Goal: Task Accomplishment & Management: Use online tool/utility

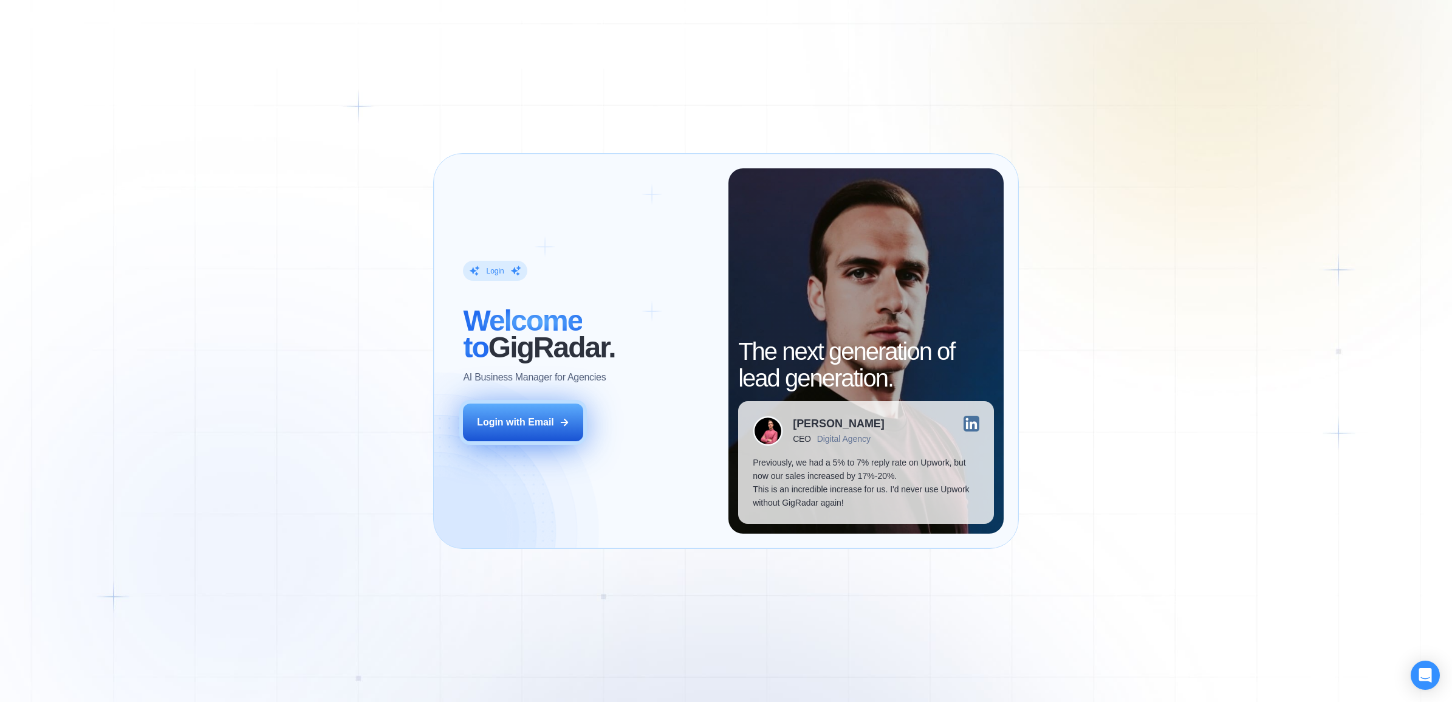
click at [551, 407] on button "Login with Email" at bounding box center [523, 422] width 120 height 38
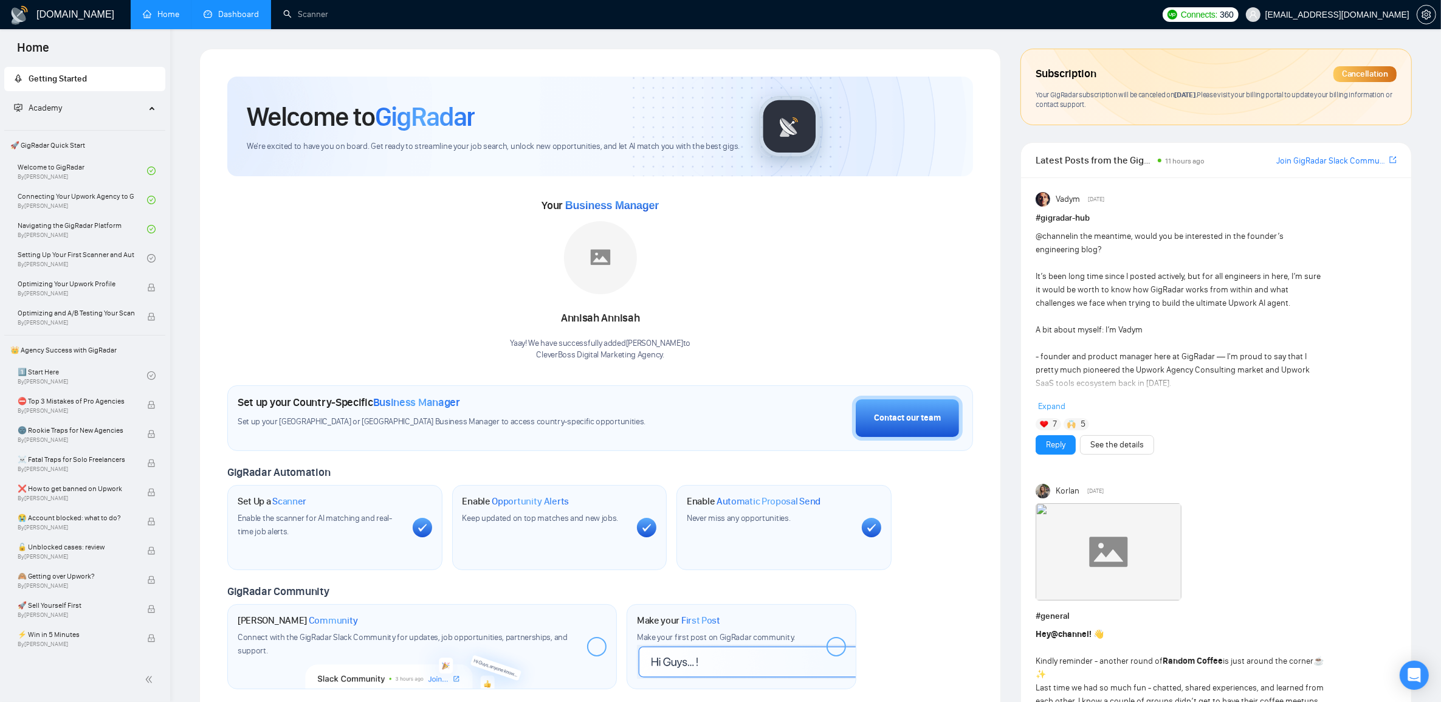
click at [247, 19] on link "Dashboard" at bounding box center [231, 14] width 55 height 10
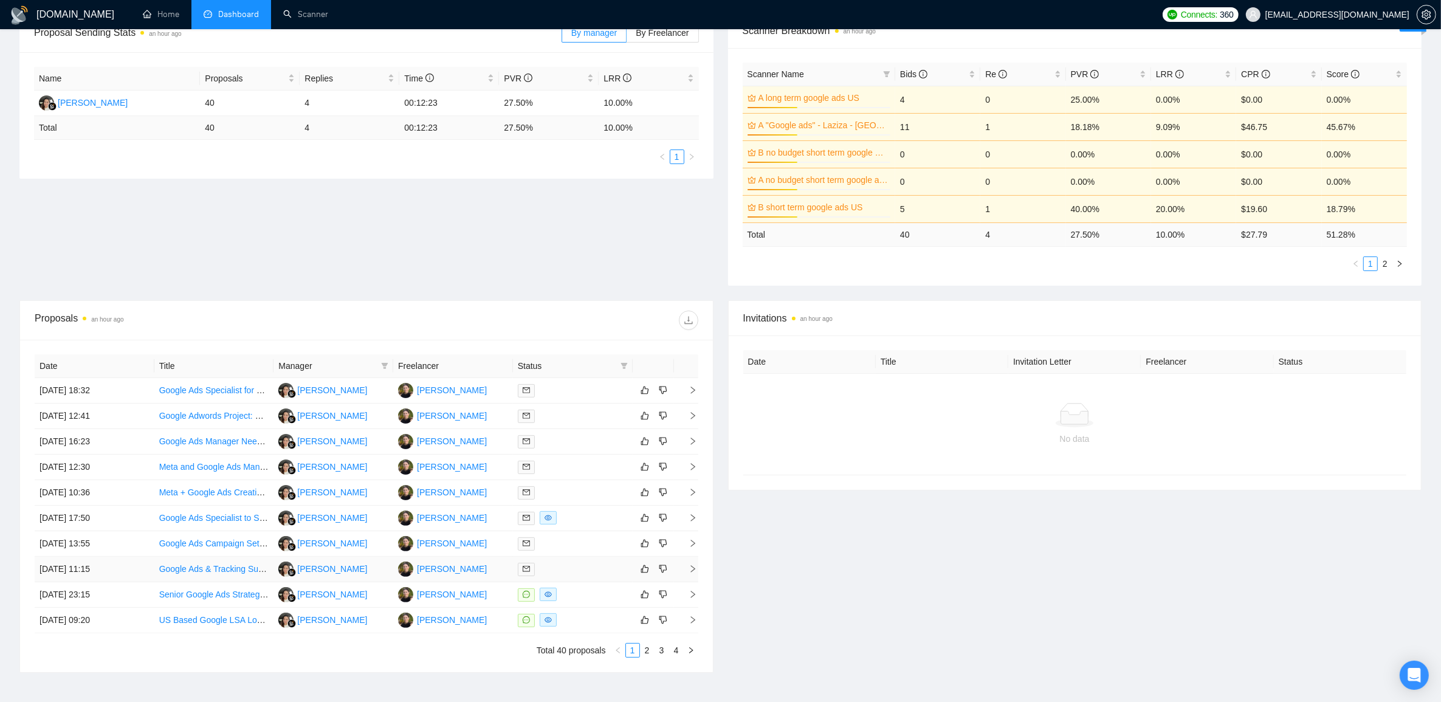
scroll to position [228, 0]
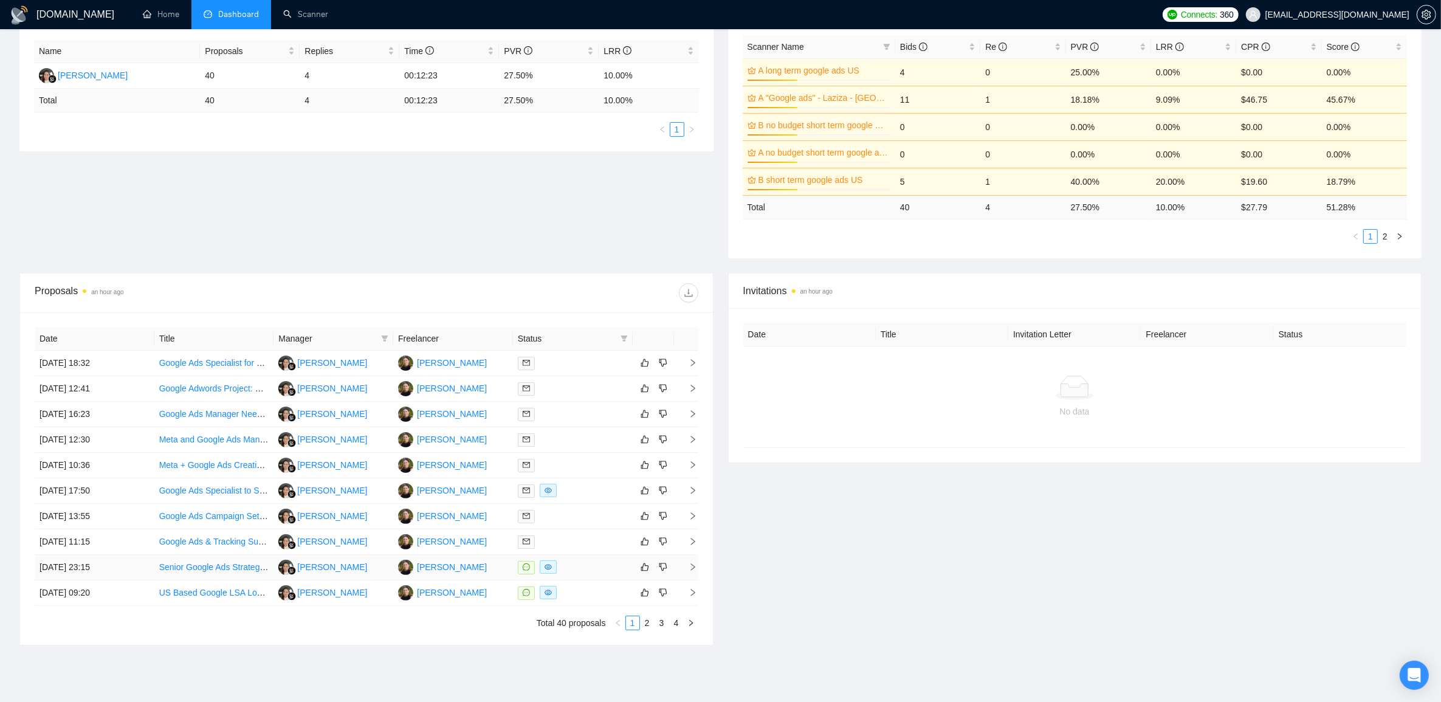
click at [696, 570] on icon "right" at bounding box center [692, 567] width 9 height 9
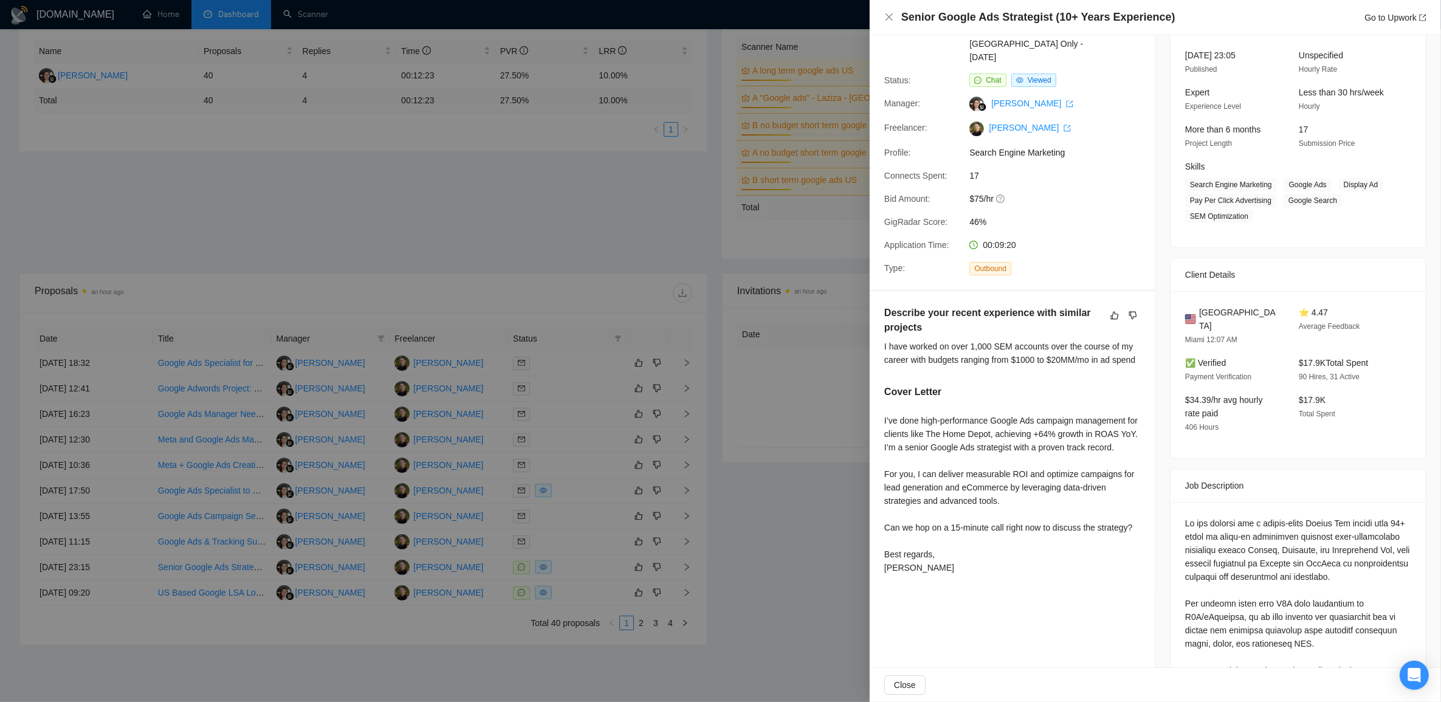
scroll to position [152, 0]
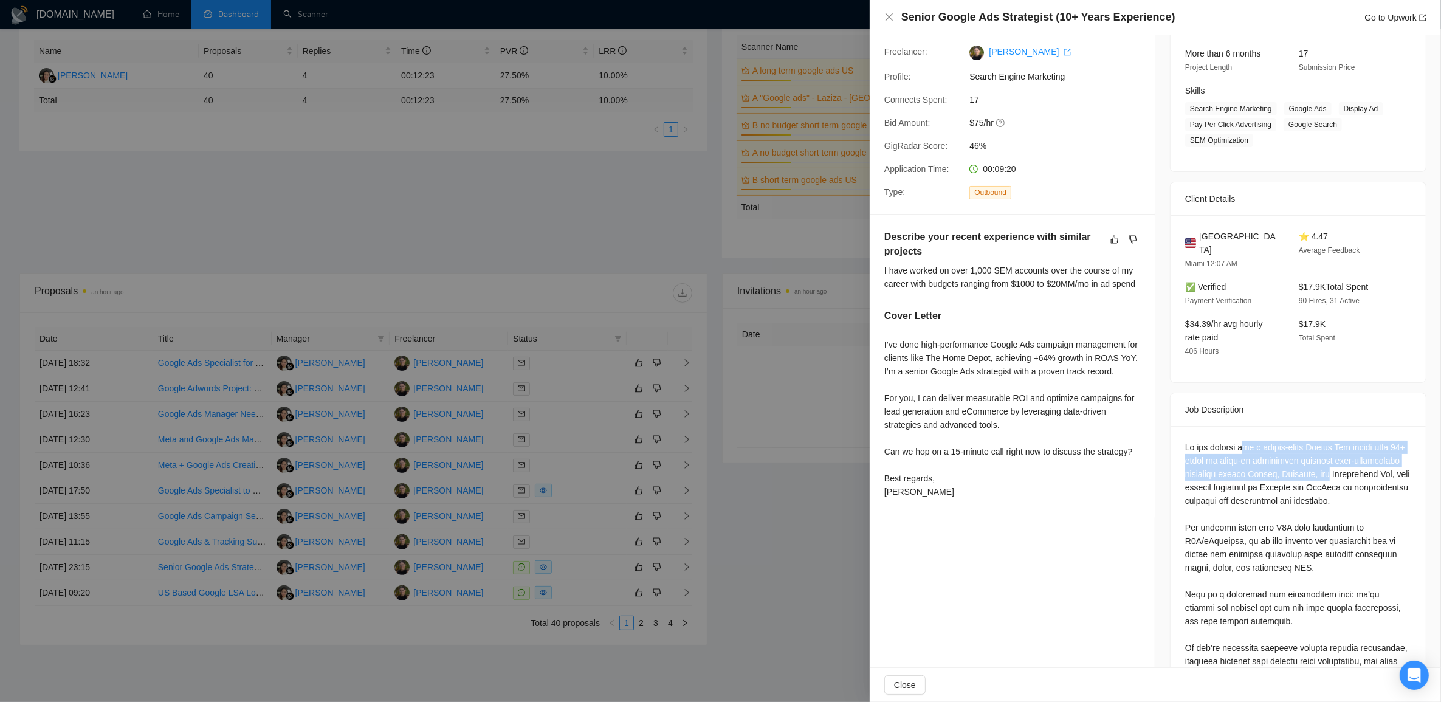
drag, startPoint x: 1292, startPoint y: 441, endPoint x: 1380, endPoint y: 471, distance: 92.8
drag, startPoint x: 1380, startPoint y: 471, endPoint x: 1358, endPoint y: 488, distance: 27.3
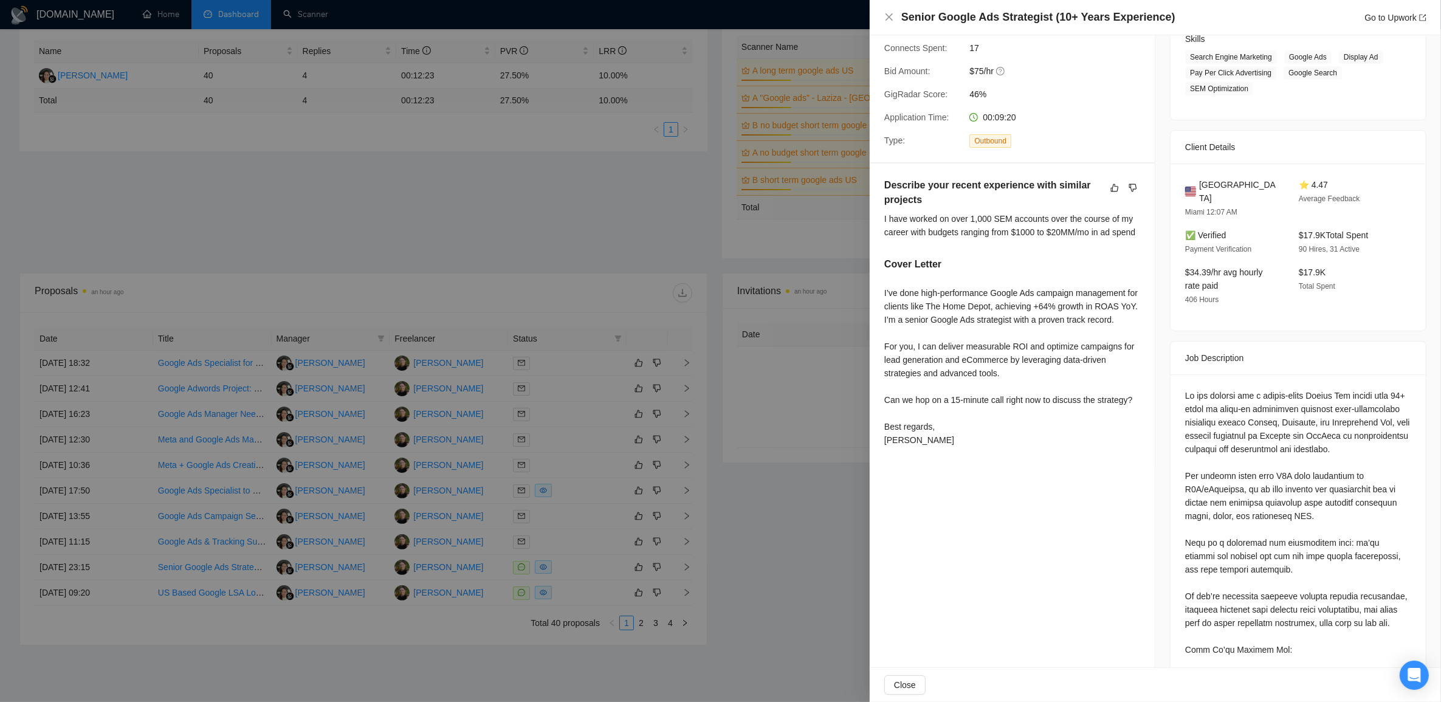
scroll to position [228, 0]
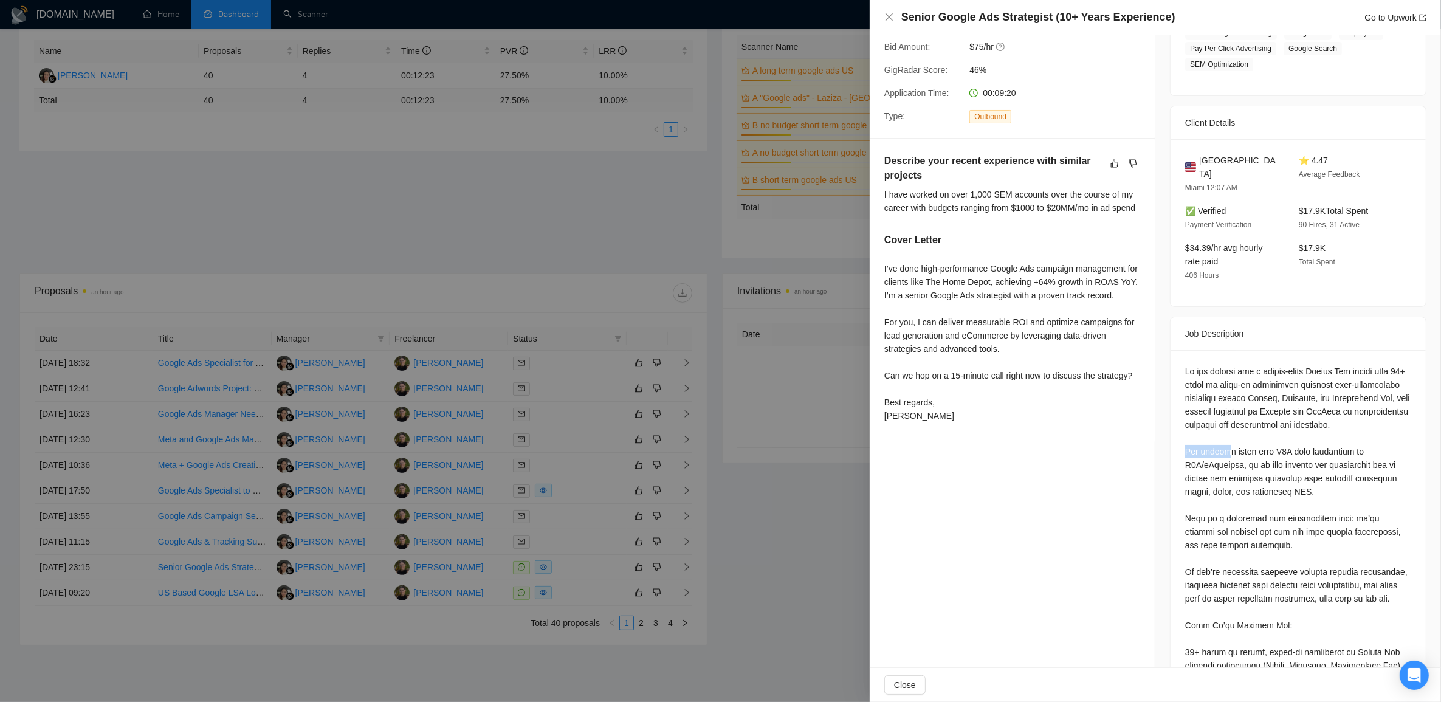
drag, startPoint x: 1217, startPoint y: 453, endPoint x: 1178, endPoint y: 454, distance: 39.5
click at [1178, 454] on div "Questions: Describe your recent experience with similar projects" at bounding box center [1297, 663] width 255 height 626
drag, startPoint x: 1178, startPoint y: 454, endPoint x: 1216, endPoint y: 453, distance: 38.3
click at [1216, 453] on div "Questions: Describe your recent experience with similar projects" at bounding box center [1298, 659] width 226 height 588
drag, startPoint x: 1219, startPoint y: 456, endPoint x: 1177, endPoint y: 458, distance: 42.0
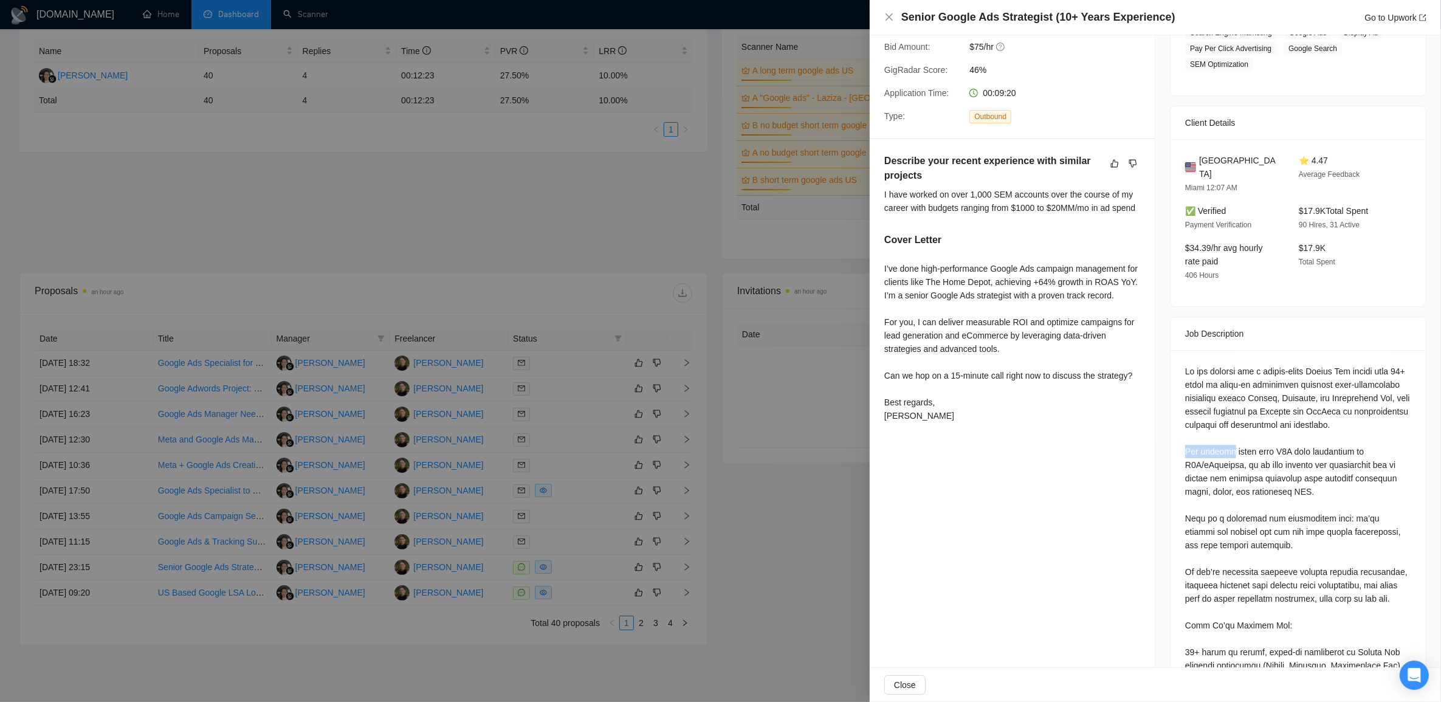
click at [1177, 458] on div "Questions: Describe your recent experience with similar projects" at bounding box center [1297, 663] width 255 height 626
click at [755, 540] on div at bounding box center [720, 351] width 1441 height 702
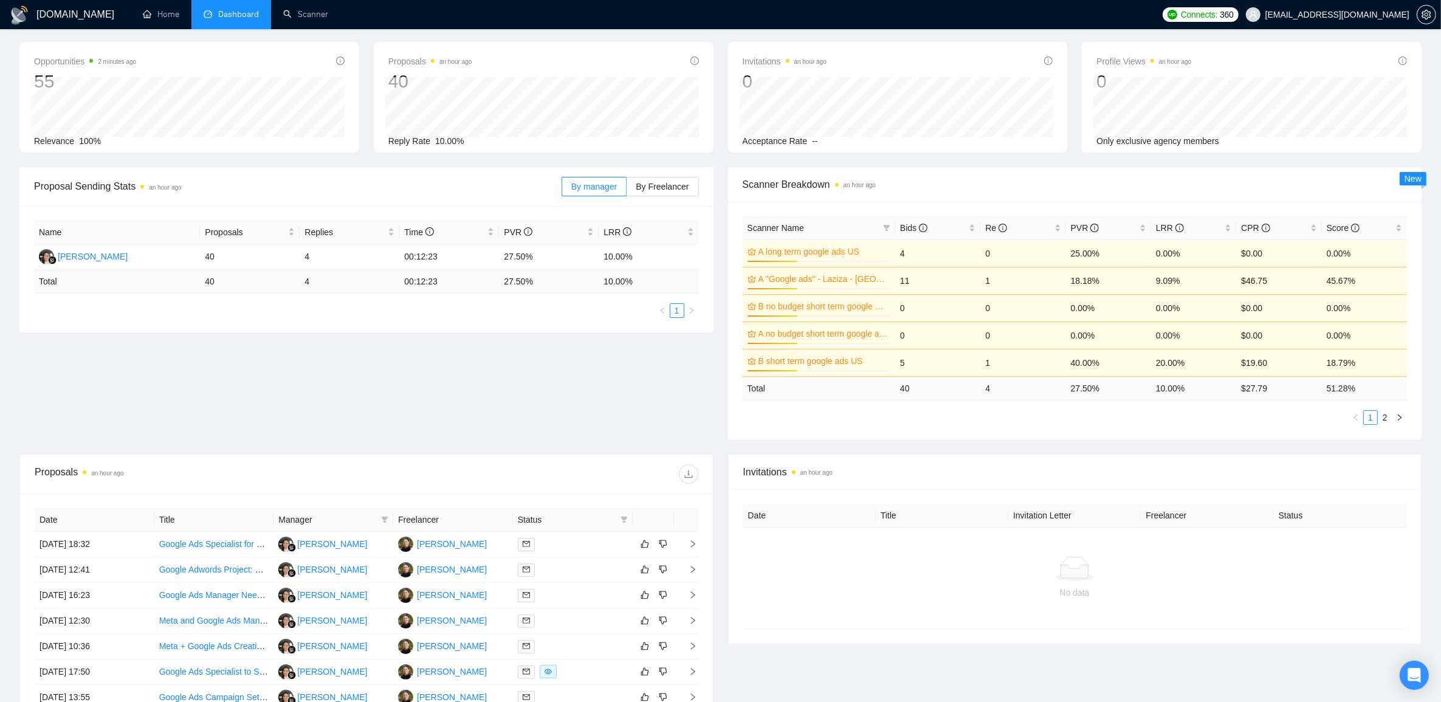
scroll to position [0, 0]
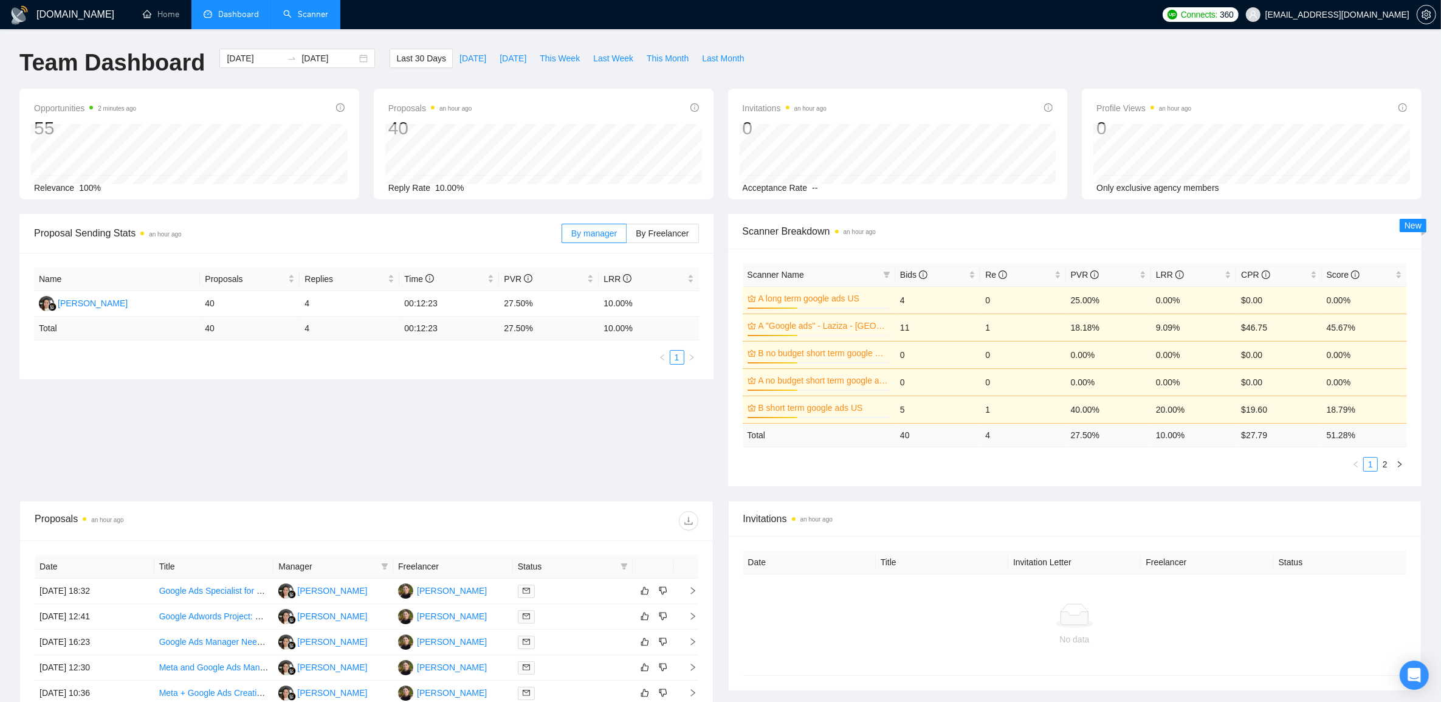
click at [304, 12] on link "Scanner" at bounding box center [305, 14] width 45 height 10
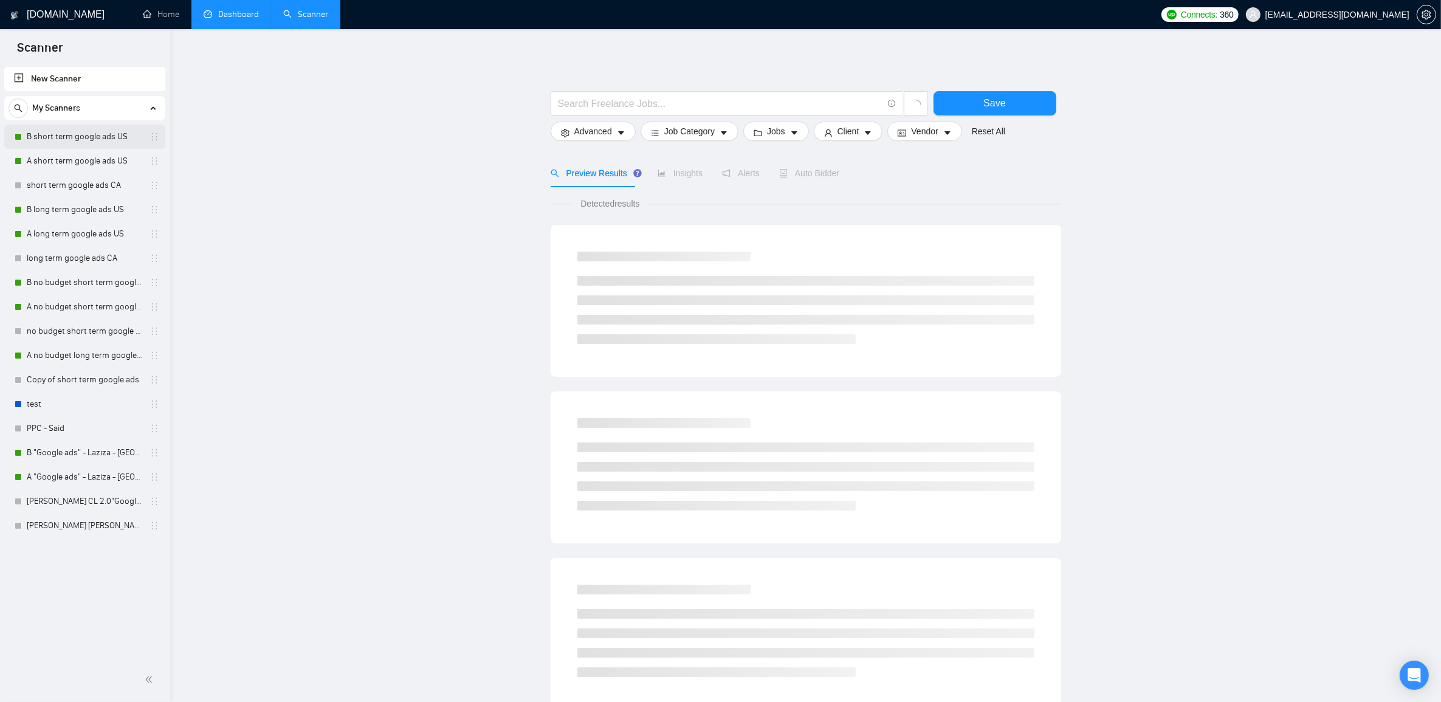
click at [87, 134] on link "B short term google ads US" at bounding box center [84, 137] width 115 height 24
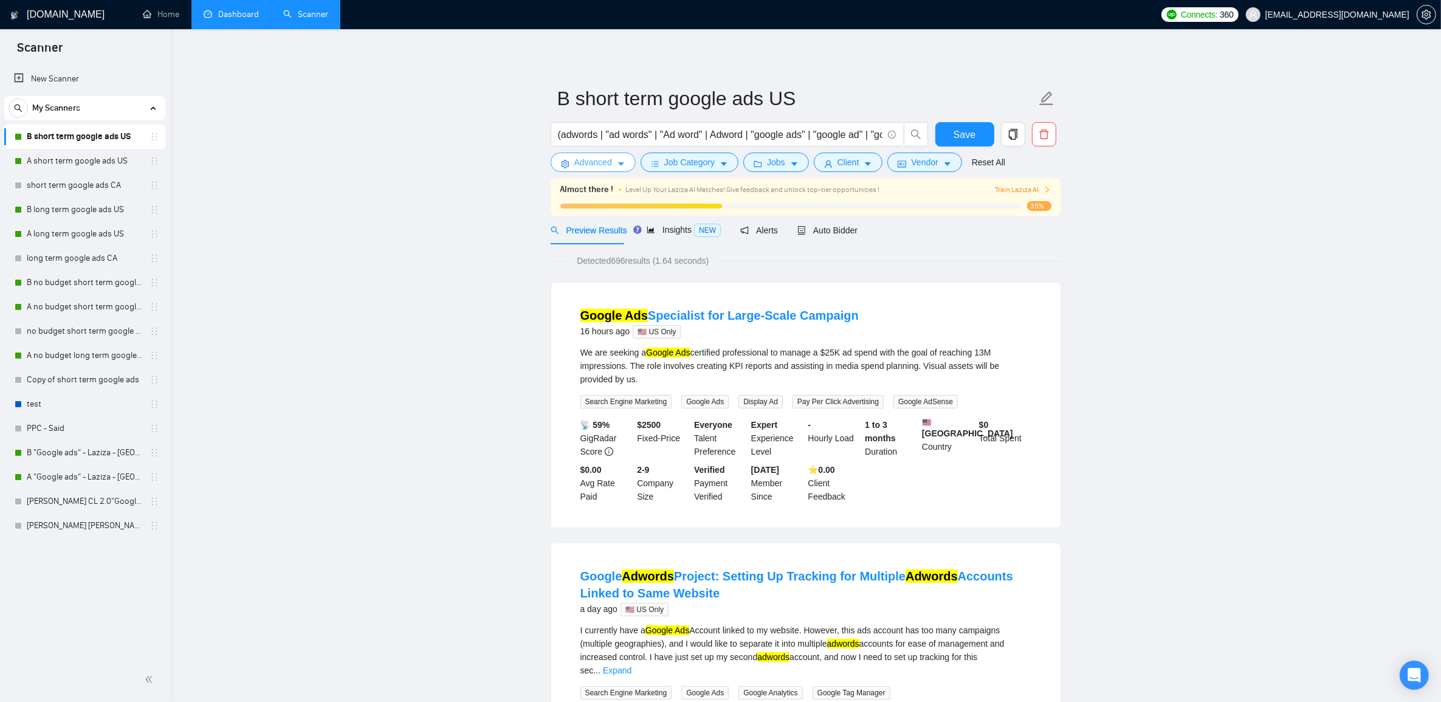
click at [615, 167] on button "Advanced" at bounding box center [592, 162] width 85 height 19
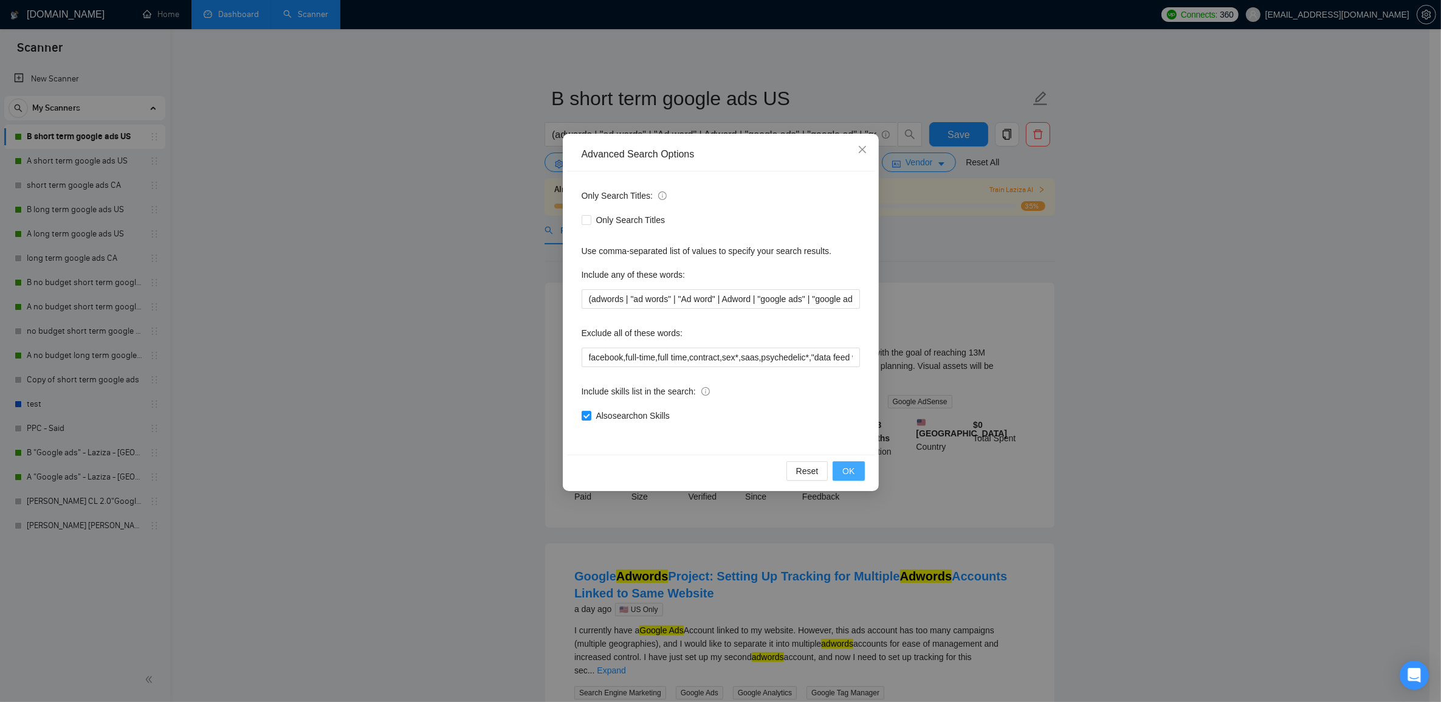
click at [845, 473] on span "OK" at bounding box center [848, 470] width 12 height 13
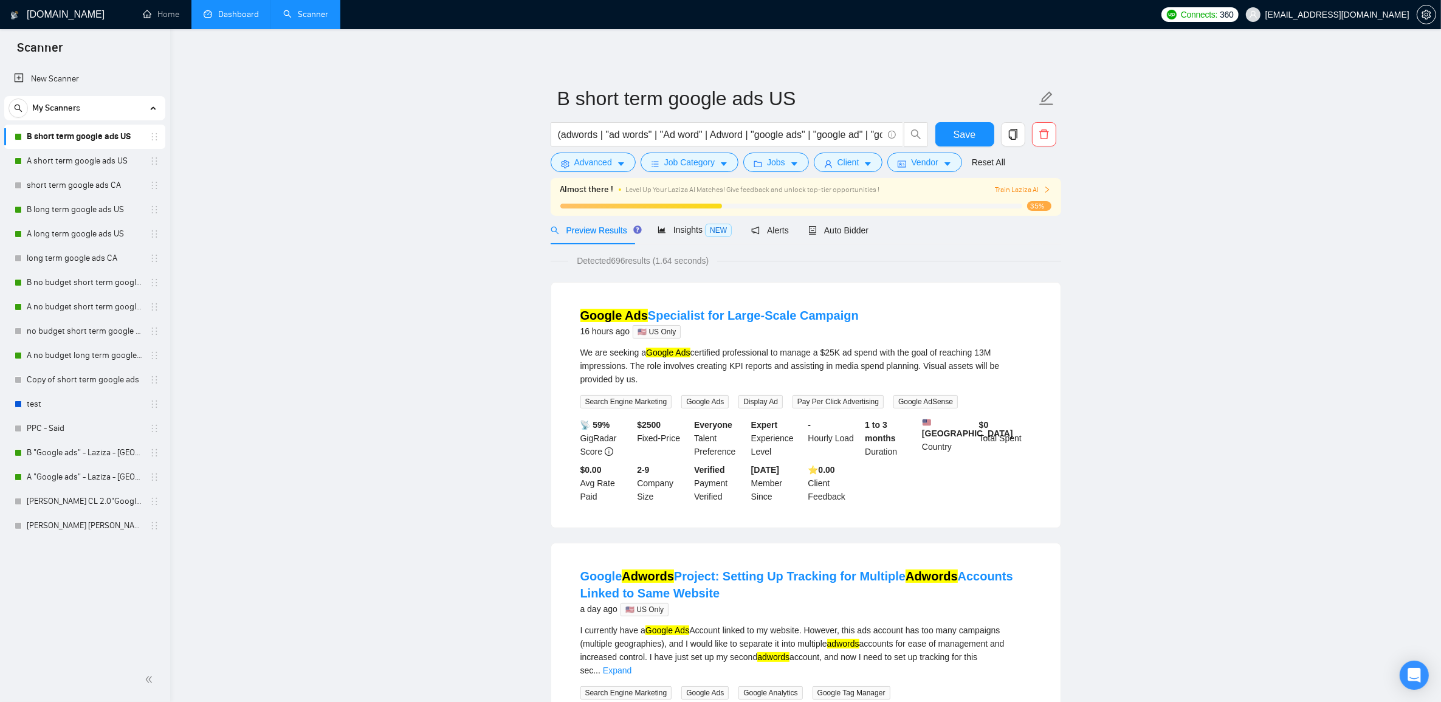
click at [220, 15] on link "Dashboard" at bounding box center [231, 14] width 55 height 10
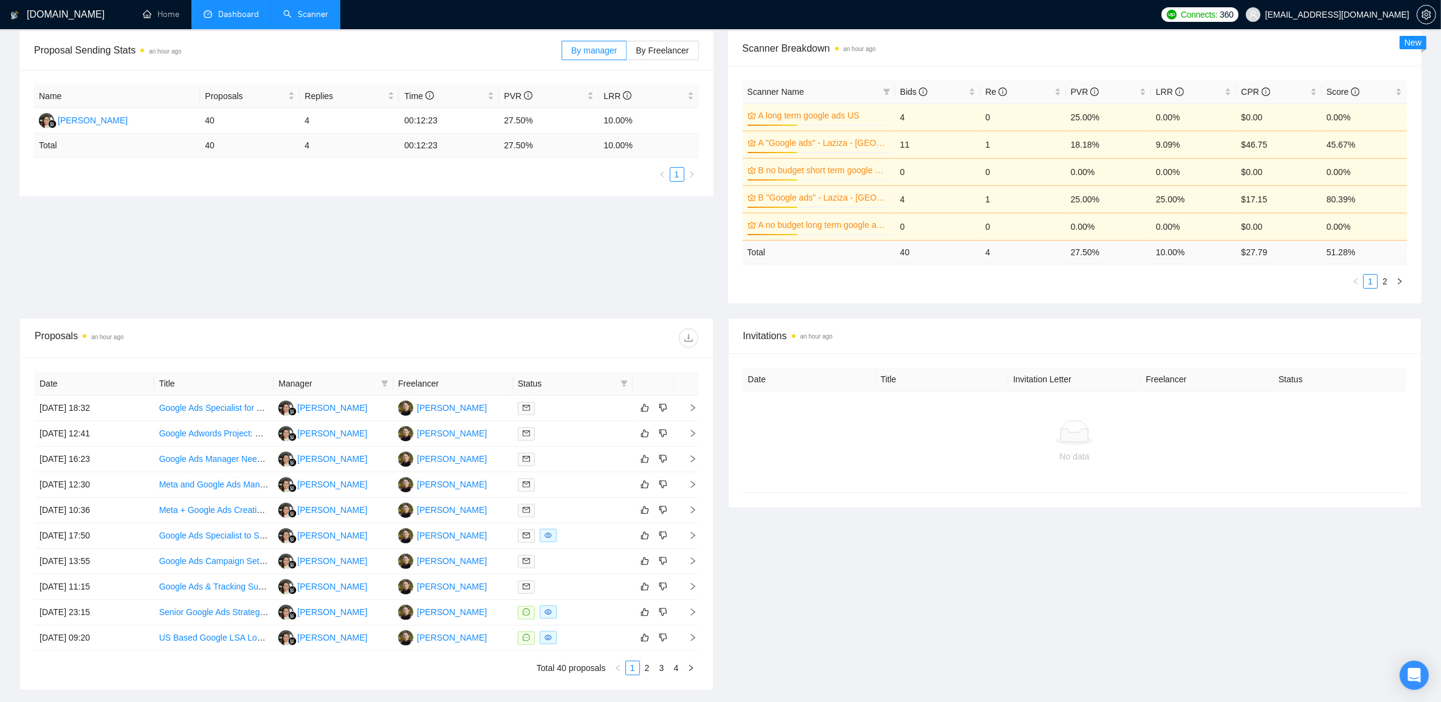
scroll to position [284, 0]
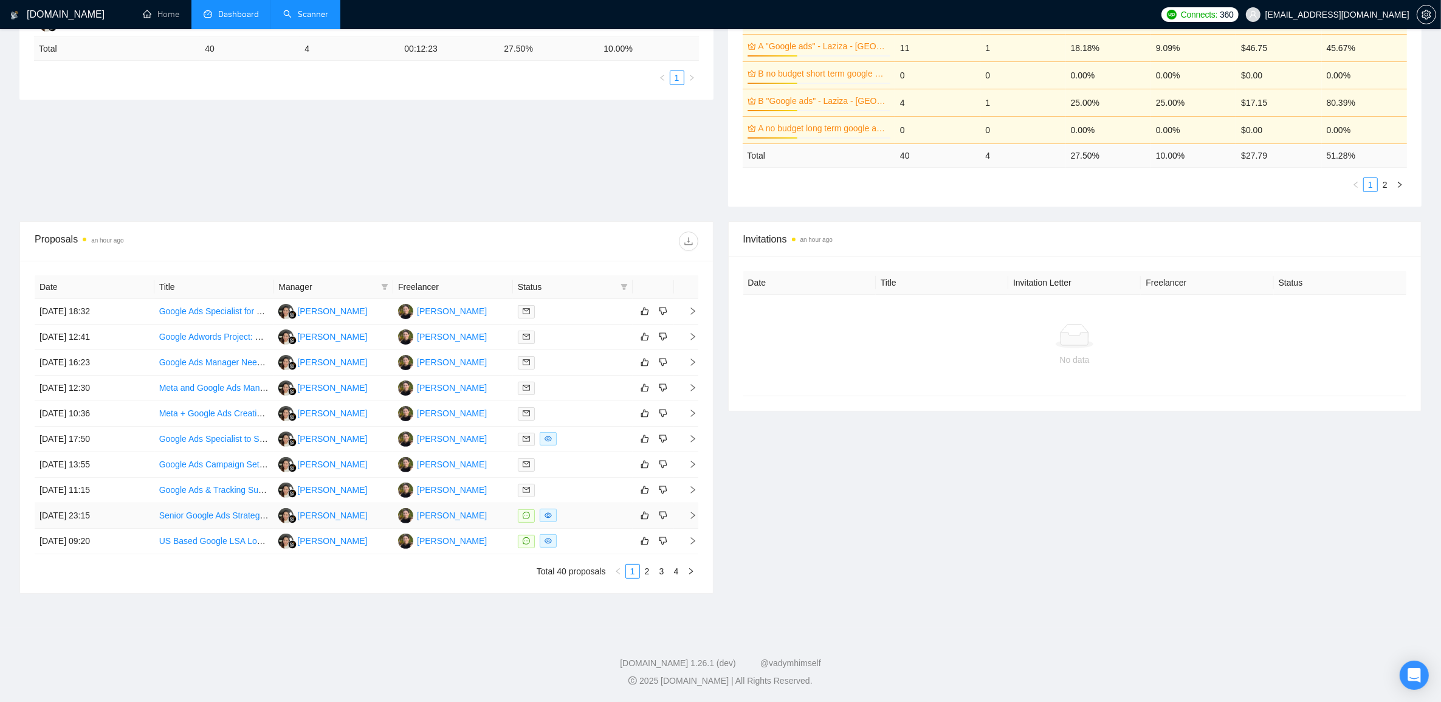
click at [693, 511] on icon "right" at bounding box center [692, 515] width 9 height 9
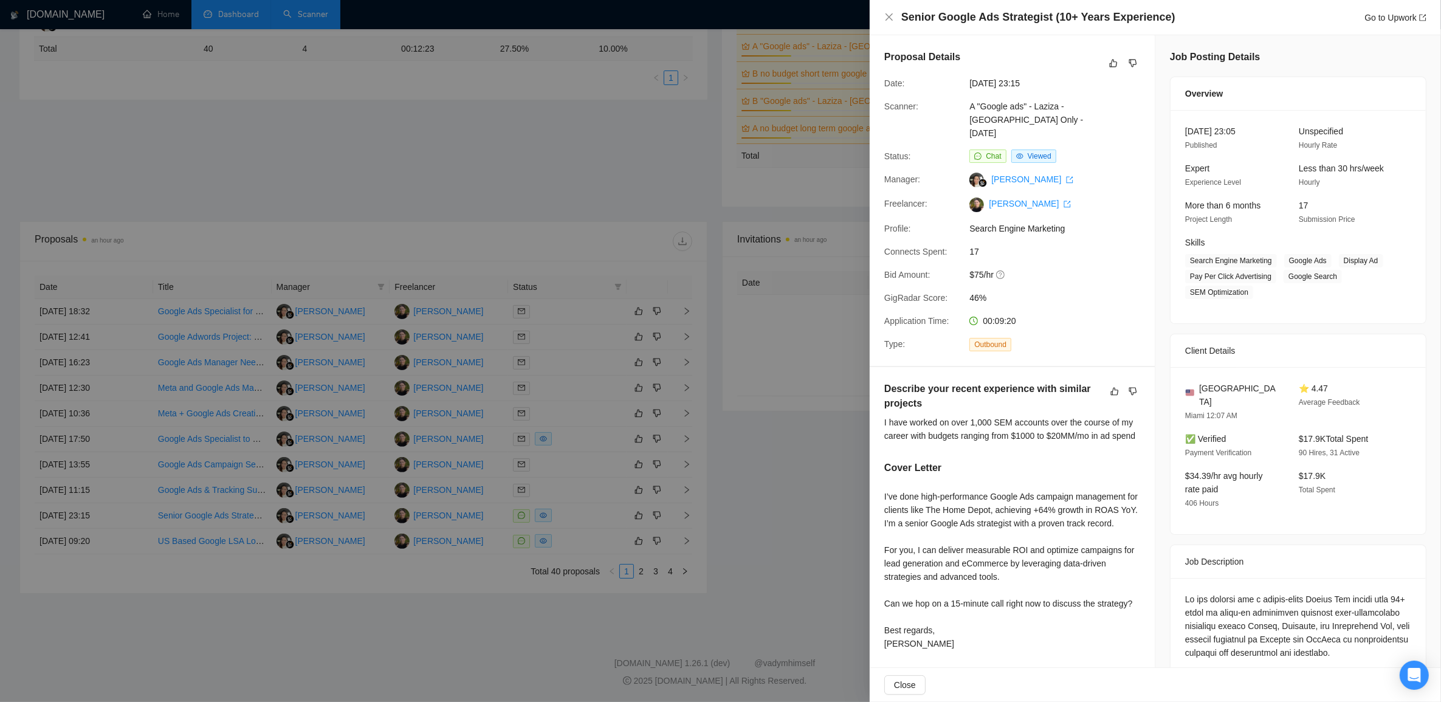
click at [652, 517] on div at bounding box center [720, 351] width 1441 height 702
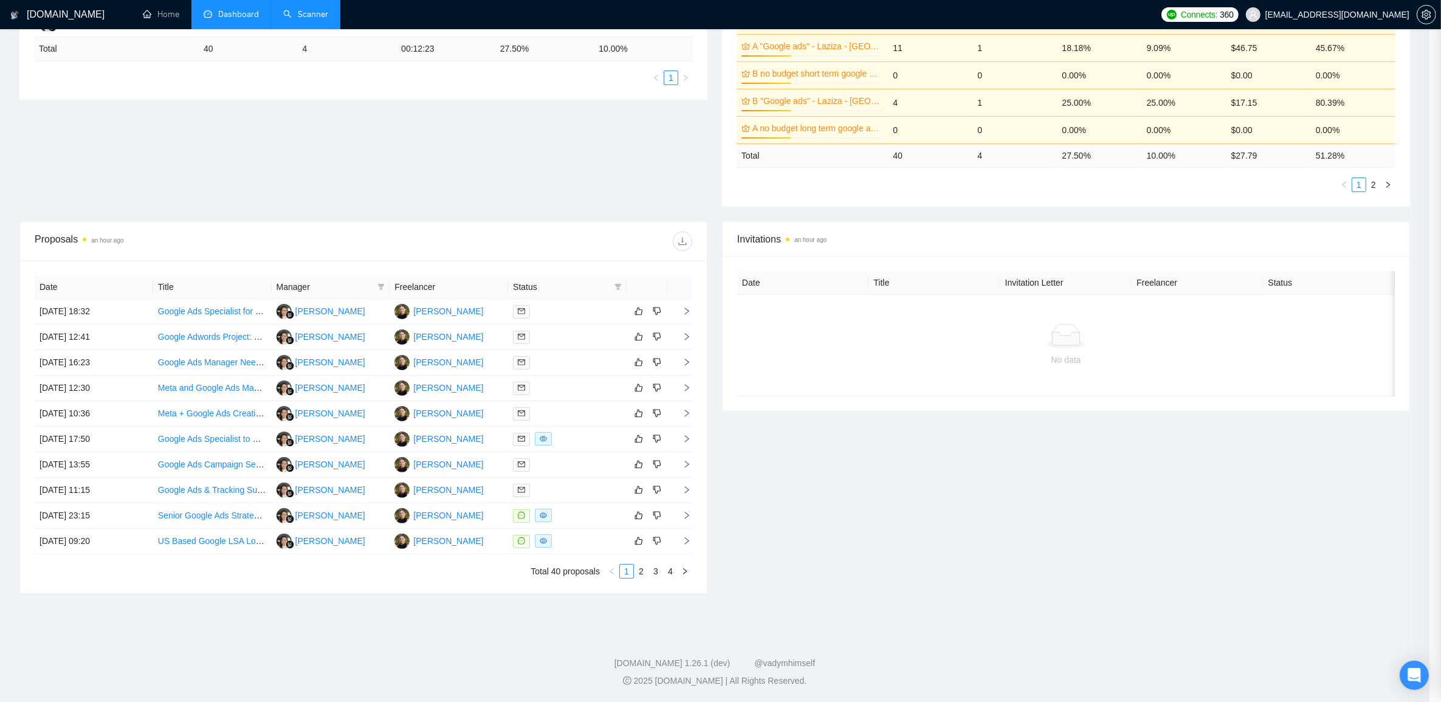
click at [653, 514] on div at bounding box center [720, 351] width 1441 height 702
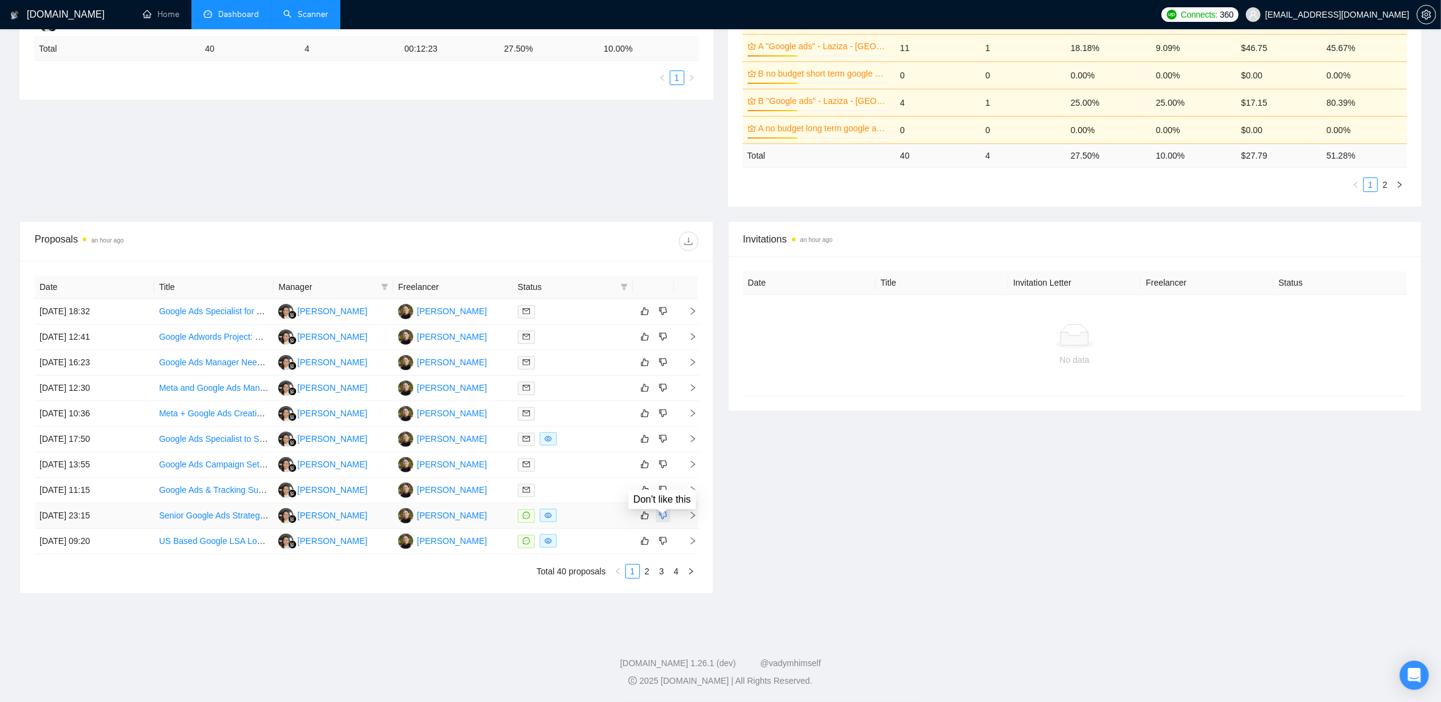
click at [660, 515] on icon "dislike" at bounding box center [663, 516] width 8 height 8
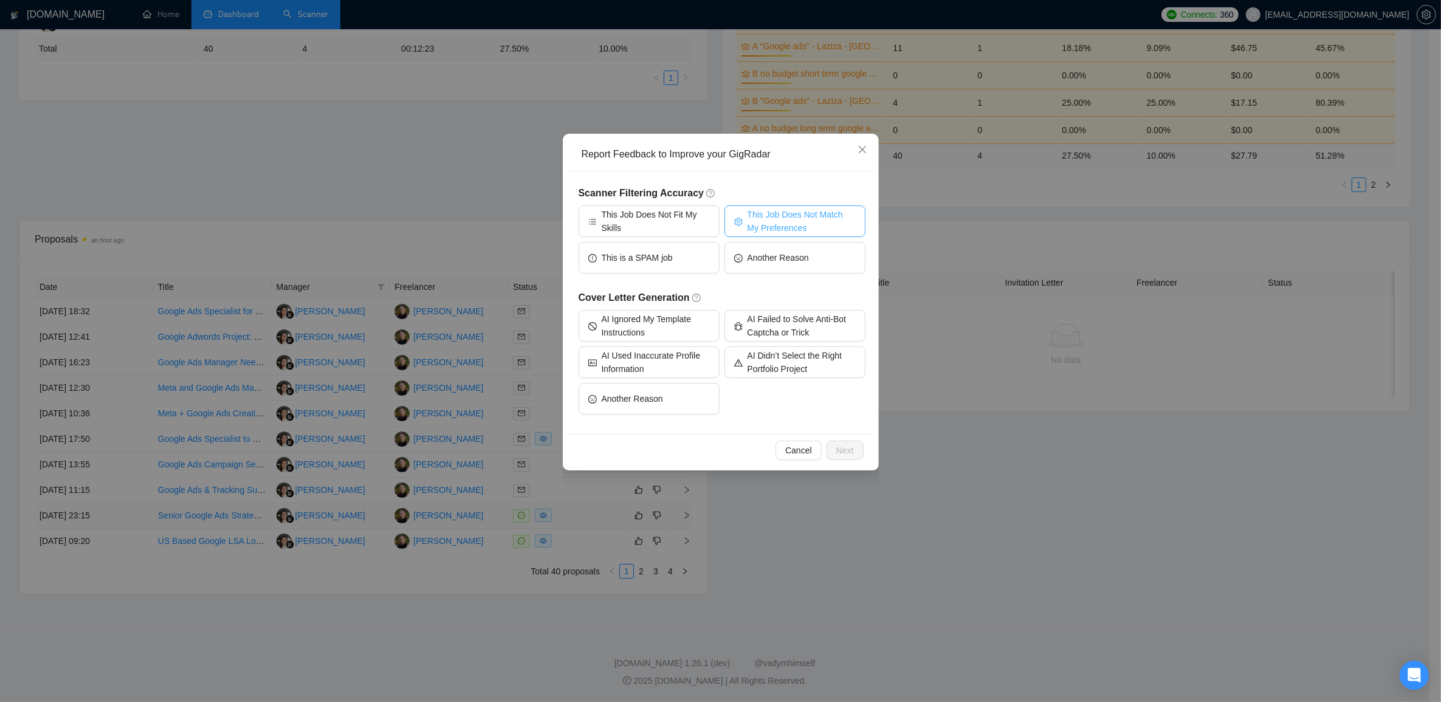
click at [806, 224] on span "This Job Does Not Match My Preferences" at bounding box center [801, 221] width 108 height 27
click at [852, 447] on button "Next" at bounding box center [844, 450] width 37 height 19
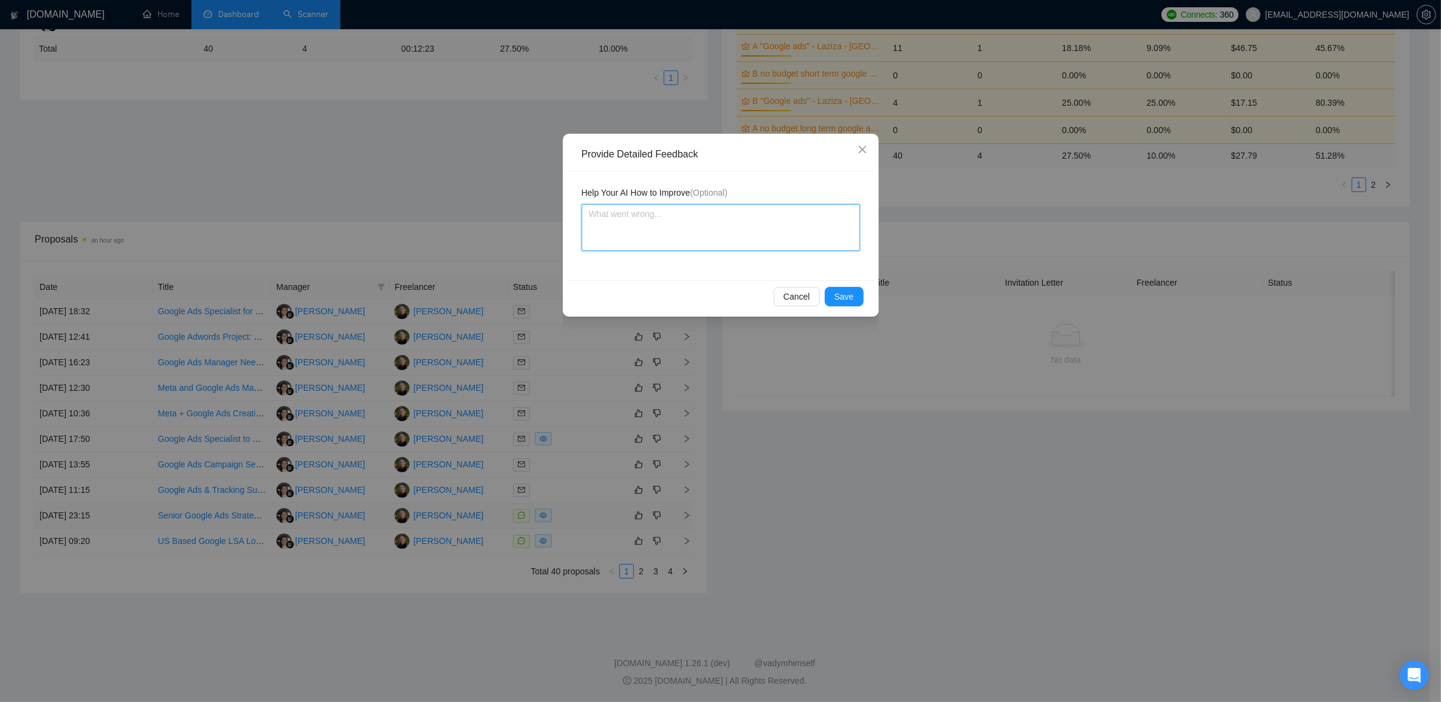
click at [713, 227] on textarea at bounding box center [720, 227] width 278 height 47
type textarea "T"
type textarea "Th"
type textarea "Thi"
type textarea "This"
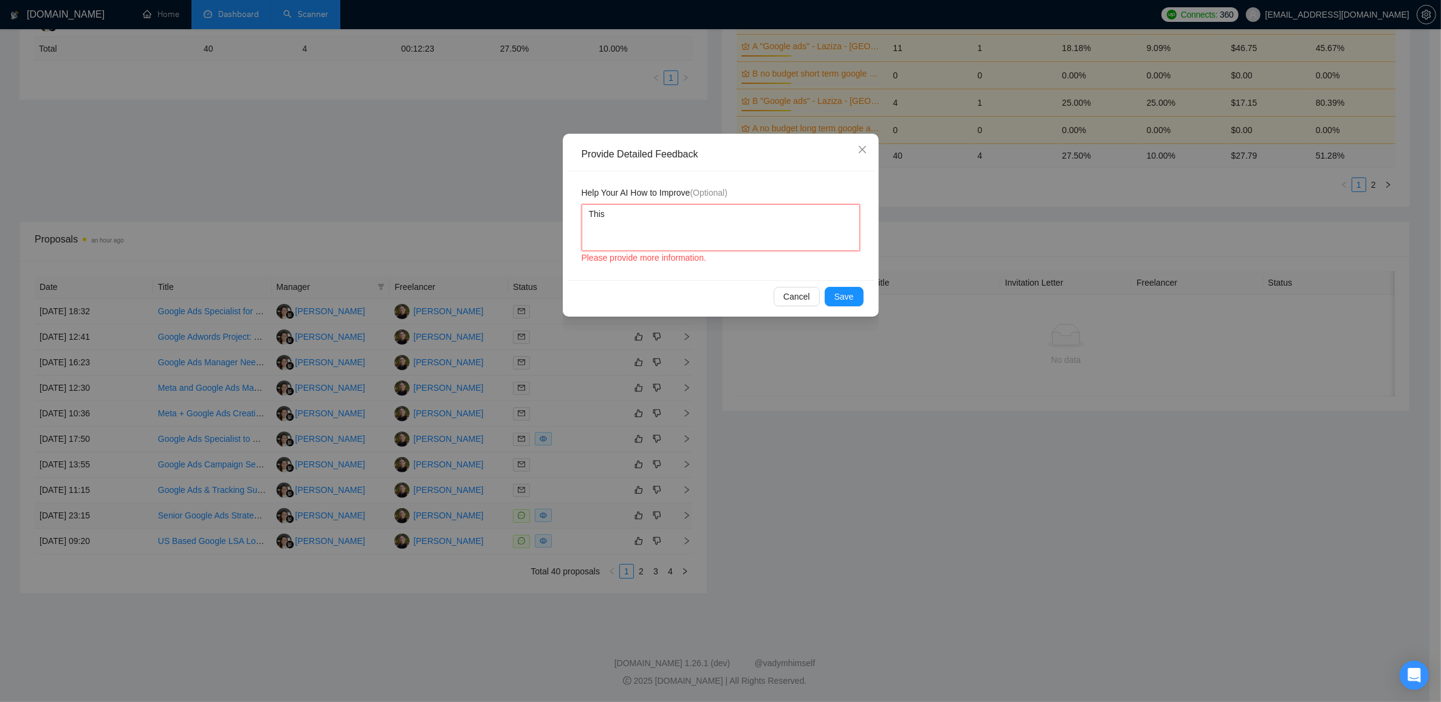
type textarea "This"
type textarea "This j"
type textarea "This jo"
type textarea "This job"
type textarea "This jobs"
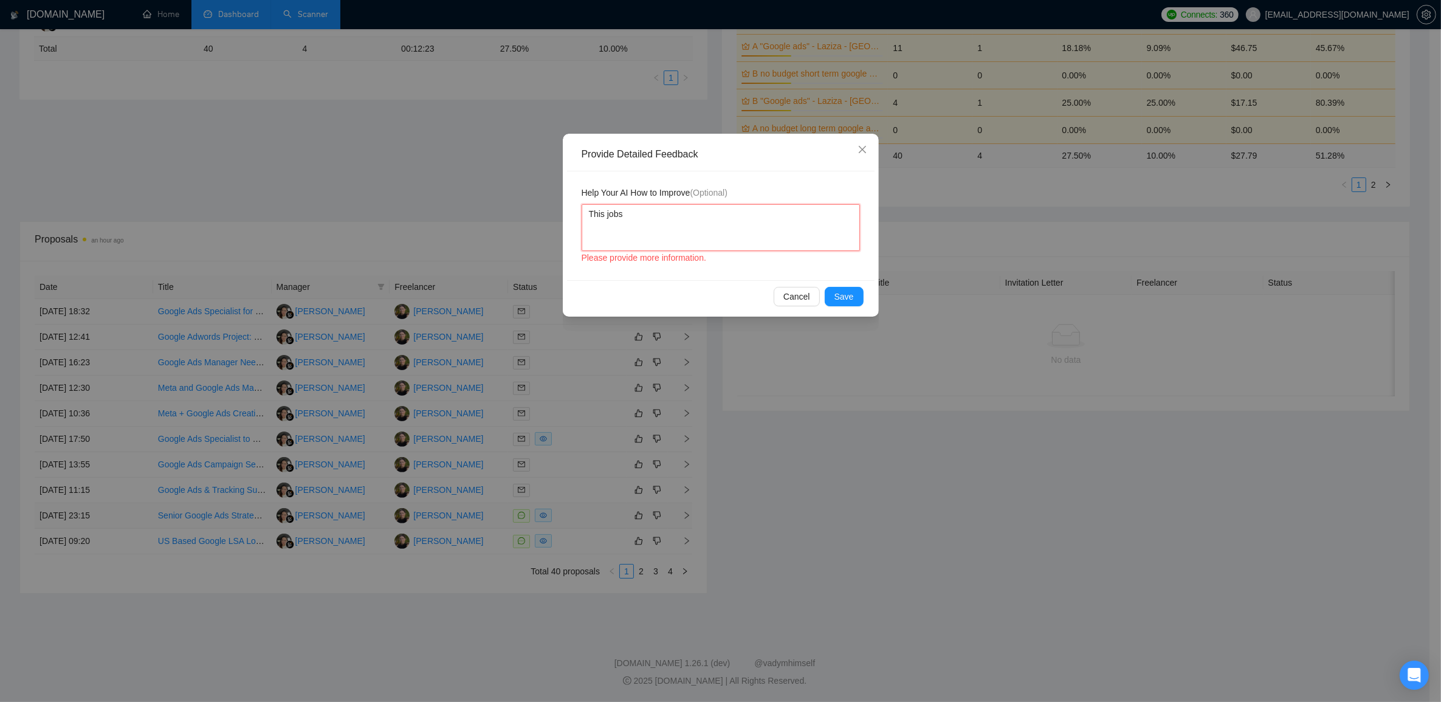
type textarea "This jobs"
type textarea "This job"
type textarea "This job c"
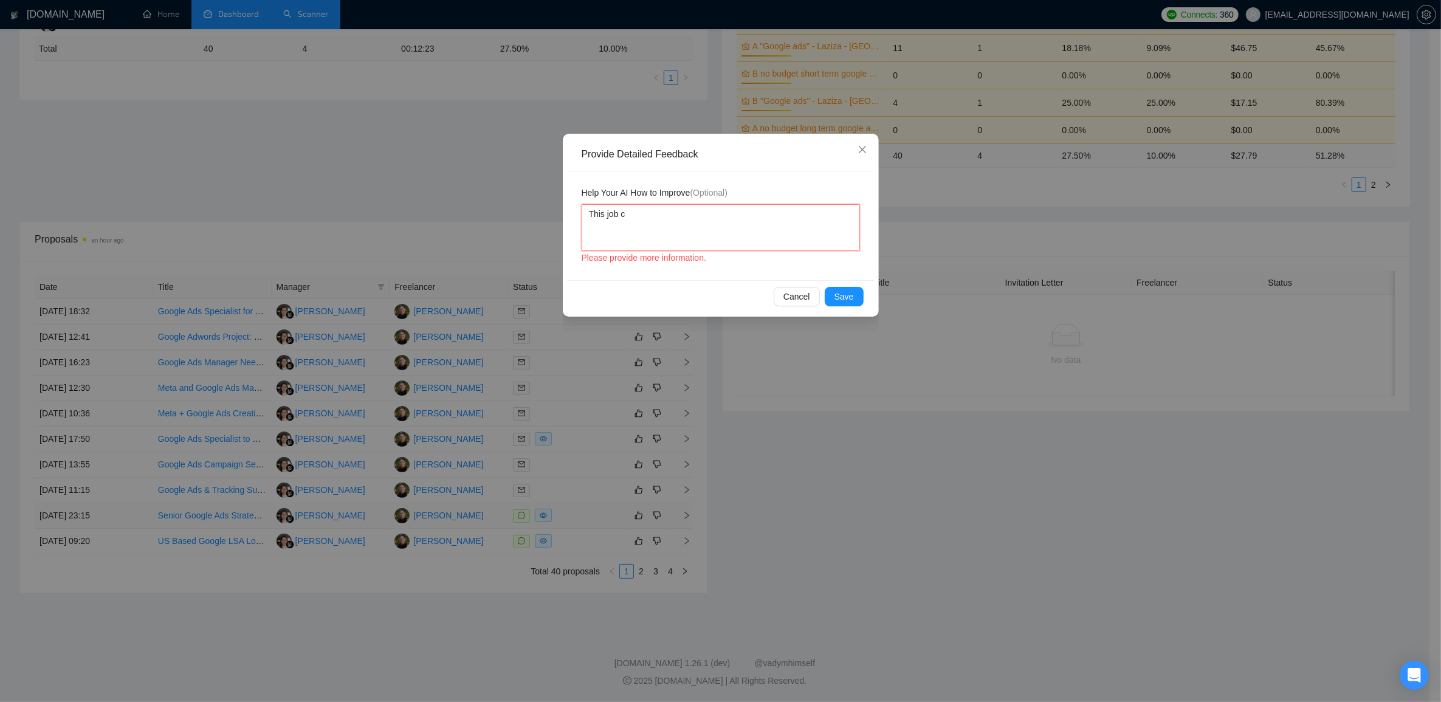
type textarea "This job co"
type textarea "This job come"
type textarea "This job comes"
type textarea "This job comes f"
type textarea "This job comes fr"
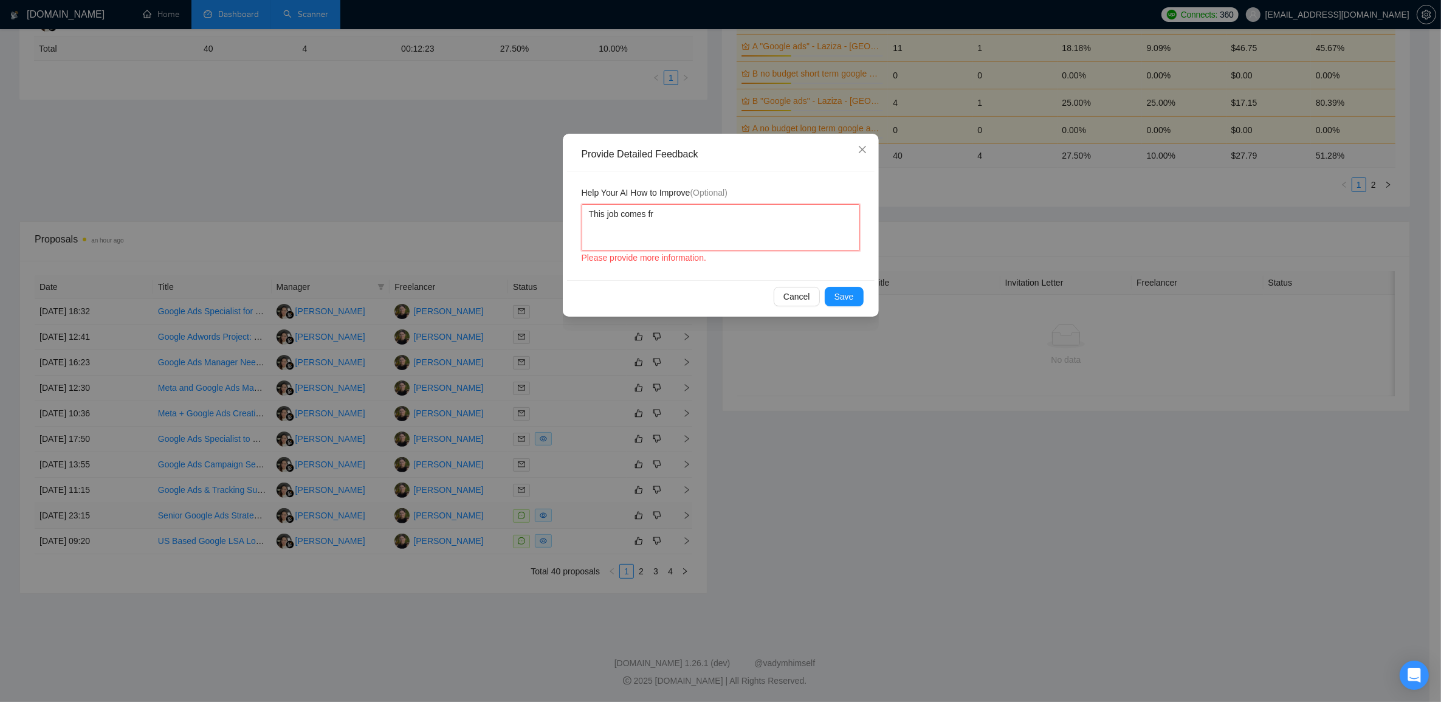
type textarea "This job comes fro"
type textarea "This job comes from"
type textarea "This job comes from th"
type textarea "This job comes from the"
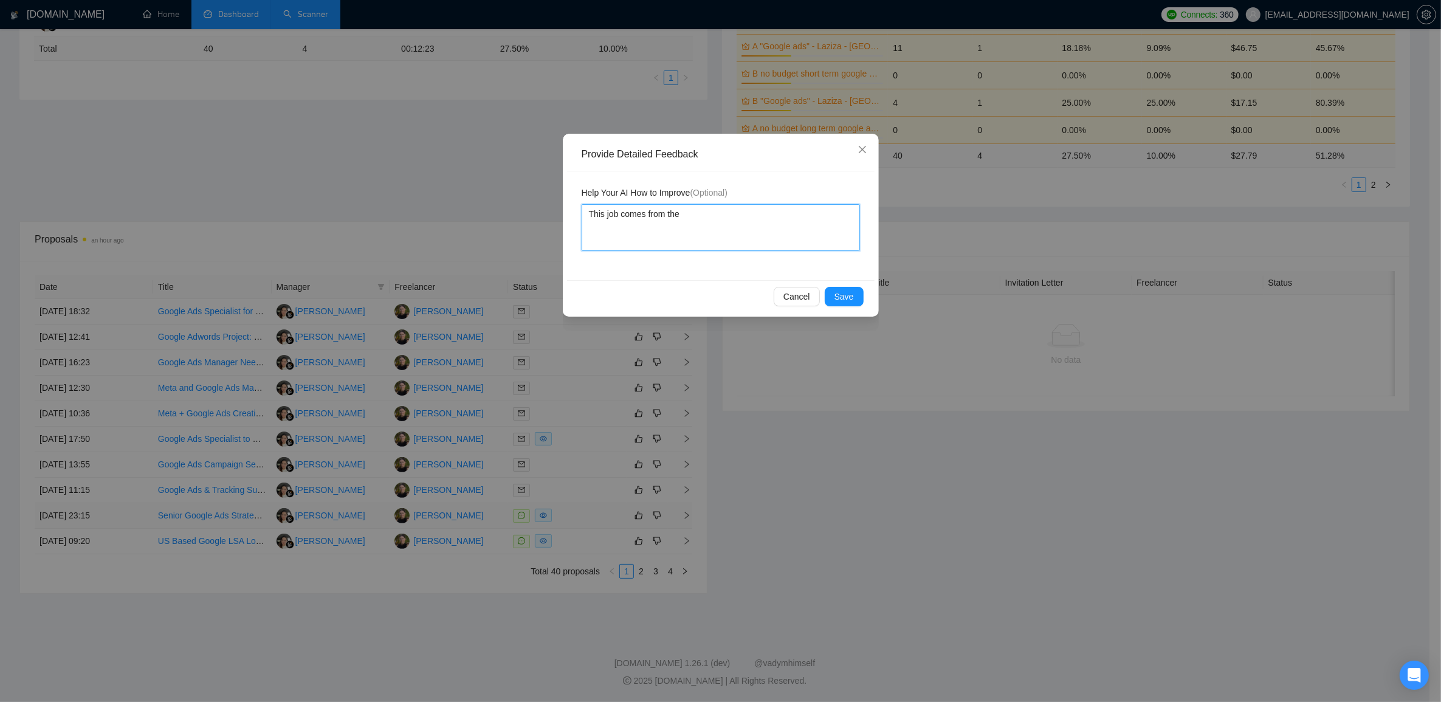
type textarea "This job comes from the"
type textarea "This job comes from the c"
type textarea "This job comes from the cl"
type textarea "This job comes from the c"
type textarea "This job comes from the"
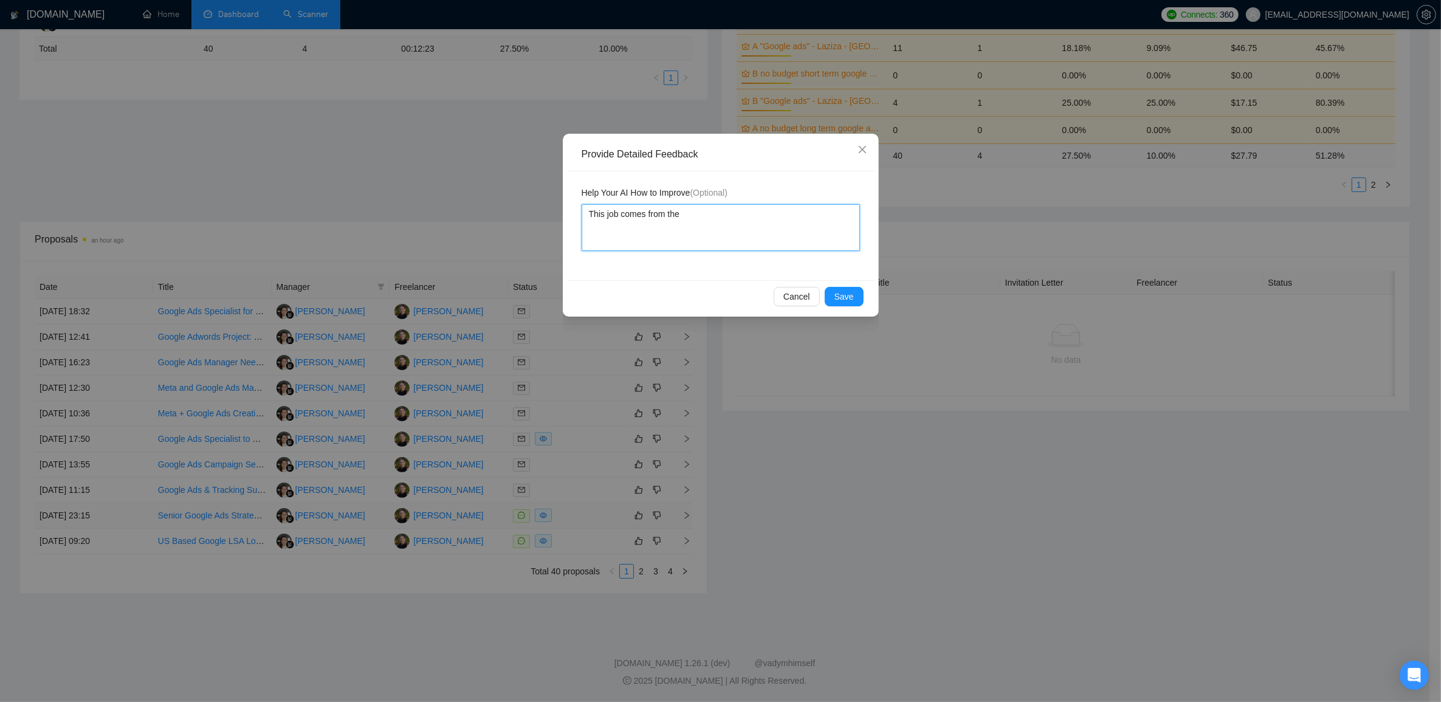
type textarea "This job comes from the a"
type textarea "This job comes from the ag"
type textarea "This job comes from the age"
type textarea "This job comes from the agen"
type textarea "This job comes from the agency"
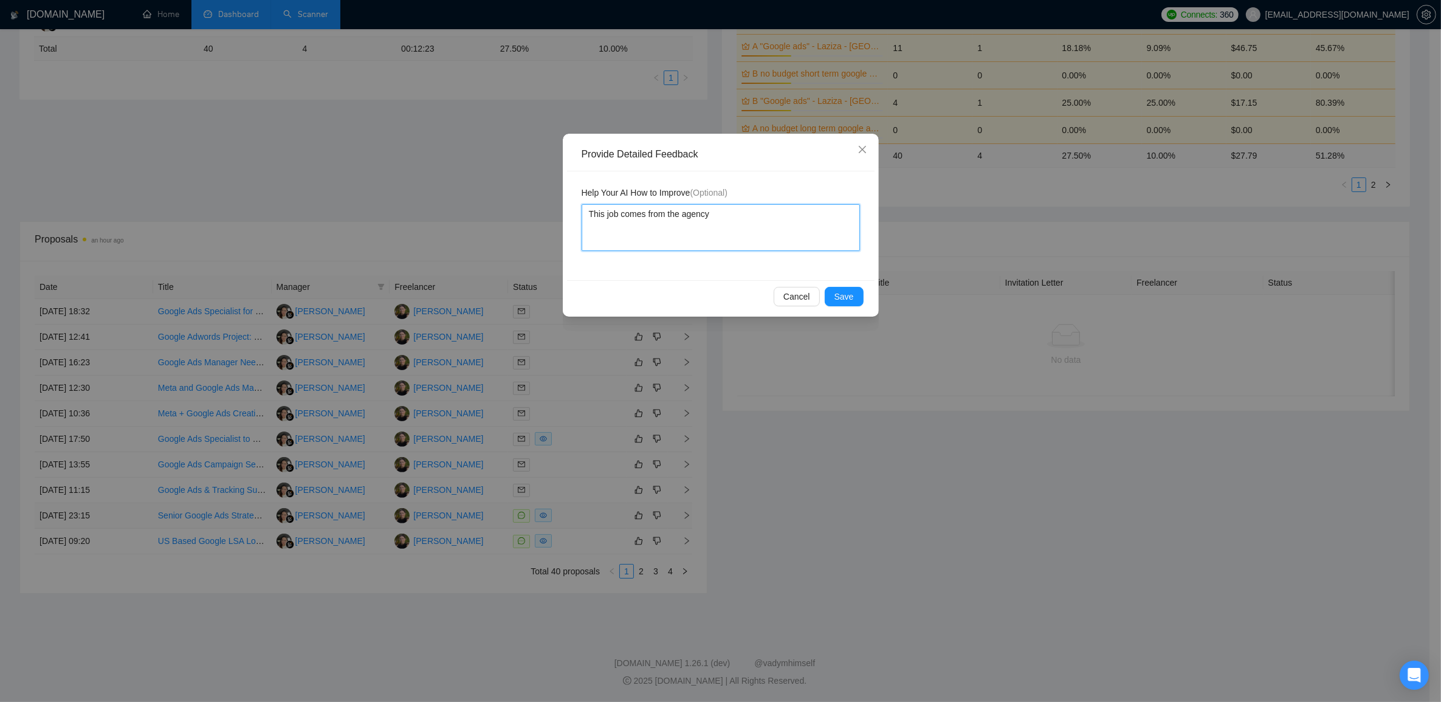
type textarea "This job comes from the agency"
type textarea "This job comes from the agency an"
type textarea "This job comes from the agency and"
type textarea "This job comes from the agency and s"
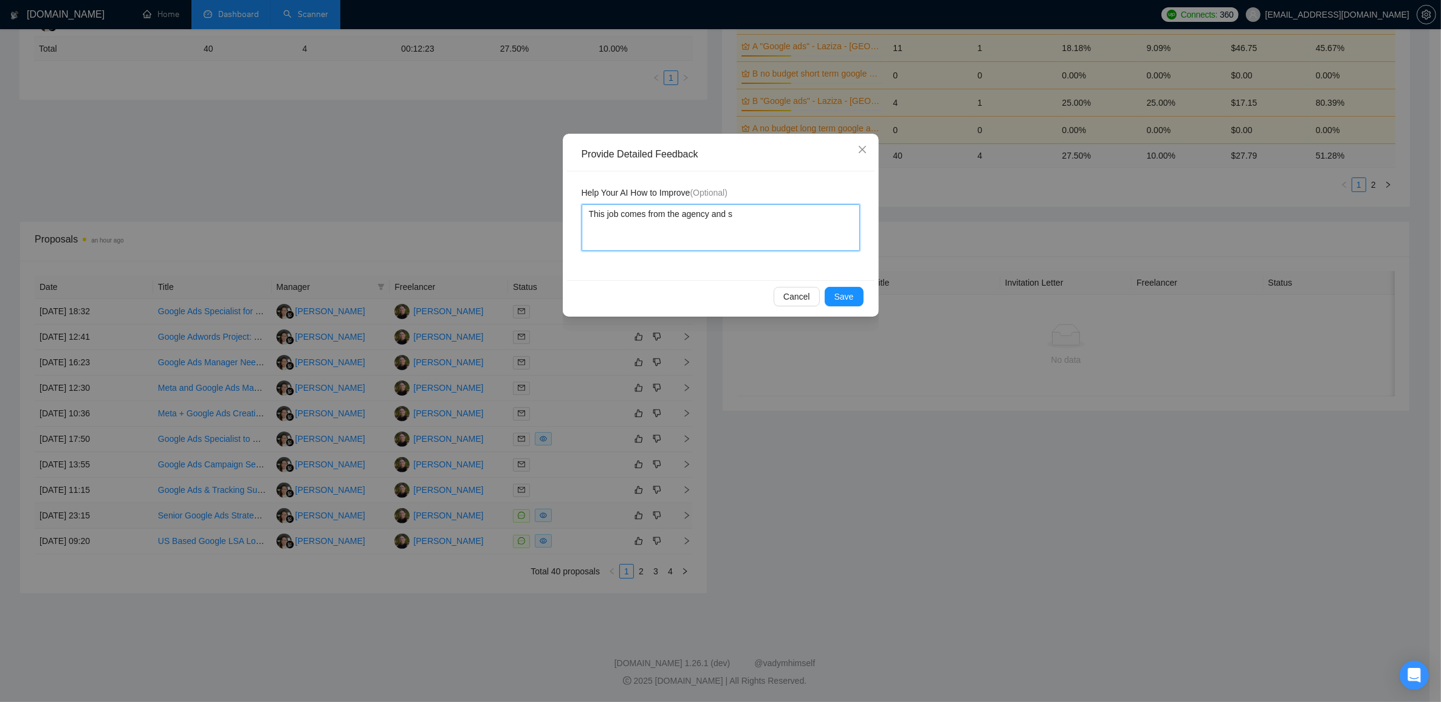
type textarea "This job comes from the agency and sa"
type textarea "This job comes from the agency and say"
type textarea "This job comes from the agency and says"
type textarea "This job comes from the agency and says ""
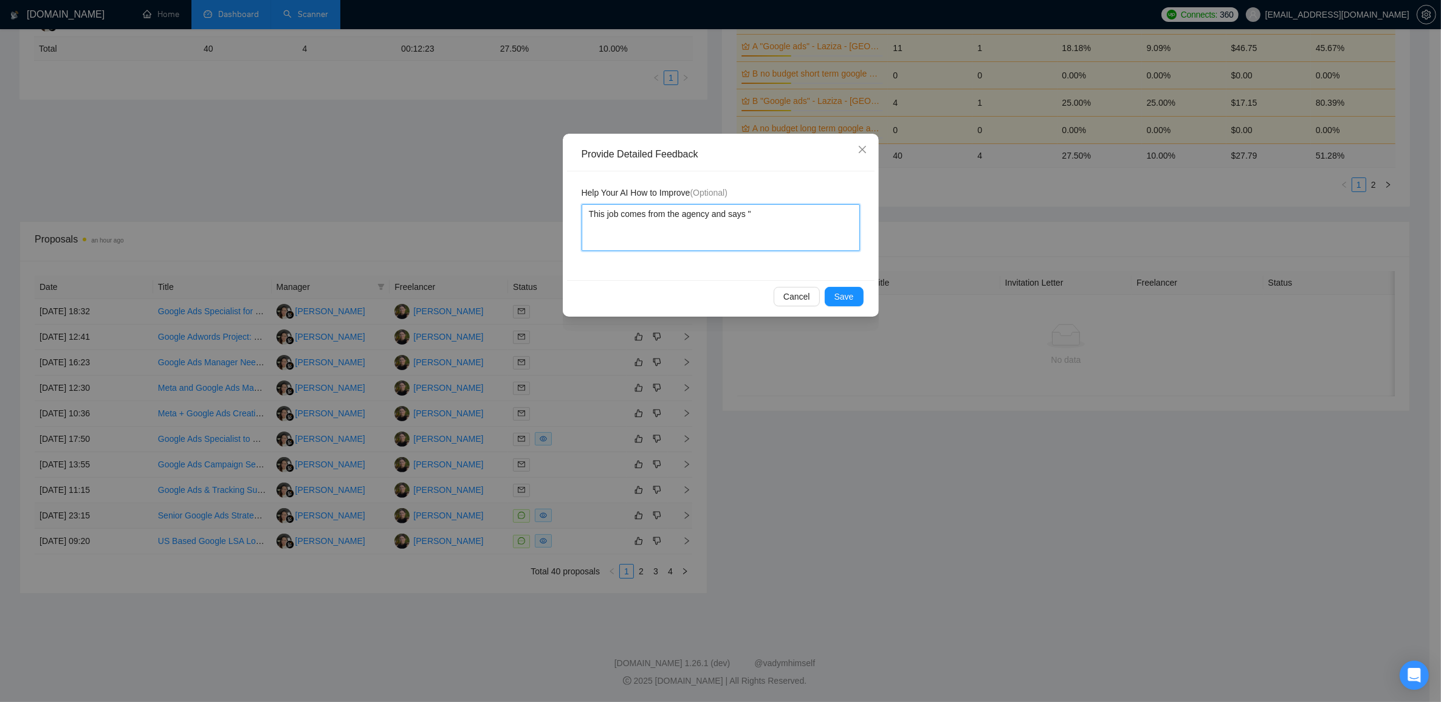
type textarea "This job comes from the agency and says ""
paste textarea "Our clients"
type textarea "This job comes from the agency and says " Our clients"
type textarea "This job comes from the agency and says " Our client"
type textarea "This job comes from the agency and says " Our clien"
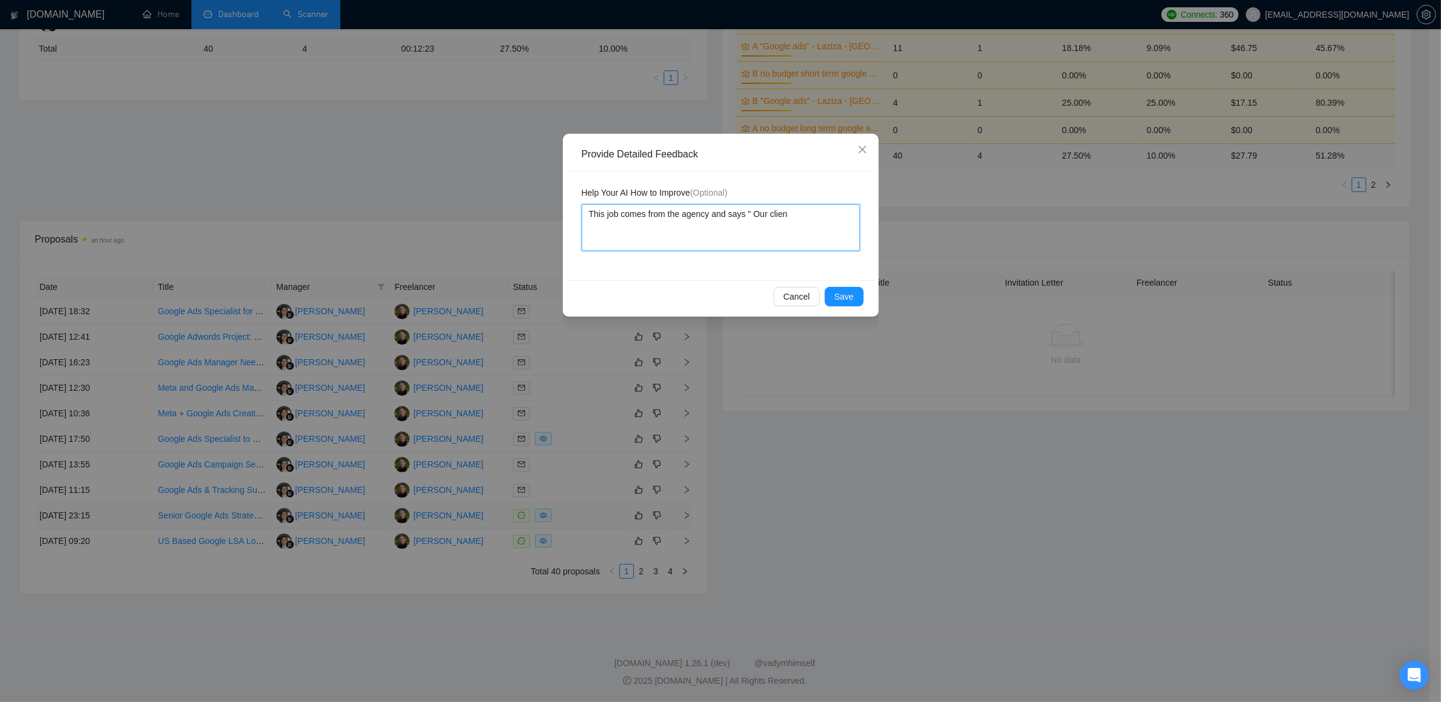
type textarea "This job comes from the agency and says " Our clie"
type textarea "This job comes from the agency and says " Our cli"
type textarea "This job comes from the agency and says " Our cl"
type textarea "This job comes from the agency and says " Our c"
type textarea "This job comes from the agency and says " Our"
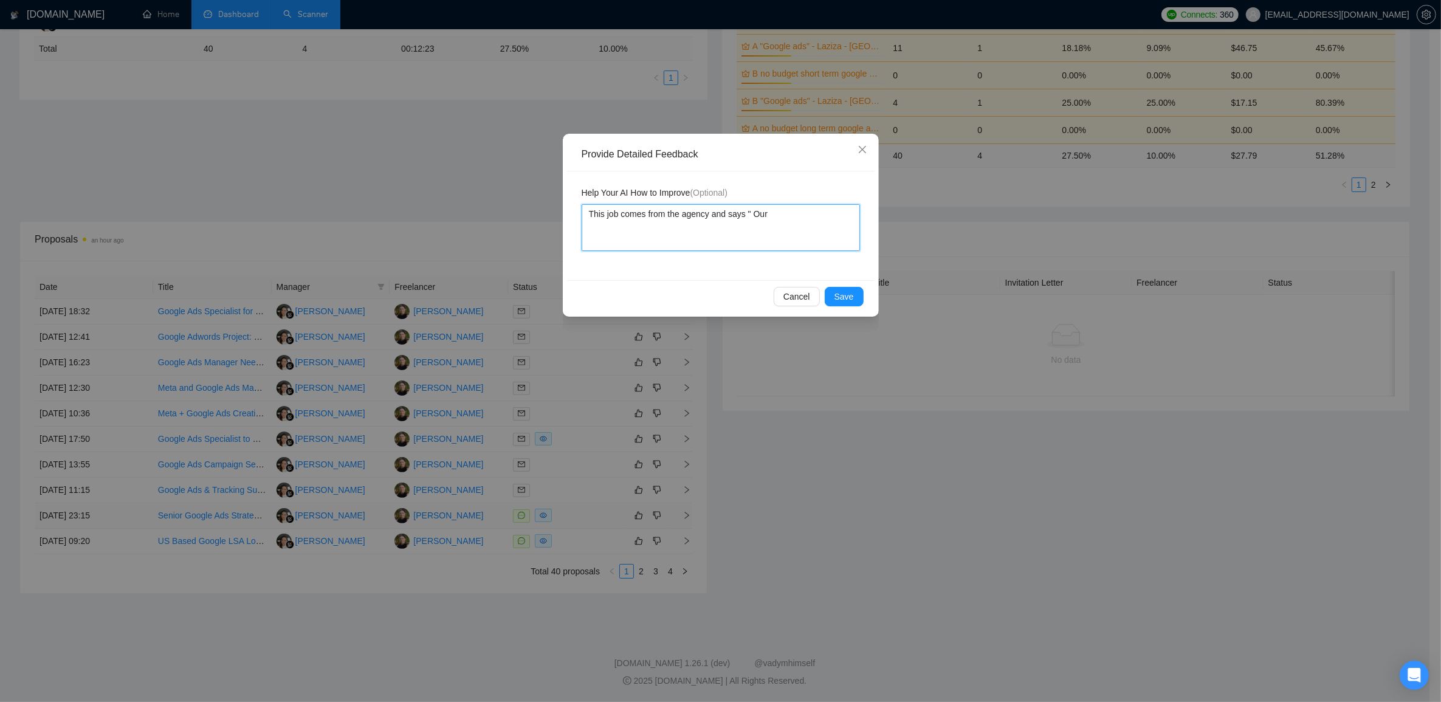
type textarea "This job comes from the agency and says " Our"
type textarea "This job comes from the agency and says " O"
type textarea "This job comes from the agency and says ""
type textarea "This job comes from the agency and says"
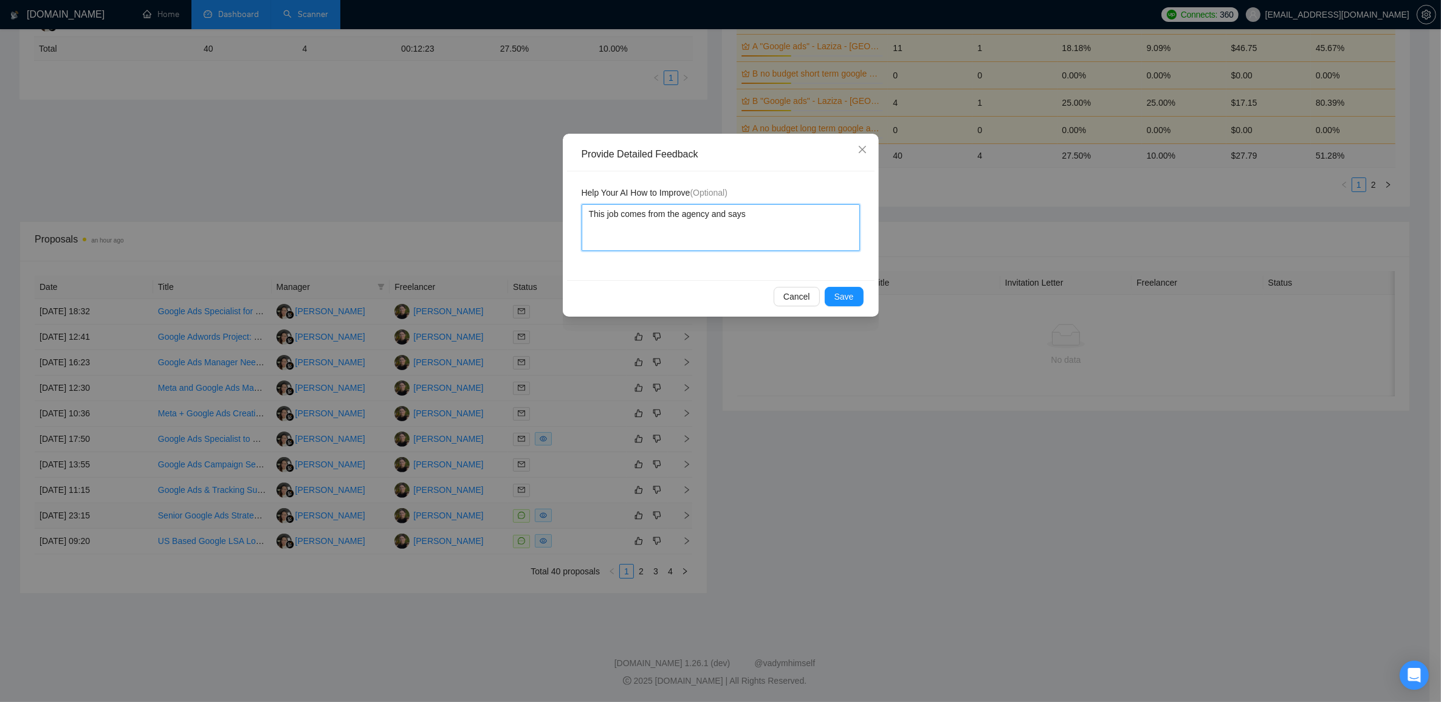
type textarea "This job comes from the agency and says ""
paste textarea "Our clients"
type textarea "This job comes from the agency and says "Our clients"
type textarea "This job comes from the agency and says "Our clients""
type textarea "This job comes from the agency and says "Our clients"."
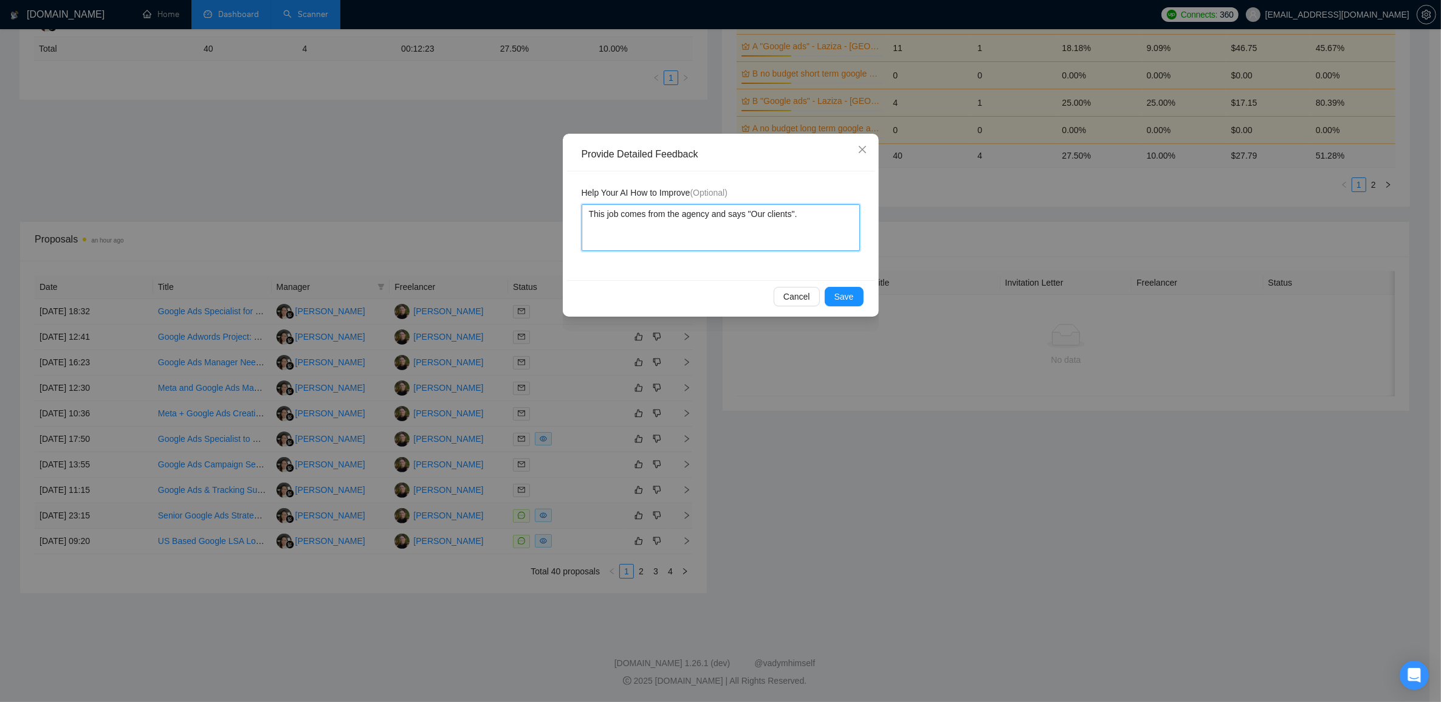
type textarea "This job comes from the agency and says "Our clients".P"
type textarea "This job comes from the agency and says "Our clients".Pl"
type textarea "This job comes from the agency and says "Our clients".Ple"
type textarea "This job comes from the agency and says "Our clients".Plea"
type textarea "This job comes from the agency and says "Our clients".Pleas"
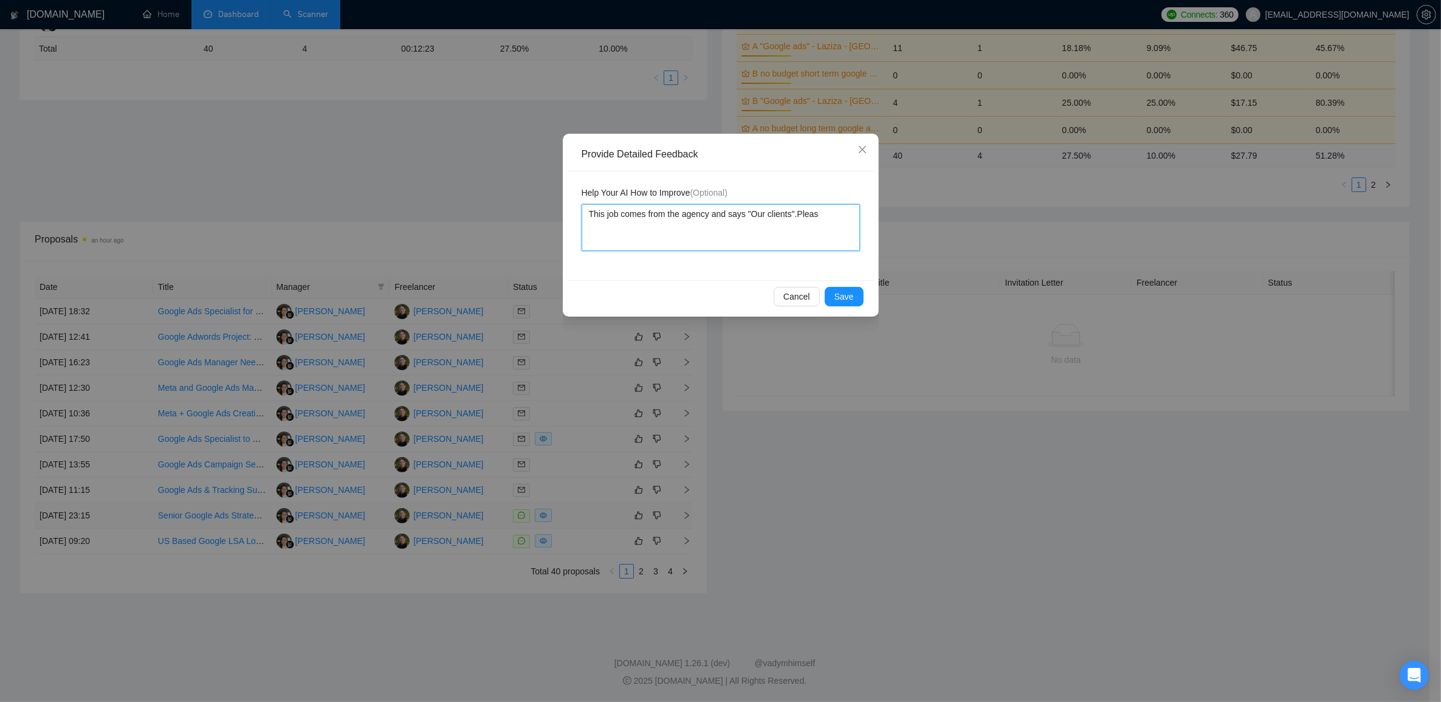
type textarea "This job comes from the agency and says "Our clients".Please"
type textarea "This job comes from the agency and says "Our clients".Pleas"
type textarea "This job comes from the agency and says "Our clients".Plea"
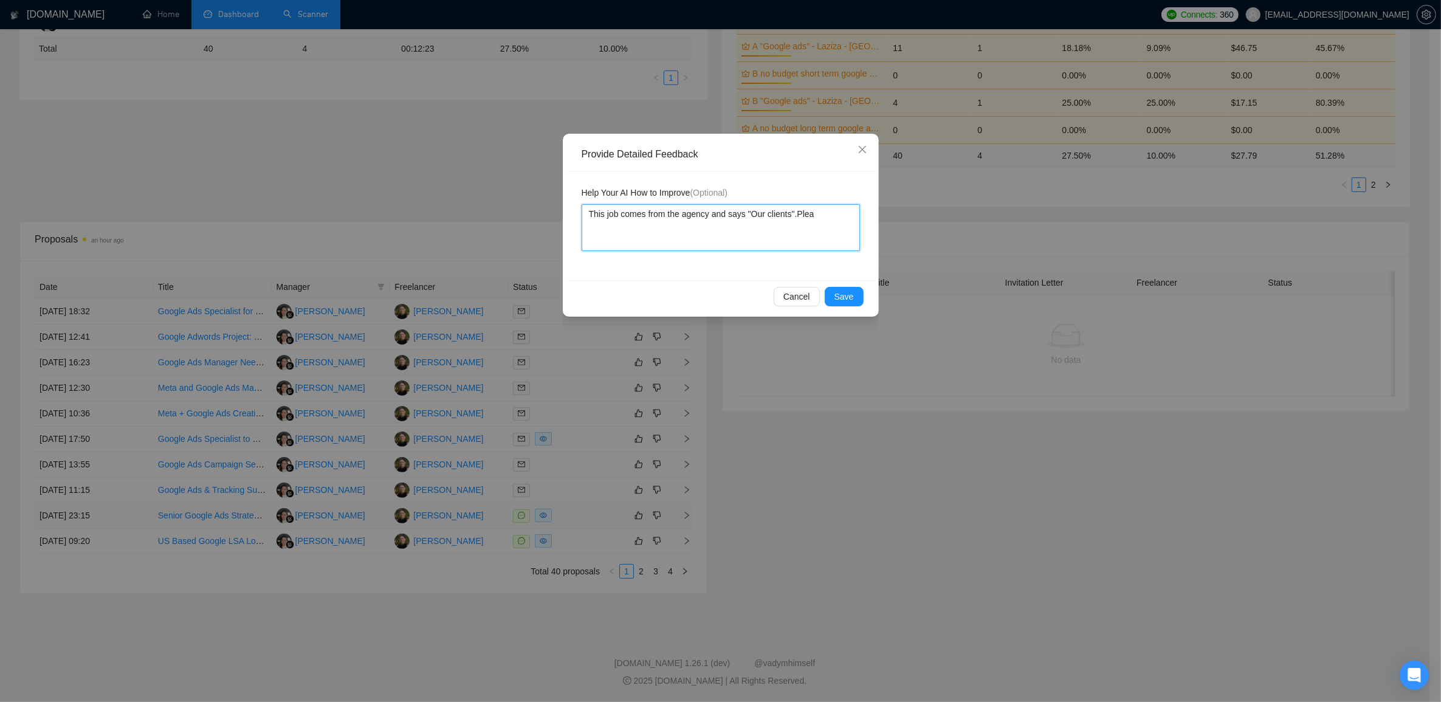
type textarea "This job comes from the agency and says "Our clients".Ple"
type textarea "This job comes from the agency and says "Our clients".Pl"
type textarea "This job comes from the agency and says "Our clients".P"
type textarea "This job comes from the agency and says "Our clients"."
type textarea "This job comes from the agency and says "Our clients". D"
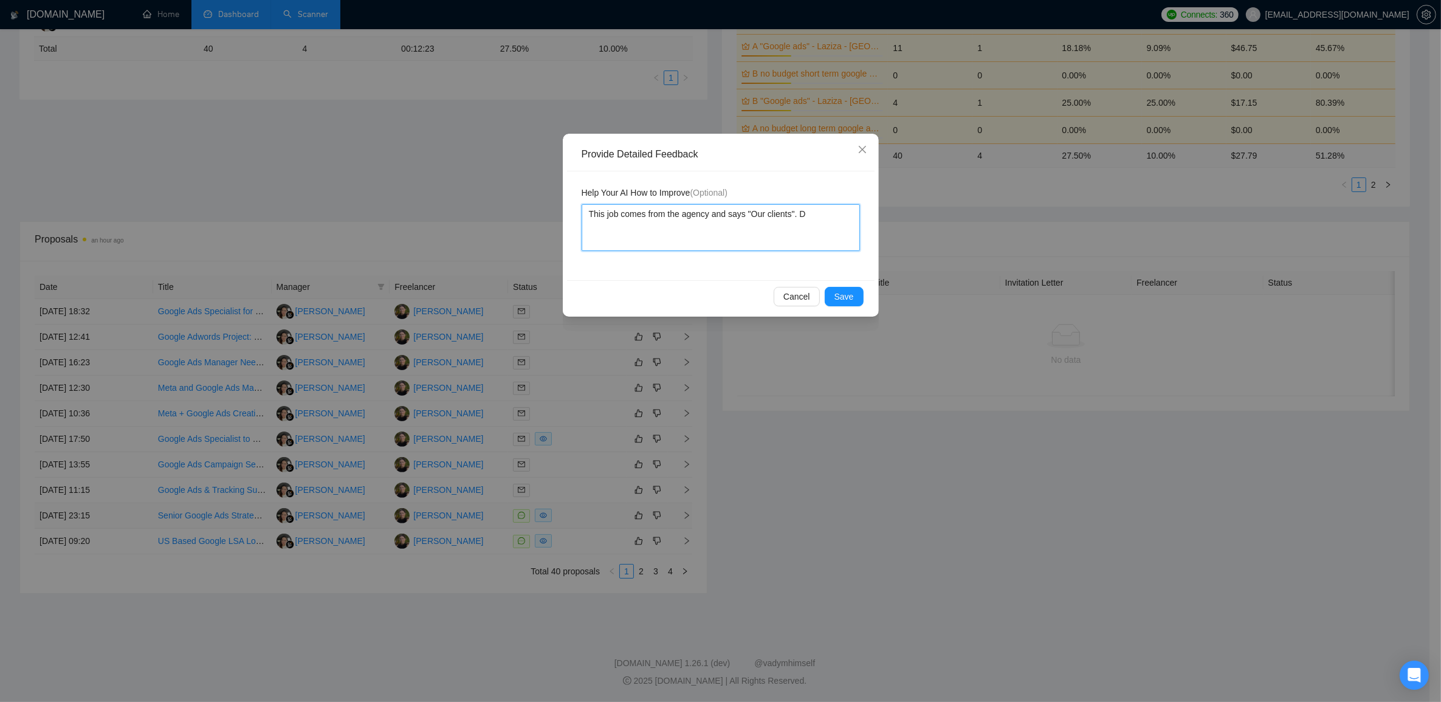
type textarea "This job comes from the agency and says "Our clients". Do"
type textarea "This job comes from the agency and says "Our clients". Do n"
type textarea "This job comes from the agency and says "Our clients". Do no"
type textarea "This job comes from the agency and says "Our clients". Do not"
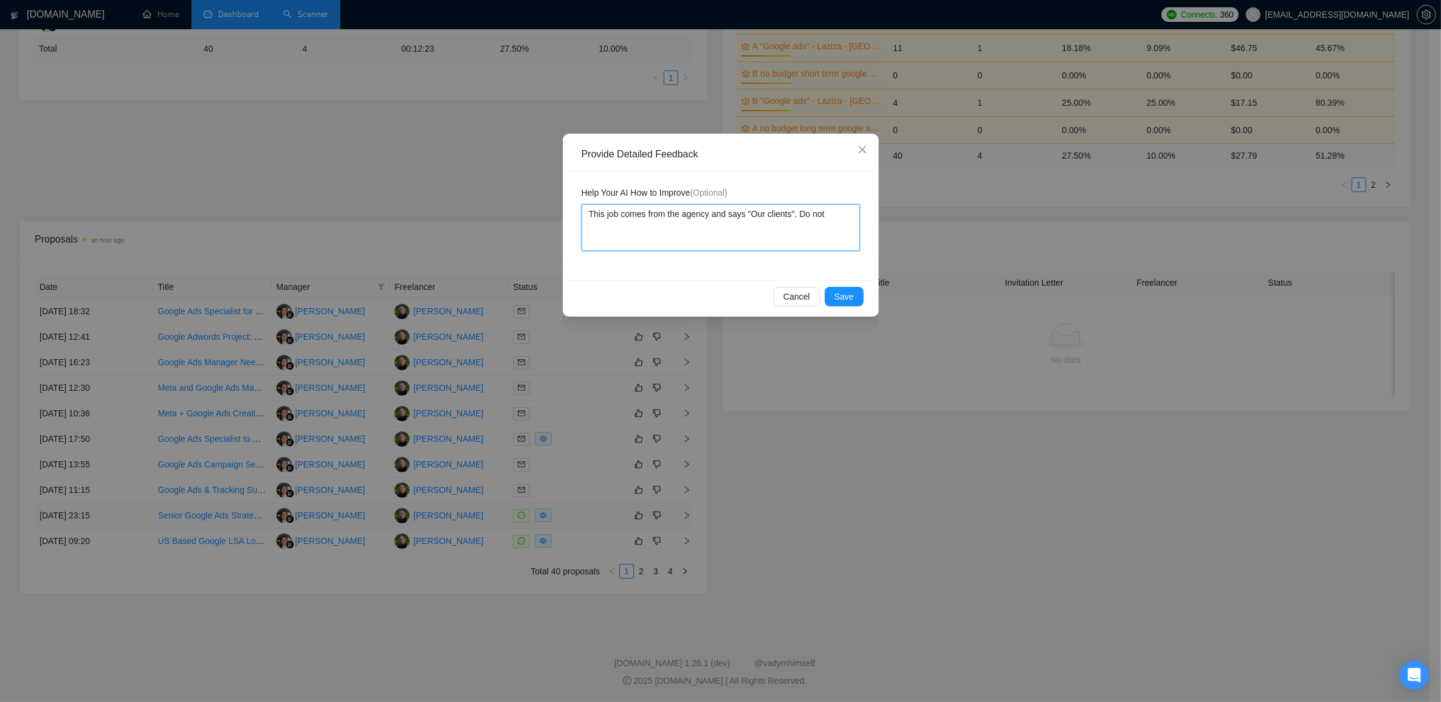
type textarea "This job comes from the agency and says "Our clients". Do not"
type textarea "This job comes from the agency and says "Our clients". Do not a"
type textarea "This job comes from the agency and says "Our clients". Do not ap"
type textarea "This job comes from the agency and says "Our clients". Do not app"
type textarea "This job comes from the agency and says "Our clients". Do not appl"
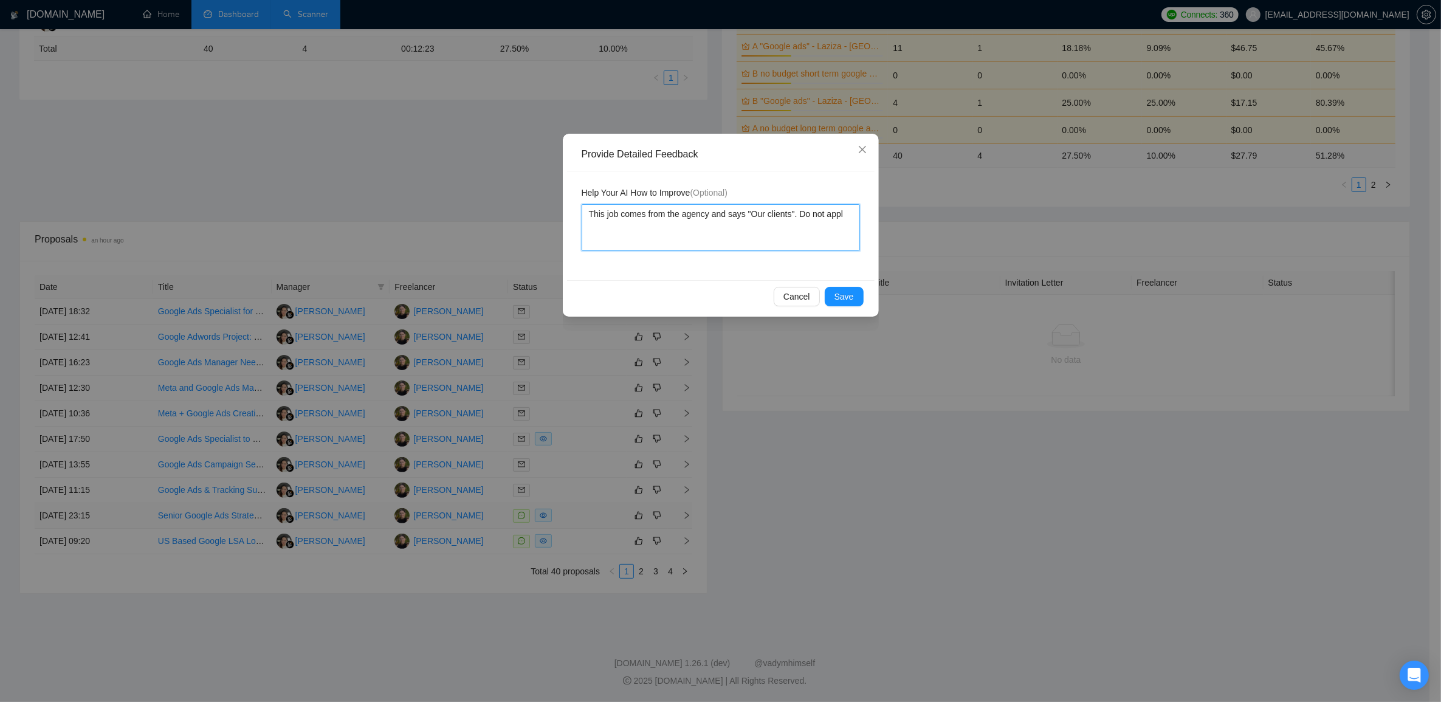
type textarea "This job comes from the agency and says "Our clients". Do not apply"
type textarea "This job comes from the agency and says "Our clients". Do not apply f"
type textarea "This job comes from the agency and says "Our clients". Do not apply fo"
type textarea "This job comes from the agency and says "Our clients". Do not apply for"
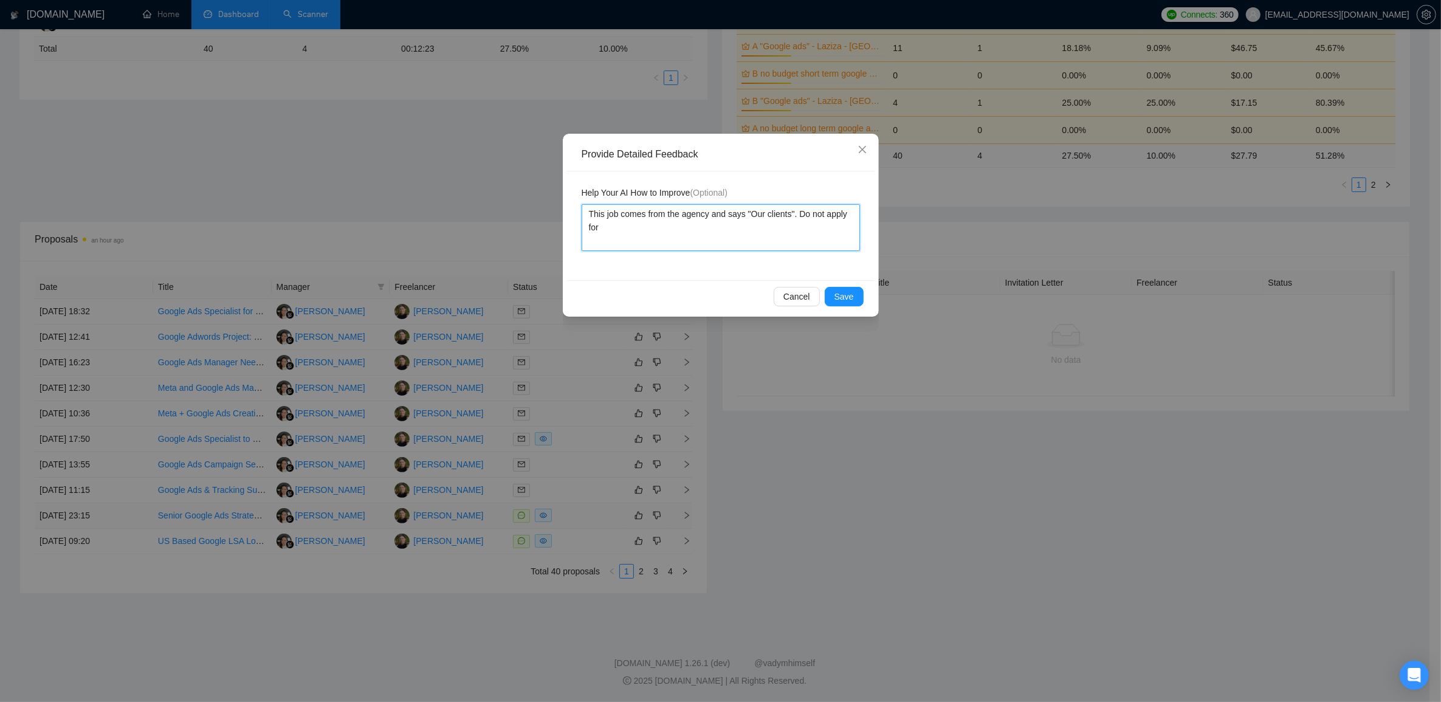
type textarea "This job comes from the agency and says "Our clients". Do not apply for"
type textarea "This job comes from the agency and says "Our clients". Do not apply for j"
type textarea "This job comes from the agency and says "Our clients". Do not apply for jo"
type textarea "This job comes from the agency and says "Our clients". Do not apply for job"
type textarea "This job comes from the agency and says "Our clients". Do not apply for jobs"
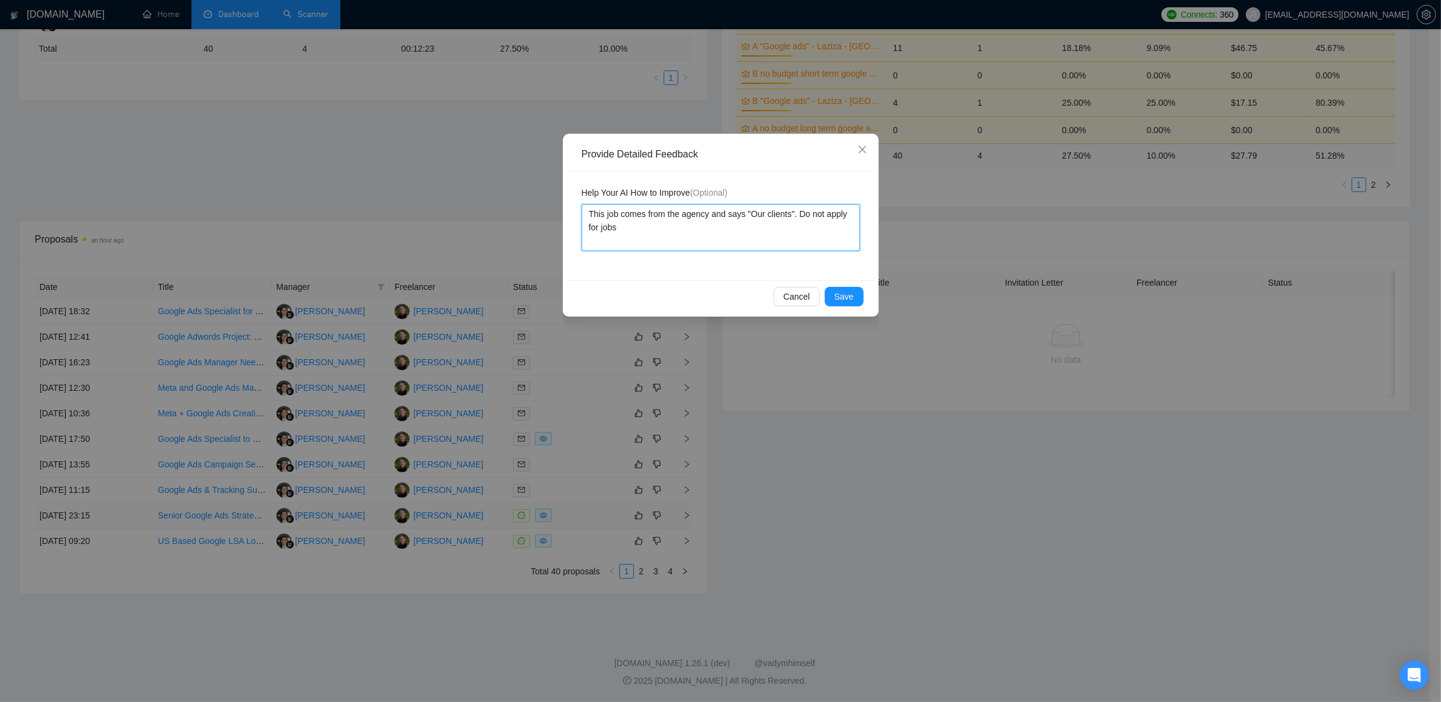
type textarea "This job comes from the agency and says "Our clients". Do not apply for jobs"
type textarea "This job comes from the agency and says "Our clients". Do not apply for jobs th"
type textarea "This job comes from the agency and says "Our clients". Do not apply for jobs tha"
click at [712, 228] on textarea "This job comes from the agency and says "Our clients". Do not apply for jobs th…" at bounding box center [720, 227] width 278 height 47
click at [752, 233] on textarea "This job comes from the agency and says "Our clients". Do not apply for jobs th…" at bounding box center [720, 227] width 278 height 47
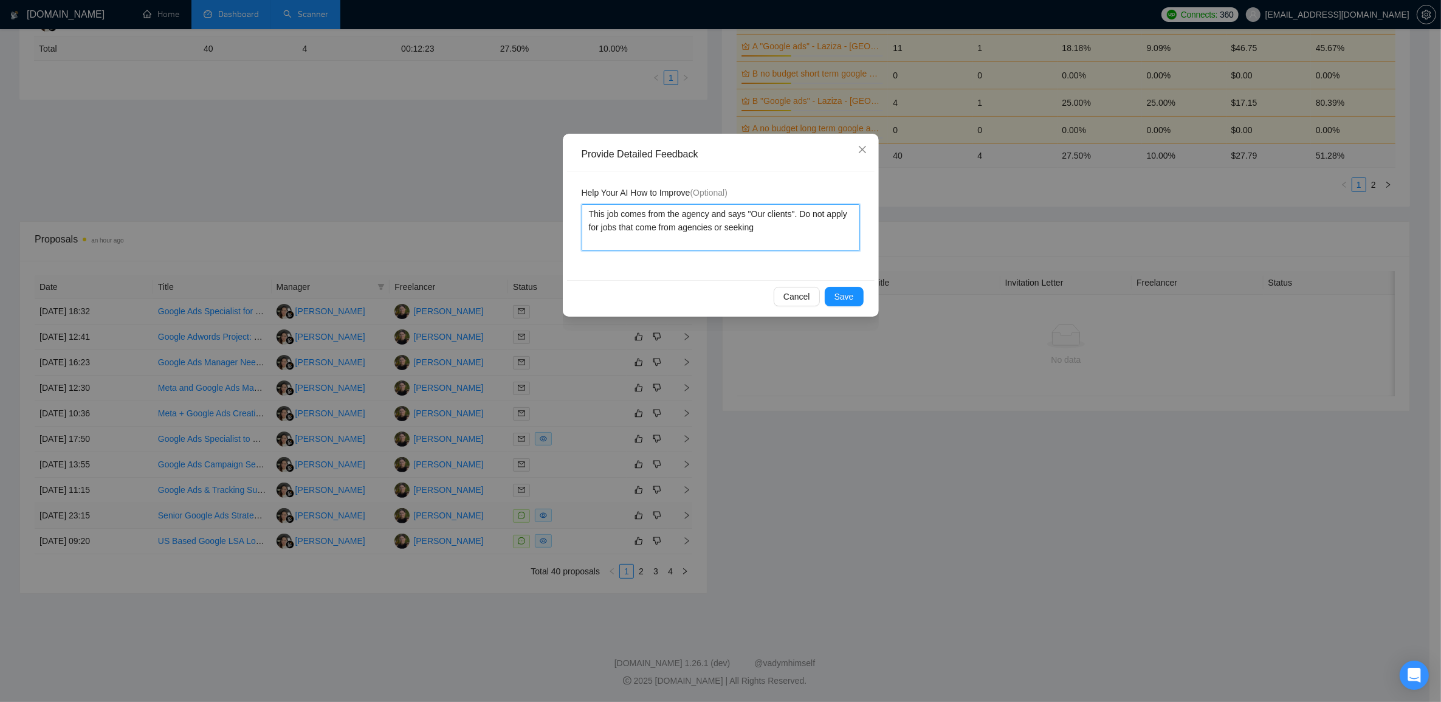
click at [679, 227] on textarea "This job comes from the agency and says "Our clients". Do not apply for jobs th…" at bounding box center [720, 227] width 278 height 47
click at [842, 228] on textarea "This job comes from the agency and says "Our clients". Do not apply for jobs th…" at bounding box center [720, 227] width 278 height 47
click at [845, 297] on span "Save" at bounding box center [843, 296] width 19 height 13
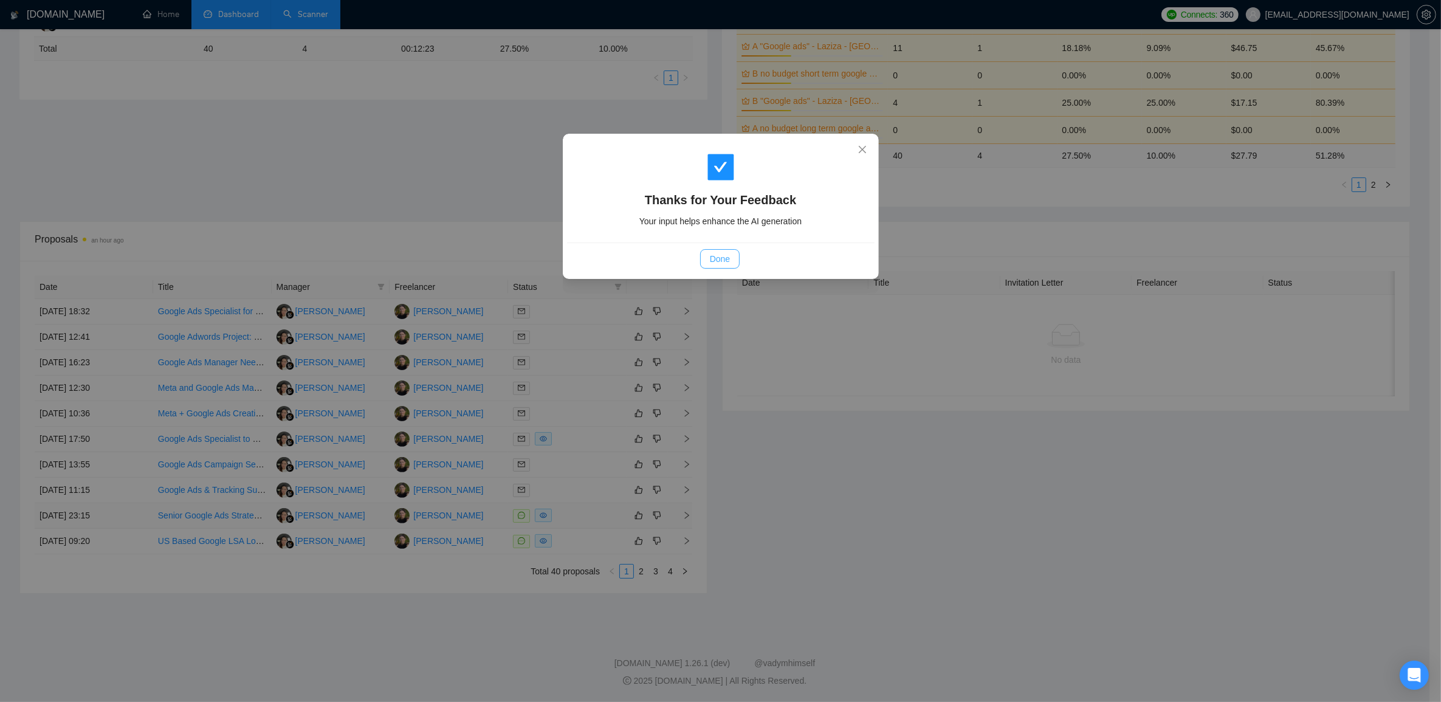
click at [727, 256] on span "Done" at bounding box center [720, 258] width 20 height 13
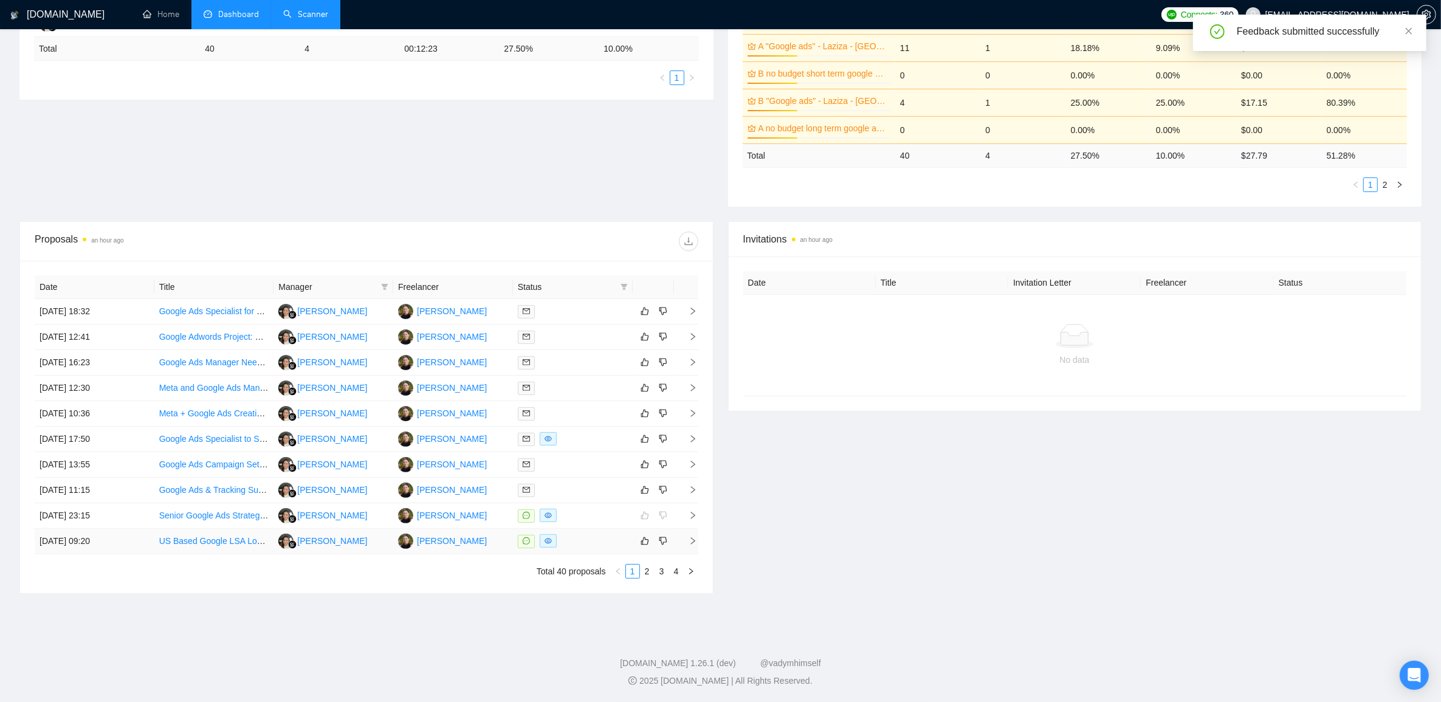
click at [691, 538] on icon "right" at bounding box center [692, 541] width 9 height 9
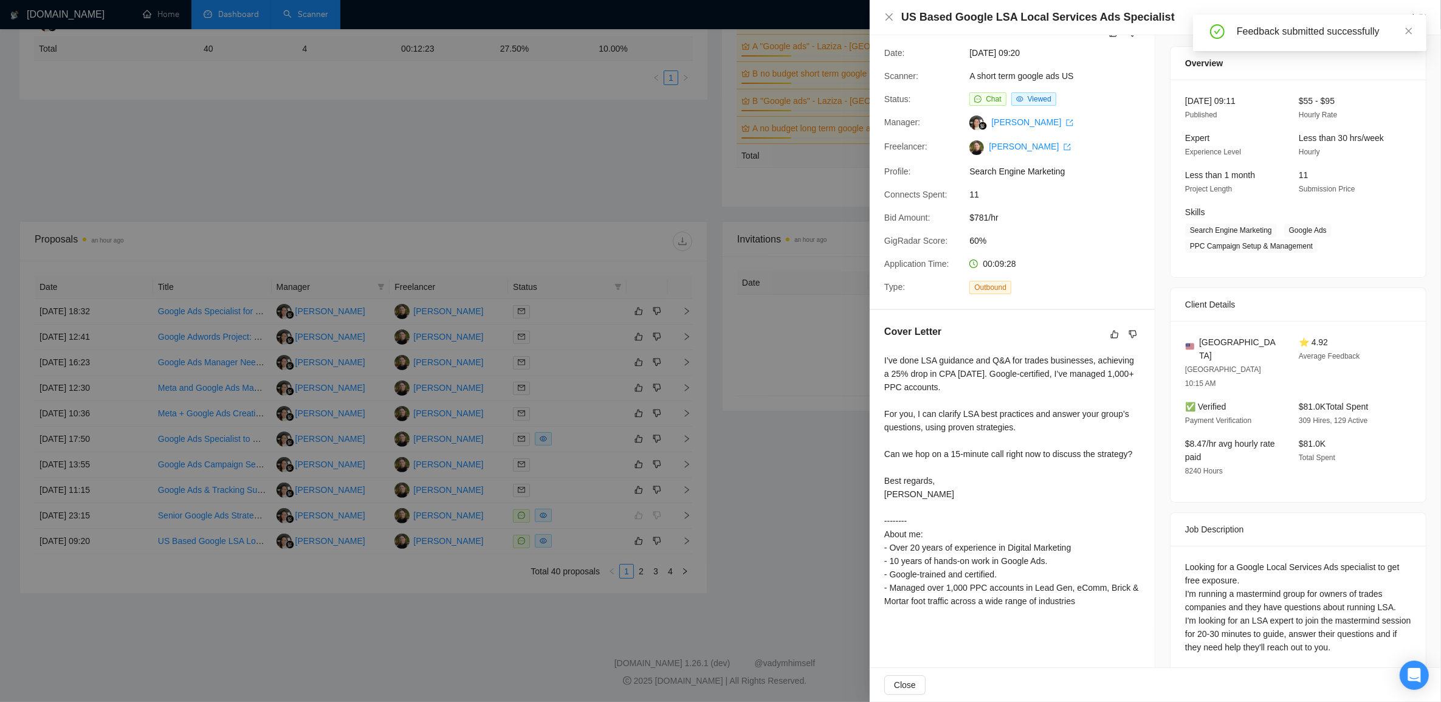
scroll to position [53, 0]
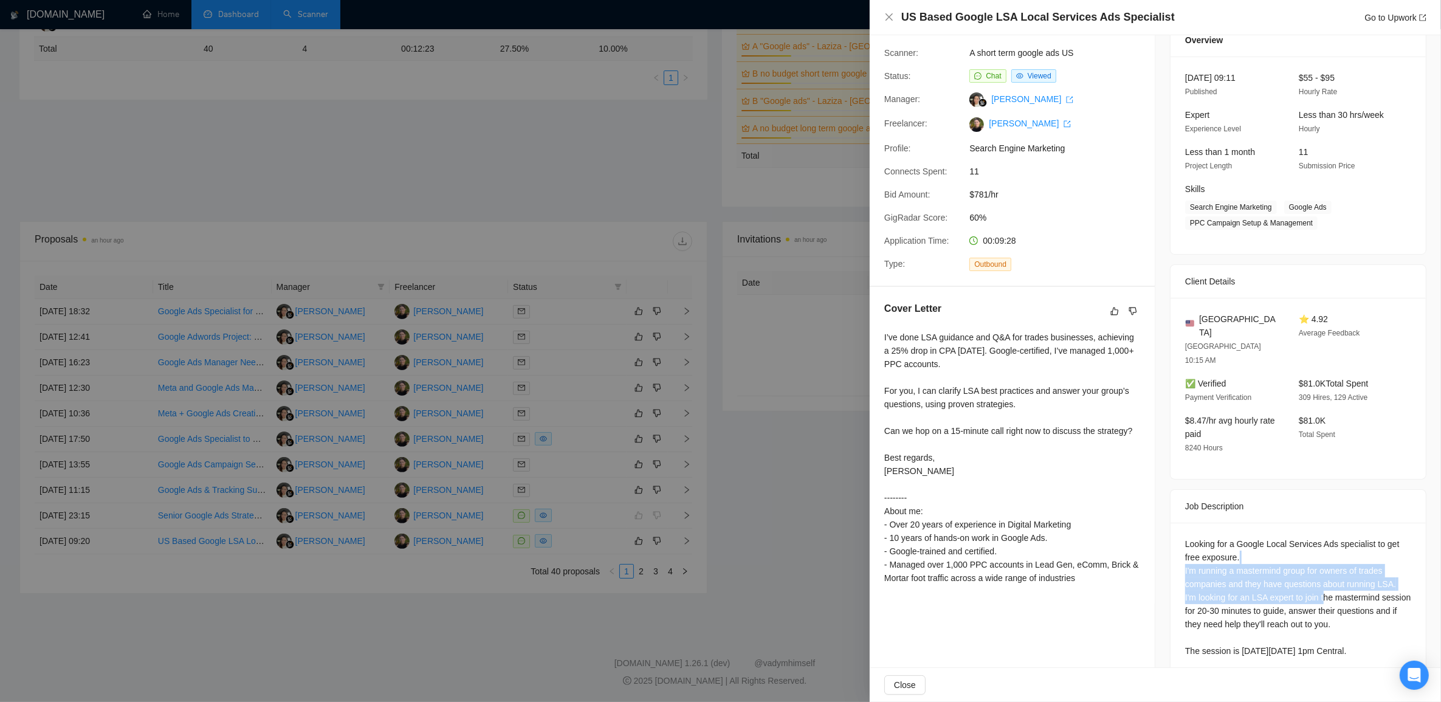
drag, startPoint x: 1313, startPoint y: 566, endPoint x: 1320, endPoint y: 578, distance: 13.7
click at [1320, 578] on div "Looking for a Google Local Services Ads specialist to get free exposure. I'm ru…" at bounding box center [1298, 597] width 226 height 120
drag, startPoint x: 1320, startPoint y: 578, endPoint x: 1305, endPoint y: 545, distance: 36.2
click at [1305, 545] on div "Looking for a Google Local Services Ads specialist to get free exposure. I'm ru…" at bounding box center [1298, 597] width 226 height 120
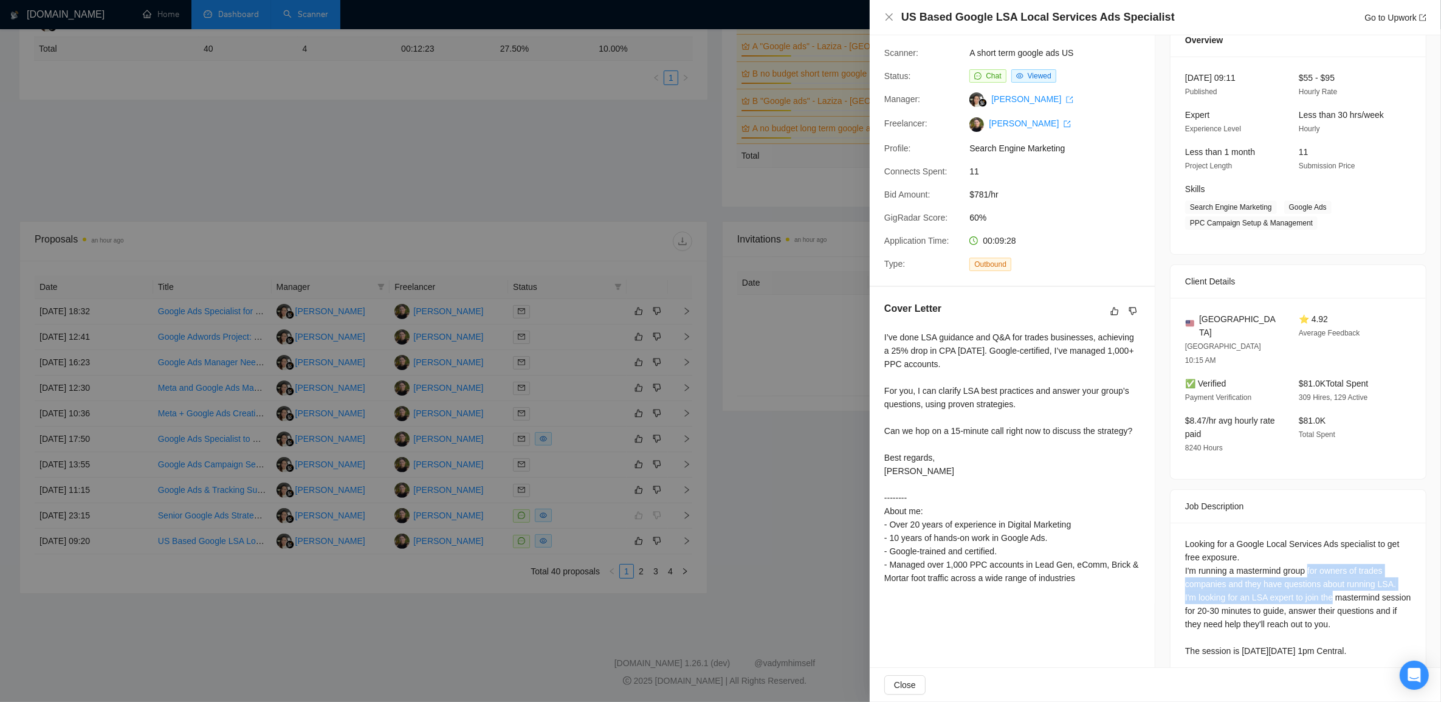
click at [1305, 545] on div "Looking for a Google Local Services Ads specialist to get free exposure. I'm ru…" at bounding box center [1298, 597] width 226 height 120
drag, startPoint x: 1305, startPoint y: 545, endPoint x: 1326, endPoint y: 578, distance: 39.1
click at [1326, 578] on div "Looking for a Google Local Services Ads specialist to get free exposure. I'm ru…" at bounding box center [1298, 597] width 226 height 120
drag, startPoint x: 1326, startPoint y: 578, endPoint x: 1332, endPoint y: 587, distance: 10.6
click at [1332, 587] on div "Looking for a Google Local Services Ads specialist to get free exposure. I'm ru…" at bounding box center [1298, 597] width 226 height 120
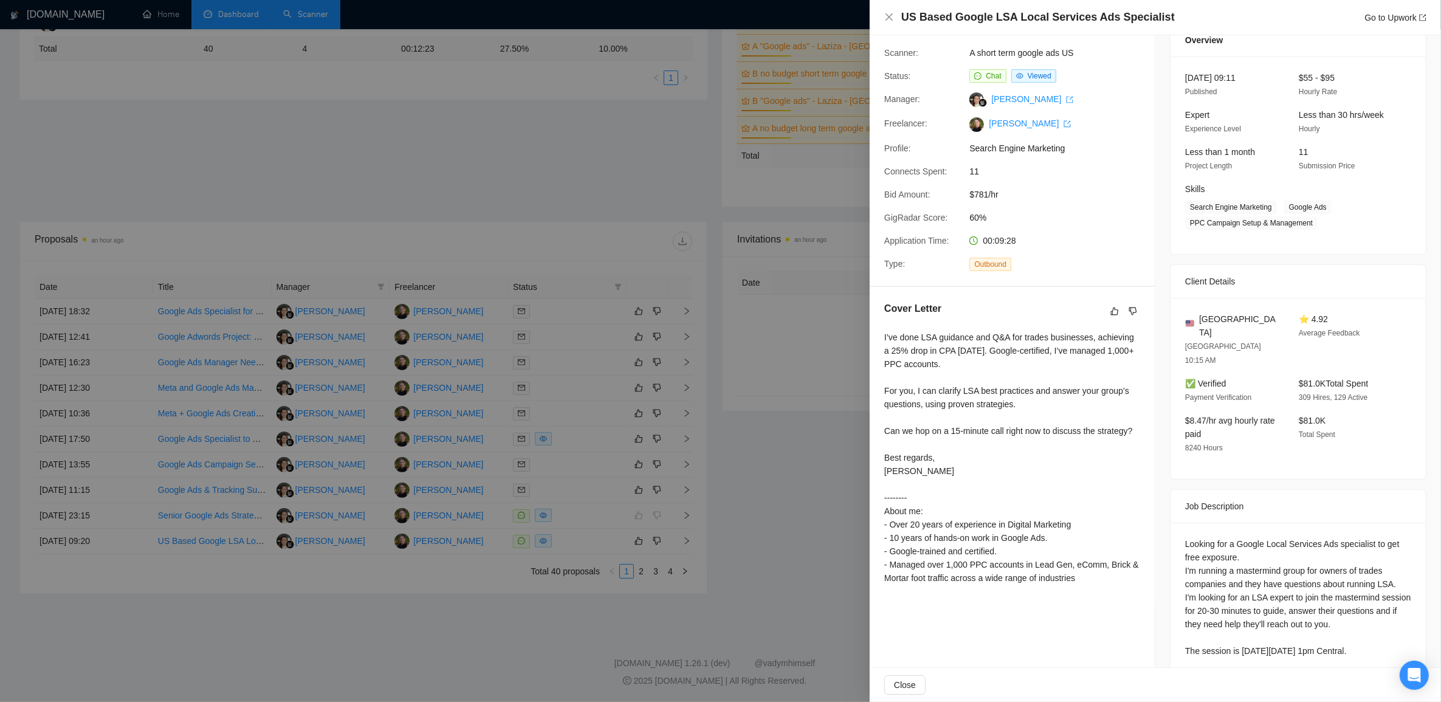
click at [787, 454] on div at bounding box center [720, 351] width 1441 height 702
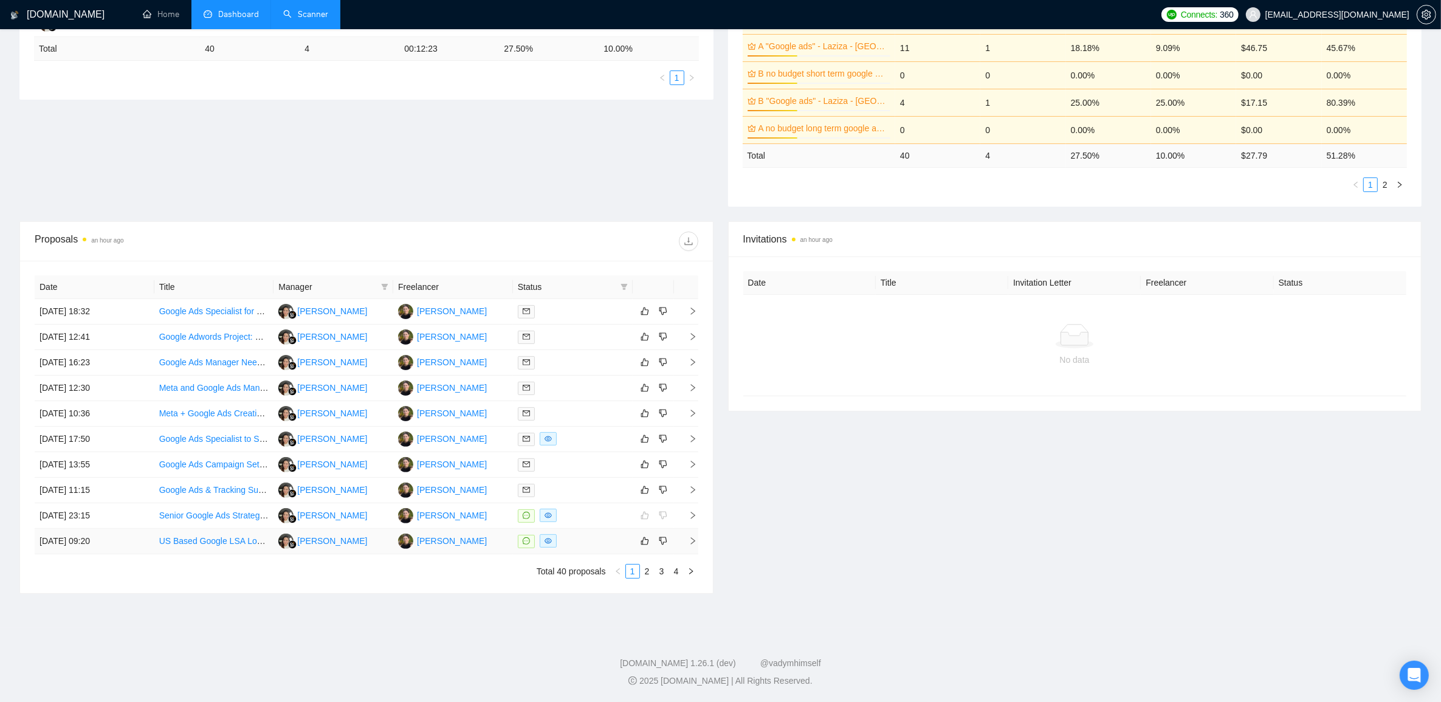
click at [694, 543] on icon "right" at bounding box center [692, 541] width 9 height 9
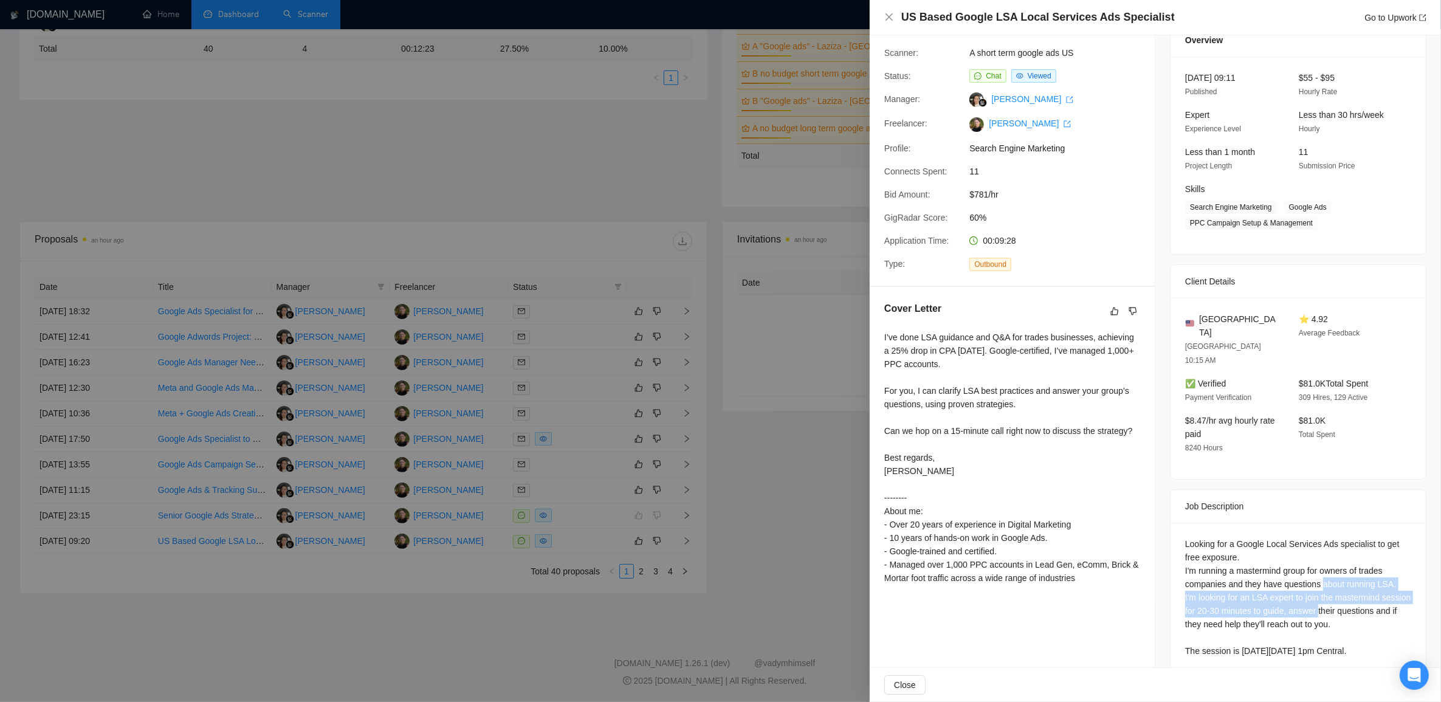
drag, startPoint x: 1323, startPoint y: 563, endPoint x: 1317, endPoint y: 557, distance: 8.6
click at [1317, 557] on div "Looking for a Google Local Services Ads specialist to get free exposure. I'm ru…" at bounding box center [1298, 597] width 226 height 120
click at [1316, 556] on div "Looking for a Google Local Services Ads specialist to get free exposure. I'm ru…" at bounding box center [1298, 597] width 226 height 120
drag, startPoint x: 1310, startPoint y: 579, endPoint x: 1305, endPoint y: 572, distance: 8.3
click at [1307, 575] on div "Looking for a Google Local Services Ads specialist to get free exposure. I'm ru…" at bounding box center [1298, 597] width 226 height 120
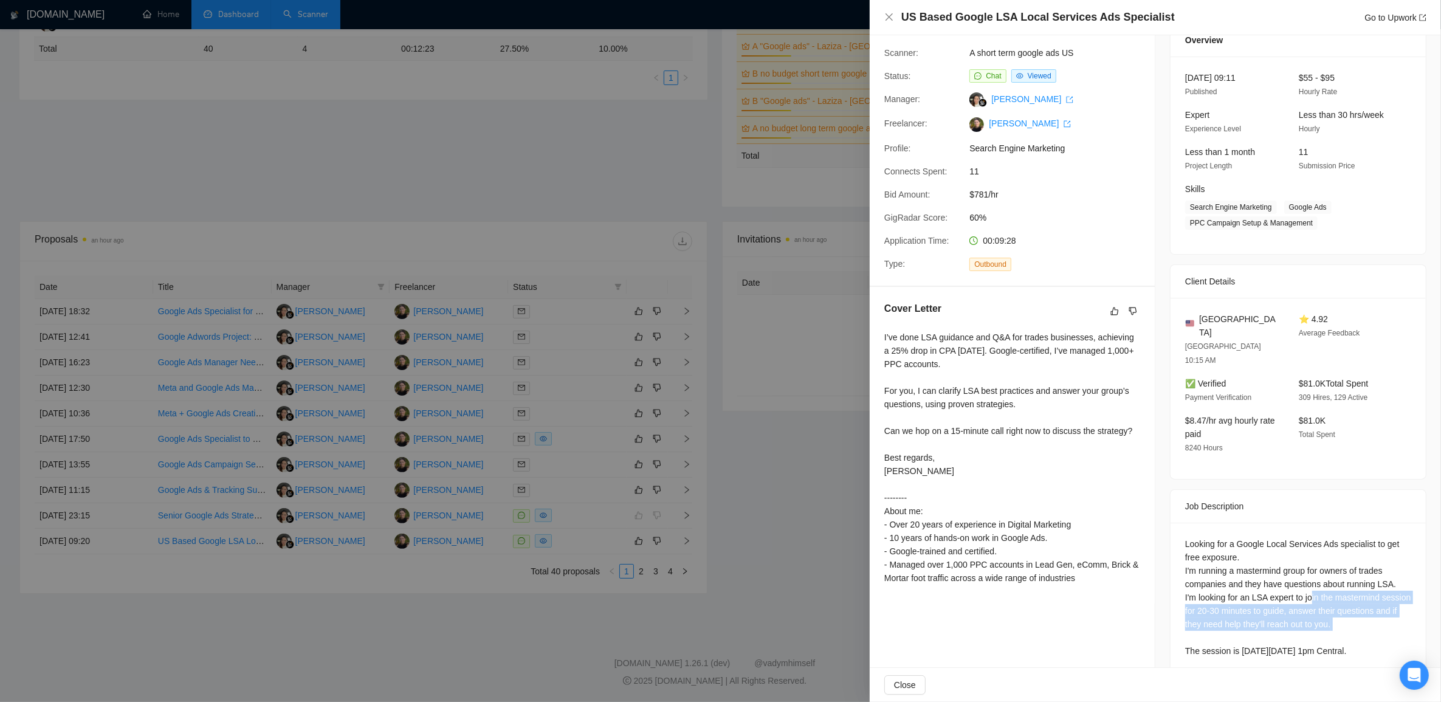
click at [1305, 572] on div "Looking for a Google Local Services Ads specialist to get free exposure. I'm ru…" at bounding box center [1298, 597] width 226 height 120
drag, startPoint x: 1305, startPoint y: 558, endPoint x: 1334, endPoint y: 606, distance: 56.2
click at [1334, 606] on div "Looking for a Google Local Services Ads specialist to get free exposure. I'm ru…" at bounding box center [1298, 597] width 226 height 120
click at [1334, 605] on div "Looking for a Google Local Services Ads specialist to get free exposure. I'm ru…" at bounding box center [1298, 597] width 226 height 120
click at [1260, 614] on div "Looking for a Google Local Services Ads specialist to get free exposure. I'm ru…" at bounding box center [1298, 597] width 226 height 120
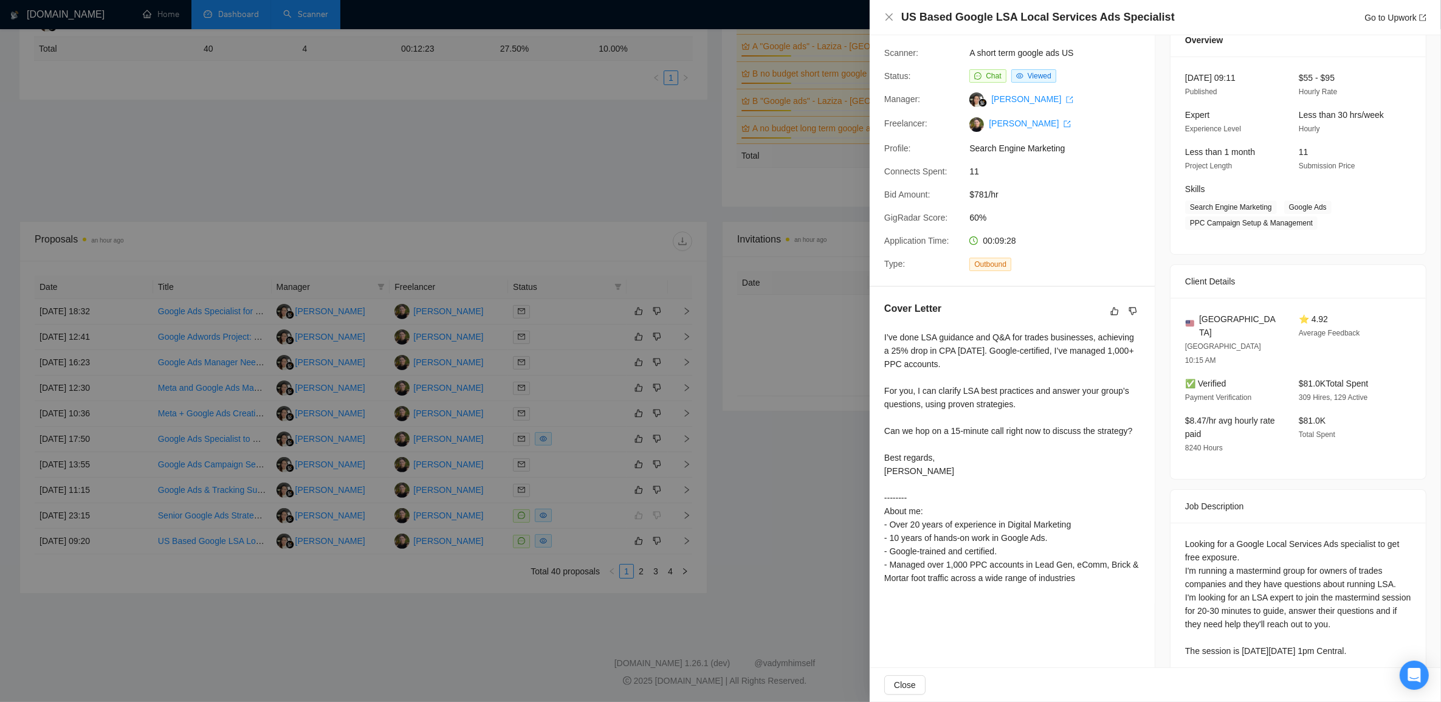
drag, startPoint x: 1331, startPoint y: 570, endPoint x: 1249, endPoint y: 584, distance: 83.2
click at [1331, 570] on div "Looking for a Google Local Services Ads specialist to get free exposure. I'm ru…" at bounding box center [1298, 597] width 226 height 120
drag, startPoint x: 1249, startPoint y: 584, endPoint x: 1238, endPoint y: 580, distance: 12.1
click at [1238, 580] on div "Looking for a Google Local Services Ads specialist to get free exposure. I'm ru…" at bounding box center [1298, 597] width 226 height 120
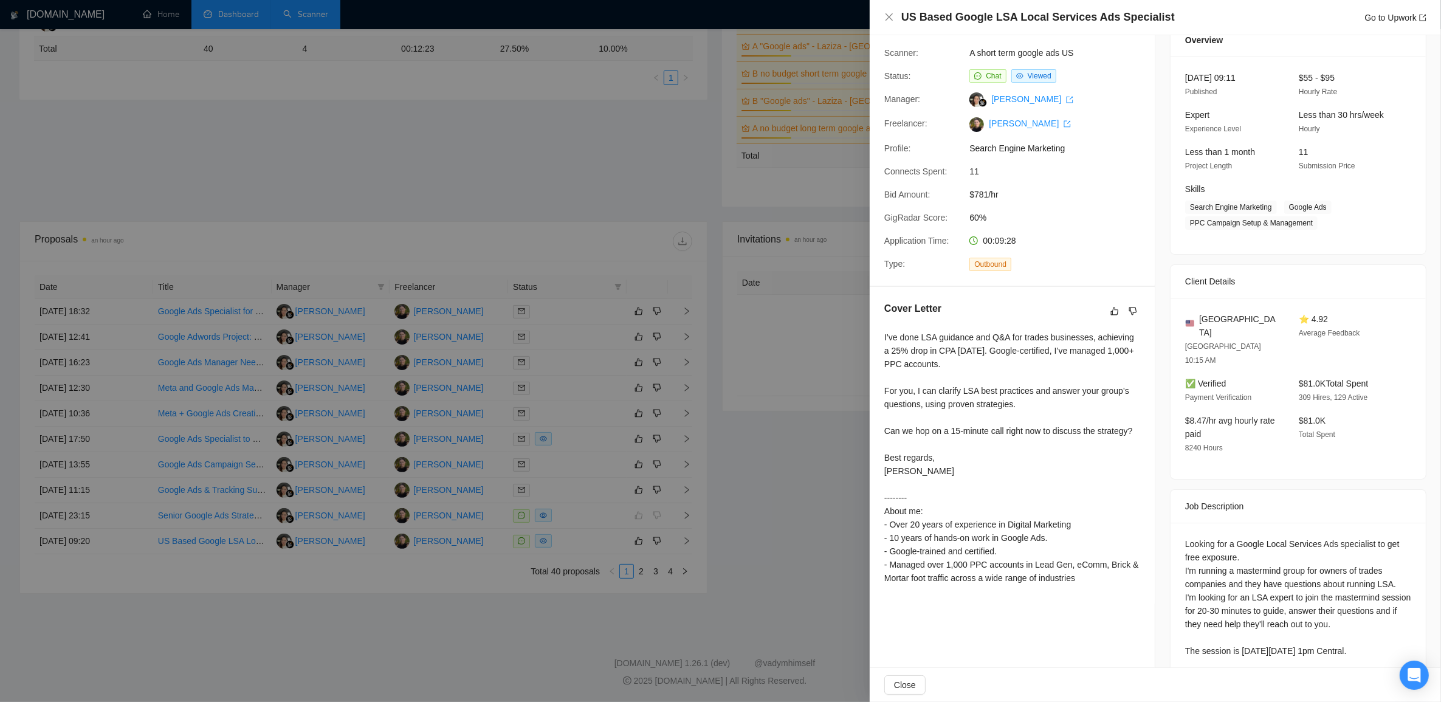
drag, startPoint x: 1365, startPoint y: 600, endPoint x: 1356, endPoint y: 594, distance: 11.5
click at [1356, 594] on div "Looking for a Google Local Services Ads specialist to get free exposure. I'm ru…" at bounding box center [1298, 597] width 226 height 120
drag, startPoint x: 1275, startPoint y: 549, endPoint x: 1306, endPoint y: 547, distance: 31.6
click at [1306, 547] on div "Looking for a Google Local Services Ads specialist to get free exposure. I'm ru…" at bounding box center [1298, 597] width 226 height 120
click at [1382, 542] on div "Looking for a Google Local Services Ads specialist to get free exposure. I'm ru…" at bounding box center [1298, 597] width 226 height 120
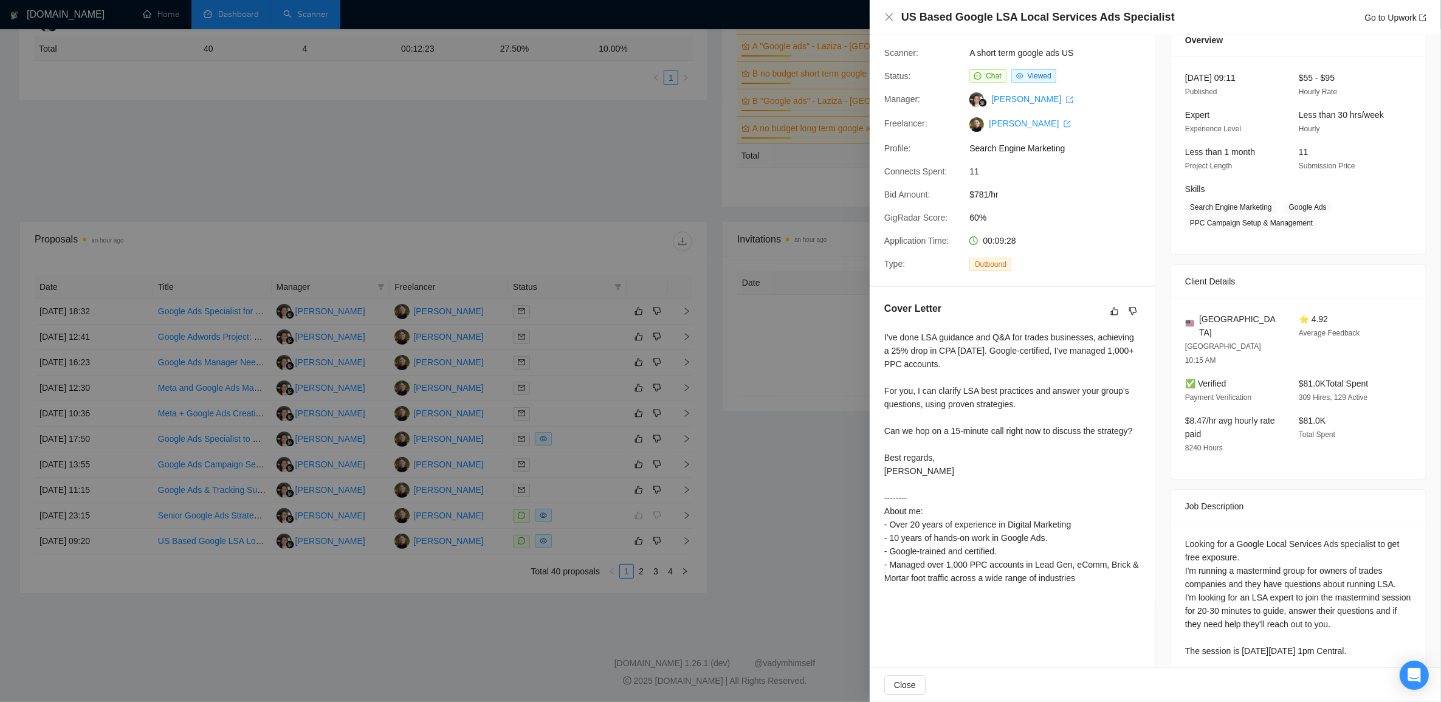
click at [1298, 547] on div "Looking for a Google Local Services Ads specialist to get free exposure. I'm ru…" at bounding box center [1298, 597] width 226 height 120
click at [1299, 544] on div "Looking for a Google Local Services Ads specialist to get free exposure. I'm ru…" at bounding box center [1298, 597] width 226 height 120
click at [1234, 548] on div "Looking for a Google Local Services Ads specialist to get free exposure. I'm ru…" at bounding box center [1298, 597] width 226 height 120
click at [1299, 544] on div "Looking for a Google Local Services Ads specialist to get free exposure. I'm ru…" at bounding box center [1298, 597] width 226 height 120
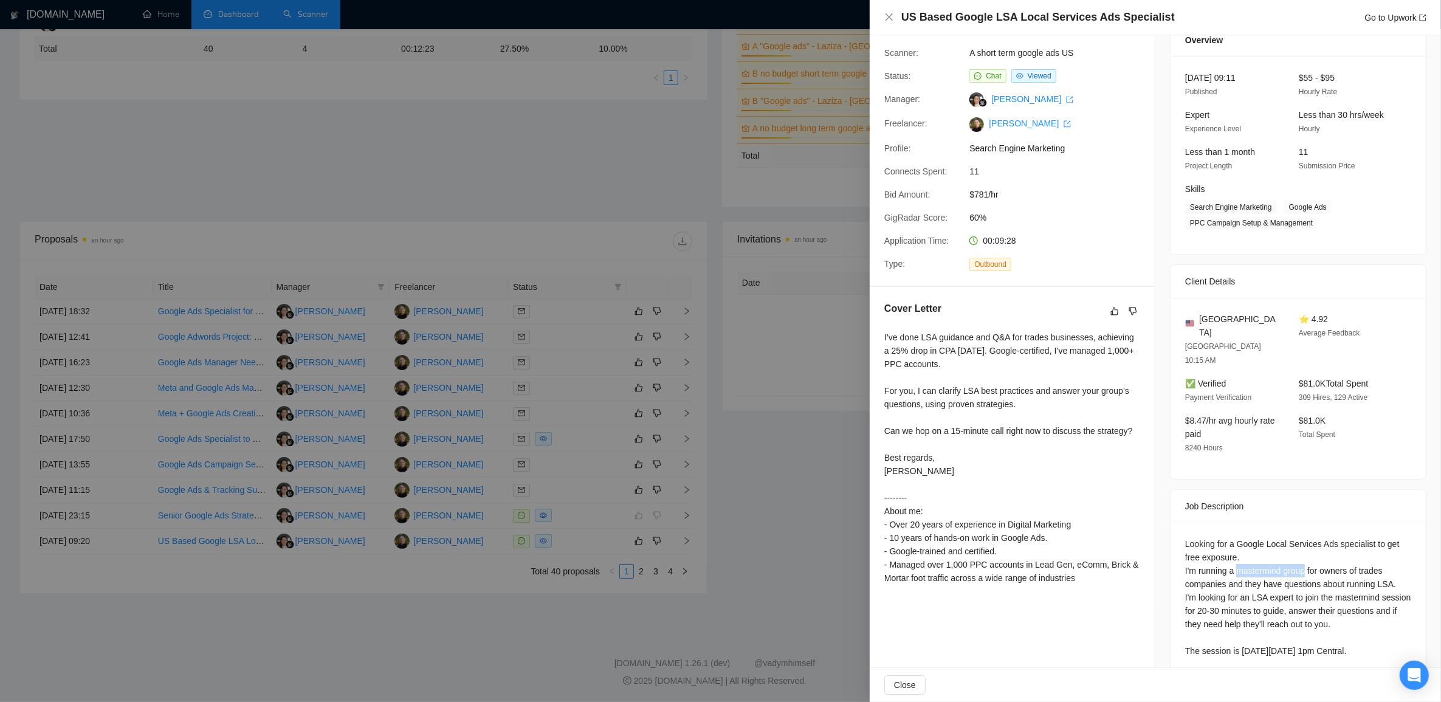
copy div "mastermind group"
click at [541, 524] on div at bounding box center [720, 351] width 1441 height 702
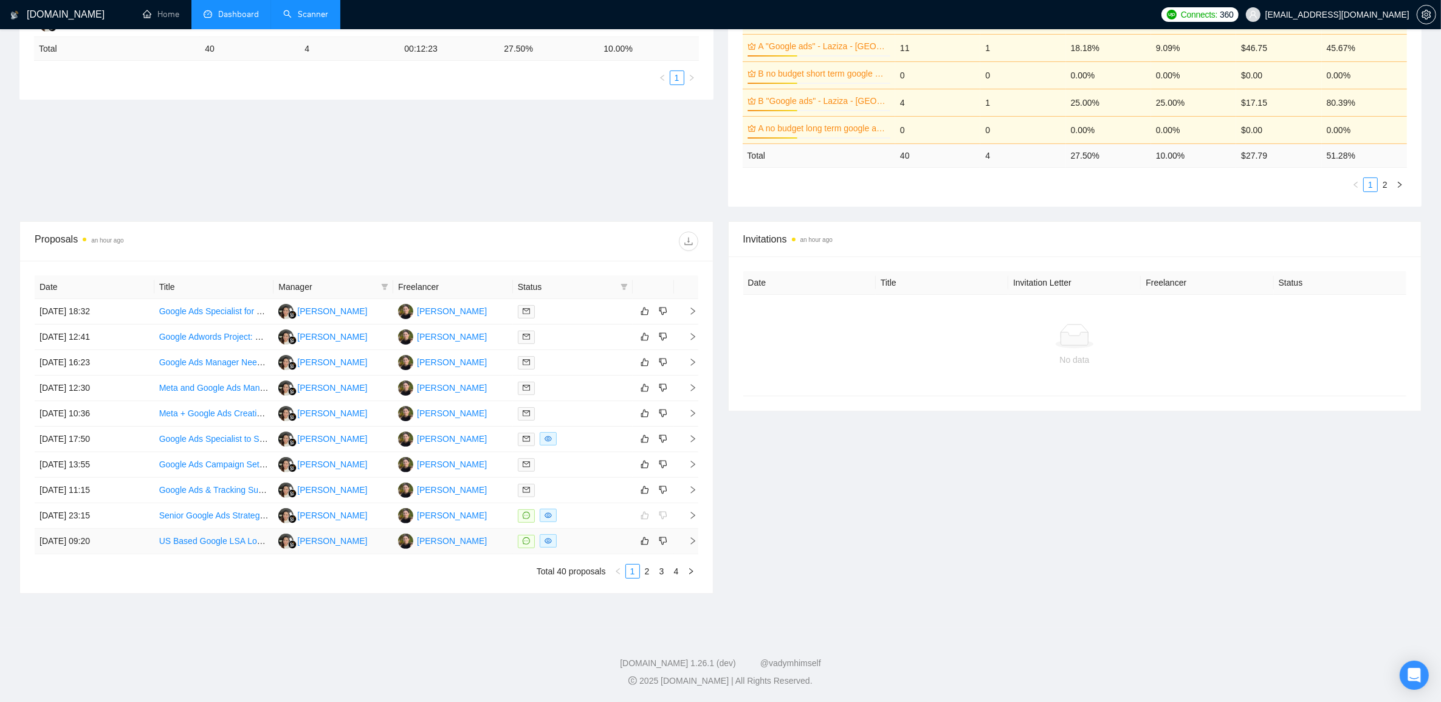
click at [693, 541] on icon "right" at bounding box center [692, 540] width 4 height 7
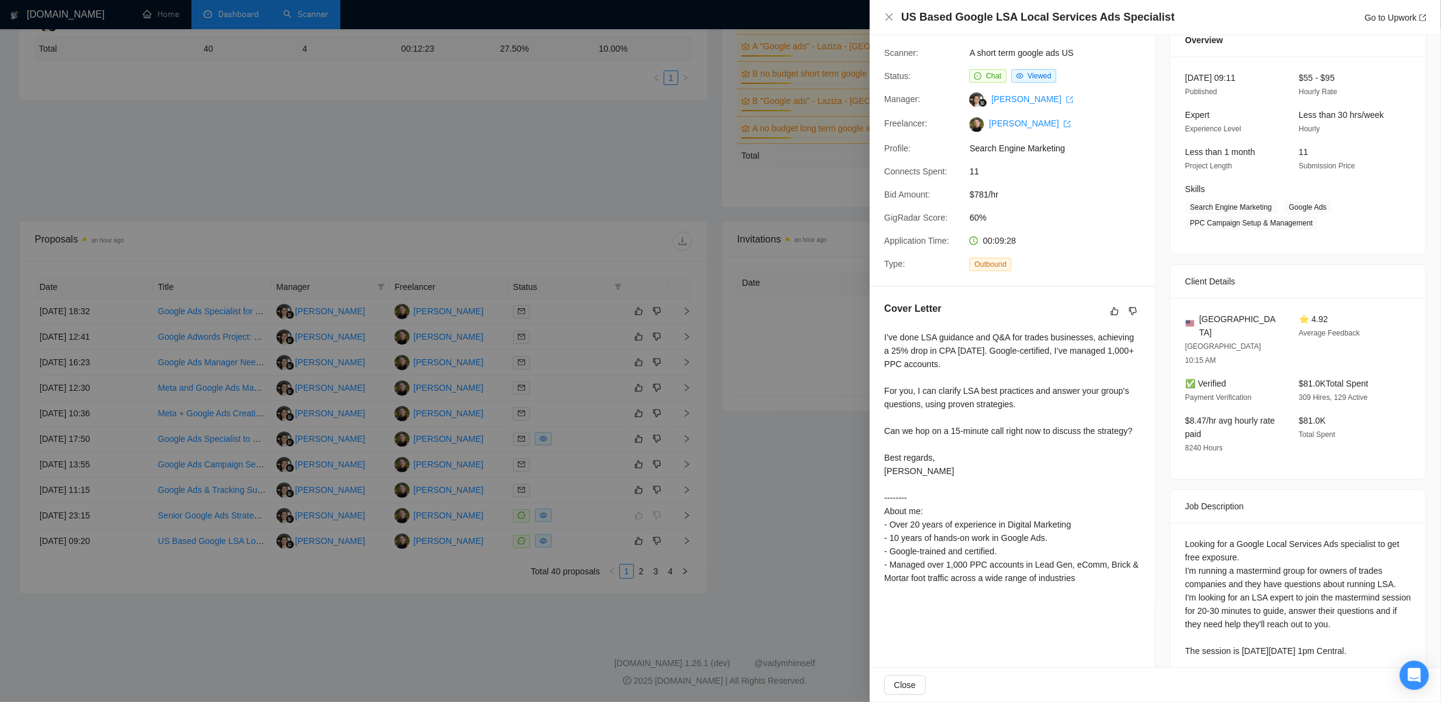
drag, startPoint x: 669, startPoint y: 542, endPoint x: 661, endPoint y: 543, distance: 7.9
click at [668, 544] on div at bounding box center [720, 351] width 1441 height 702
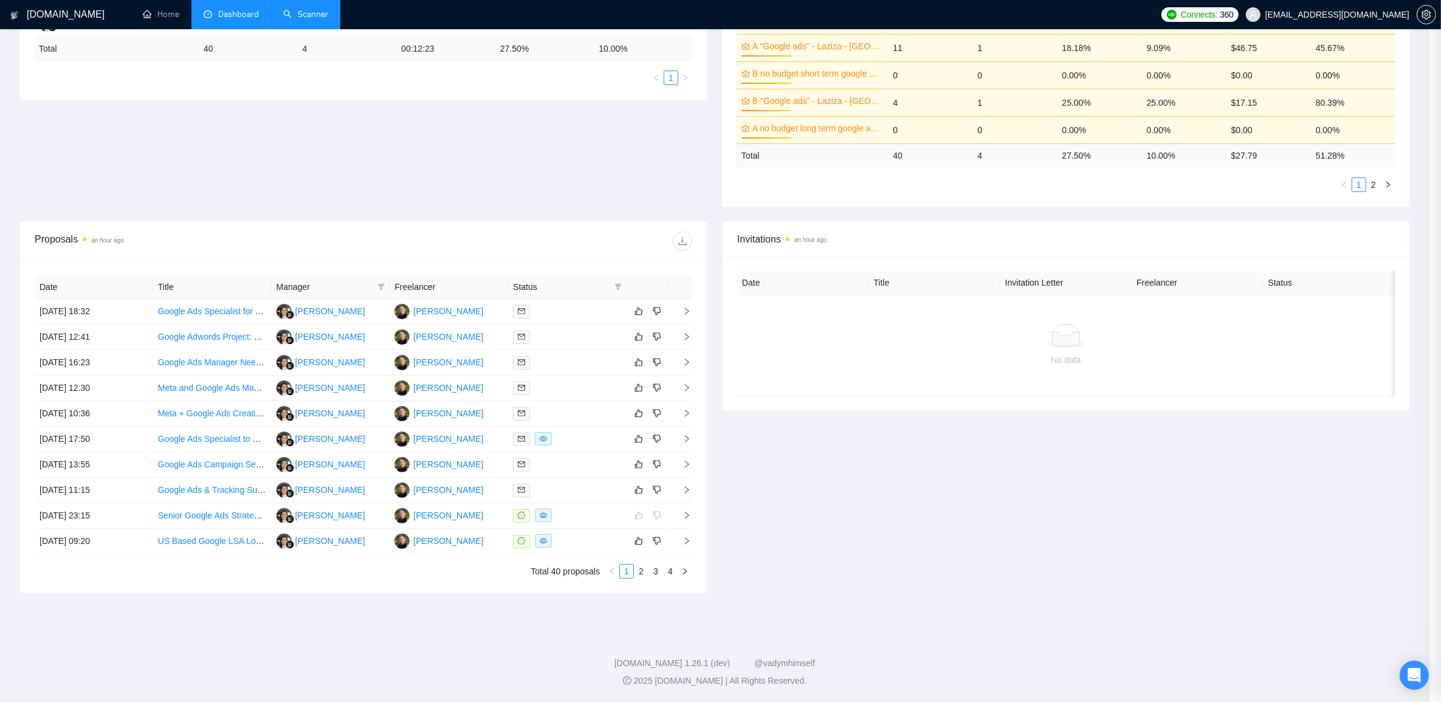
click at [656, 536] on div at bounding box center [720, 351] width 1441 height 702
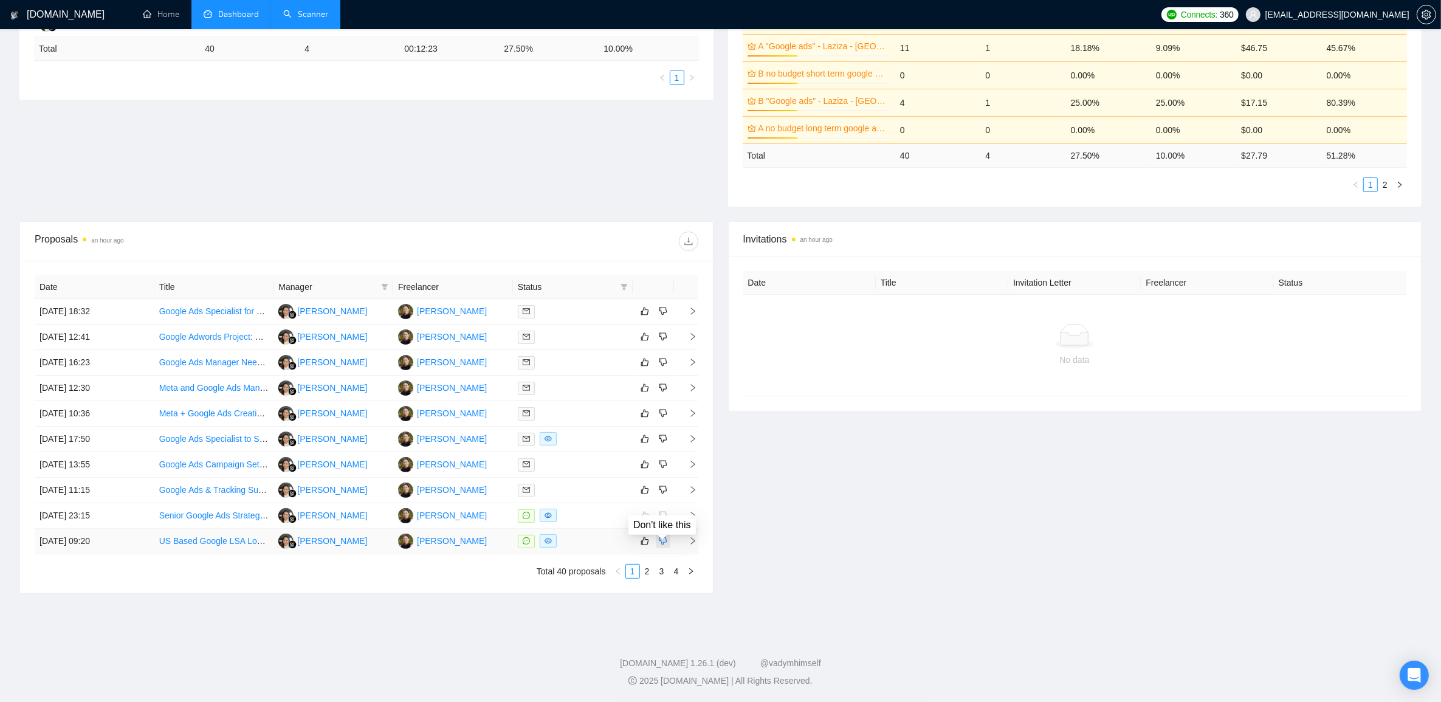
click at [664, 541] on icon "dislike" at bounding box center [663, 541] width 9 height 10
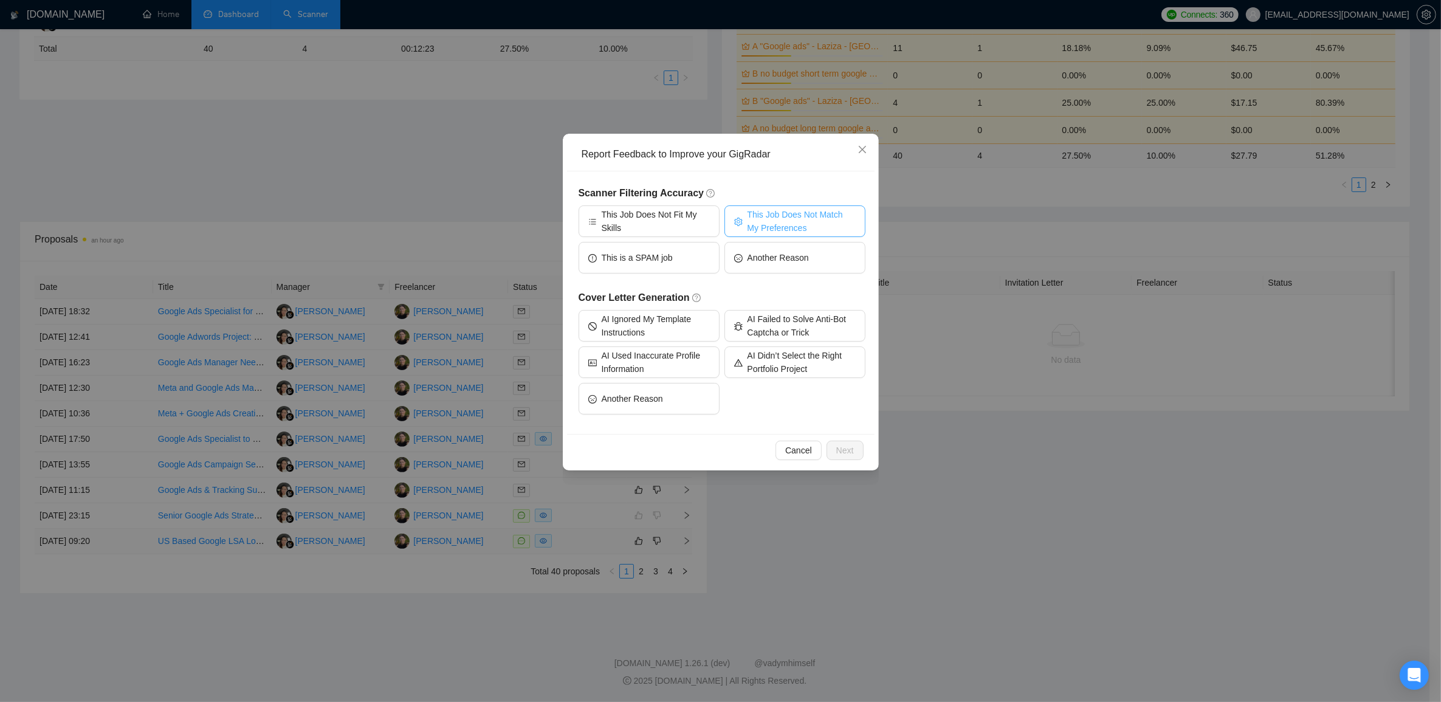
click at [757, 225] on span "This Job Does Not Match My Preferences" at bounding box center [801, 221] width 108 height 27
click at [862, 451] on button "Next" at bounding box center [844, 450] width 37 height 19
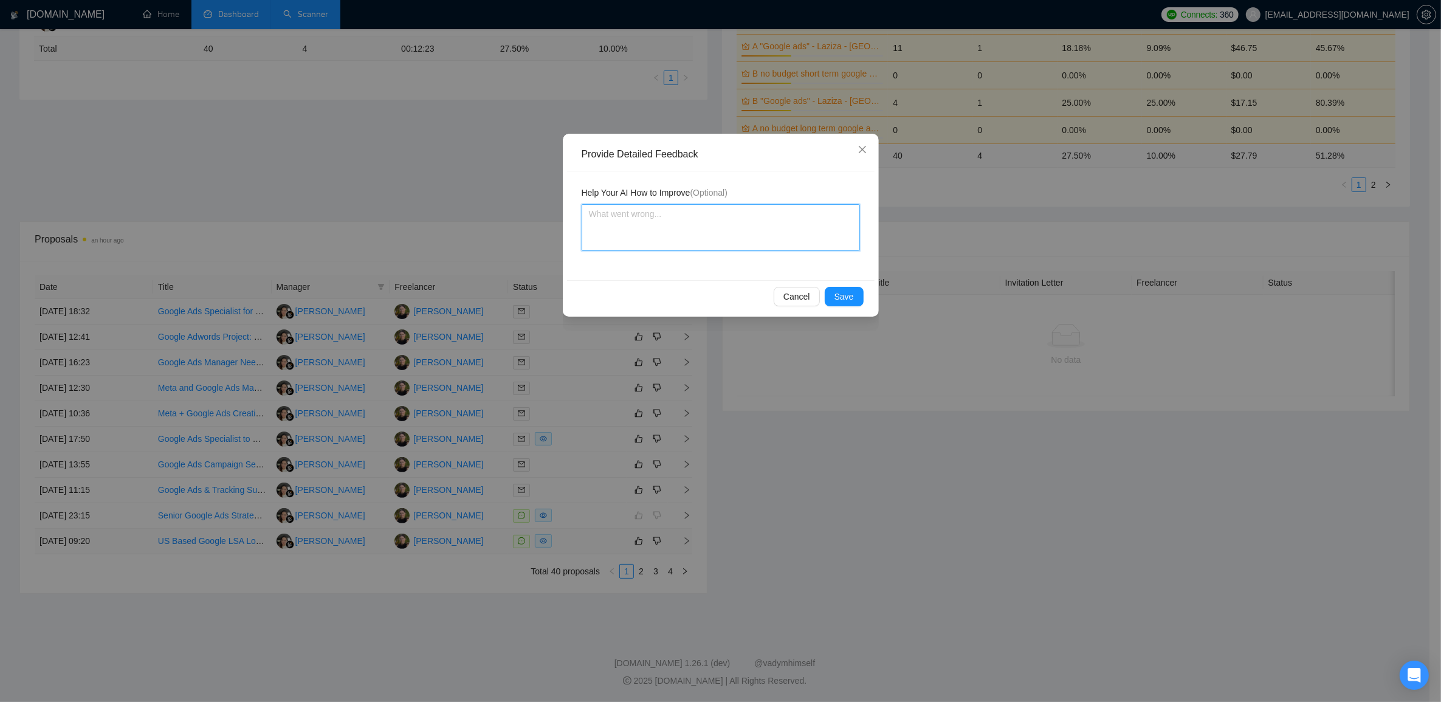
click at [688, 210] on textarea at bounding box center [720, 227] width 278 height 47
paste textarea "mastermind group"
drag, startPoint x: 586, startPoint y: 216, endPoint x: 738, endPoint y: 222, distance: 152.0
click at [734, 222] on textarea "mastermind group" at bounding box center [720, 227] width 278 height 47
click at [842, 302] on span "Save" at bounding box center [843, 296] width 19 height 13
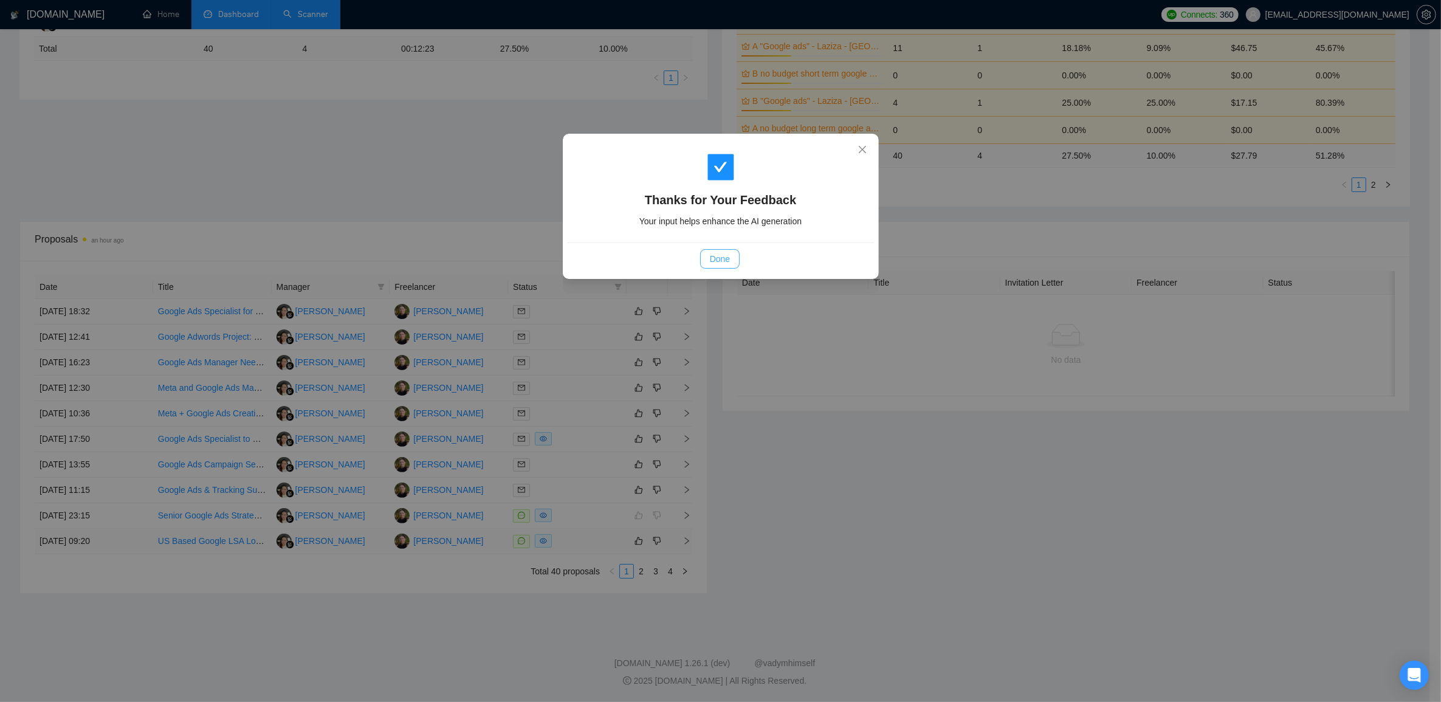
click at [721, 256] on span "Done" at bounding box center [720, 258] width 20 height 13
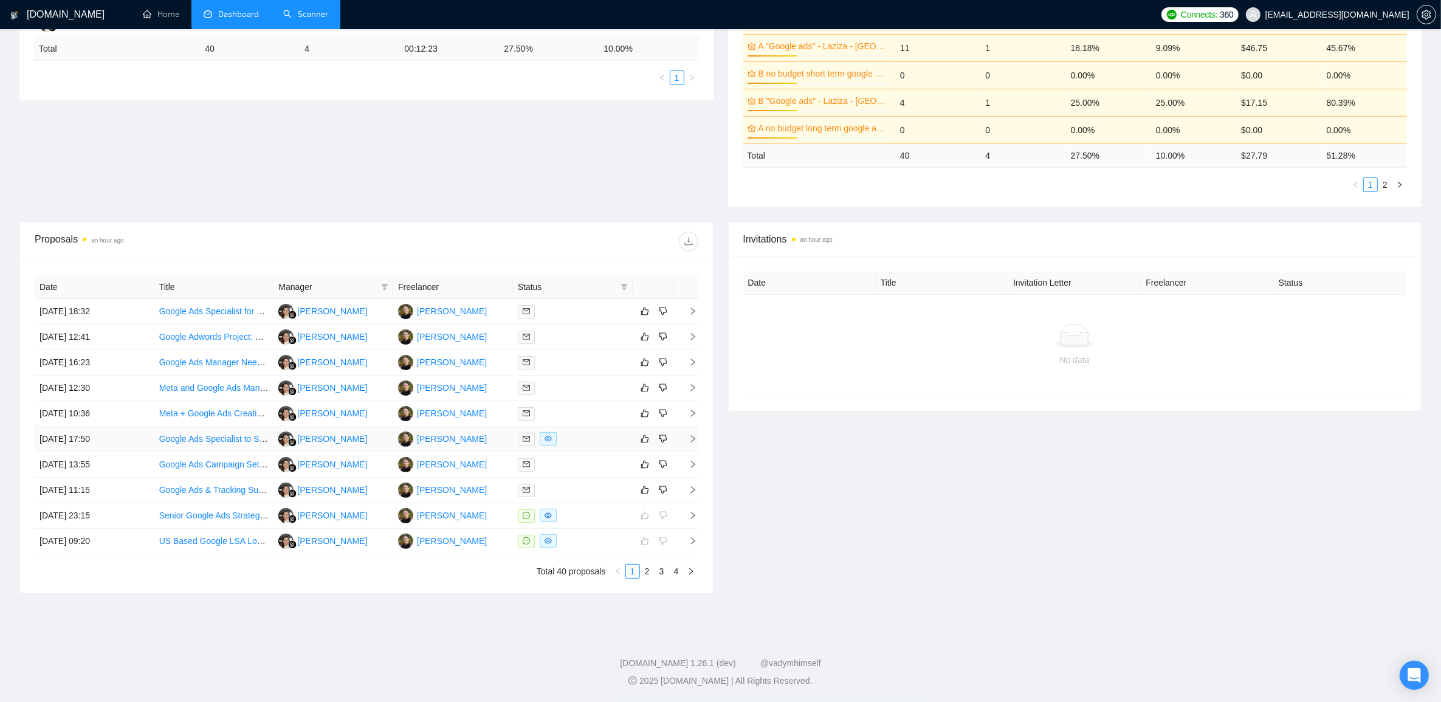
click at [691, 438] on icon "right" at bounding box center [692, 438] width 9 height 9
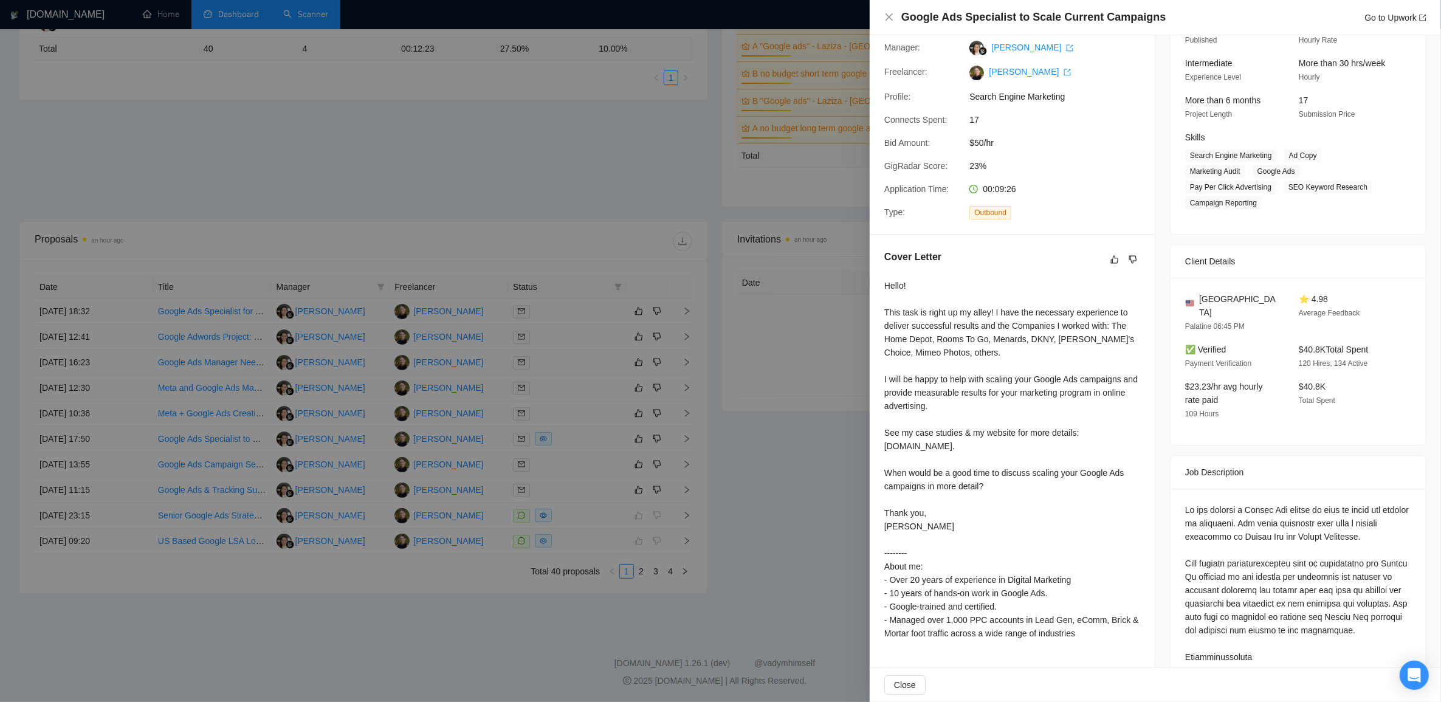
scroll to position [129, 0]
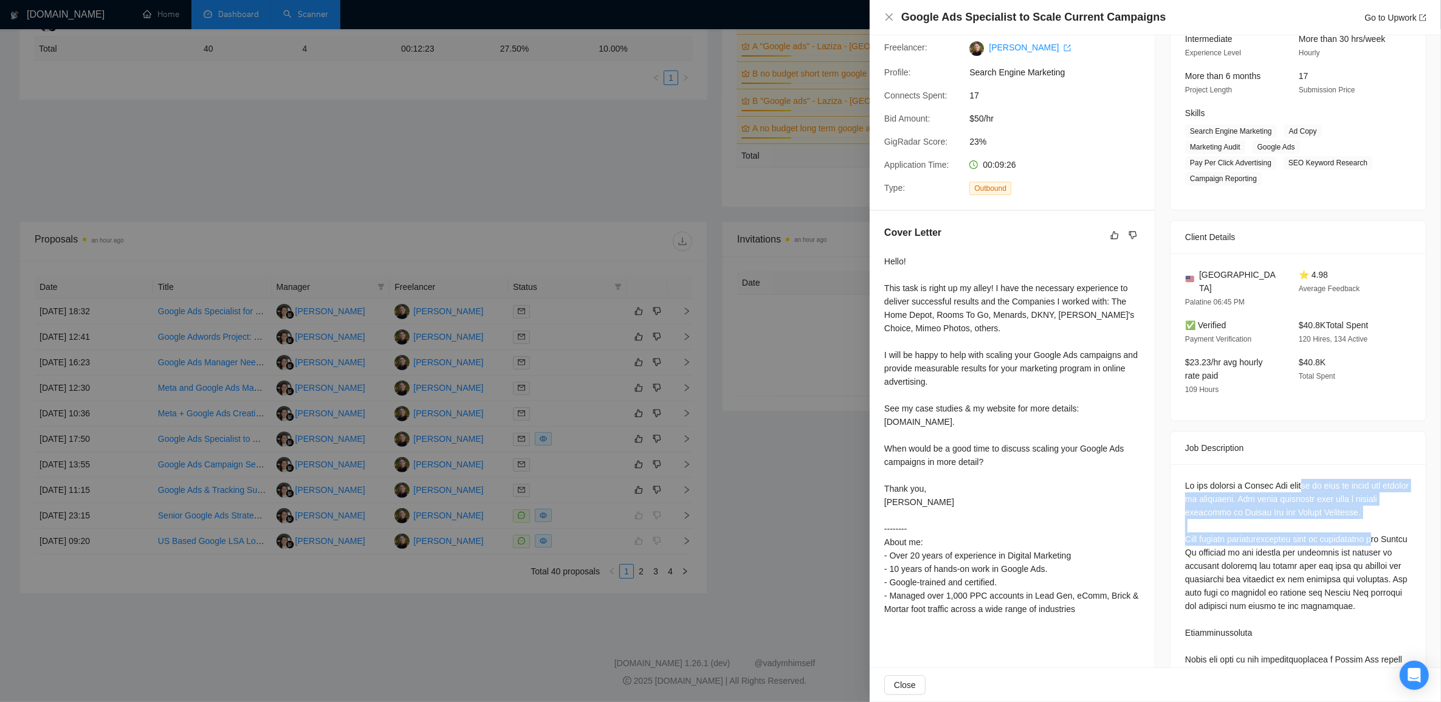
drag, startPoint x: 1357, startPoint y: 502, endPoint x: 1365, endPoint y: 546, distance: 44.0
drag, startPoint x: 1365, startPoint y: 546, endPoint x: 1356, endPoint y: 564, distance: 20.7
drag, startPoint x: 1325, startPoint y: 578, endPoint x: 1299, endPoint y: 521, distance: 62.8
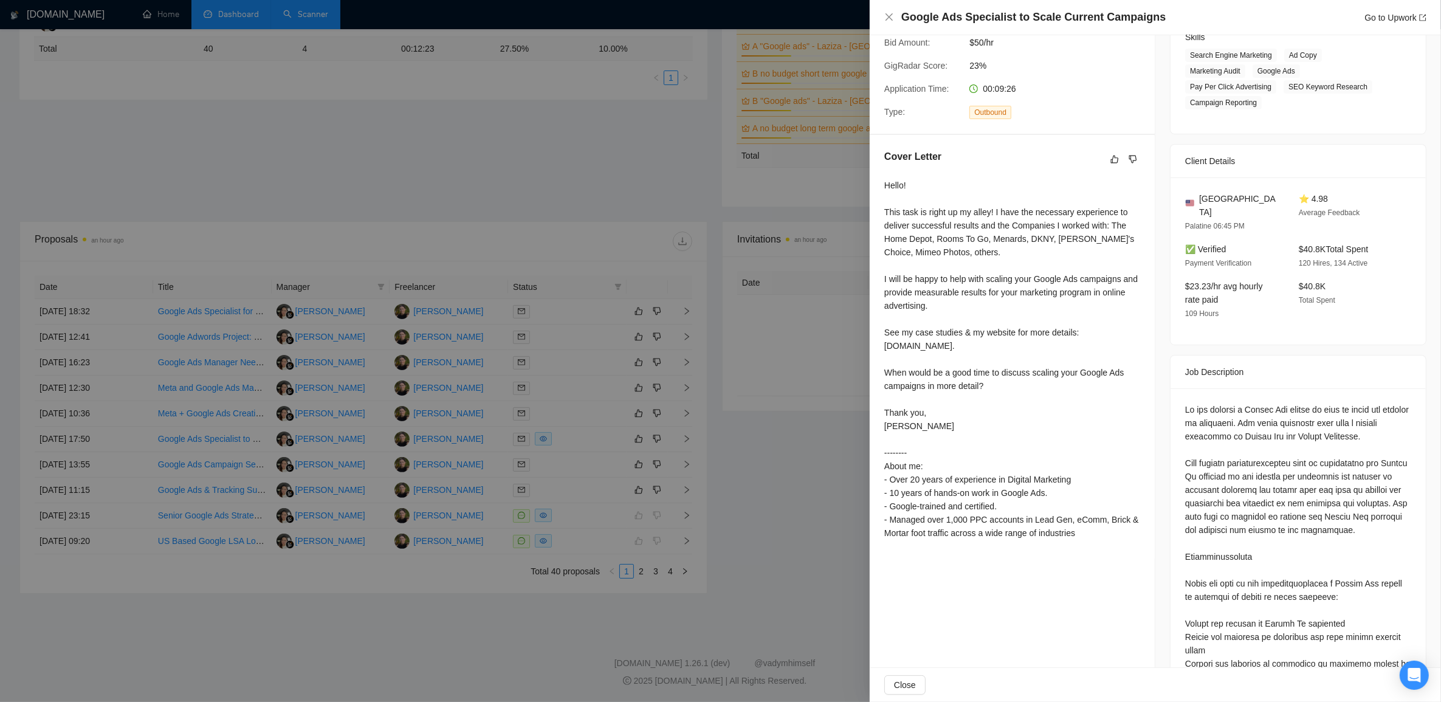
scroll to position [281, 0]
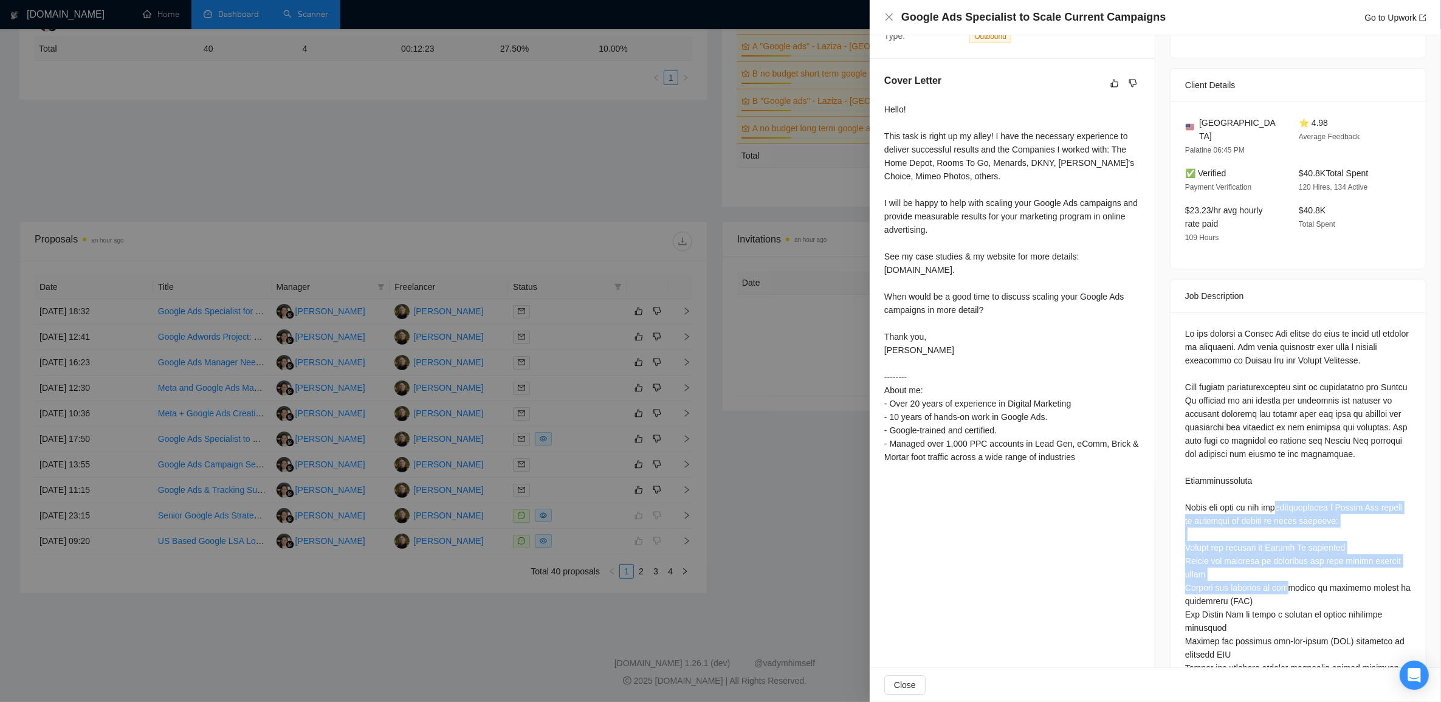
drag, startPoint x: 1278, startPoint y: 502, endPoint x: 1292, endPoint y: 580, distance: 79.7
click at [1292, 580] on div at bounding box center [1298, 614] width 226 height 575
drag, startPoint x: 1292, startPoint y: 580, endPoint x: 1294, endPoint y: 587, distance: 6.9
click at [1294, 587] on div at bounding box center [1298, 614] width 226 height 575
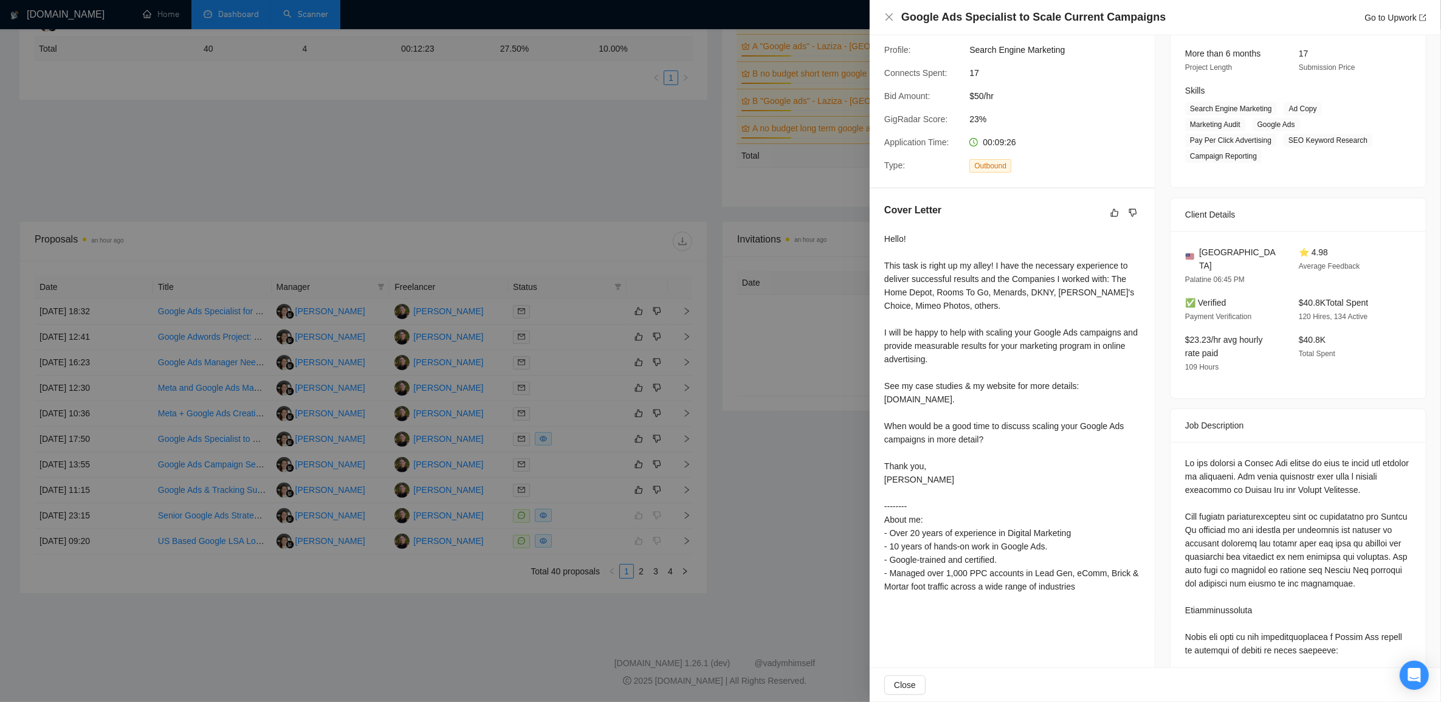
scroll to position [228, 0]
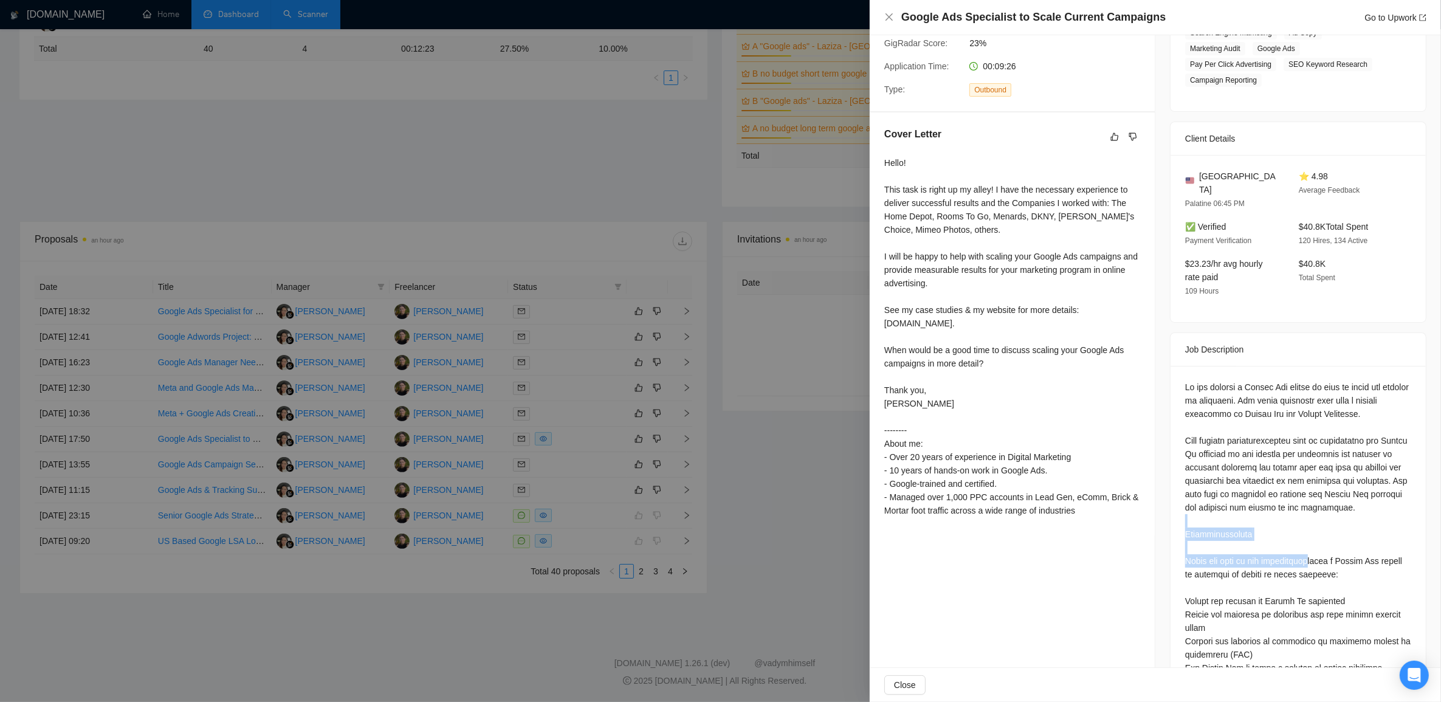
drag, startPoint x: 1307, startPoint y: 554, endPoint x: 1301, endPoint y: 509, distance: 45.9
click at [1301, 509] on div at bounding box center [1298, 667] width 226 height 575
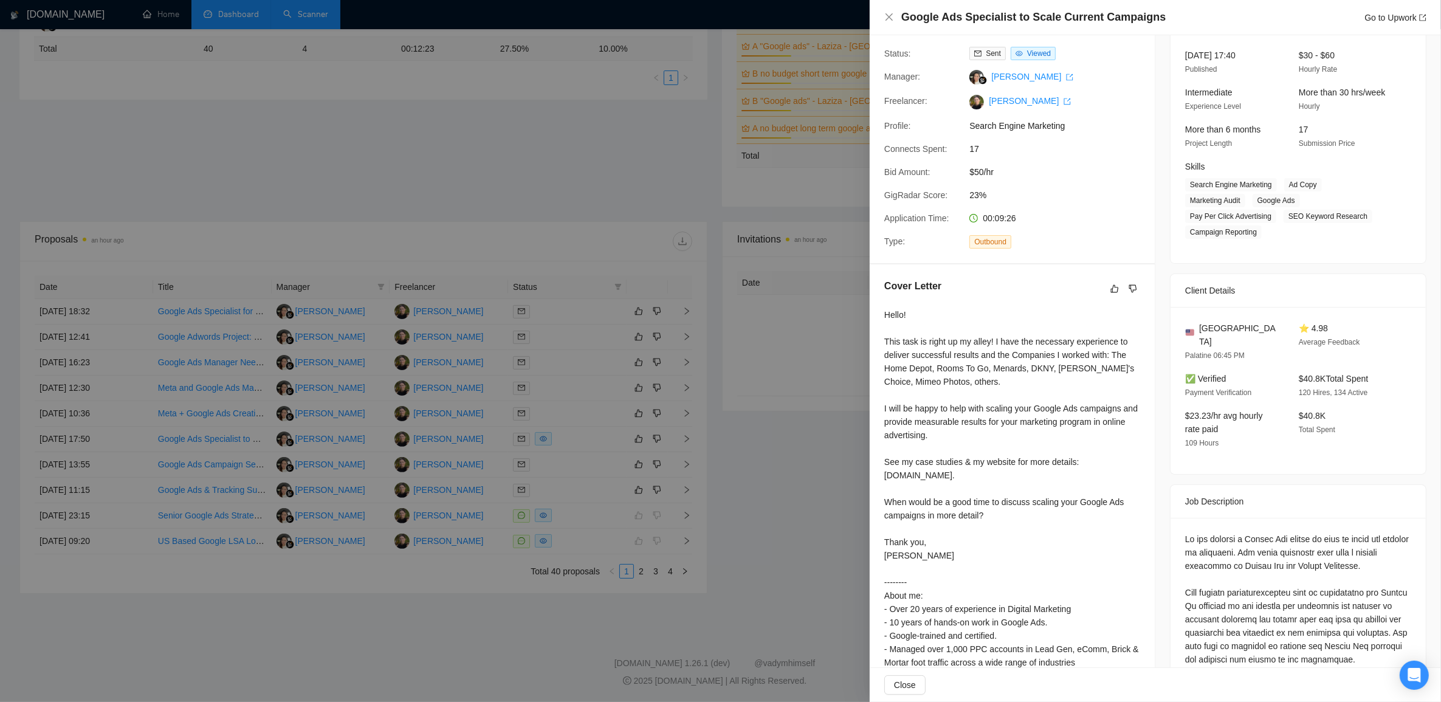
scroll to position [152, 0]
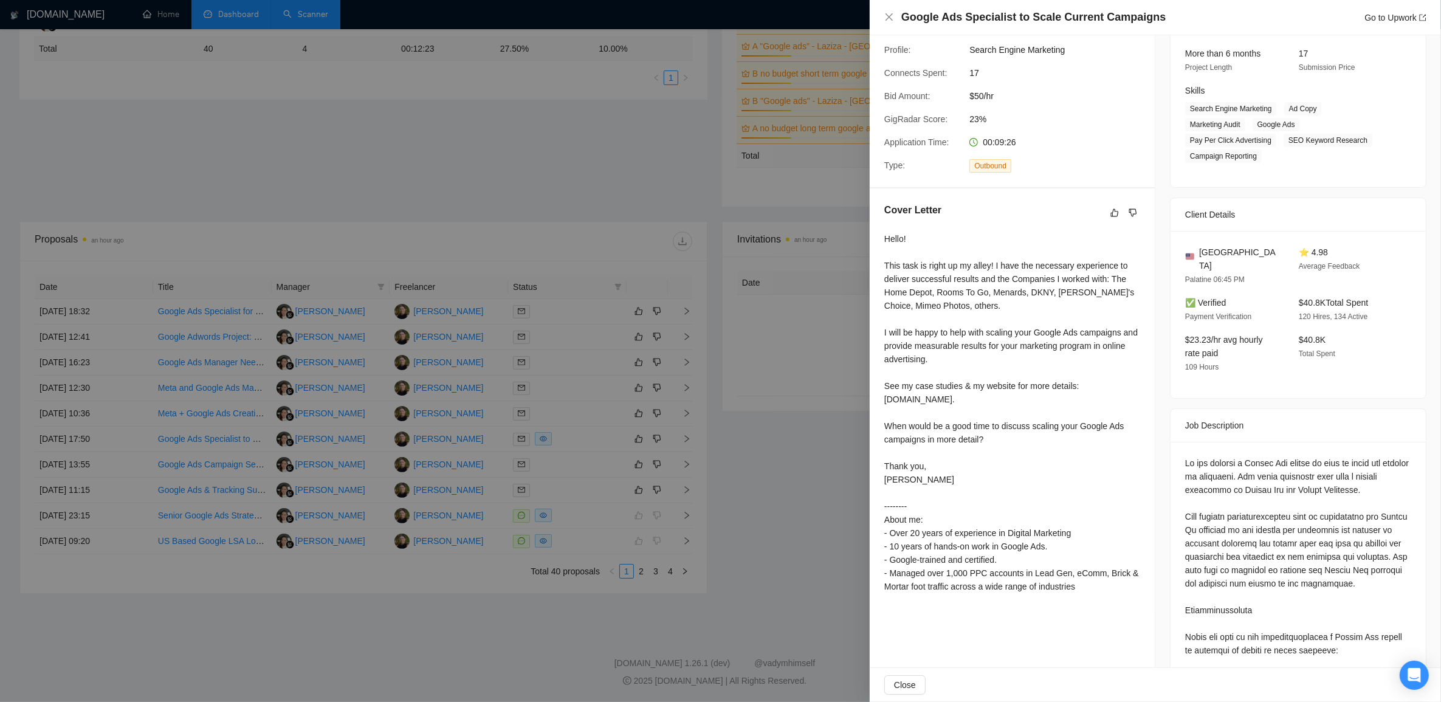
click at [979, 287] on div "Hello! This task is right up my alley! I have the necessary experience to deliv…" at bounding box center [1012, 412] width 256 height 361
drag, startPoint x: 1001, startPoint y: 256, endPoint x: 1034, endPoint y: 317, distance: 68.5
click at [1034, 317] on div "Hello! This task is right up my alley! I have the necessary experience to deliv…" at bounding box center [1012, 412] width 256 height 361
click at [772, 493] on div at bounding box center [720, 351] width 1441 height 702
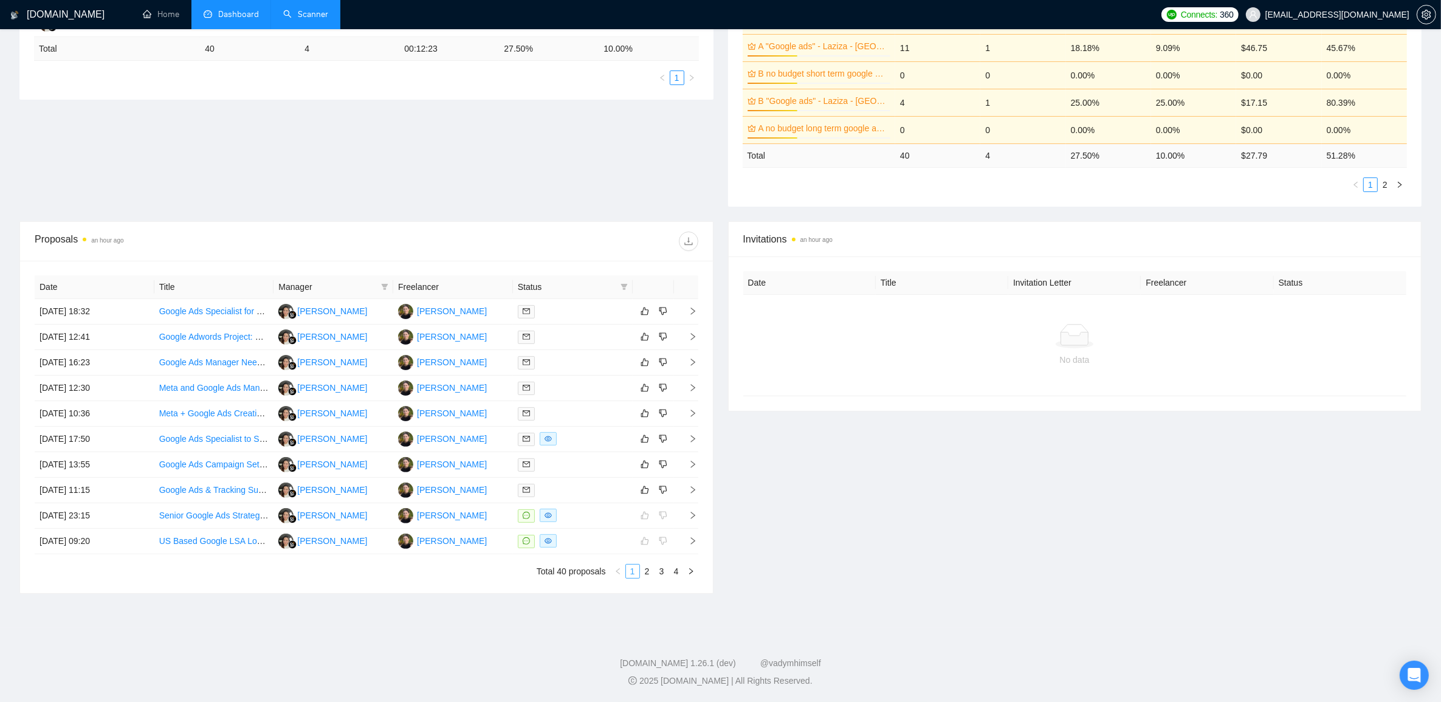
click at [633, 569] on link "1" at bounding box center [632, 570] width 13 height 13
click at [645, 571] on link "2" at bounding box center [646, 570] width 13 height 13
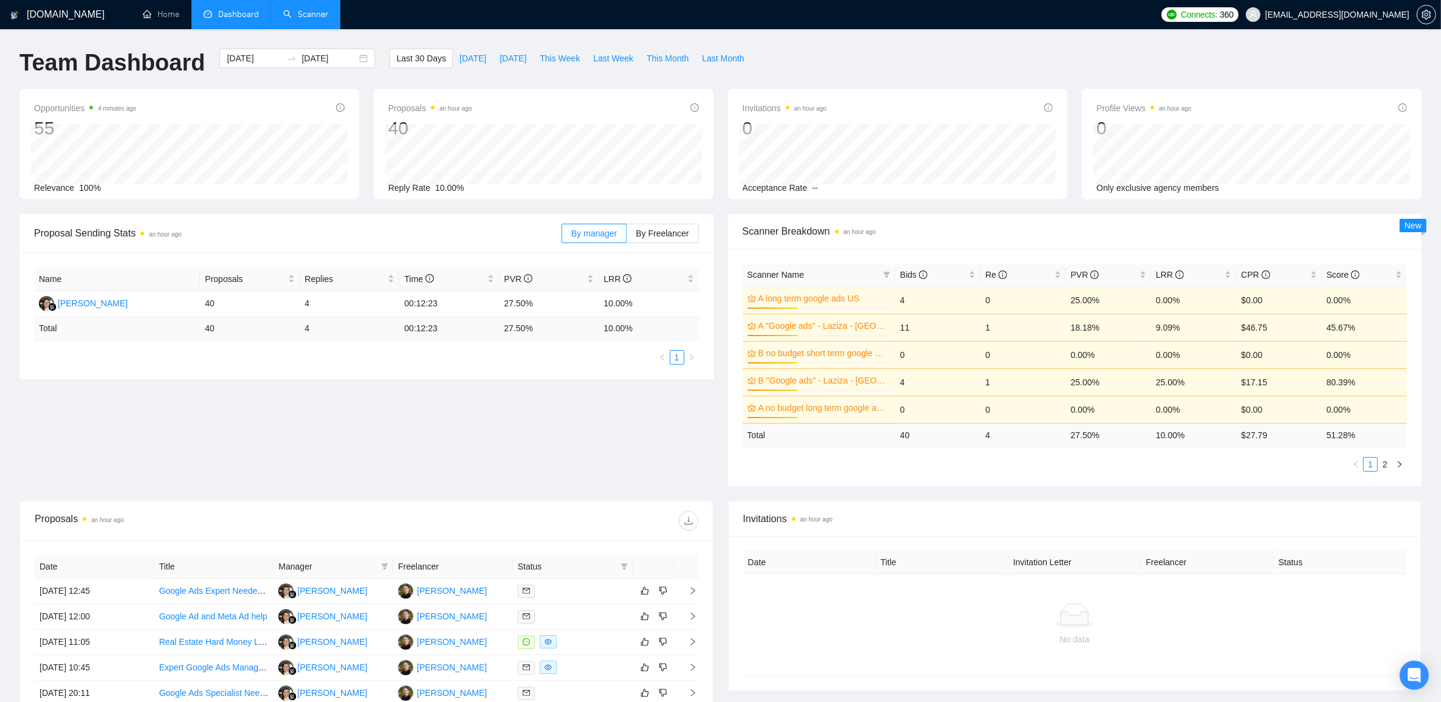
click at [322, 17] on link "Scanner" at bounding box center [305, 14] width 45 height 10
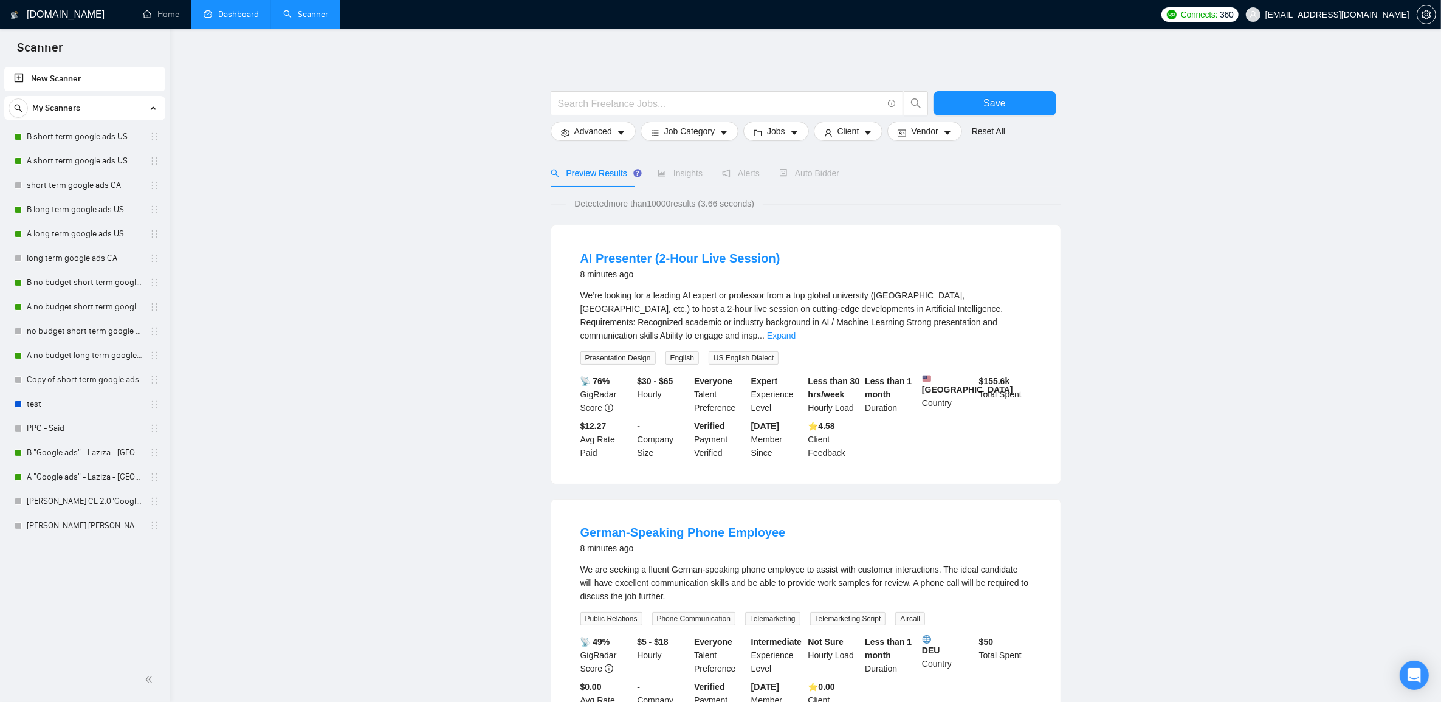
click at [219, 10] on link "Dashboard" at bounding box center [231, 14] width 55 height 10
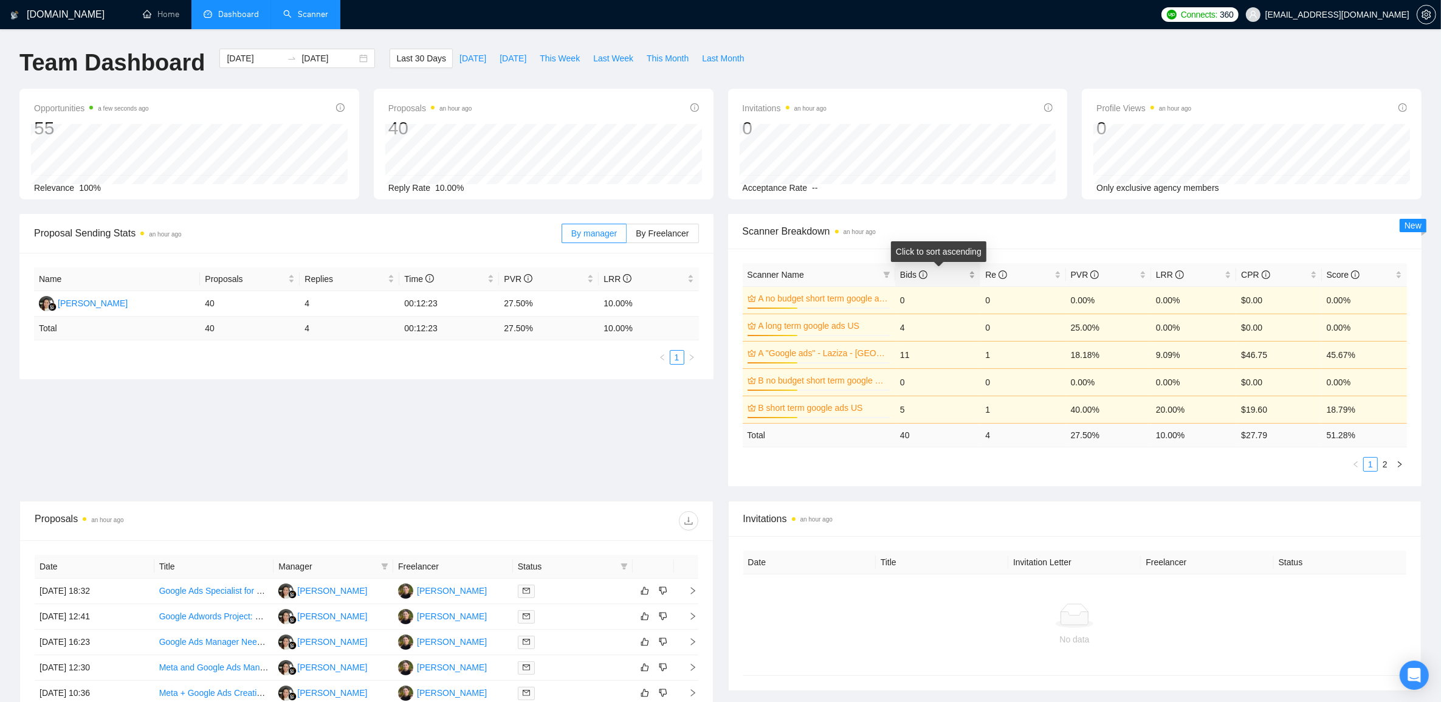
click at [975, 275] on div "Bids" at bounding box center [937, 274] width 75 height 13
click at [986, 279] on span "Re" at bounding box center [996, 275] width 22 height 10
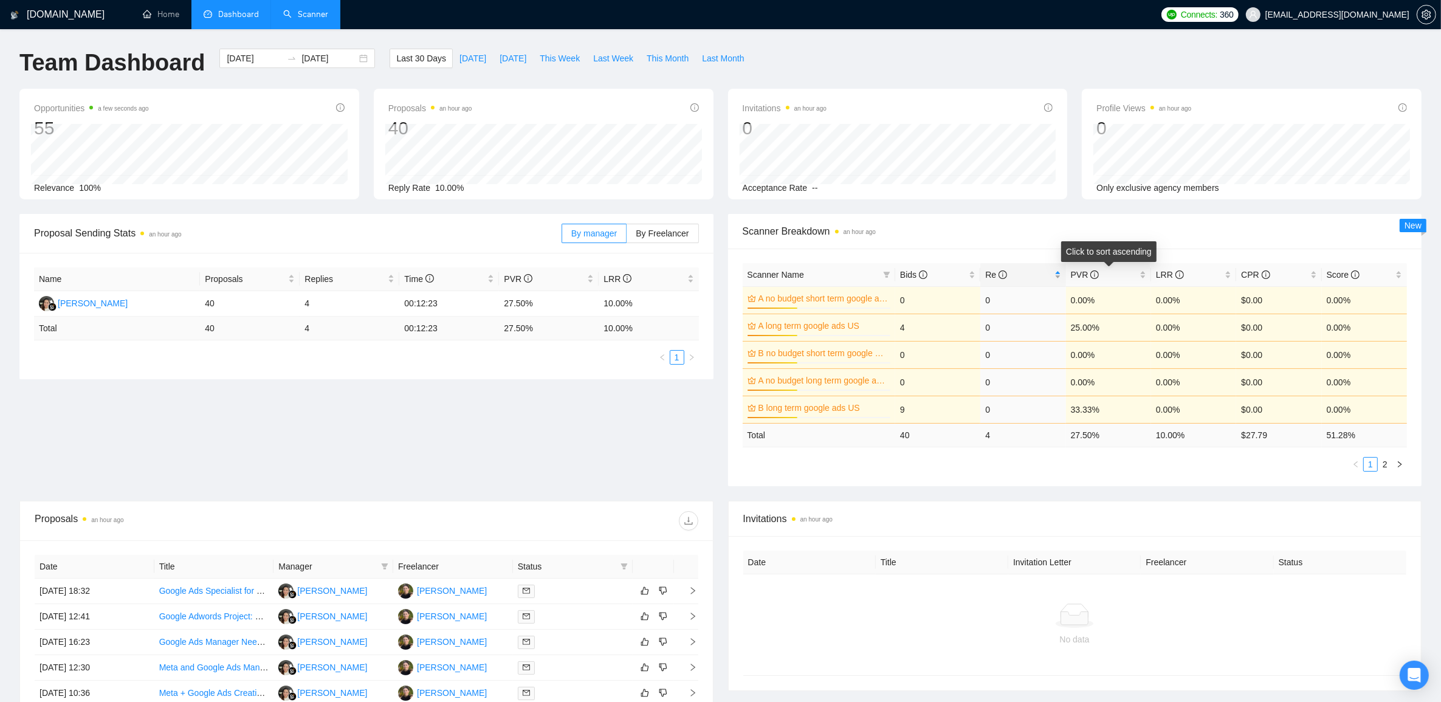
click at [1058, 271] on div "Re" at bounding box center [1022, 274] width 75 height 13
click at [415, 60] on span "Last 30 Days" at bounding box center [421, 58] width 50 height 13
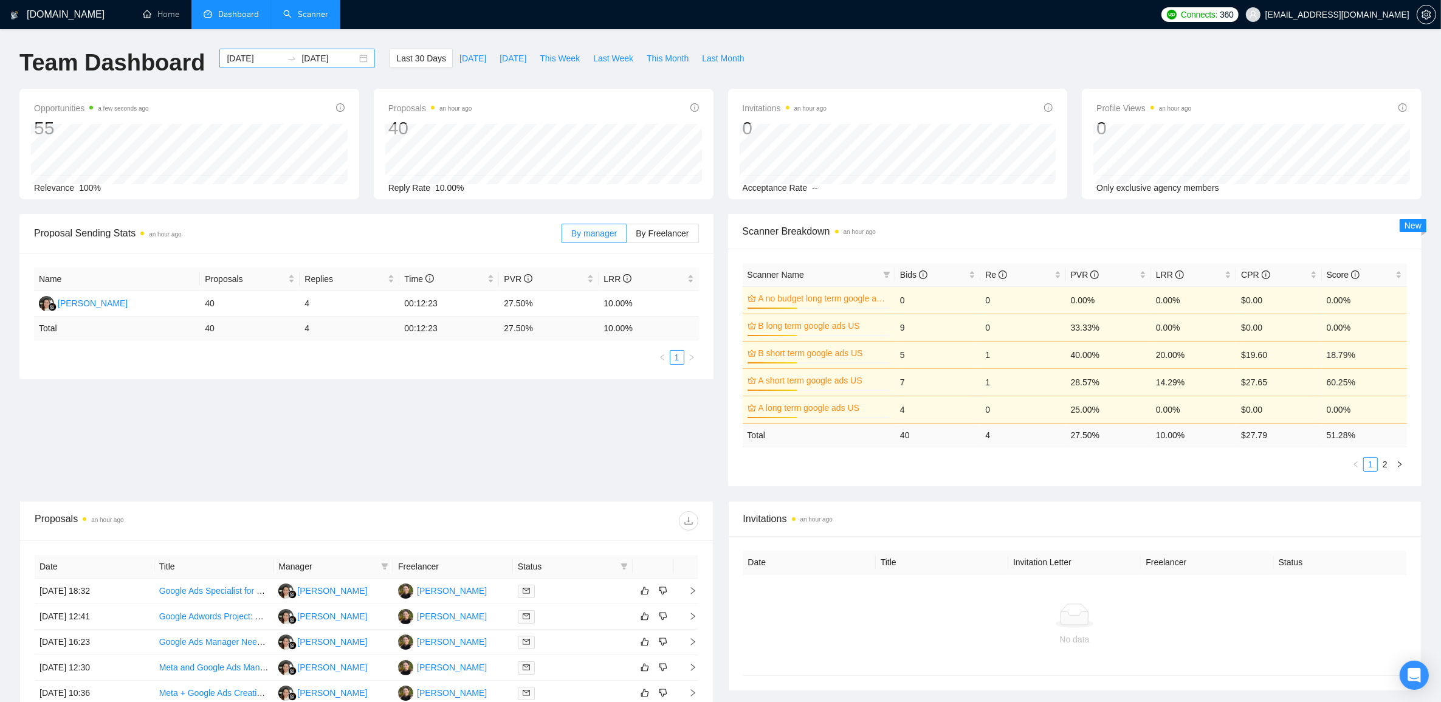
click at [340, 62] on input "2025-10-14" at bounding box center [328, 58] width 55 height 13
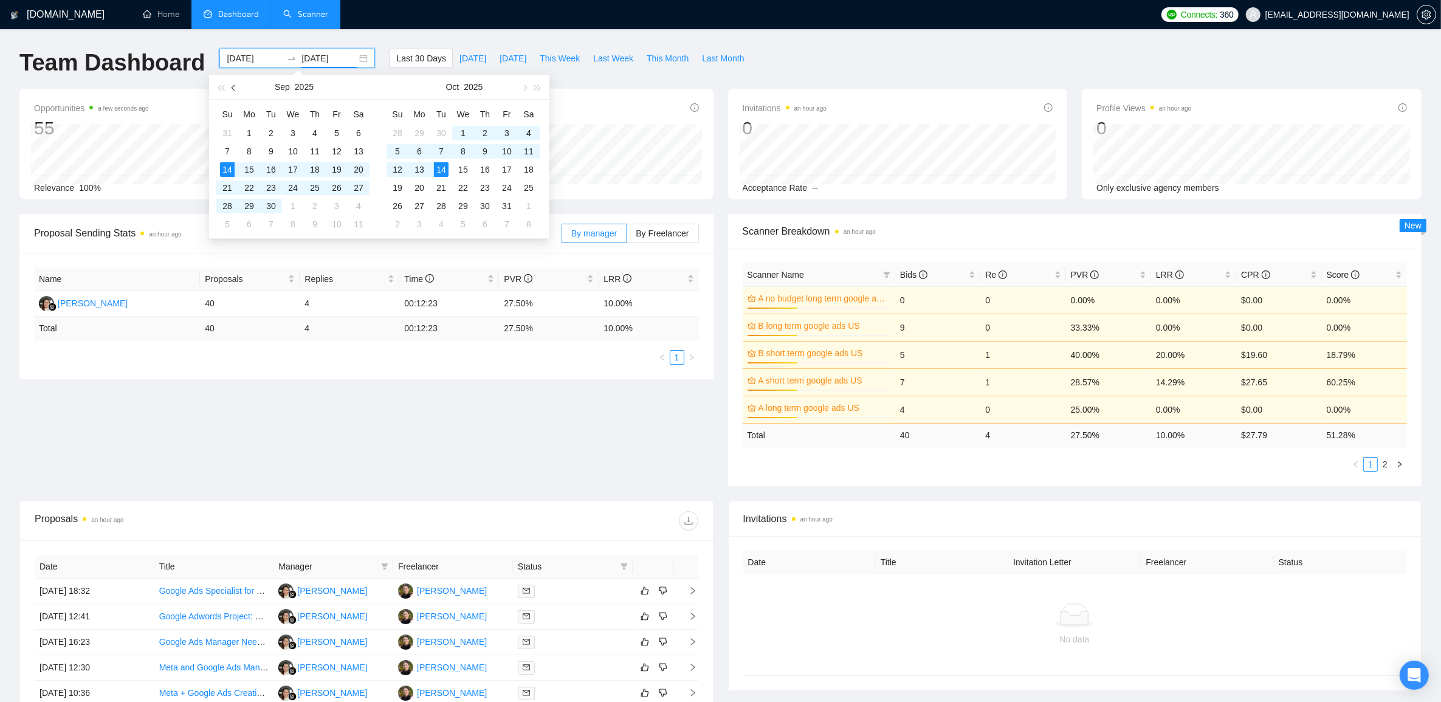
click at [231, 86] on button "button" at bounding box center [233, 87] width 13 height 24
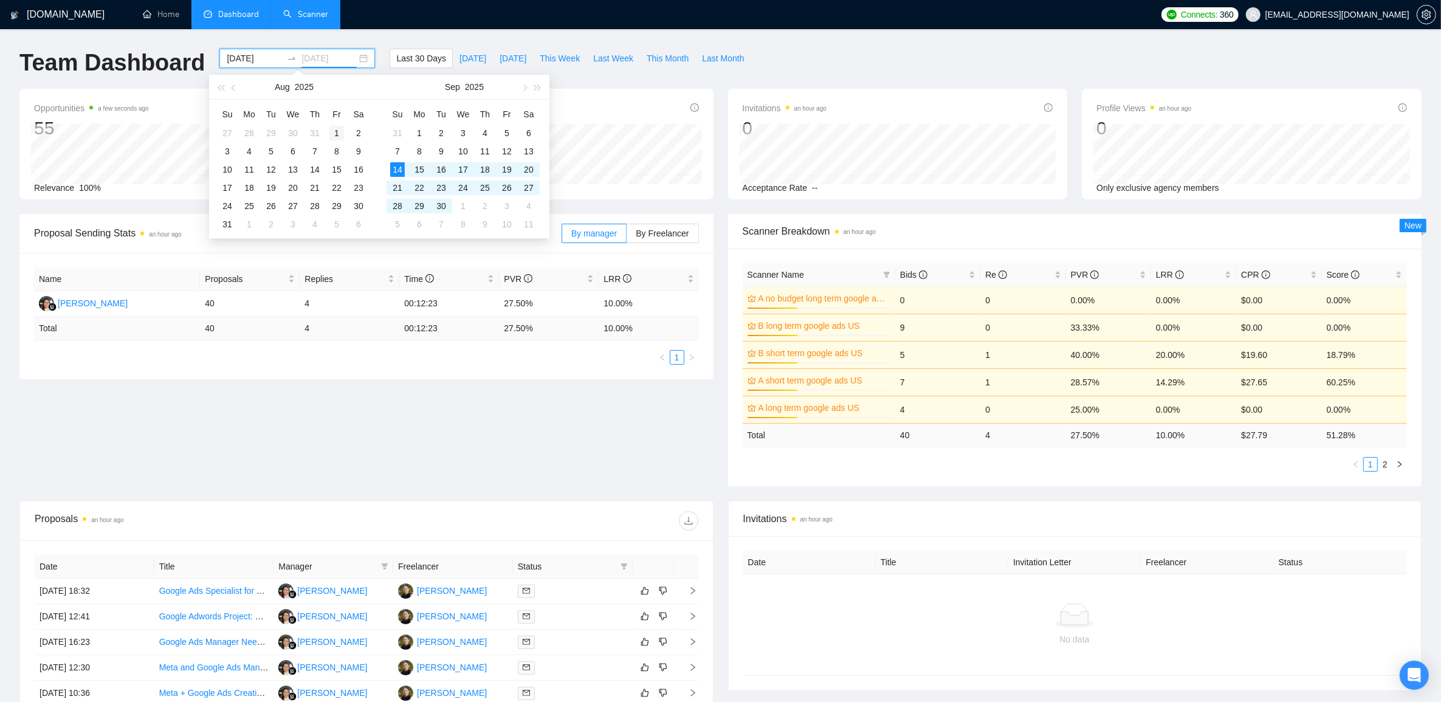
click at [338, 131] on div "1" at bounding box center [336, 133] width 15 height 15
click at [523, 86] on span "button" at bounding box center [524, 87] width 6 height 6
click at [235, 86] on span "button" at bounding box center [234, 87] width 6 height 6
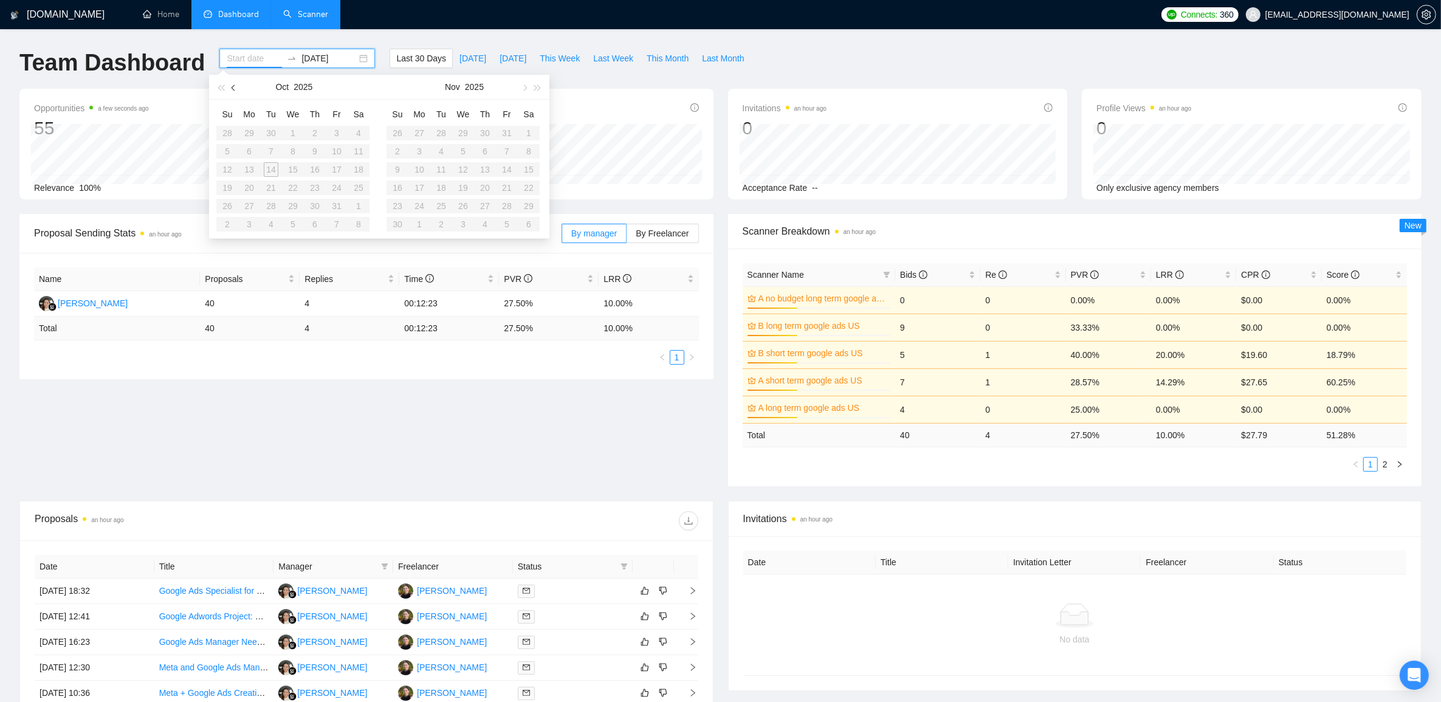
click at [235, 86] on span "button" at bounding box center [234, 87] width 6 height 6
click at [392, 36] on div "GigRadar.io Home Dashboard Scanner Connects: 360 said@cleverboss.com Team Dashb…" at bounding box center [720, 490] width 1441 height 981
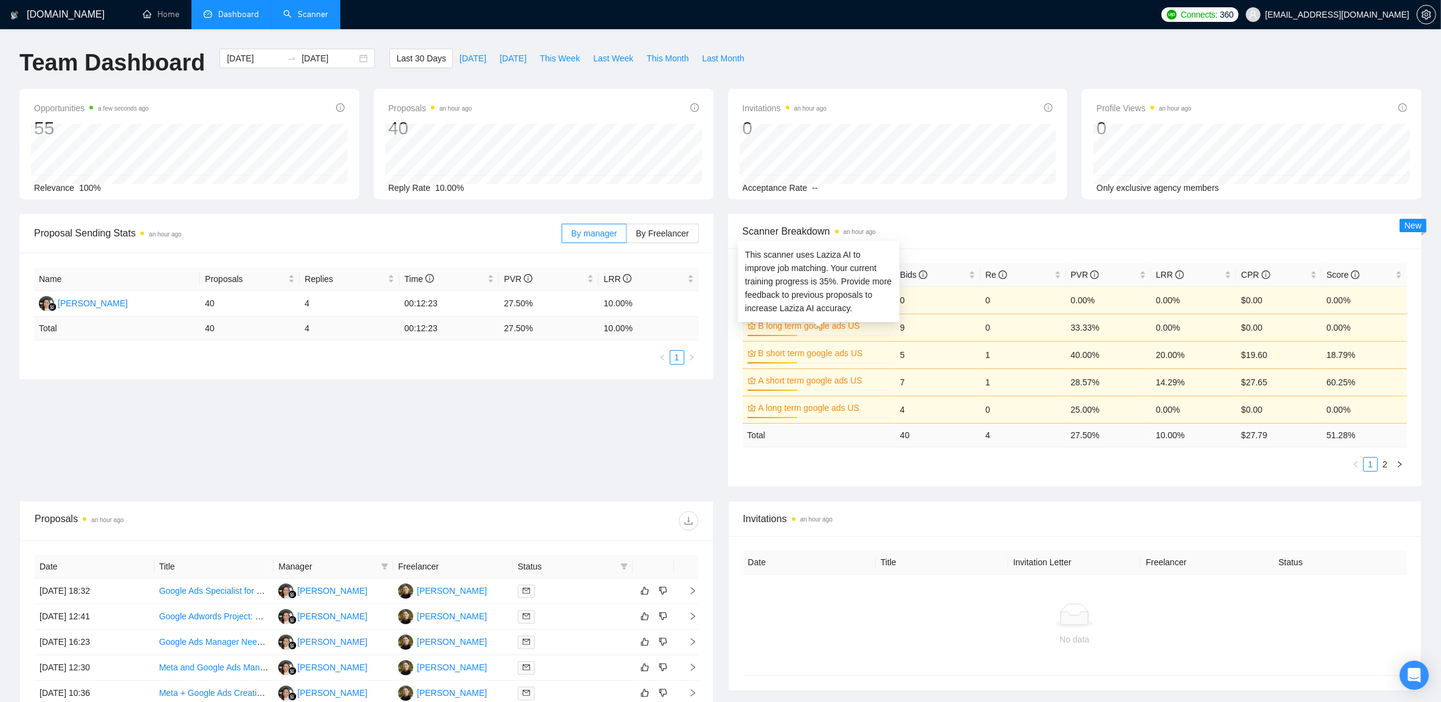
click at [835, 326] on link "B long term google ads US" at bounding box center [823, 325] width 130 height 13
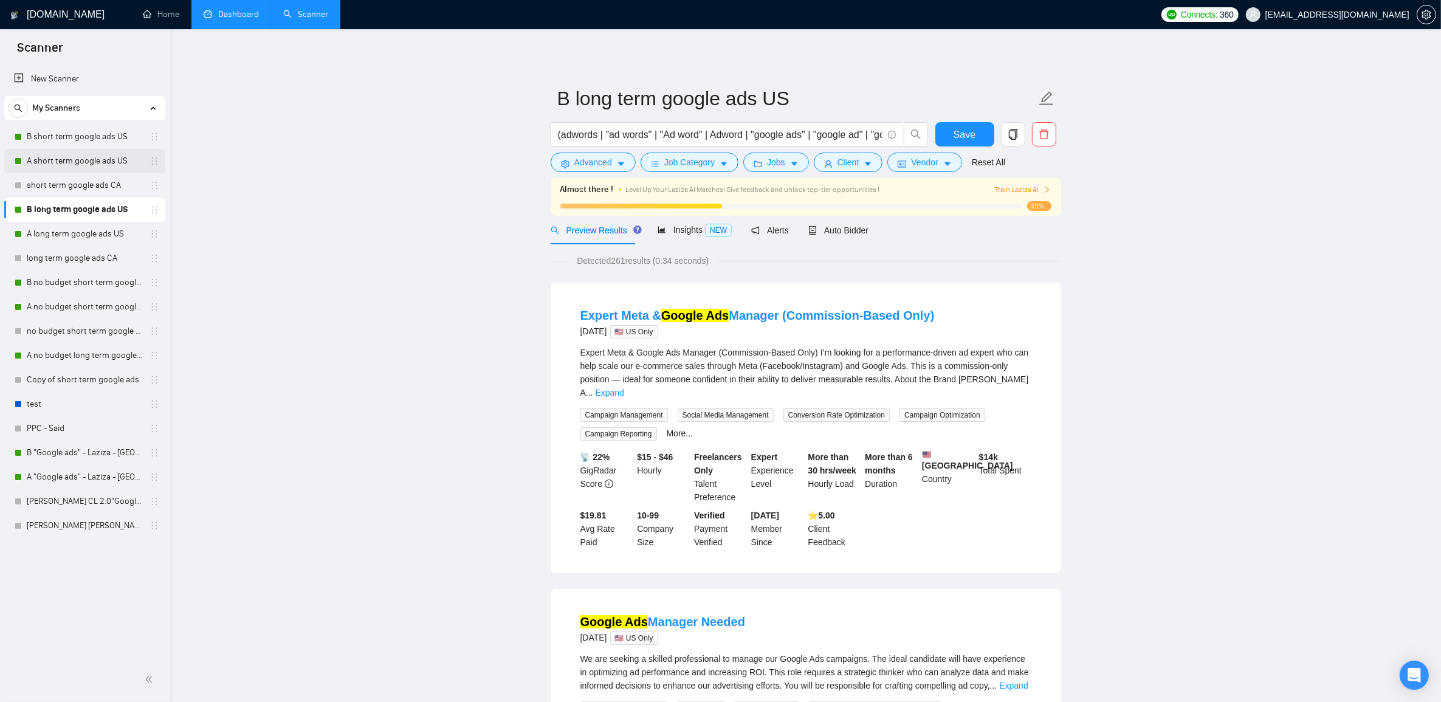
click at [50, 151] on link "A short term google ads US" at bounding box center [84, 161] width 115 height 24
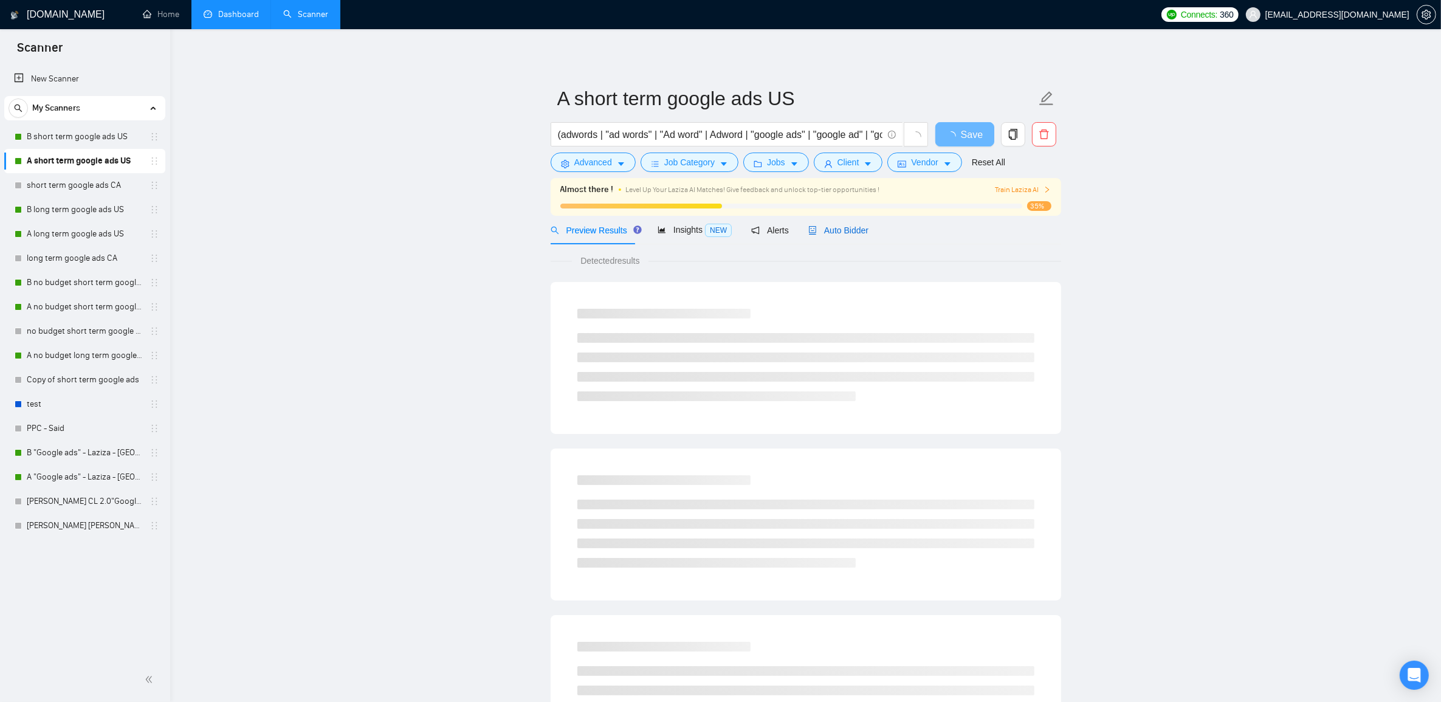
click at [846, 230] on span "Auto Bidder" at bounding box center [838, 230] width 60 height 10
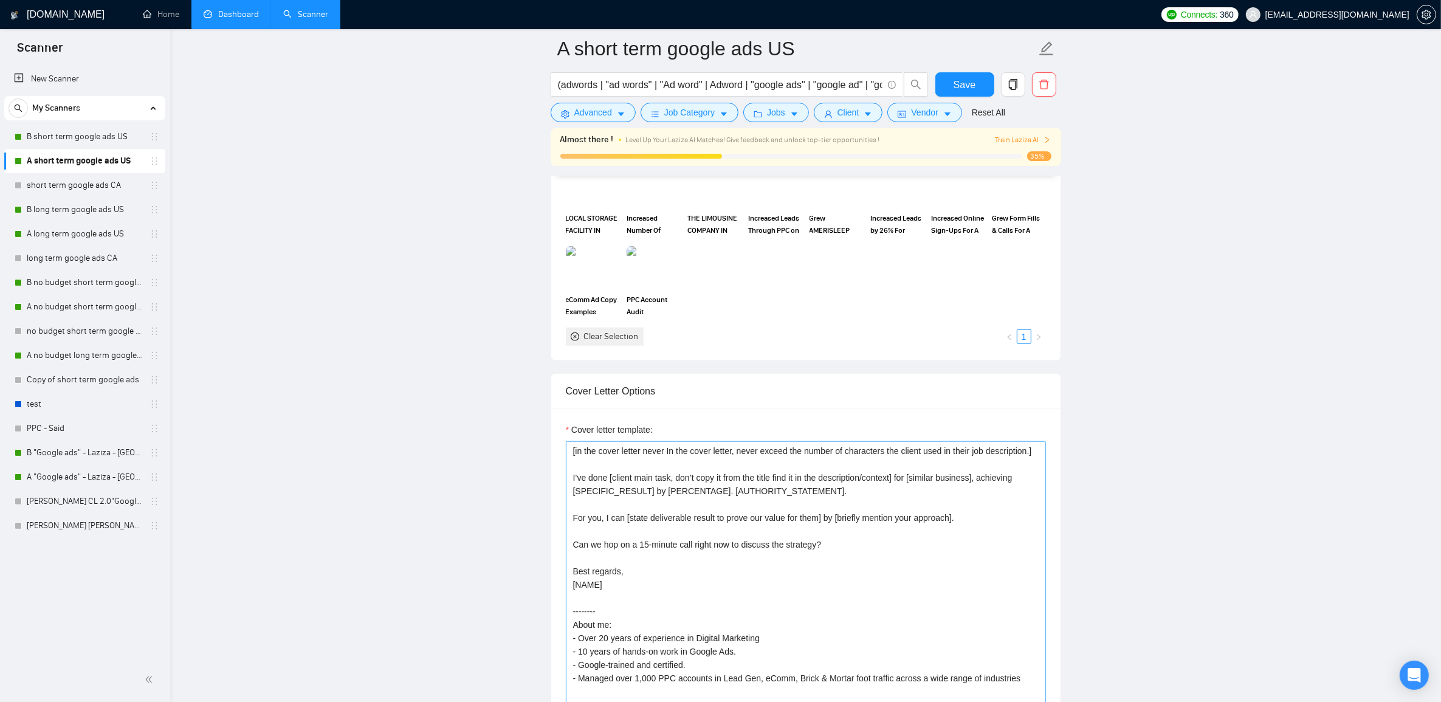
scroll to position [13, 0]
click at [296, 284] on main "A short term google ads US (adwords | "ad words" | "Ad word" | Adword | "google…" at bounding box center [806, 546] width 1232 height 3757
click at [293, 164] on main "A short term google ads US (adwords | "ad words" | "Ad word" | Adword | "google…" at bounding box center [806, 546] width 1232 height 3757
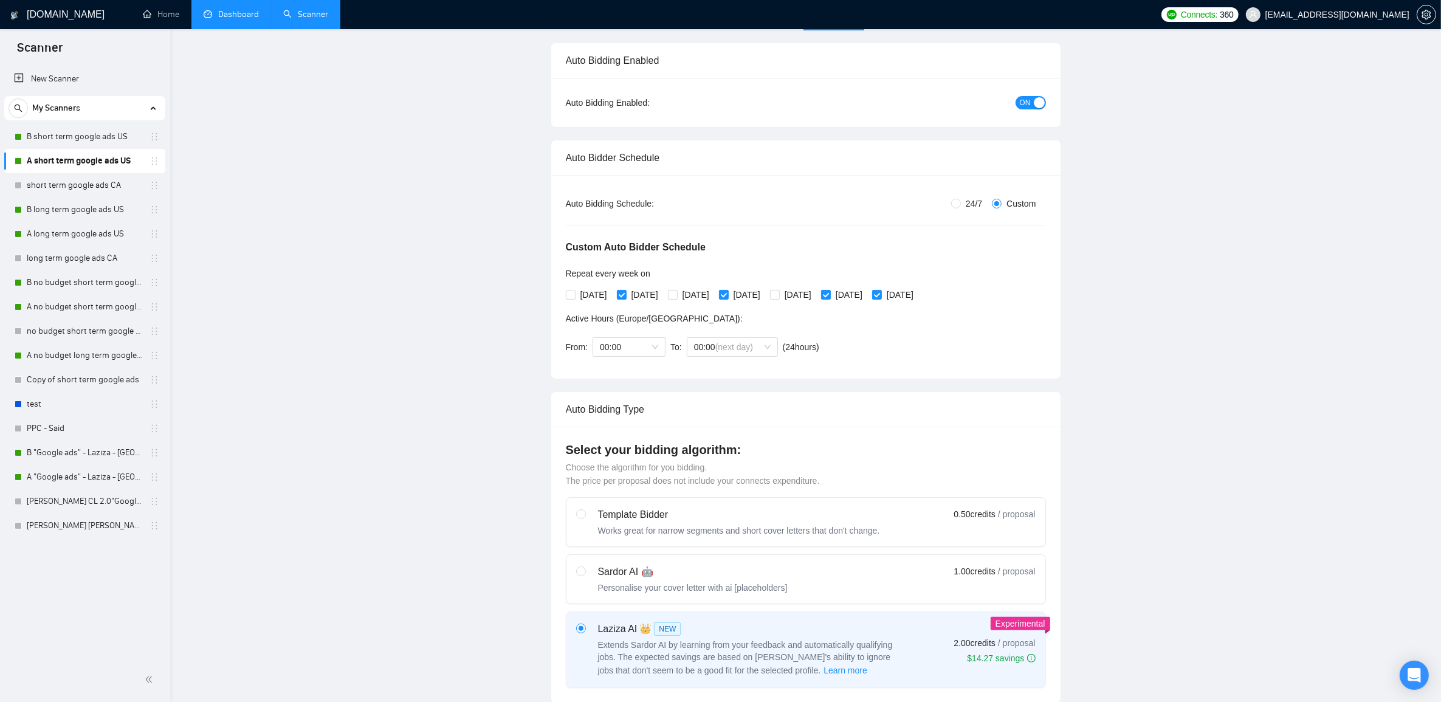
scroll to position [0, 0]
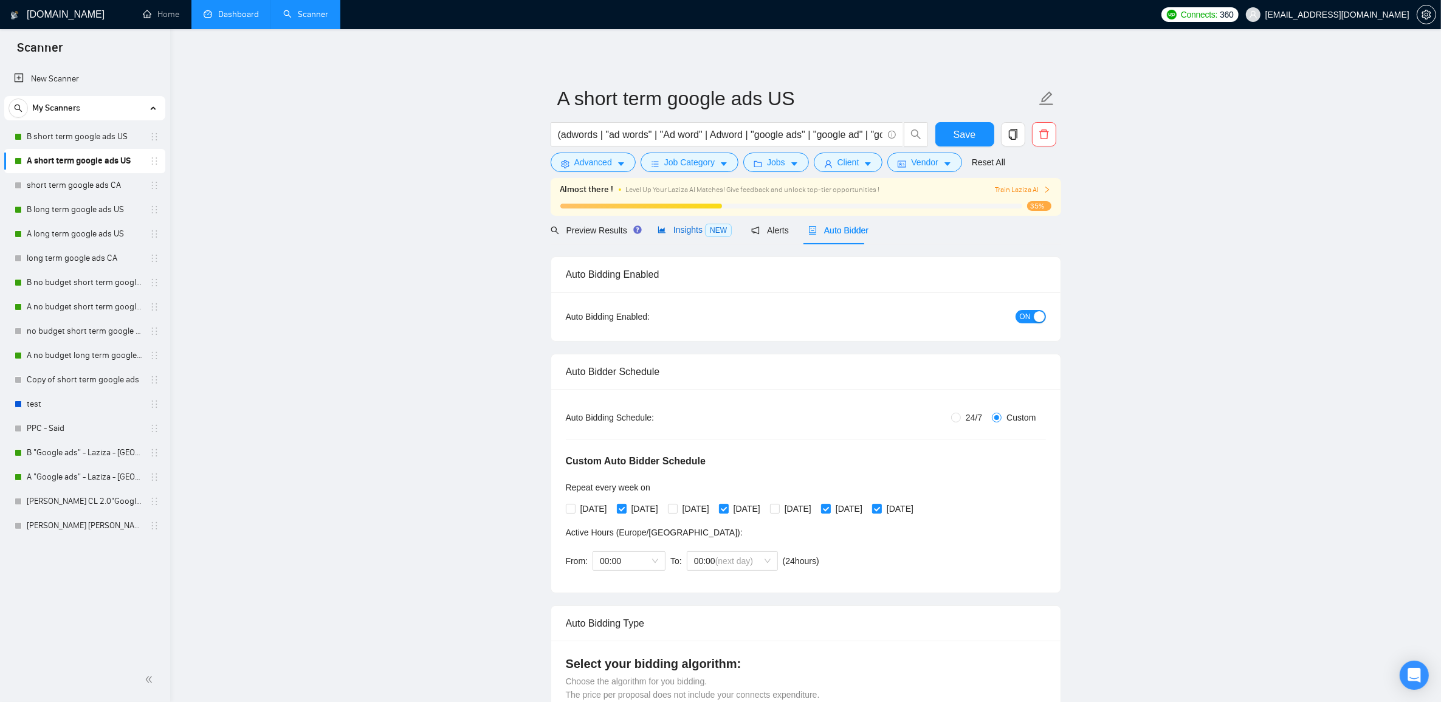
click at [670, 231] on span "Insights NEW" at bounding box center [694, 230] width 74 height 10
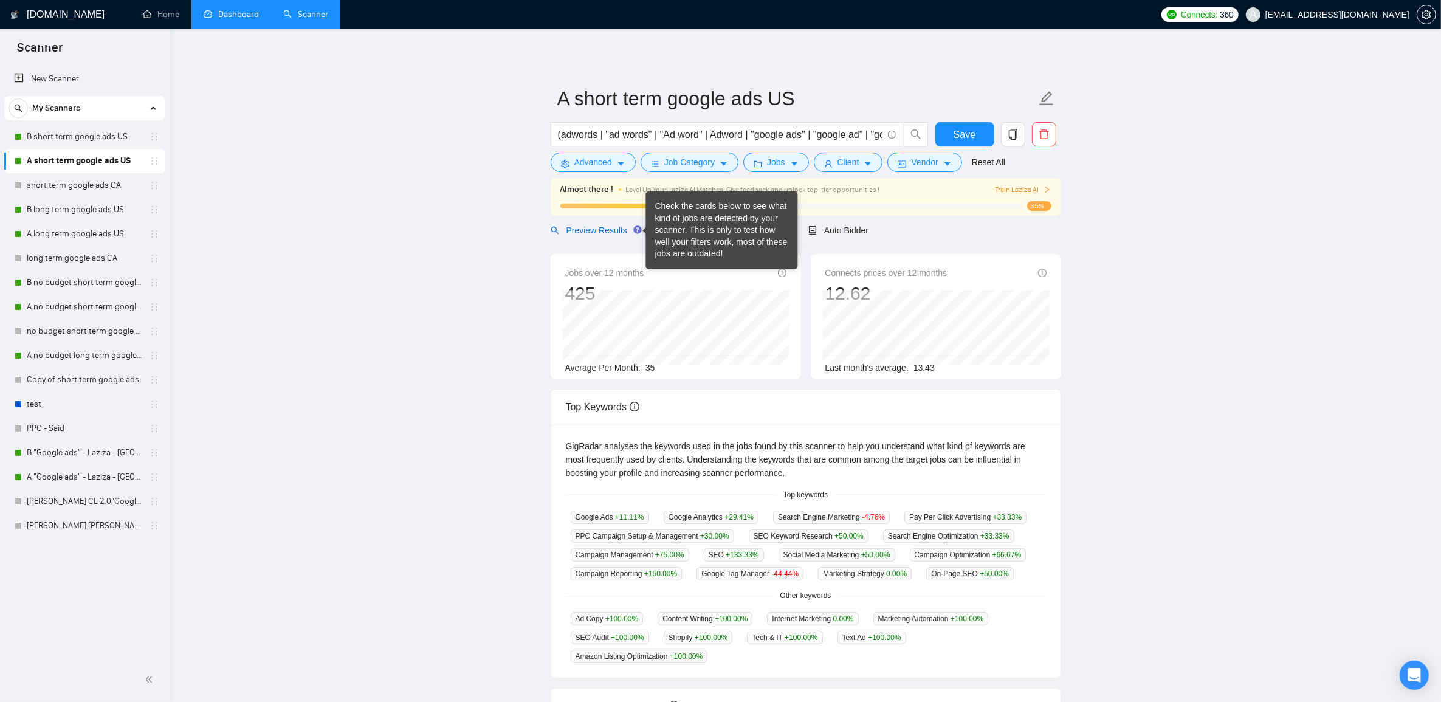
click at [585, 225] on span "Preview Results" at bounding box center [593, 230] width 87 height 10
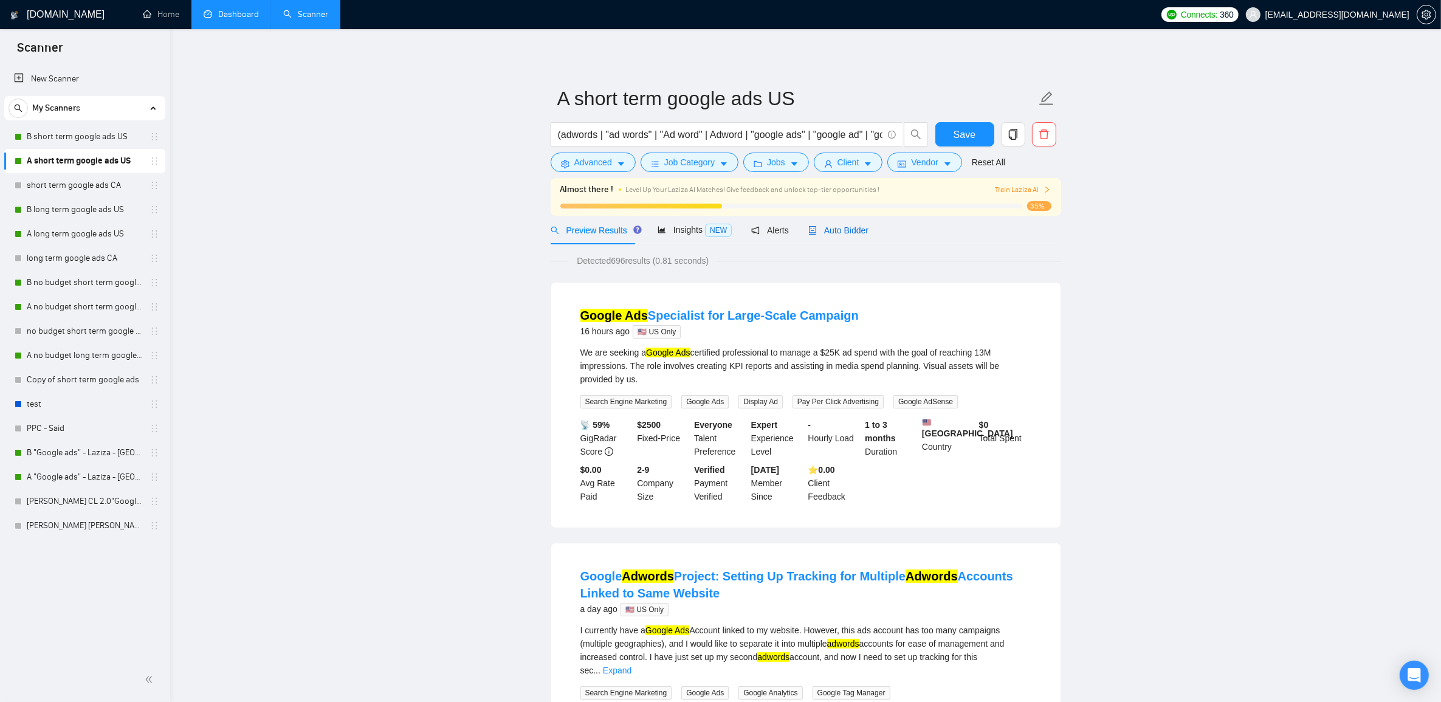
click at [863, 232] on span "Auto Bidder" at bounding box center [838, 230] width 60 height 10
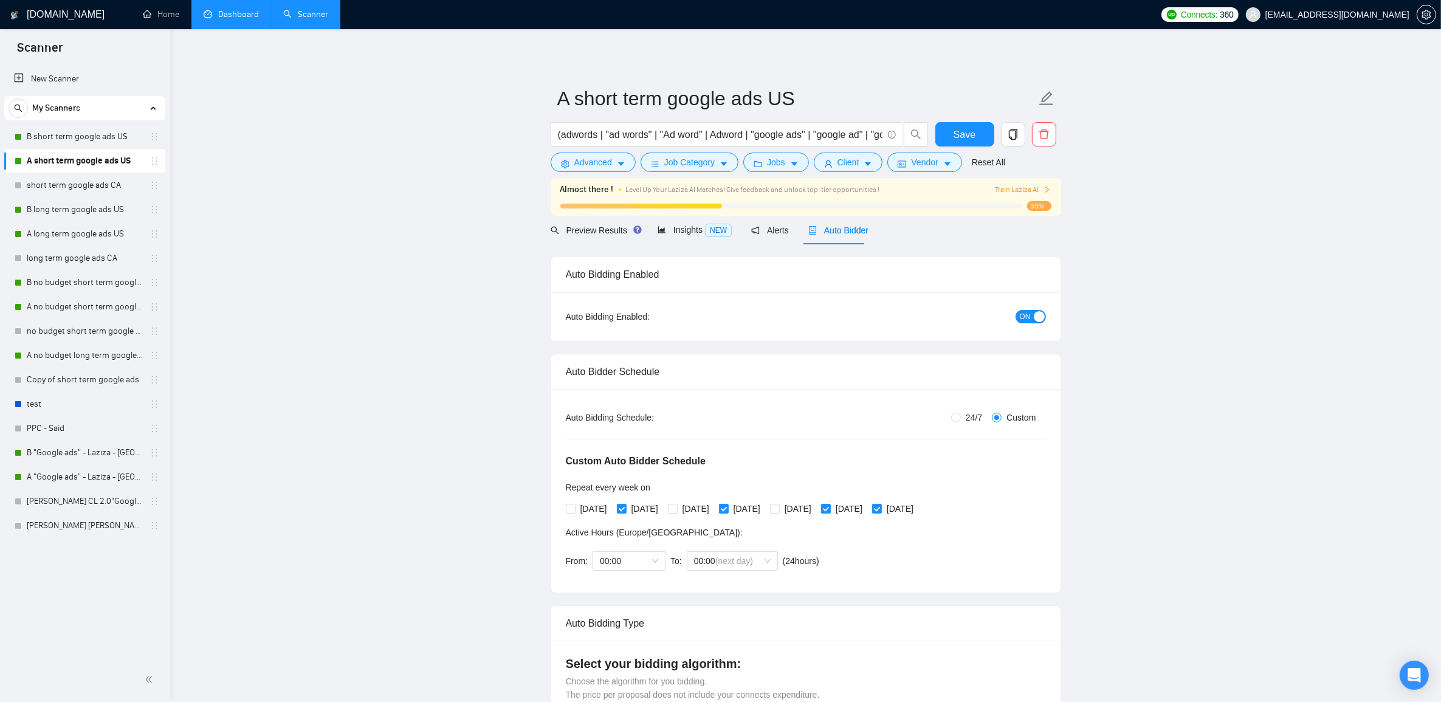
click at [252, 9] on link "Dashboard" at bounding box center [231, 14] width 55 height 10
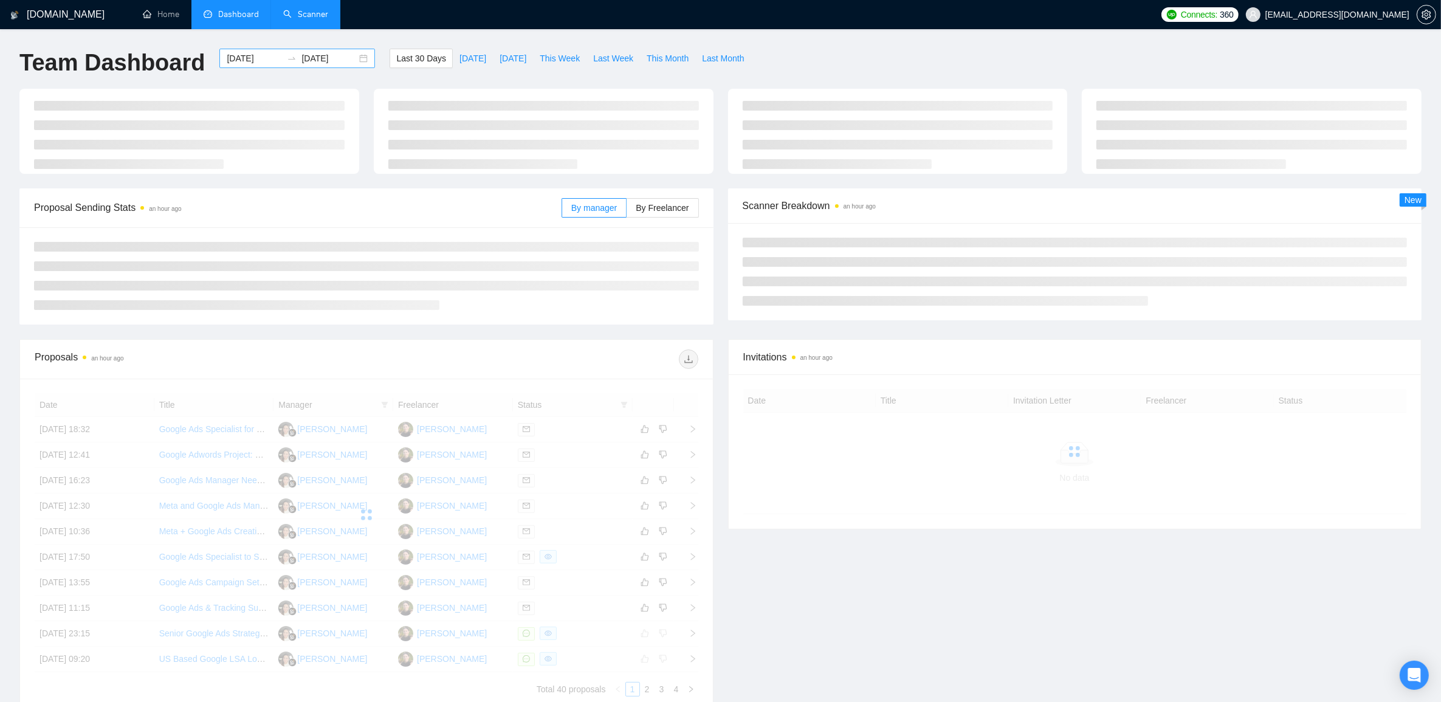
click at [342, 59] on input "2025-10-14" at bounding box center [328, 58] width 55 height 13
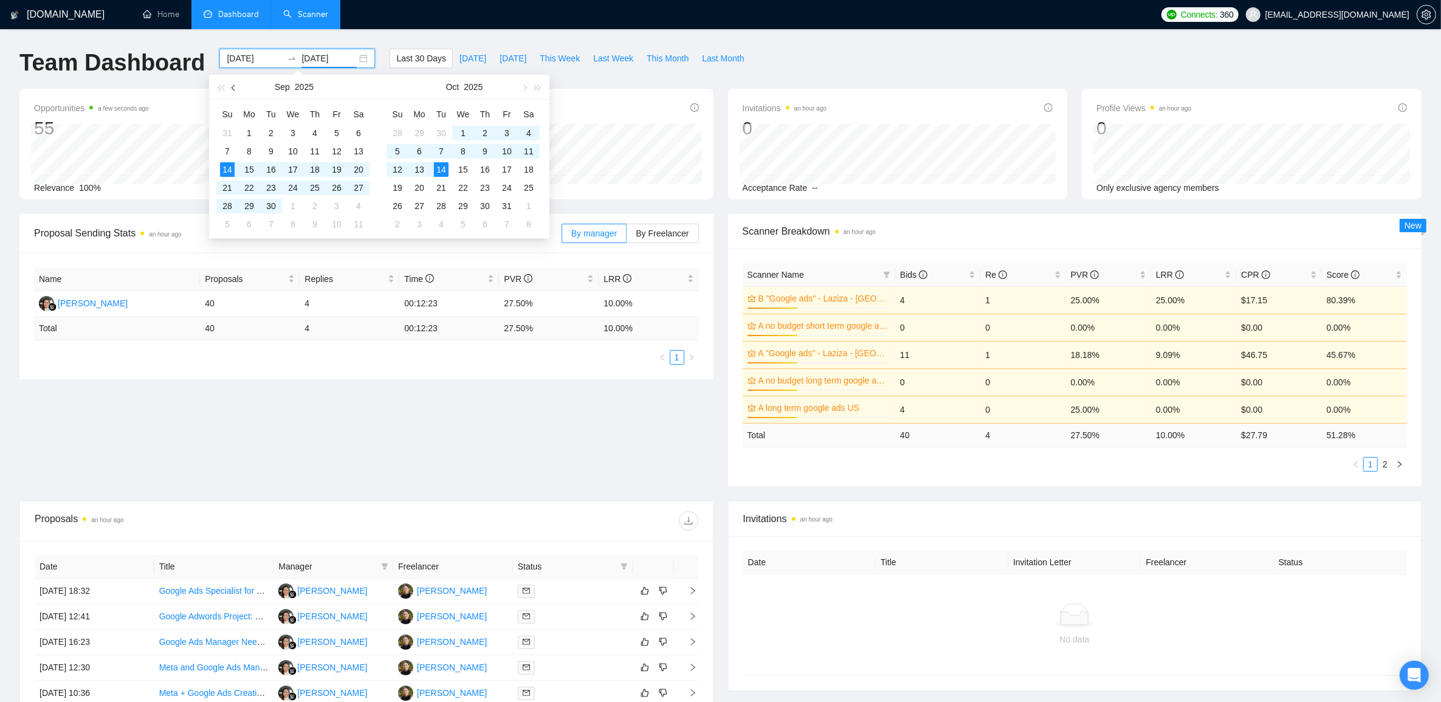
click at [233, 89] on button "button" at bounding box center [233, 87] width 13 height 24
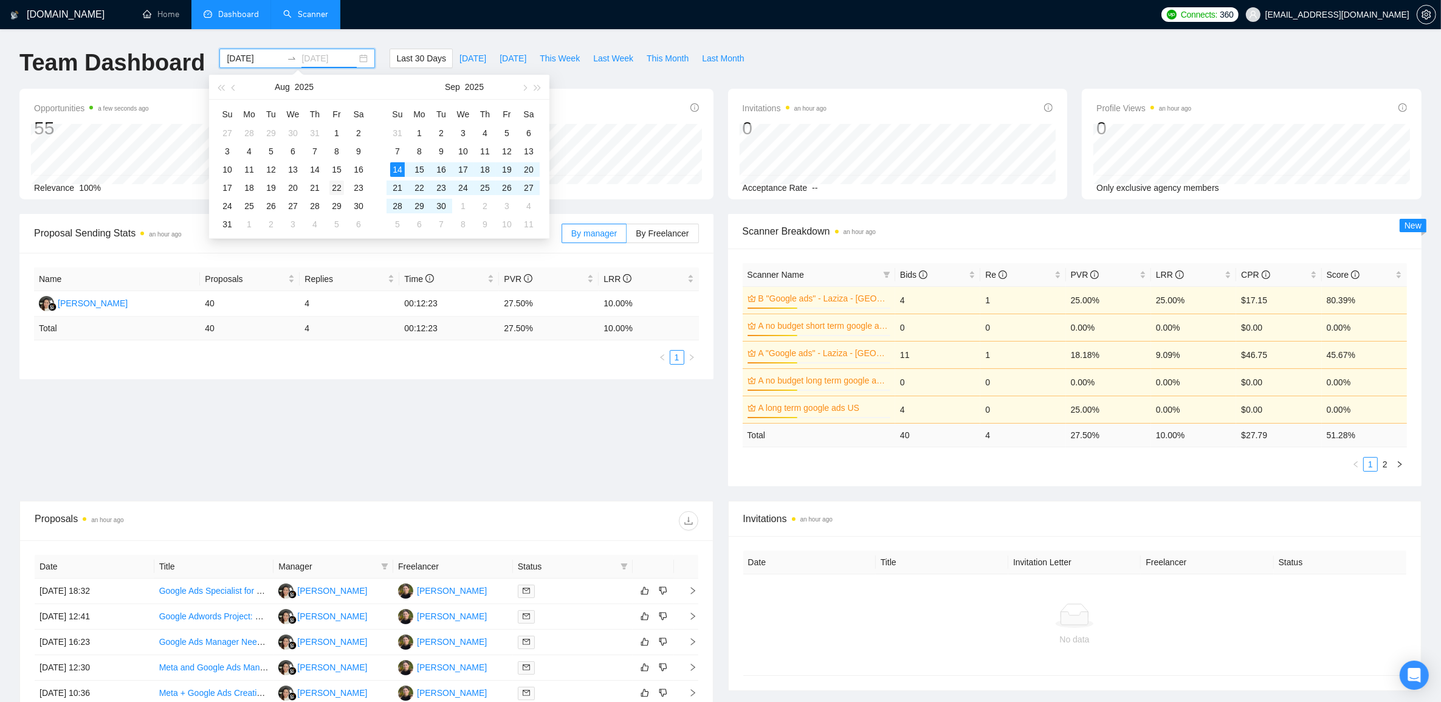
click at [337, 185] on div "22" at bounding box center [336, 187] width 15 height 15
click at [260, 56] on input at bounding box center [254, 58] width 55 height 13
click at [236, 87] on span "button" at bounding box center [234, 87] width 6 height 6
click at [336, 55] on input "2025-08-22" at bounding box center [328, 58] width 55 height 13
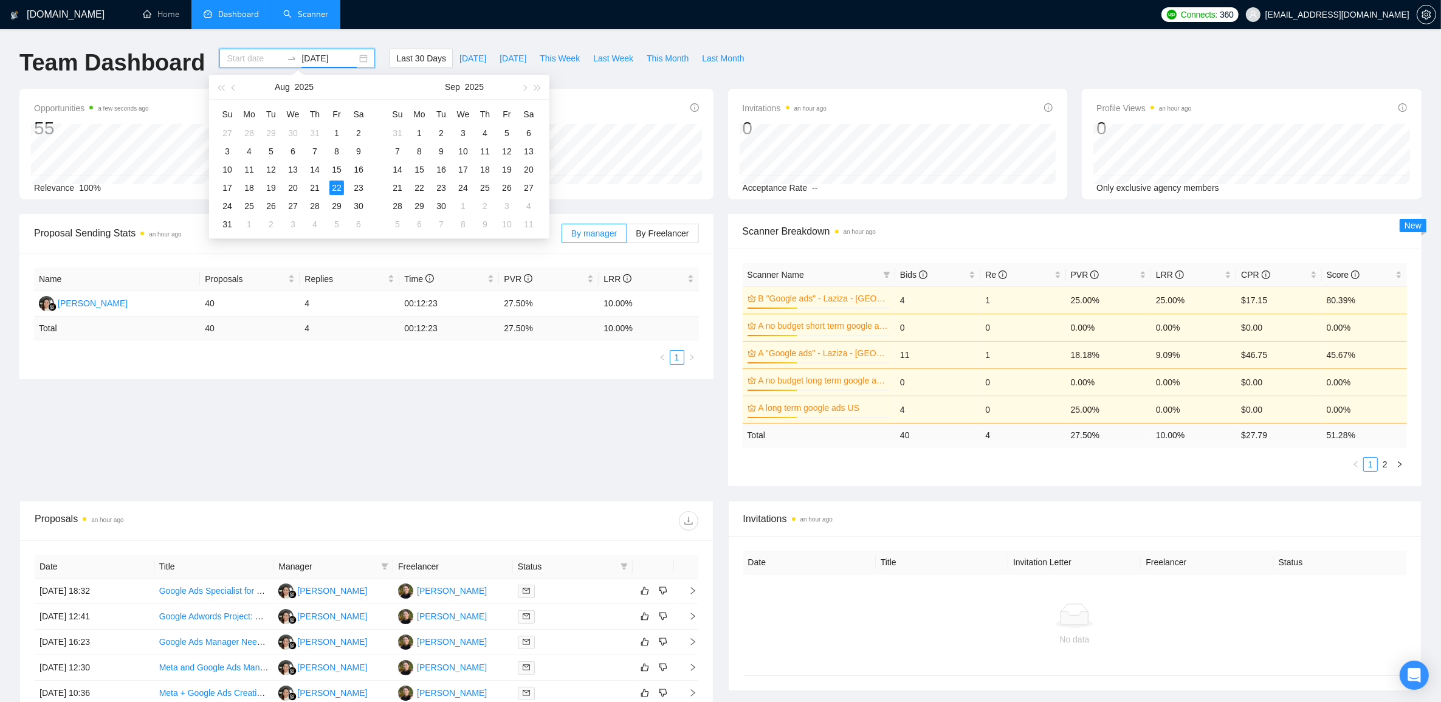
click at [335, 55] on input "2025-08-22" at bounding box center [328, 58] width 55 height 13
click at [402, 28] on ul "Home Dashboard Scanner" at bounding box center [640, 14] width 1029 height 29
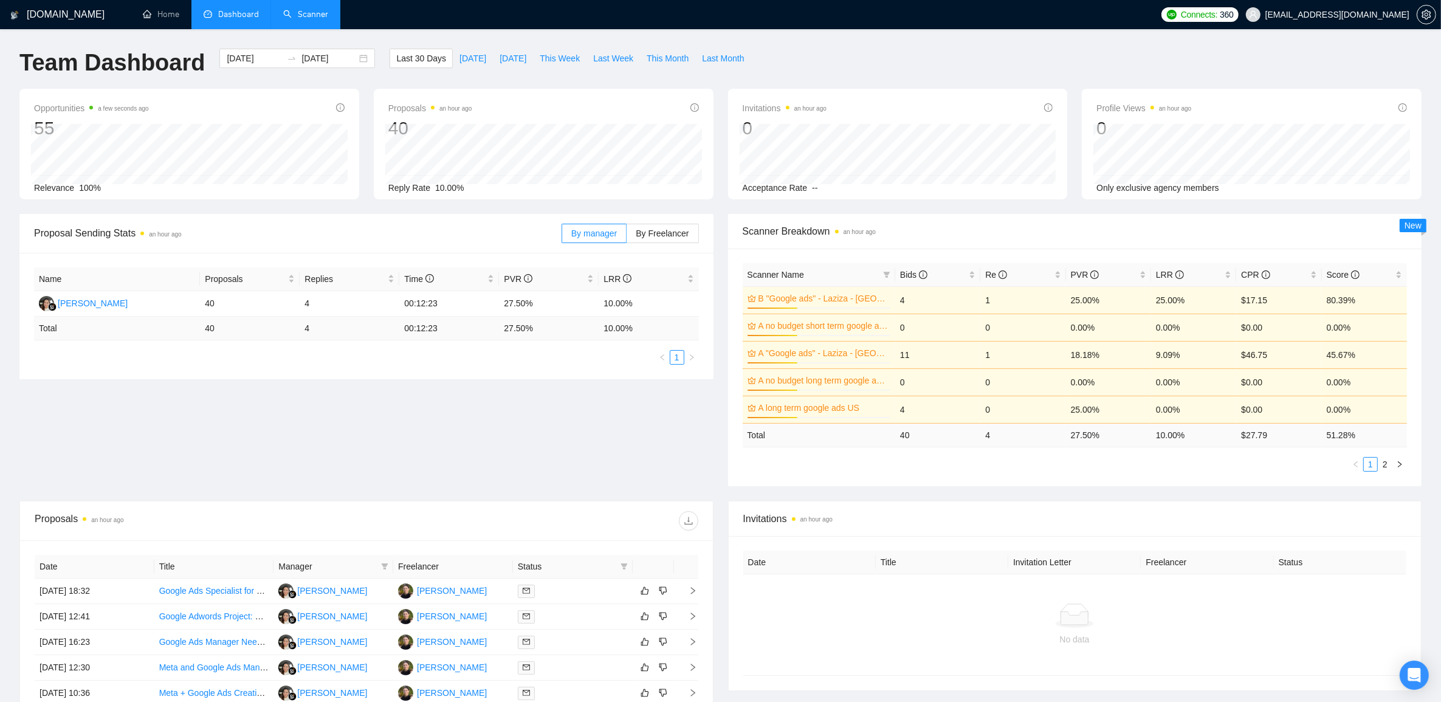
click at [383, 41] on div "GigRadar.io Home Dashboard Scanner Connects: 360 said@cleverboss.com Team Dashb…" at bounding box center [720, 490] width 1441 height 981
click at [287, 58] on icon "swap-right" at bounding box center [292, 58] width 10 height 10
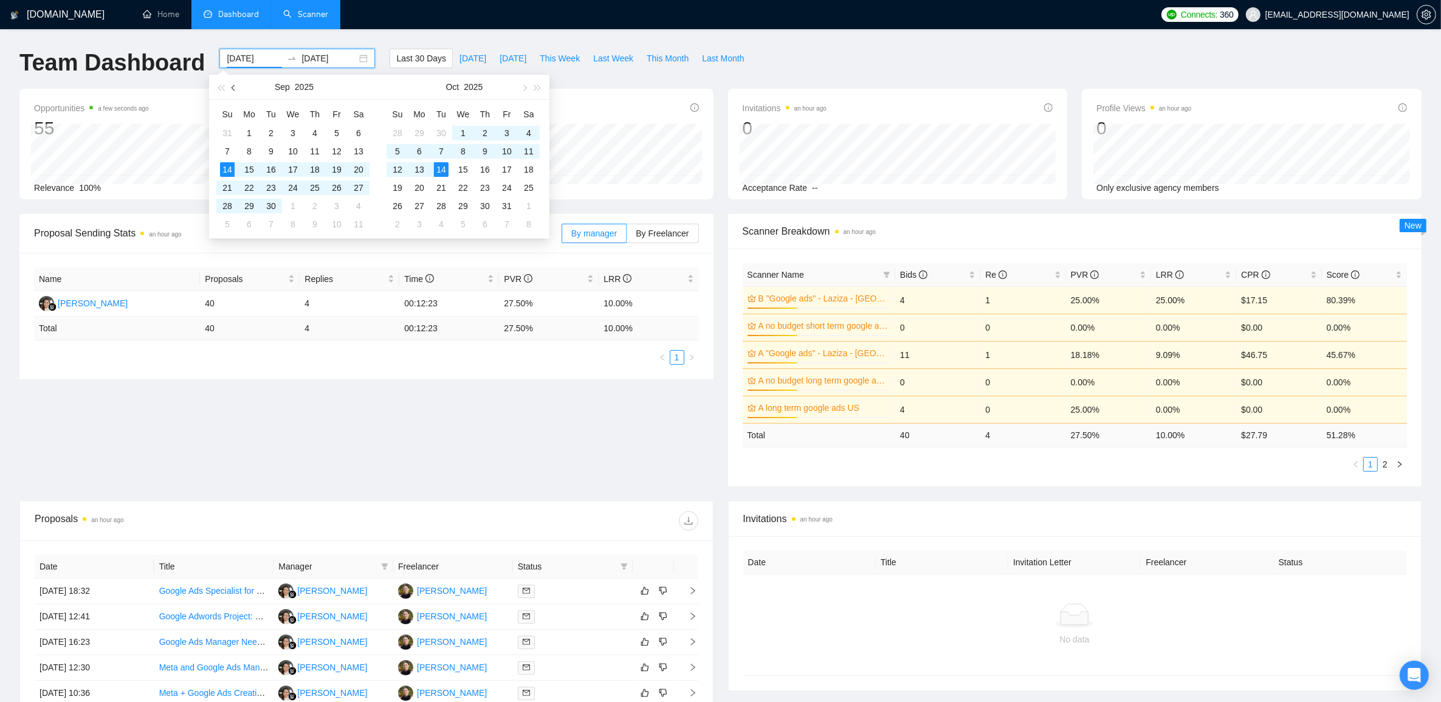
click at [228, 86] on button "button" at bounding box center [233, 87] width 13 height 24
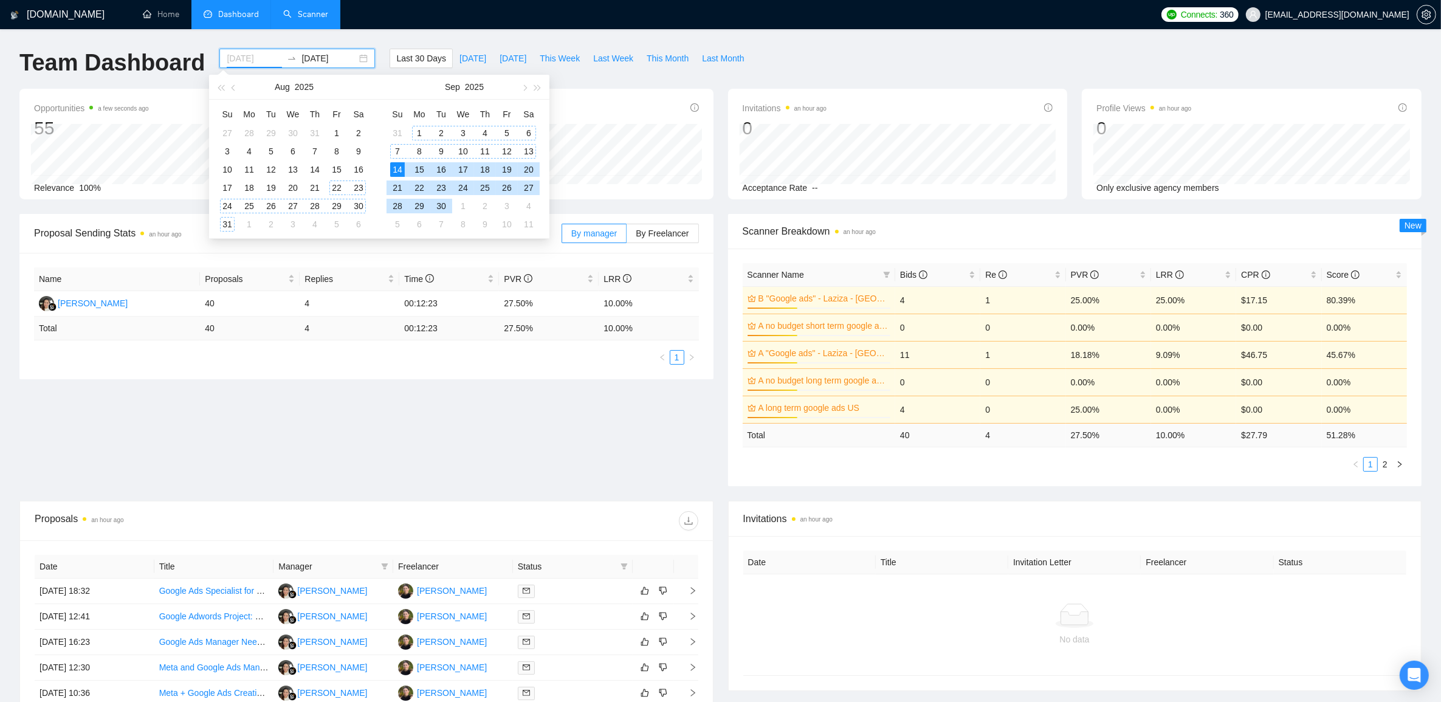
click at [338, 186] on div "22" at bounding box center [336, 187] width 15 height 15
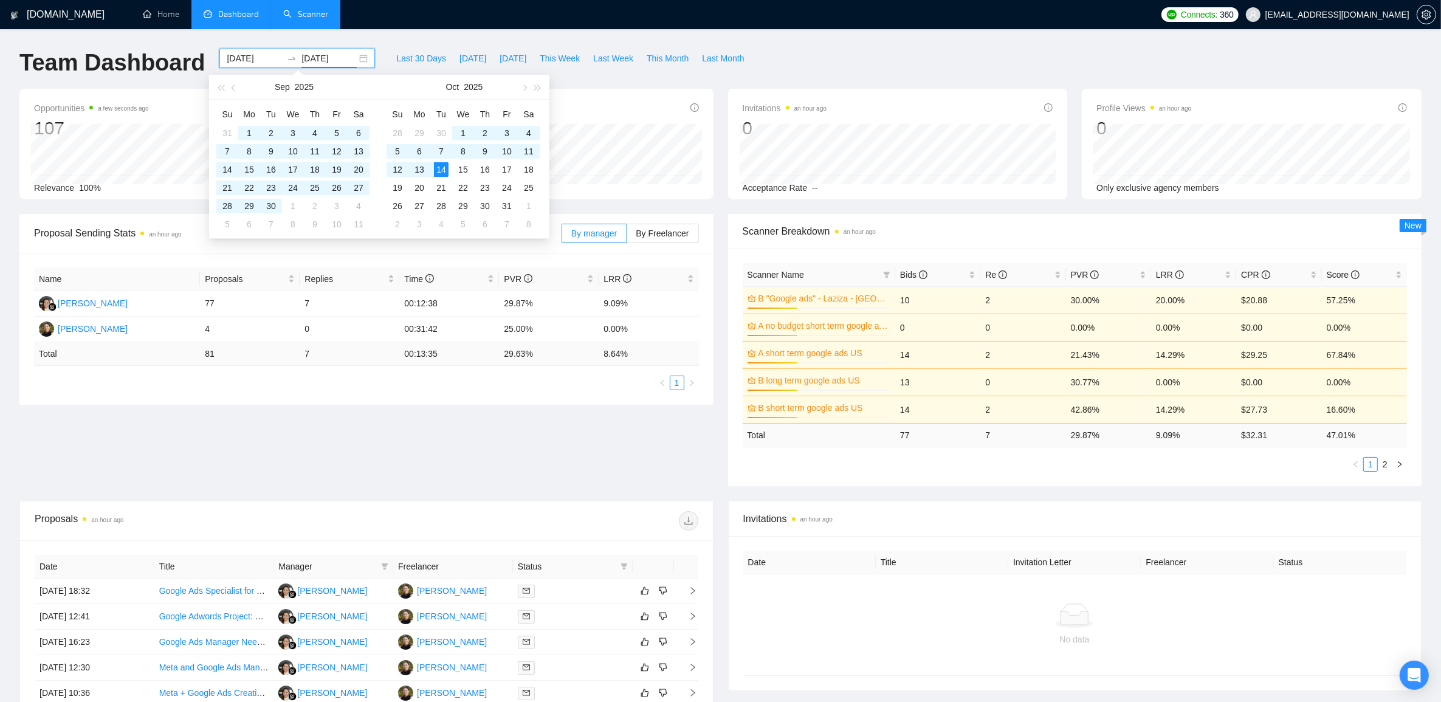
click at [406, 18] on ul "Home Dashboard Scanner" at bounding box center [640, 14] width 1029 height 29
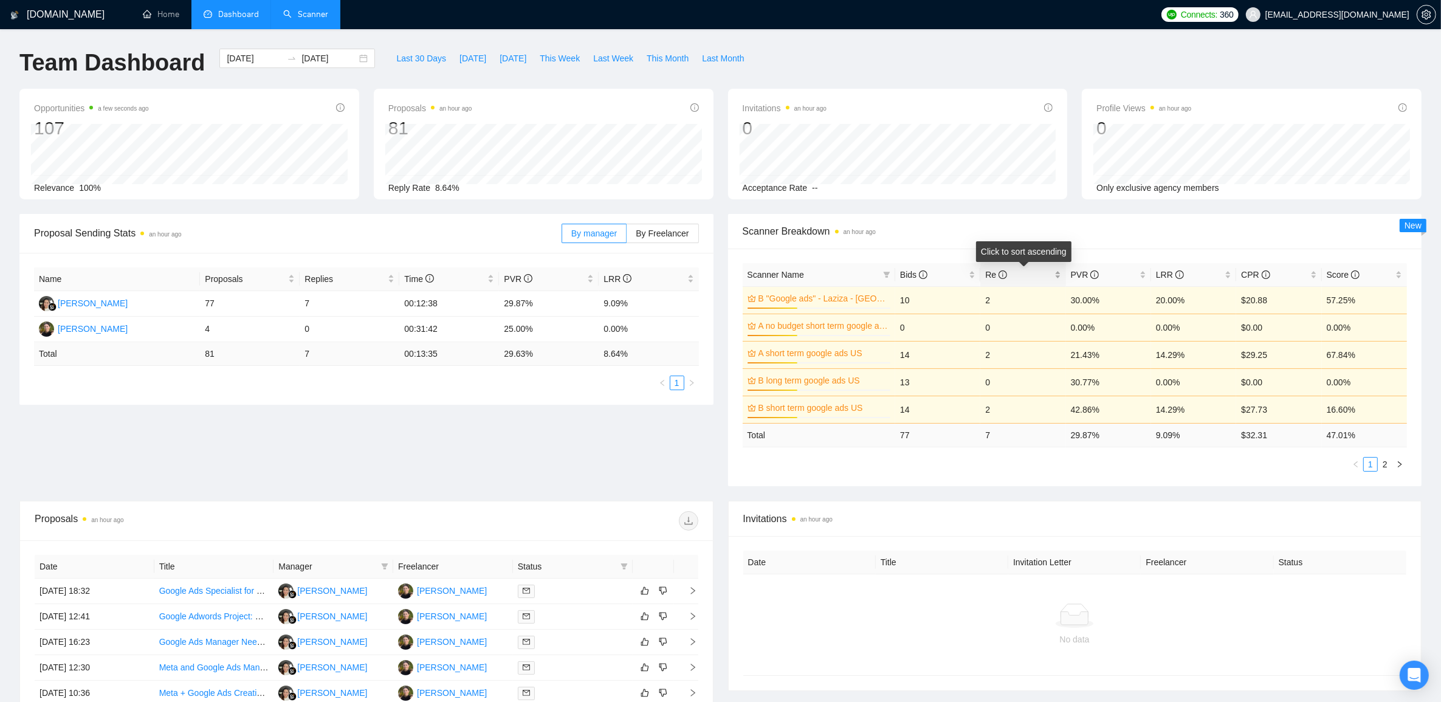
click at [1043, 270] on span "Re" at bounding box center [1018, 274] width 66 height 13
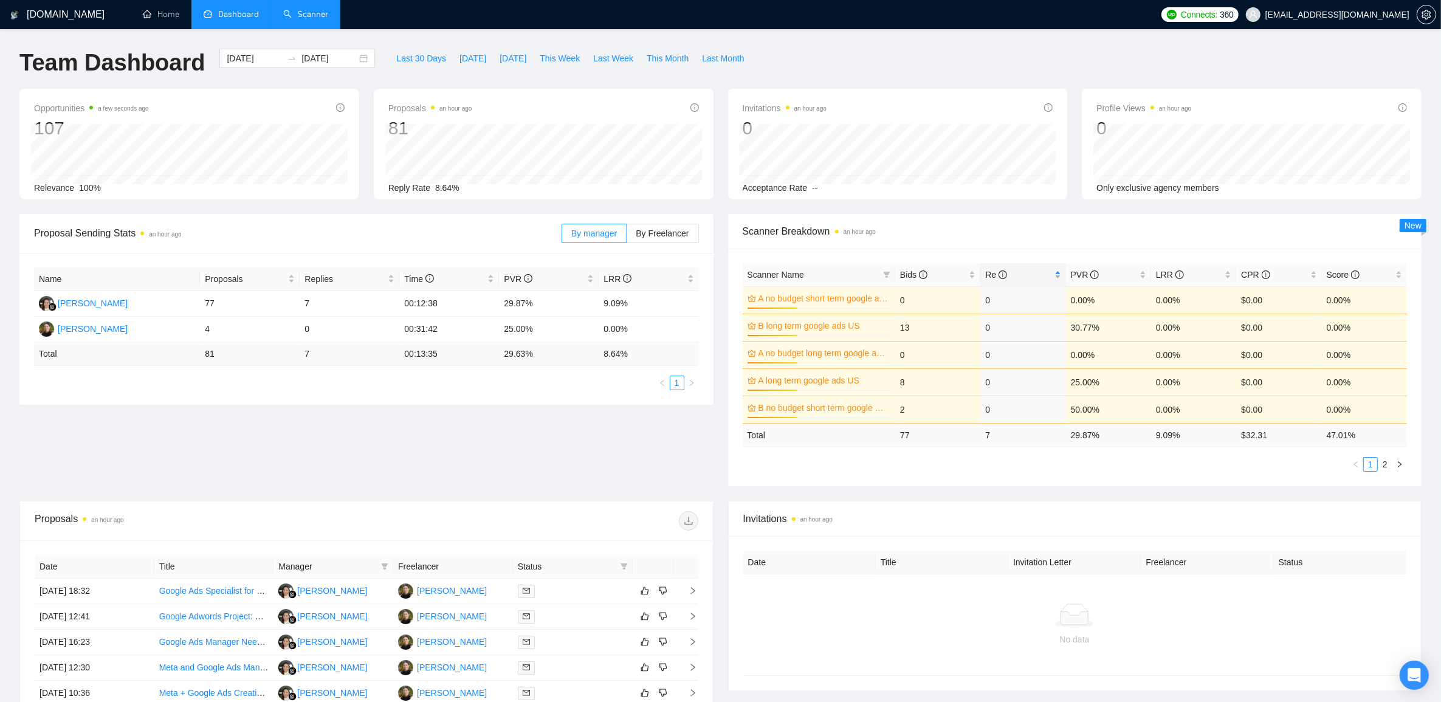
click at [1042, 273] on span "Re" at bounding box center [1018, 274] width 66 height 13
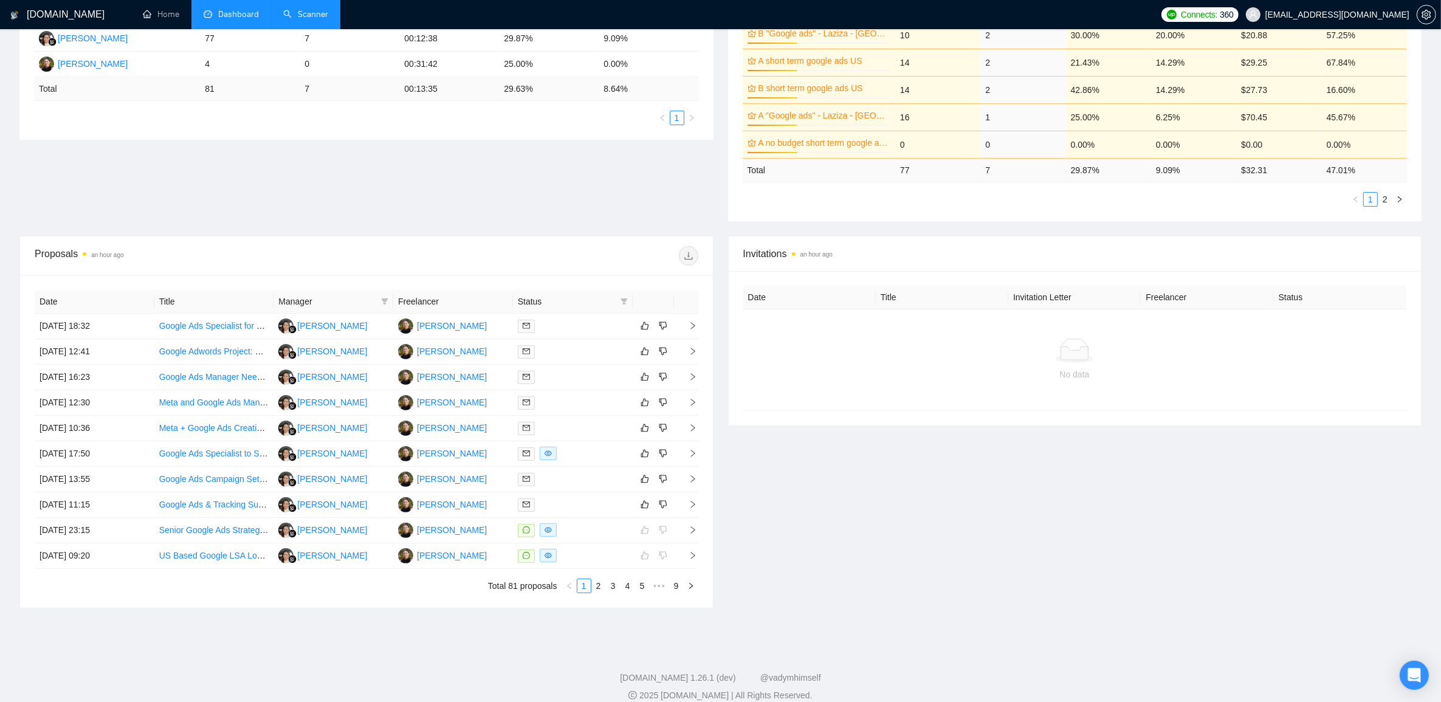
scroll to position [284, 0]
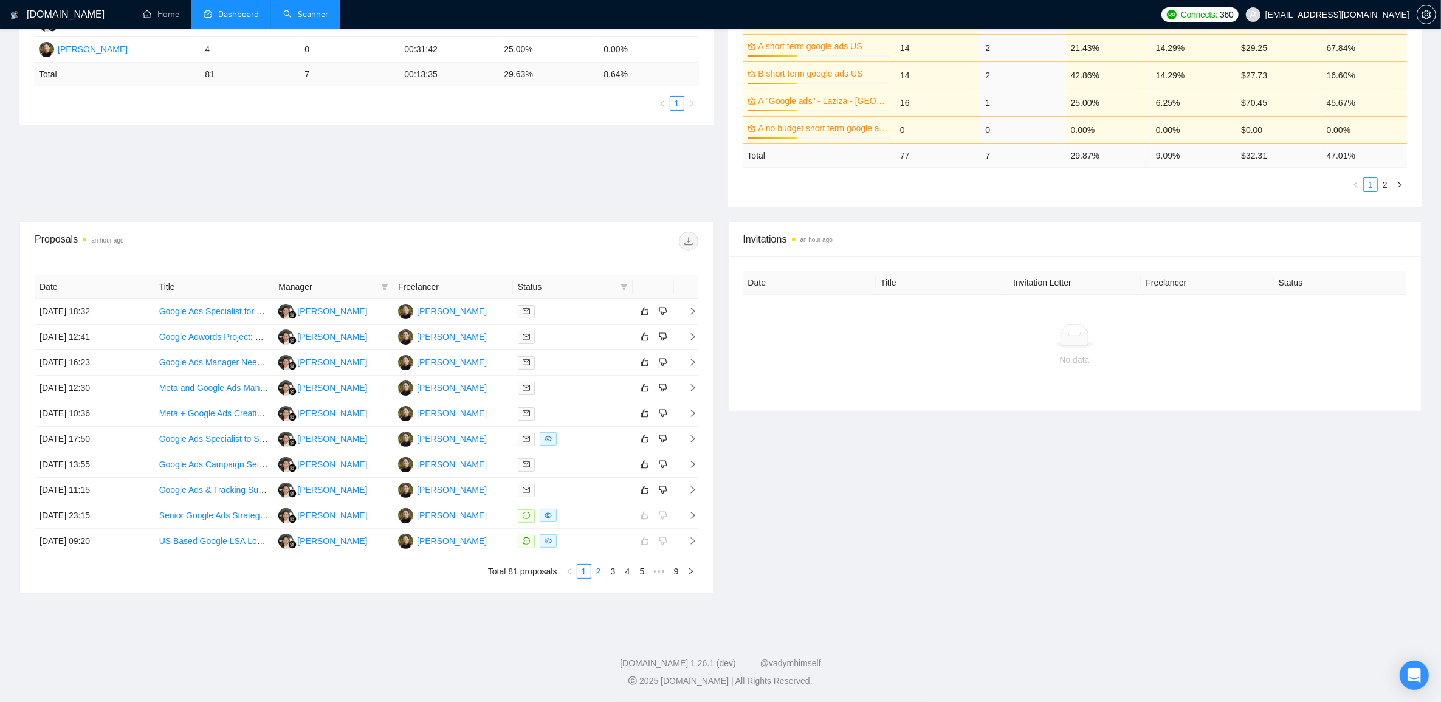
click at [597, 568] on link "2" at bounding box center [598, 570] width 13 height 13
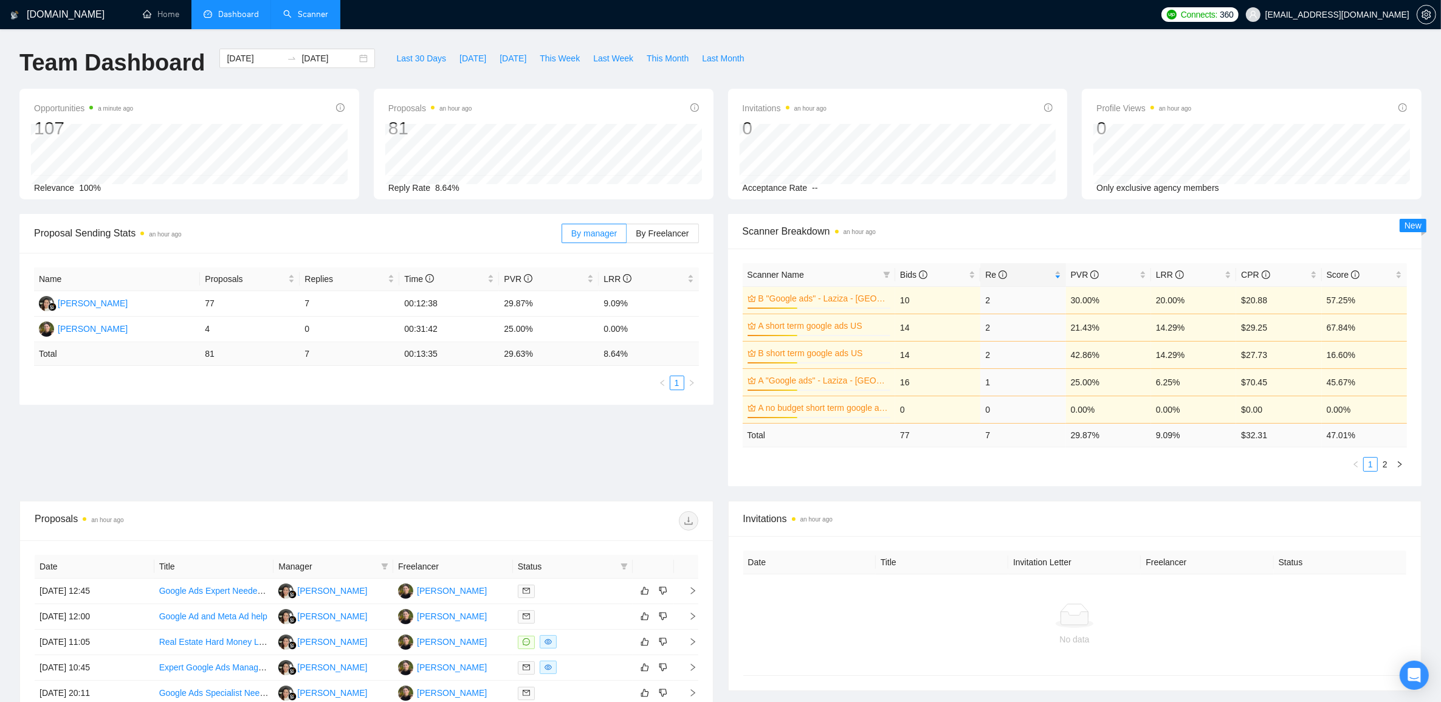
click at [307, 13] on link "Scanner" at bounding box center [305, 14] width 45 height 10
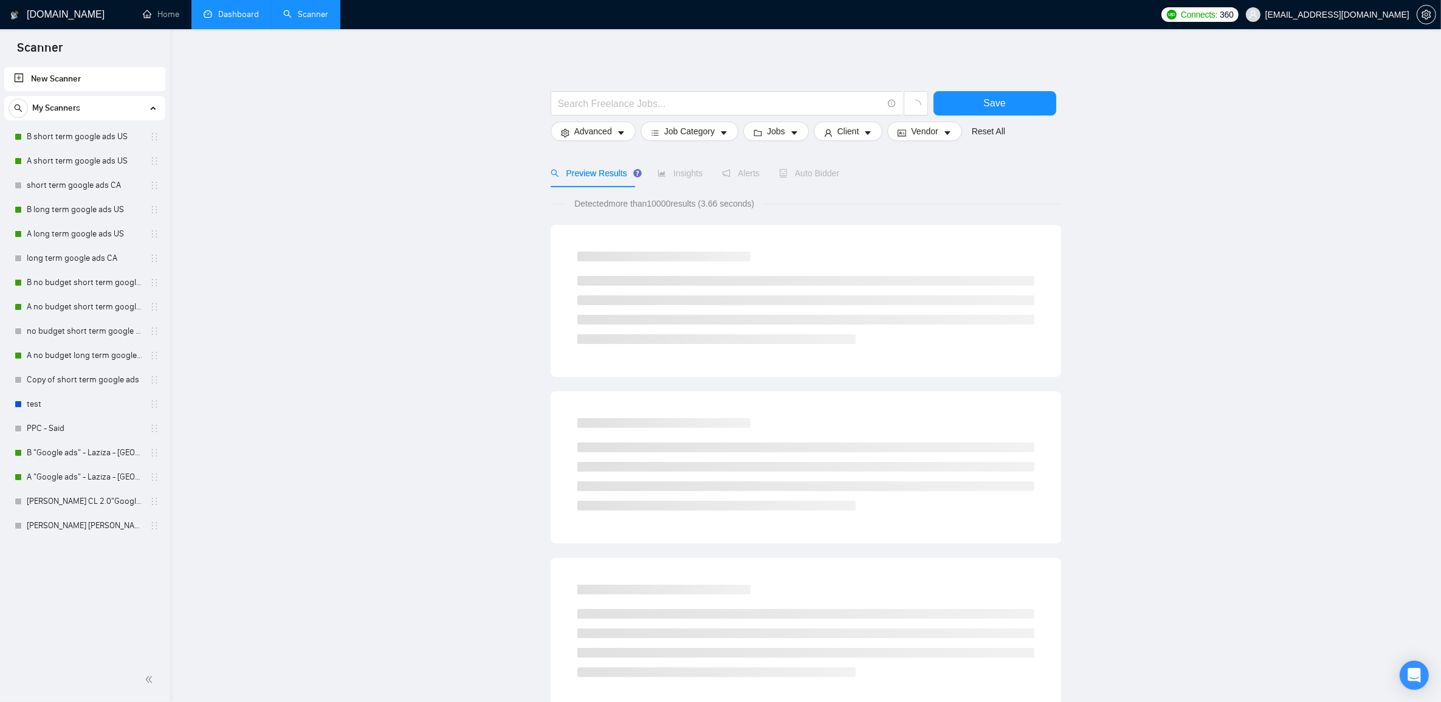
click at [228, 13] on link "Dashboard" at bounding box center [231, 14] width 55 height 10
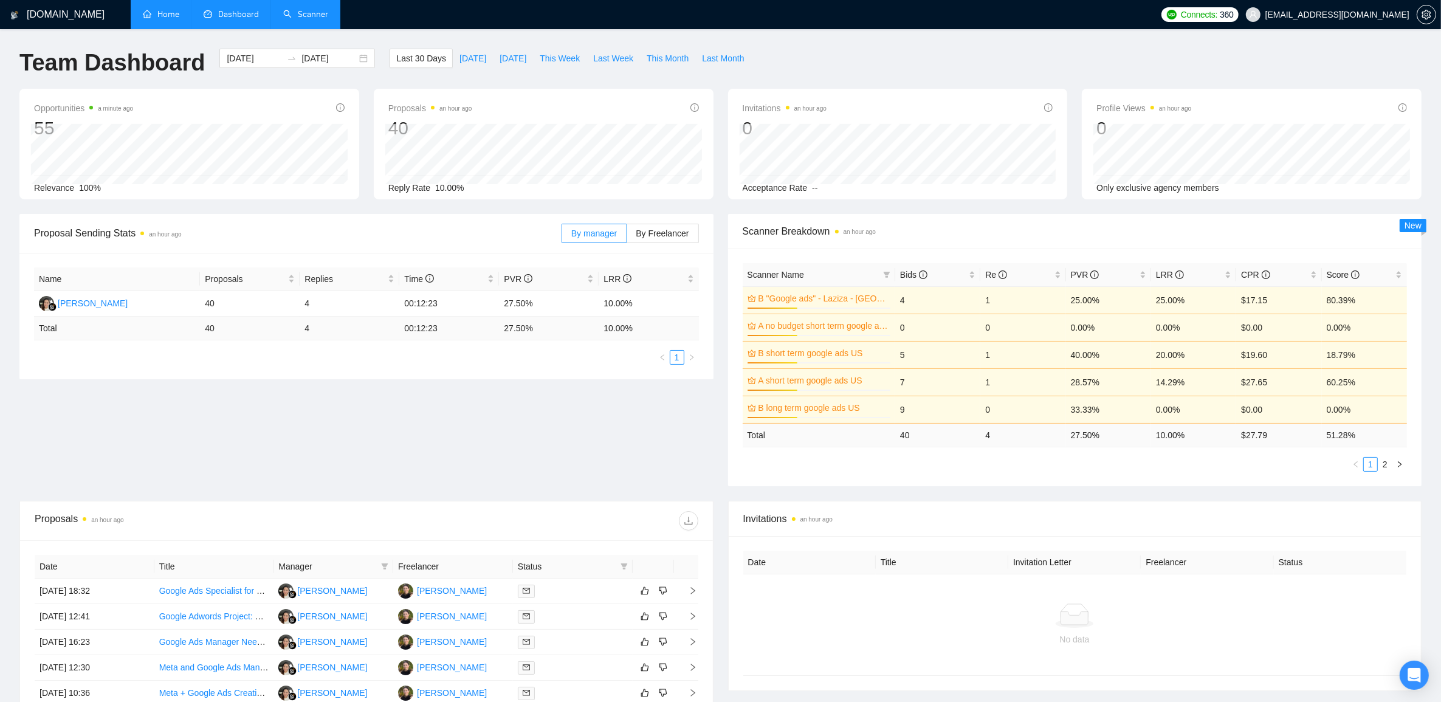
click at [179, 16] on link "Home" at bounding box center [161, 14] width 36 height 10
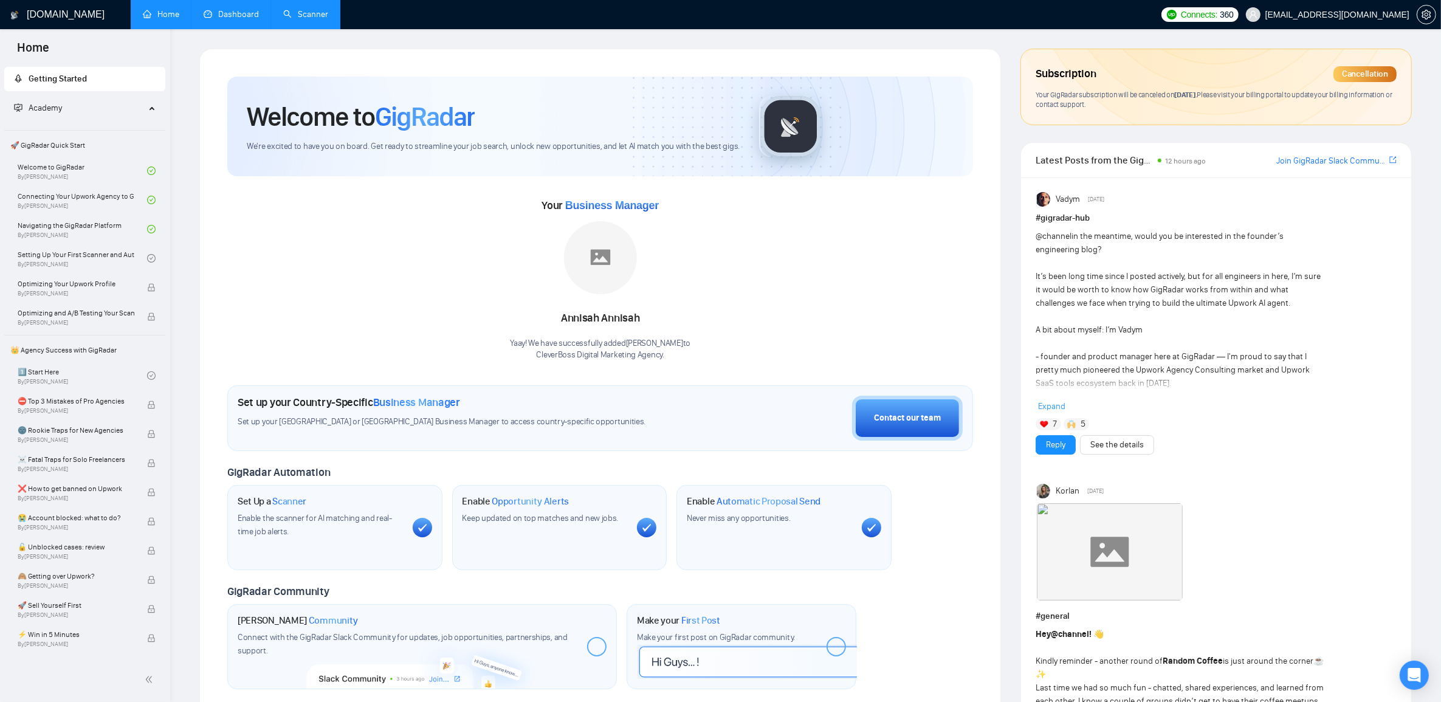
click at [328, 12] on link "Scanner" at bounding box center [305, 14] width 45 height 10
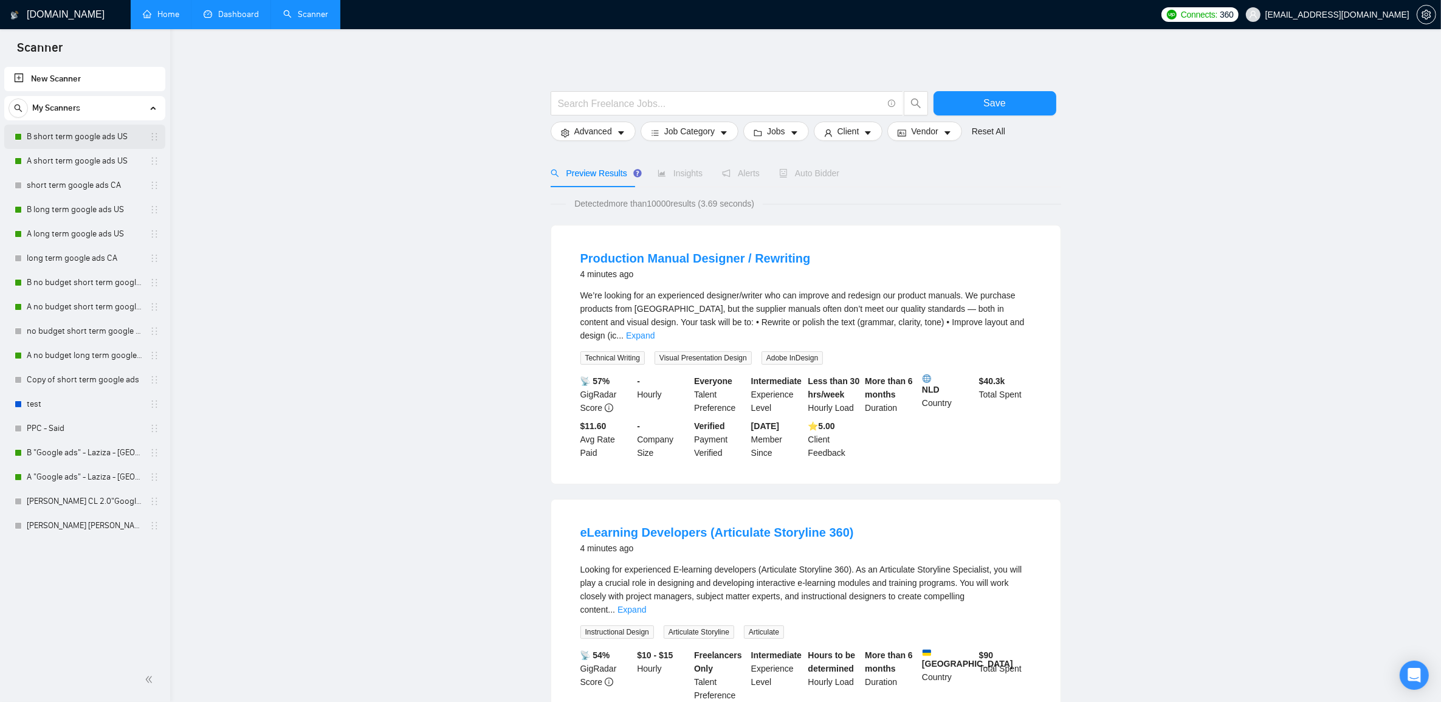
click at [52, 135] on link "B short term google ads US" at bounding box center [84, 137] width 115 height 24
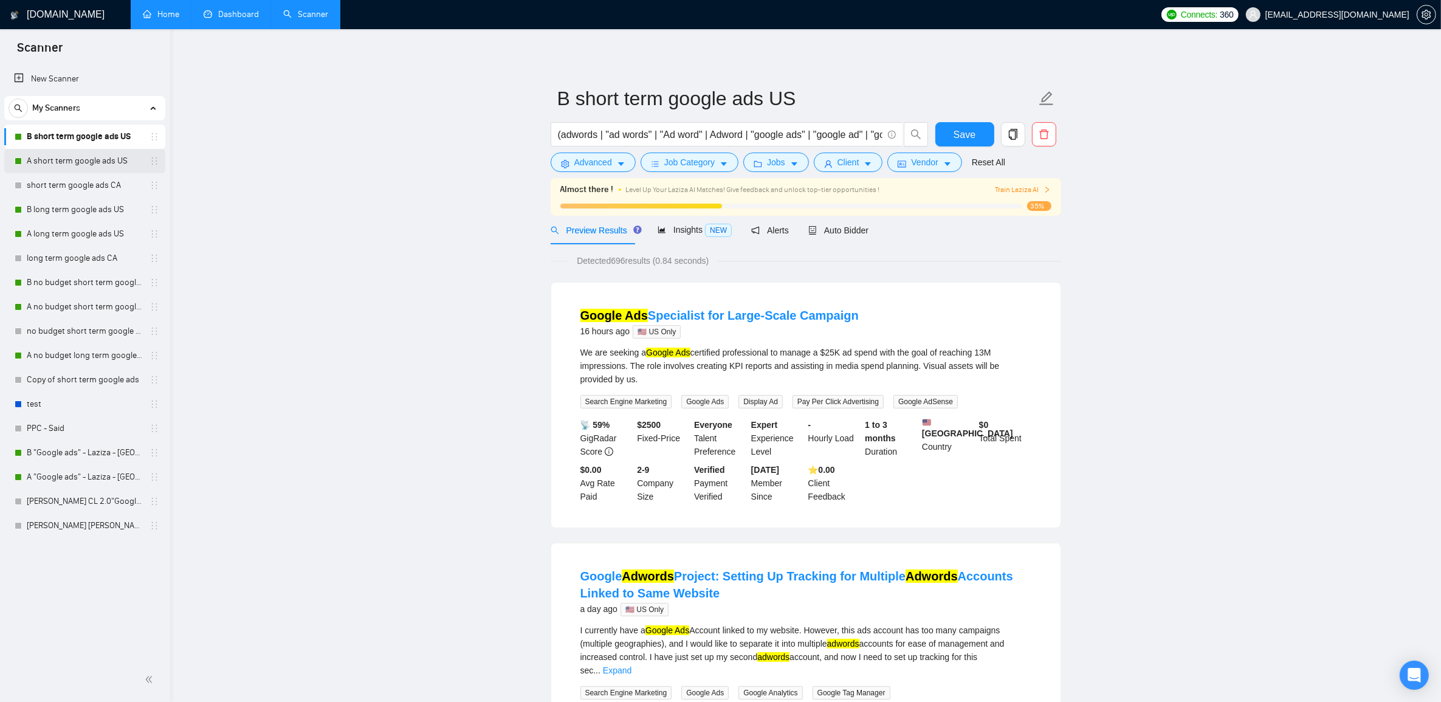
click at [50, 162] on link "A short term google ads US" at bounding box center [84, 161] width 115 height 24
click at [834, 233] on span "Auto Bidder" at bounding box center [838, 230] width 60 height 10
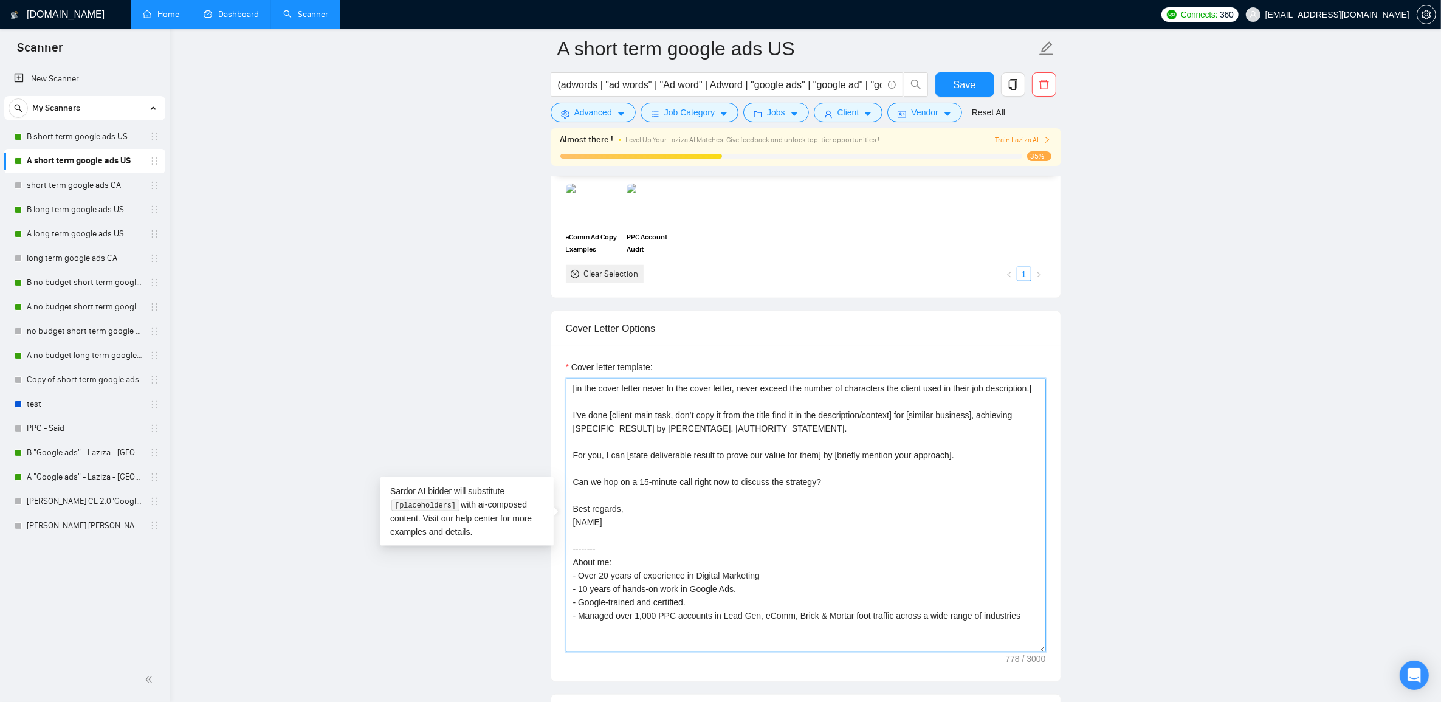
click at [763, 518] on textarea "[in the cover letter never In the cover letter, never exceed the number of char…" at bounding box center [806, 515] width 480 height 273
click at [237, 19] on link "Dashboard" at bounding box center [231, 14] width 55 height 10
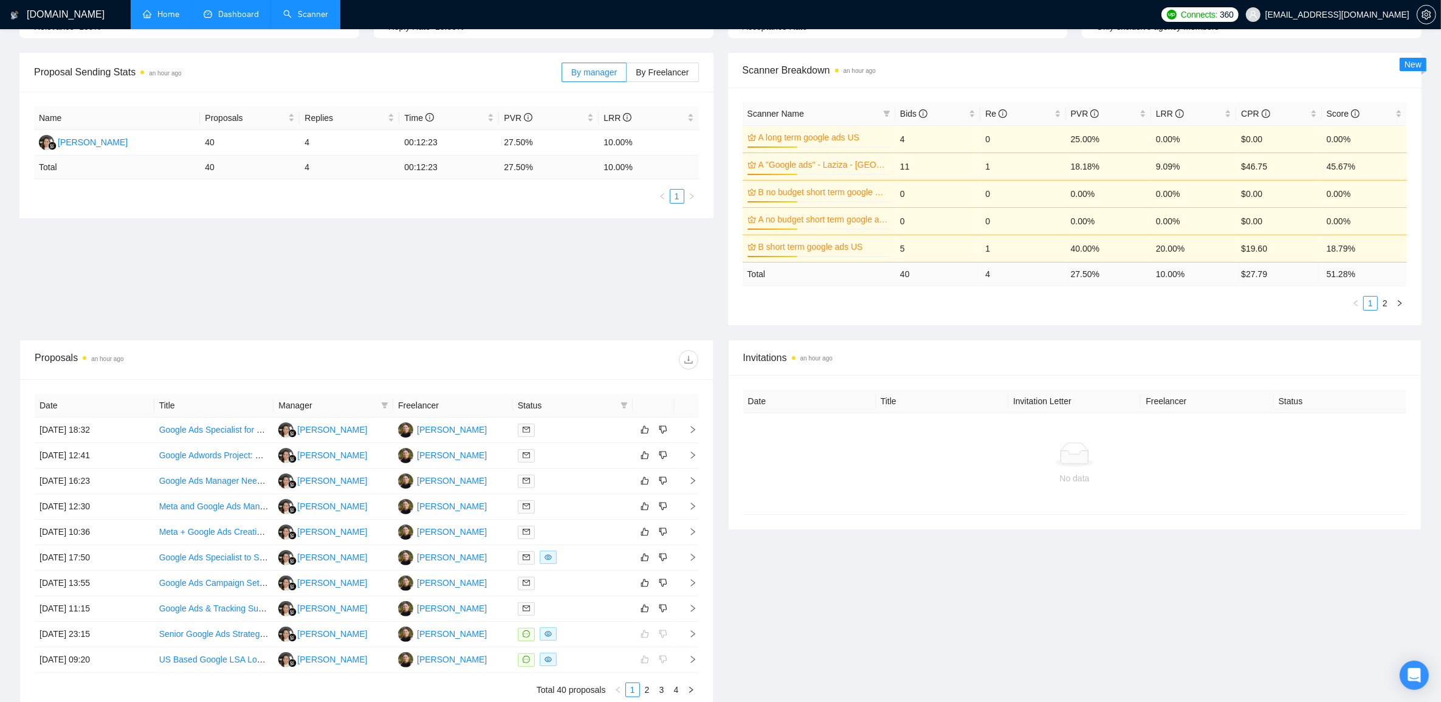
scroll to position [198, 0]
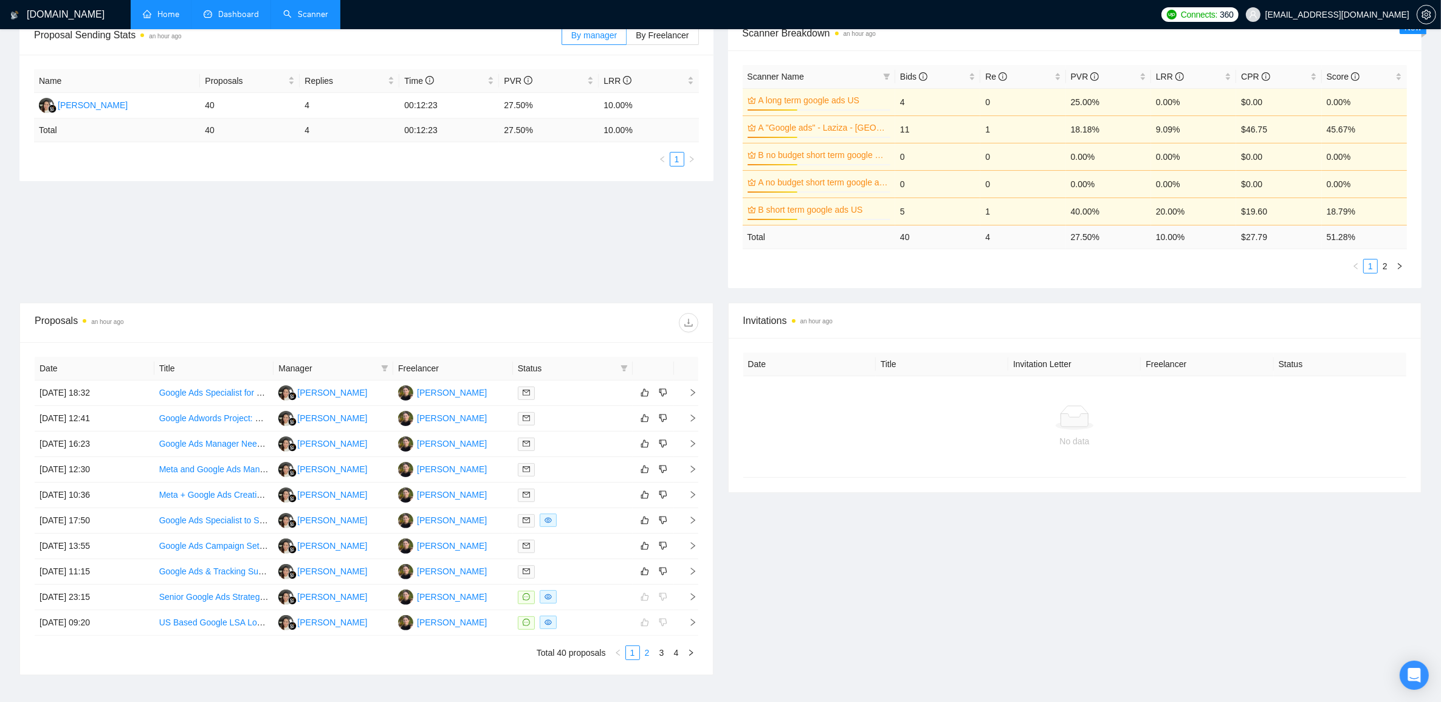
click at [643, 657] on link "2" at bounding box center [646, 652] width 13 height 13
click at [690, 445] on icon "right" at bounding box center [692, 443] width 9 height 9
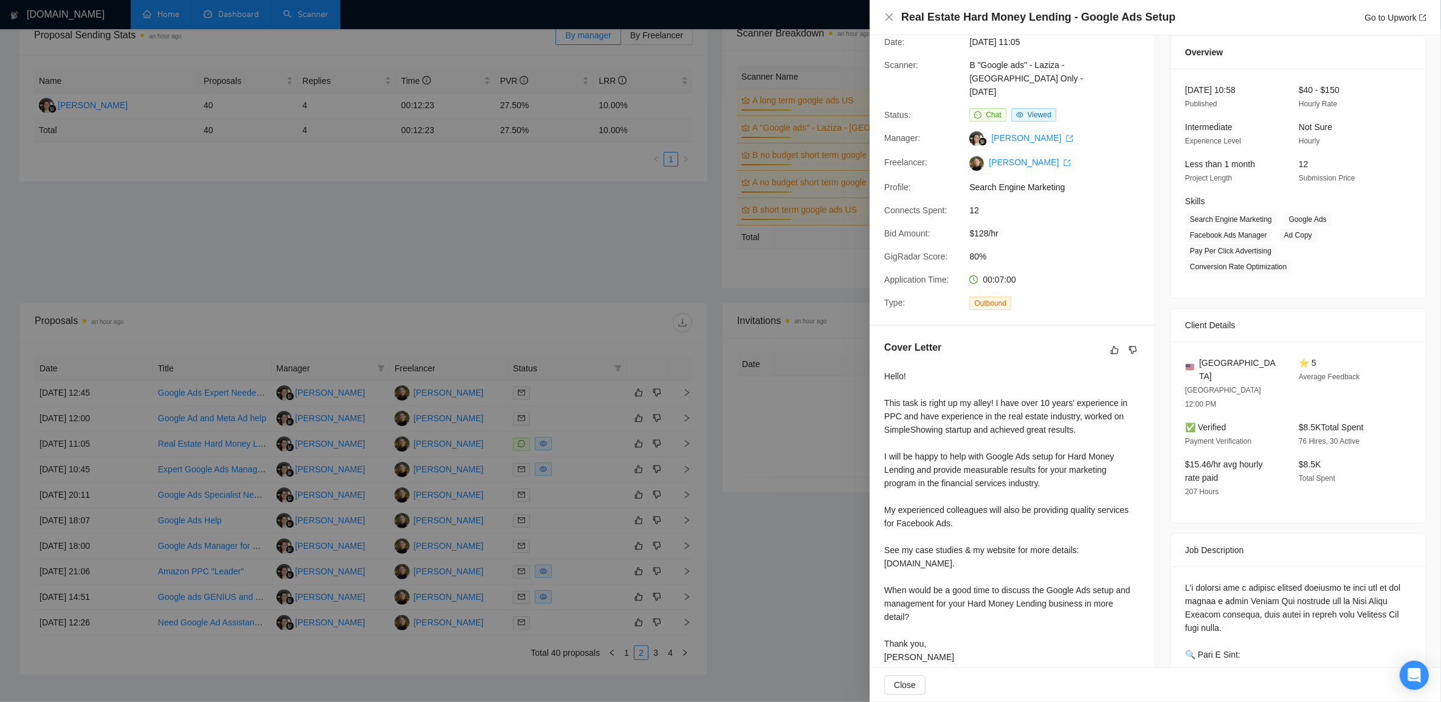
scroll to position [76, 0]
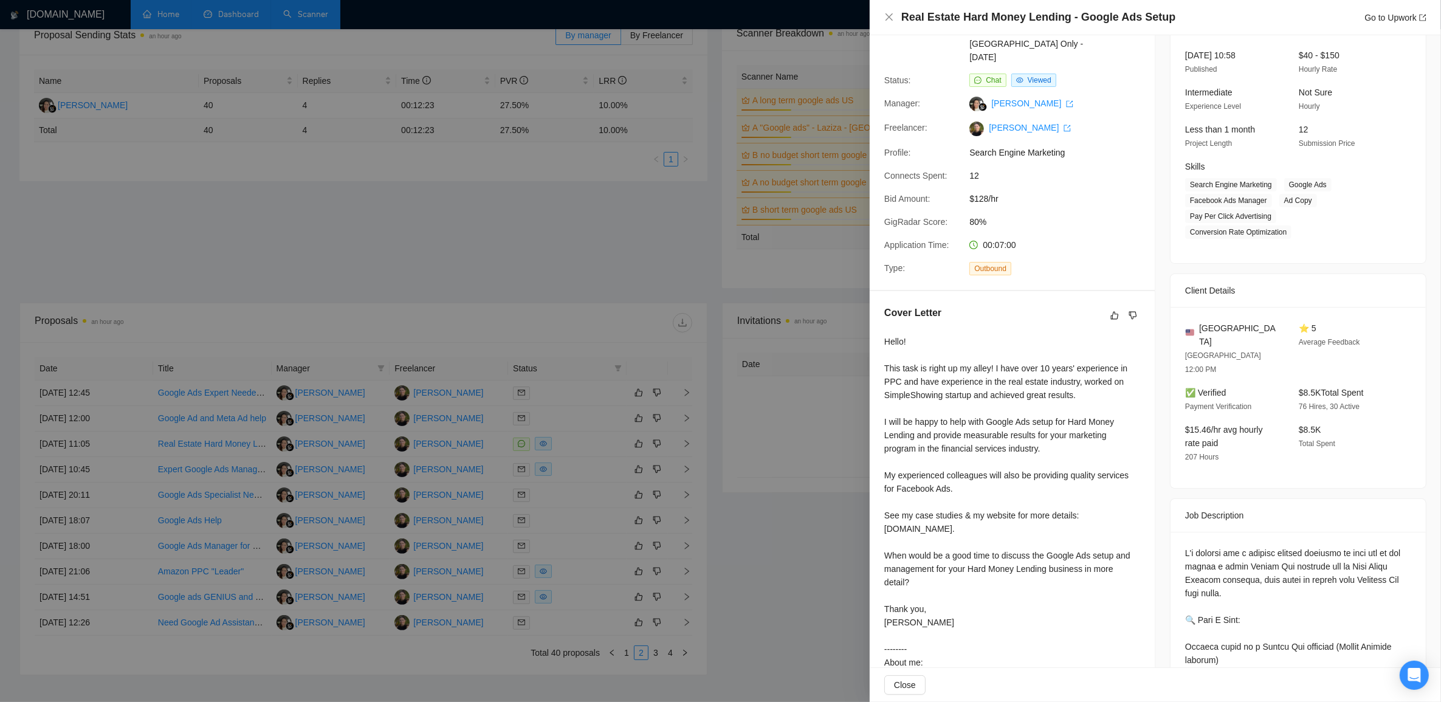
click at [799, 572] on div at bounding box center [720, 351] width 1441 height 702
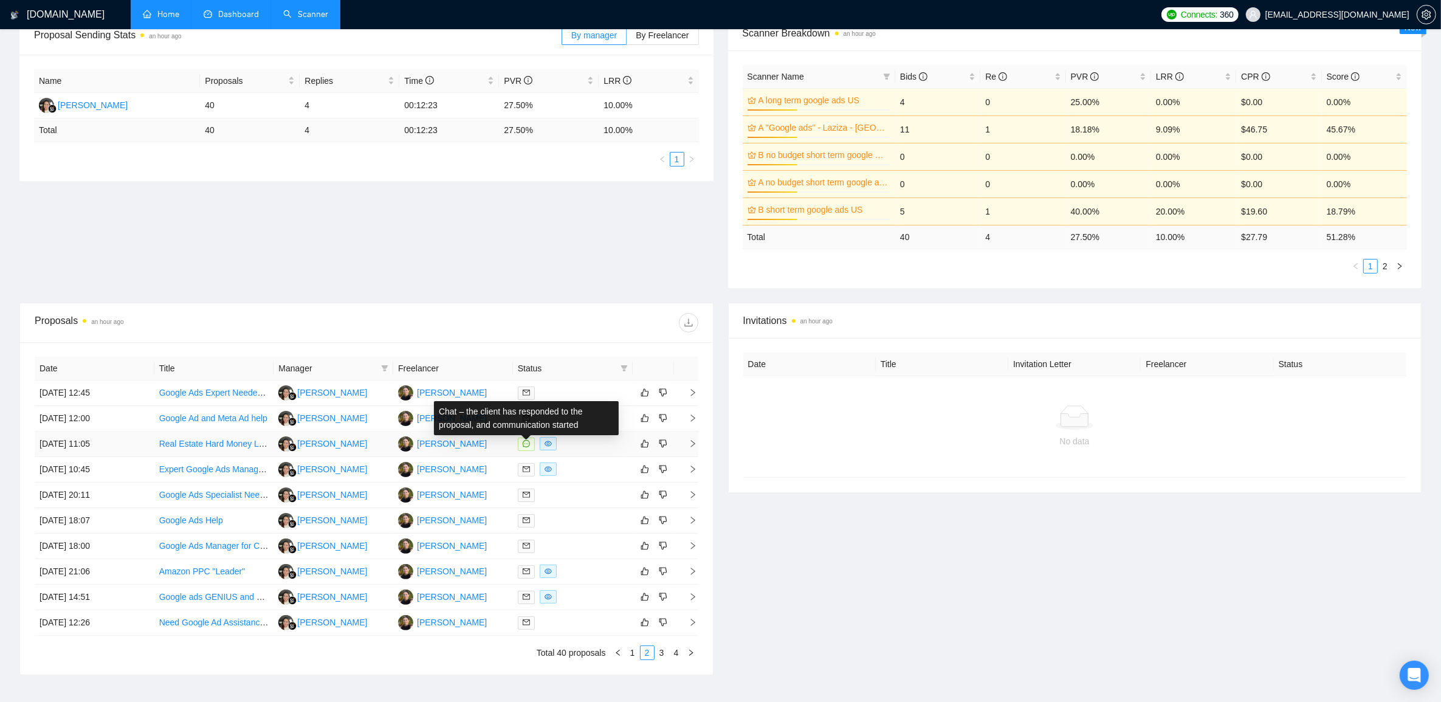
click at [526, 445] on icon "message" at bounding box center [526, 443] width 7 height 7
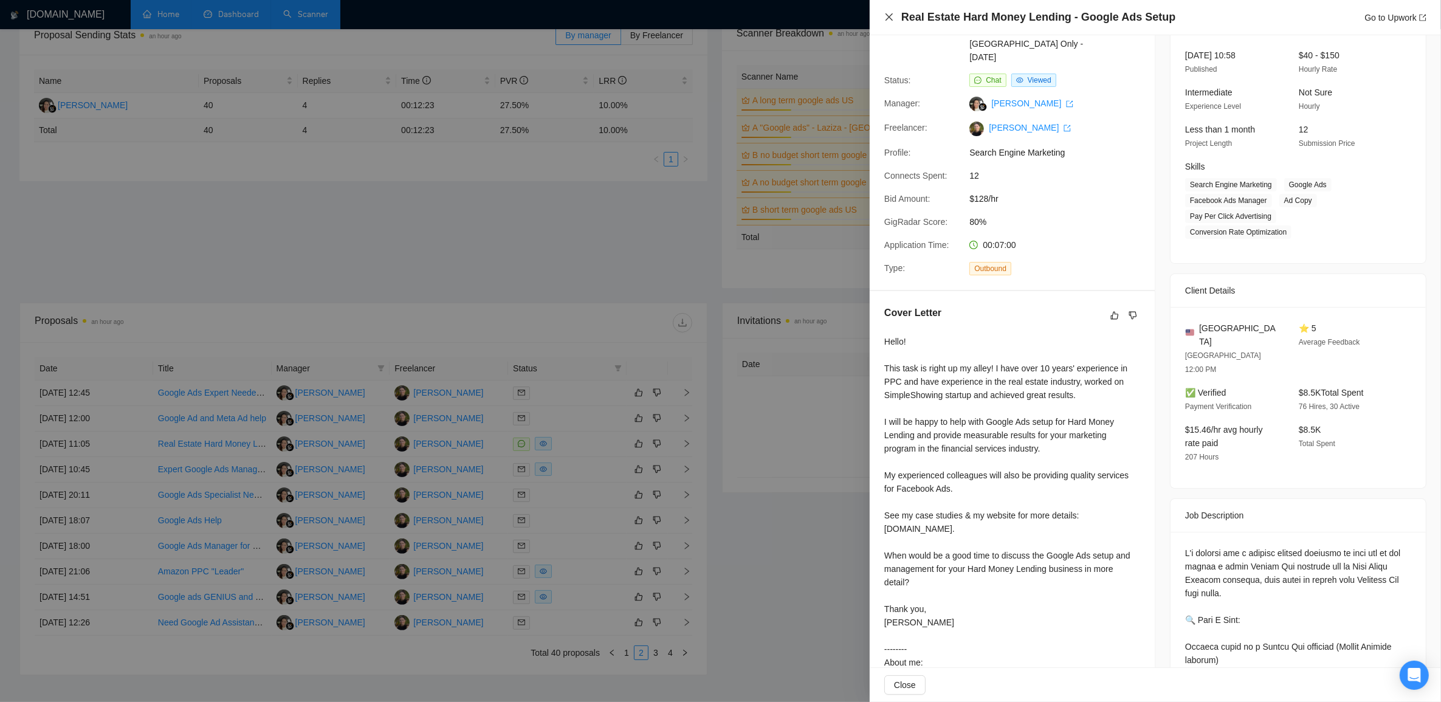
click at [892, 15] on icon "close" at bounding box center [889, 17] width 10 height 10
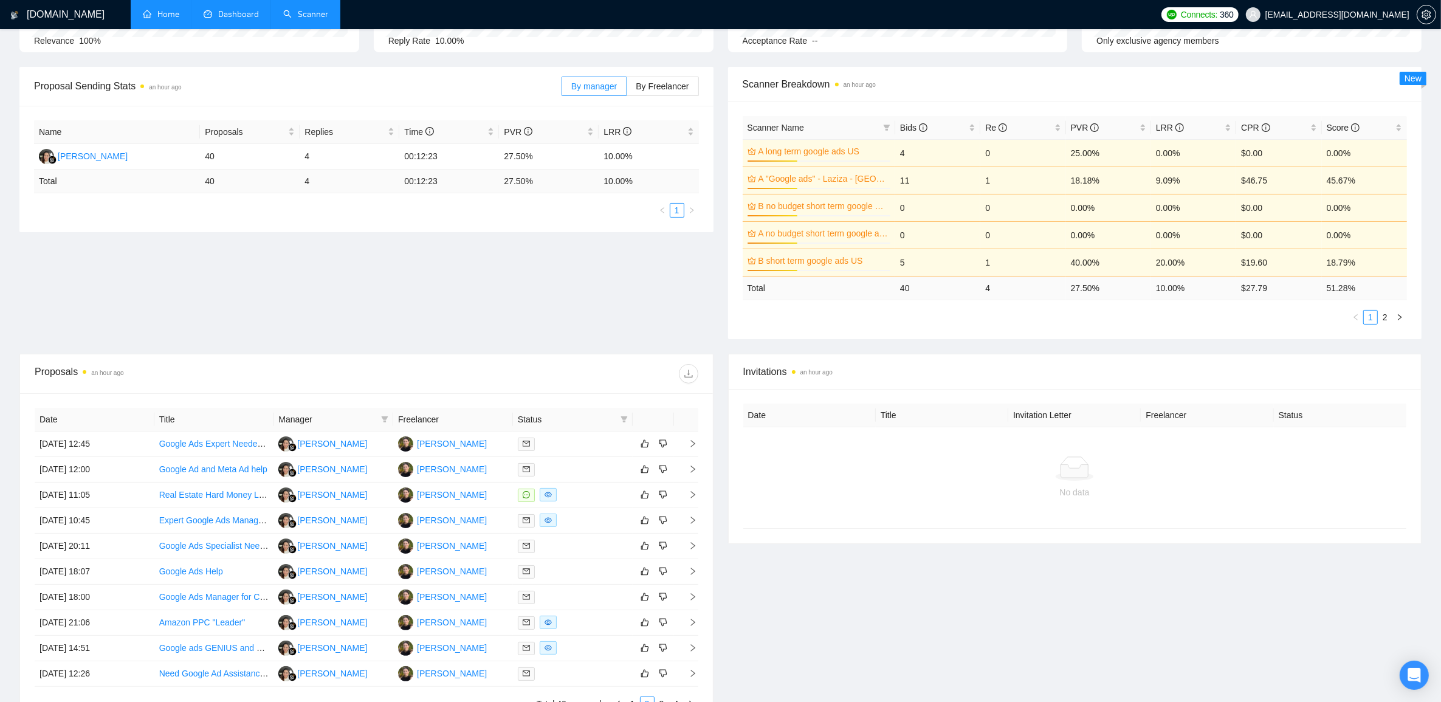
scroll to position [122, 0]
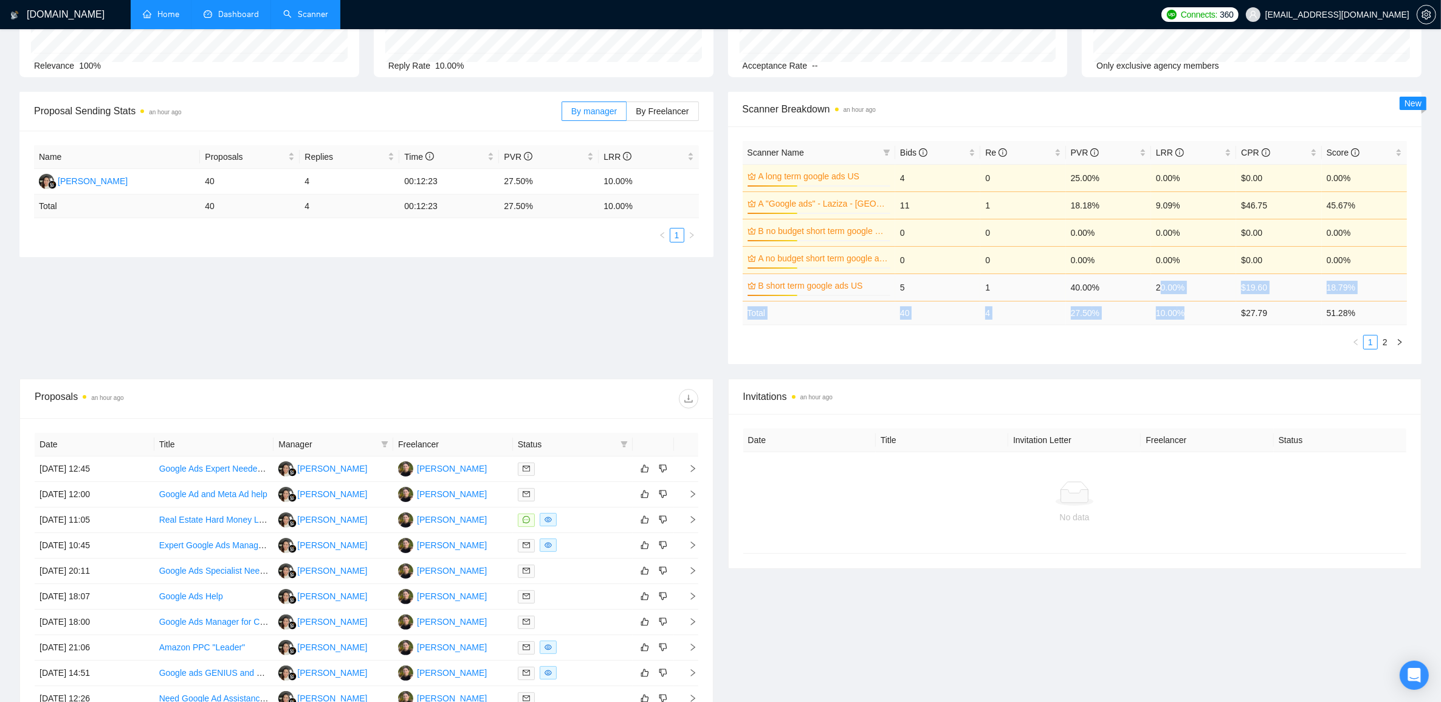
drag, startPoint x: 1167, startPoint y: 313, endPoint x: 1159, endPoint y: 296, distance: 18.5
click at [1159, 296] on table "Scanner Name Bids Re PVR LRR CPR Score A long term google ads US 35% 4 0 25.00%…" at bounding box center [1074, 233] width 665 height 184
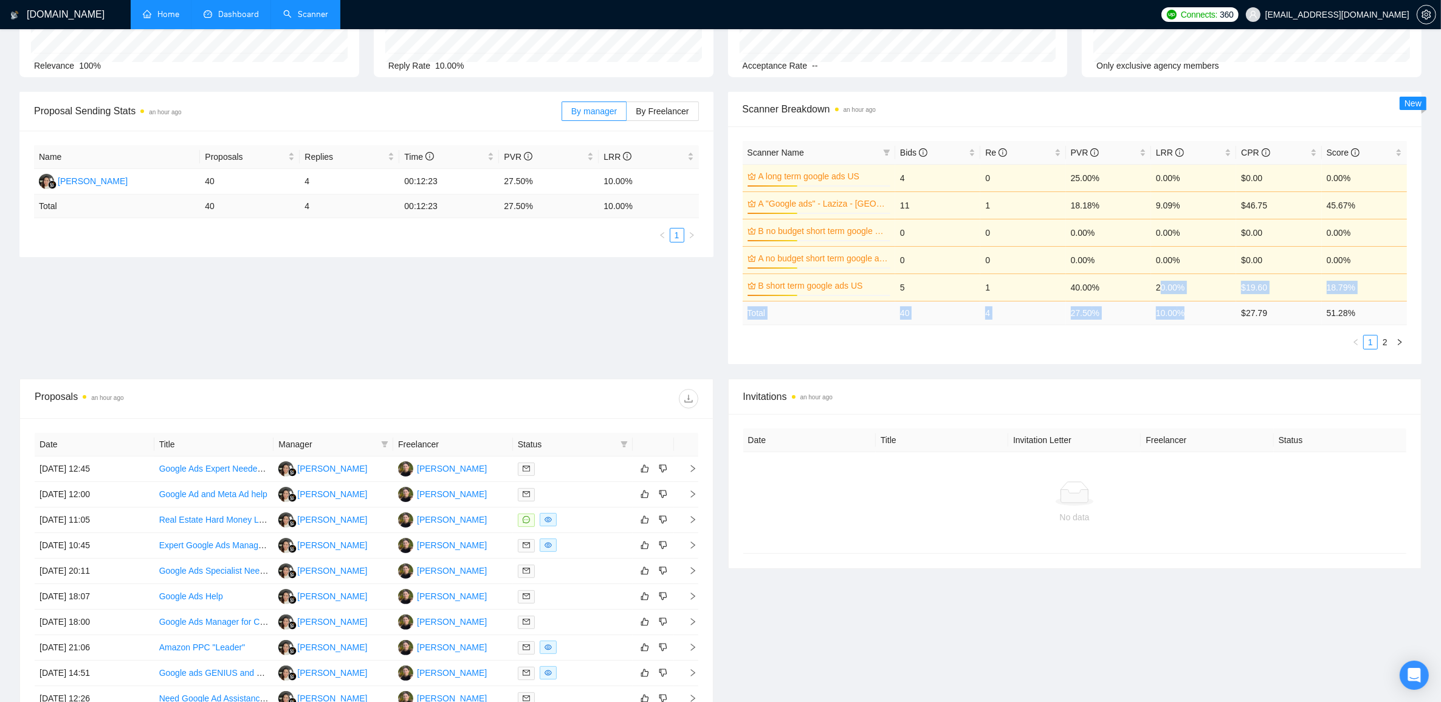
drag, startPoint x: 1159, startPoint y: 296, endPoint x: 1170, endPoint y: 320, distance: 26.4
click at [1164, 317] on td "10.00 %" at bounding box center [1193, 313] width 85 height 24
click at [1182, 316] on td "10.00 %" at bounding box center [1193, 313] width 85 height 24
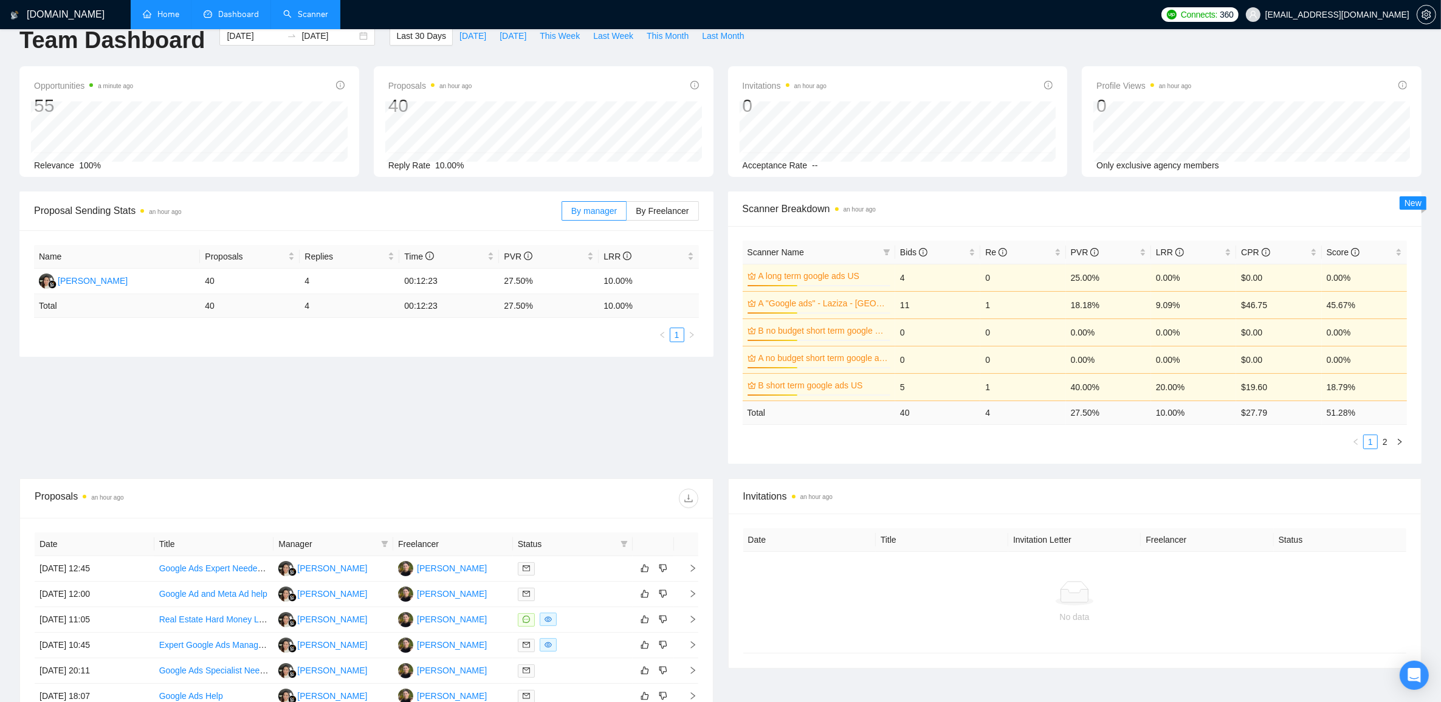
scroll to position [0, 0]
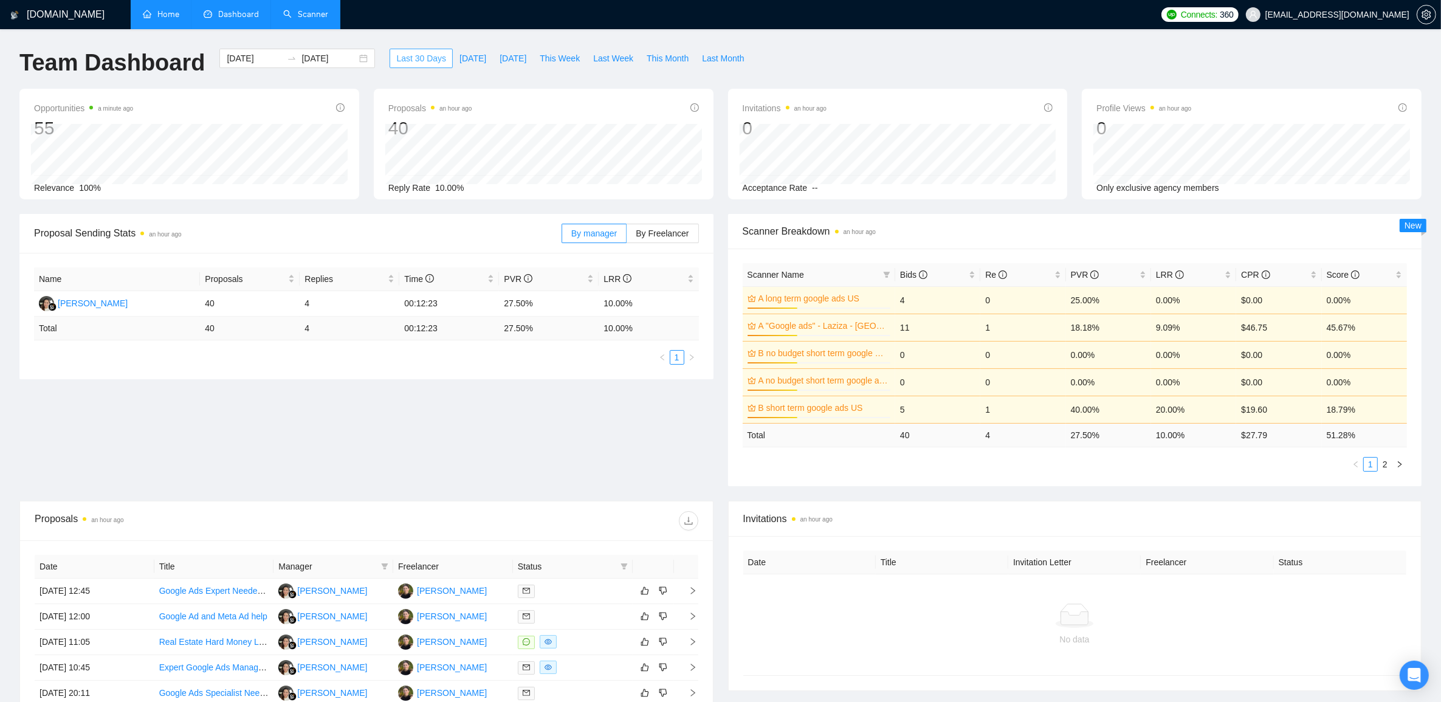
click at [413, 56] on span "Last 30 Days" at bounding box center [421, 58] width 50 height 13
click at [179, 17] on link "Home" at bounding box center [161, 14] width 36 height 10
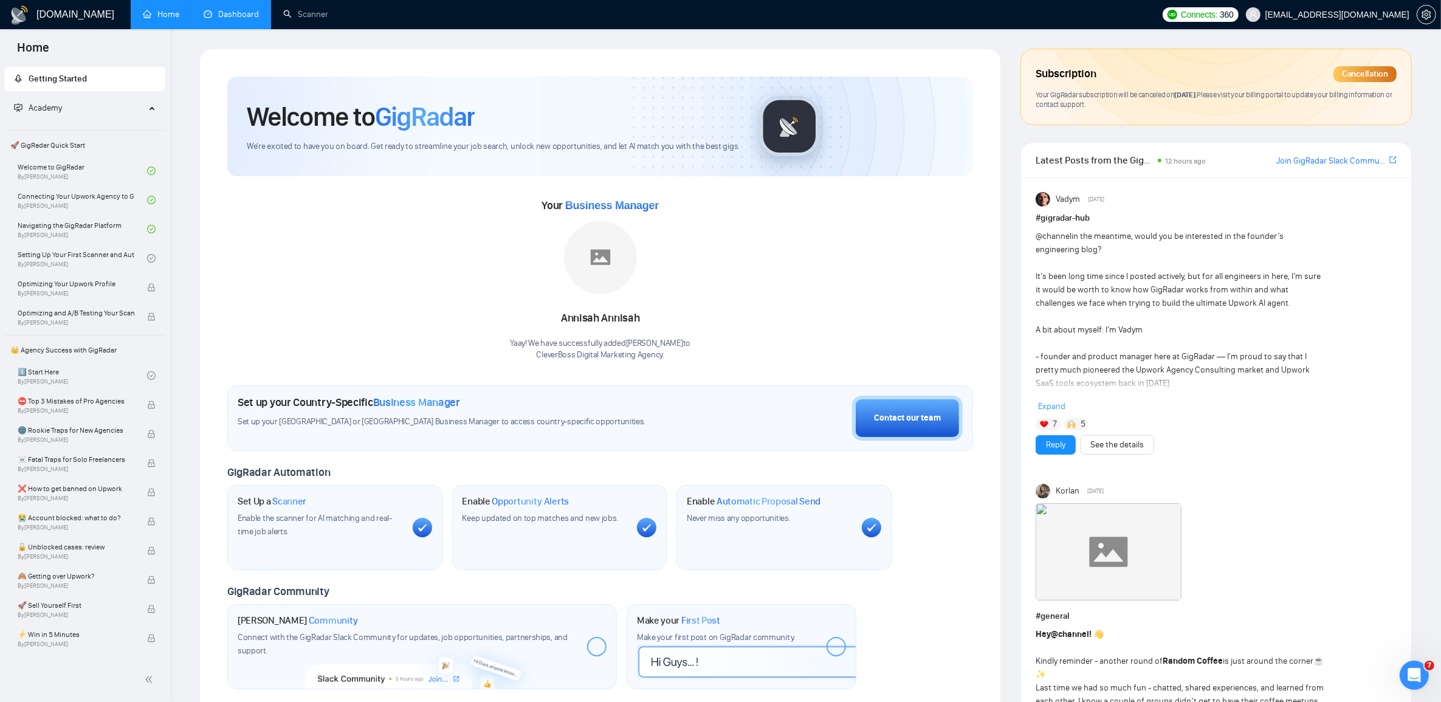
drag, startPoint x: 243, startPoint y: 4, endPoint x: 250, endPoint y: 1, distance: 7.9
click at [243, 9] on link "Dashboard" at bounding box center [231, 14] width 55 height 10
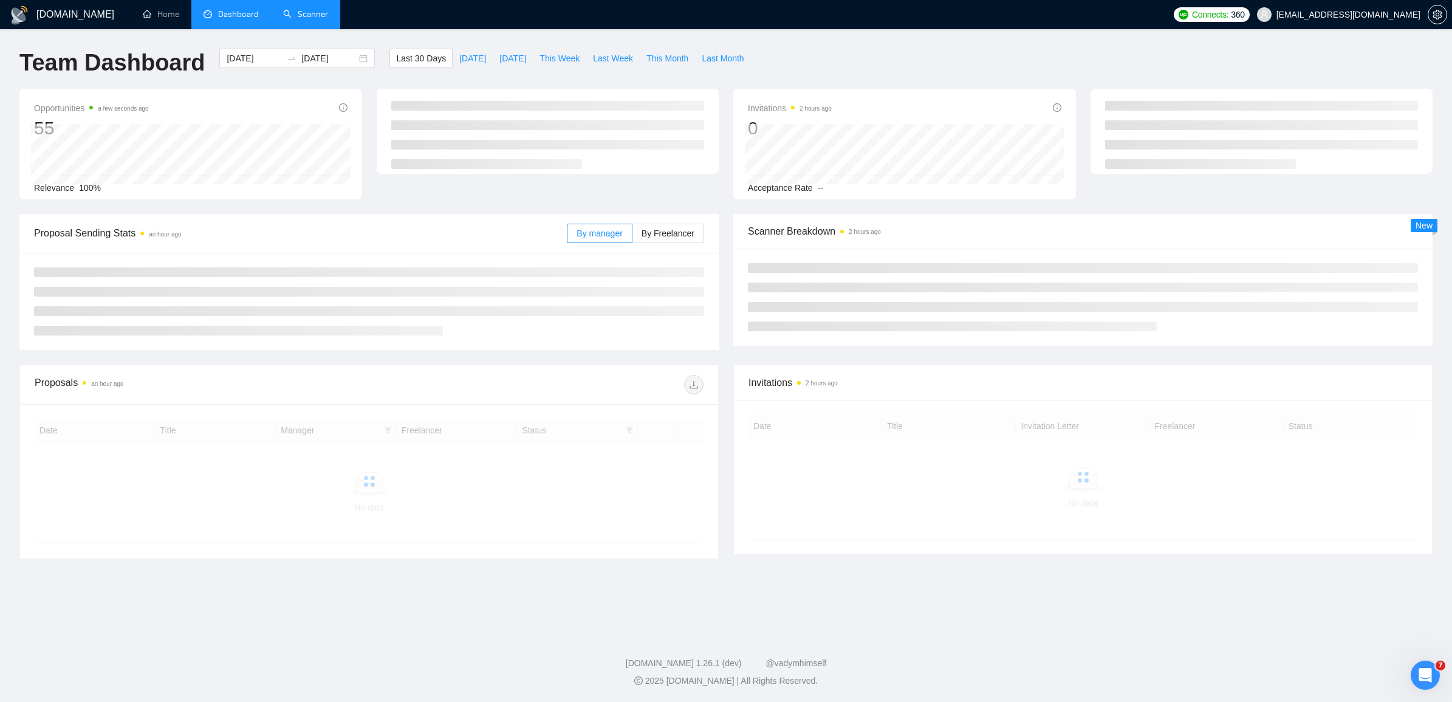
click at [323, 11] on link "Scanner" at bounding box center [305, 14] width 45 height 10
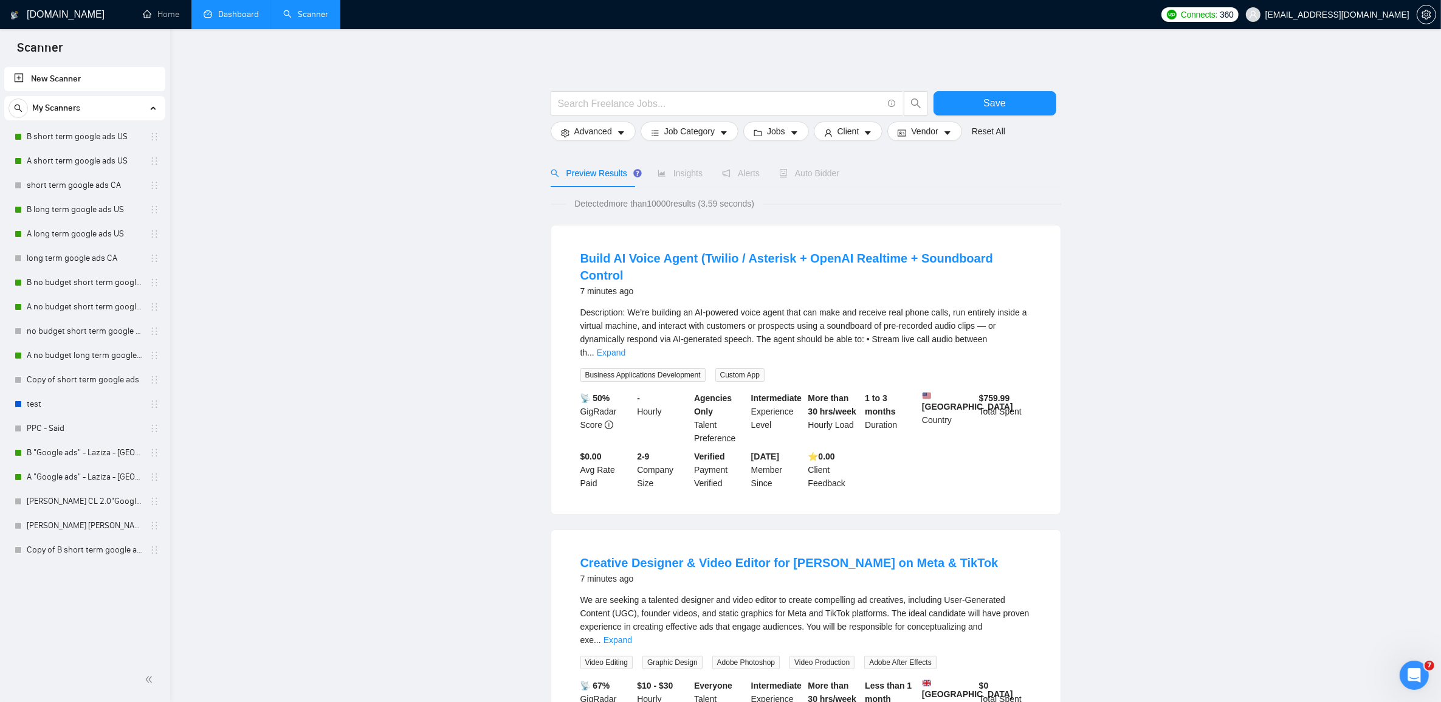
click at [242, 9] on link "Dashboard" at bounding box center [231, 14] width 55 height 10
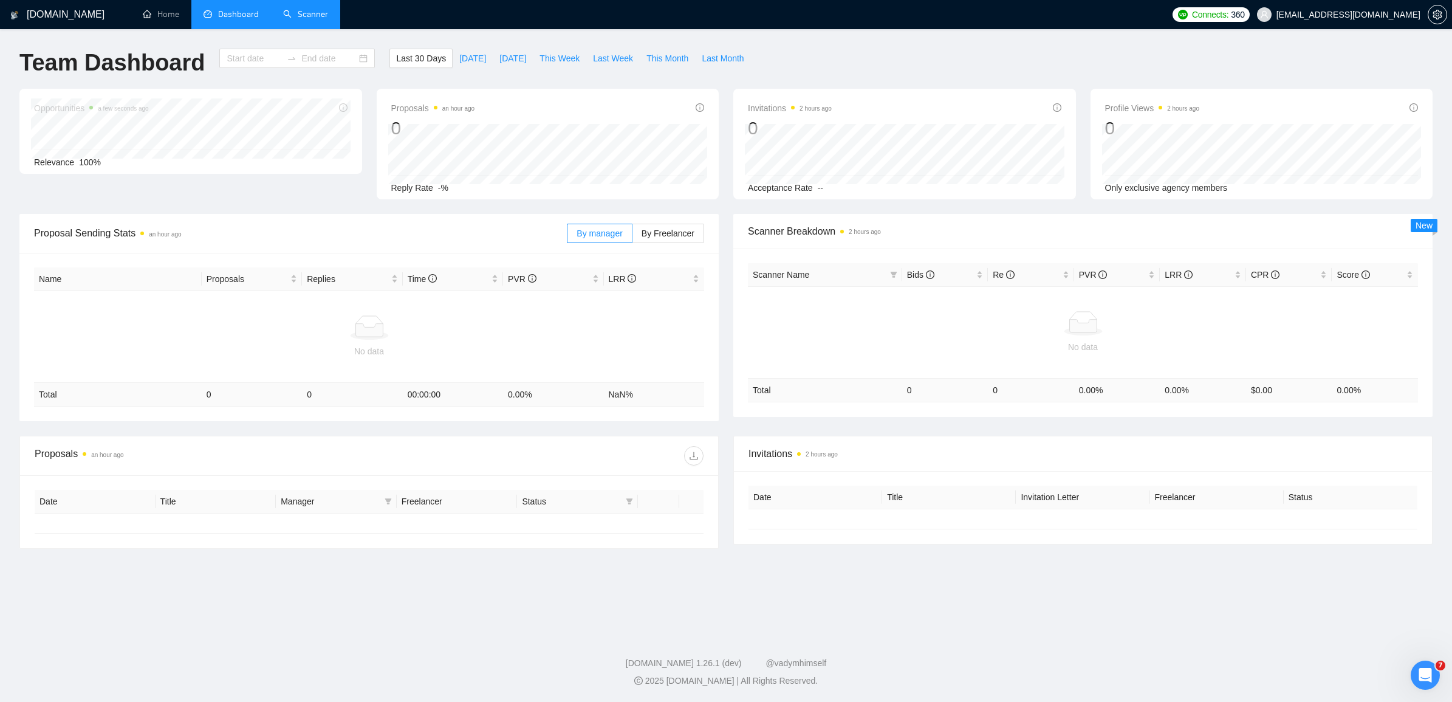
type input "2025-09-14"
type input "2025-10-14"
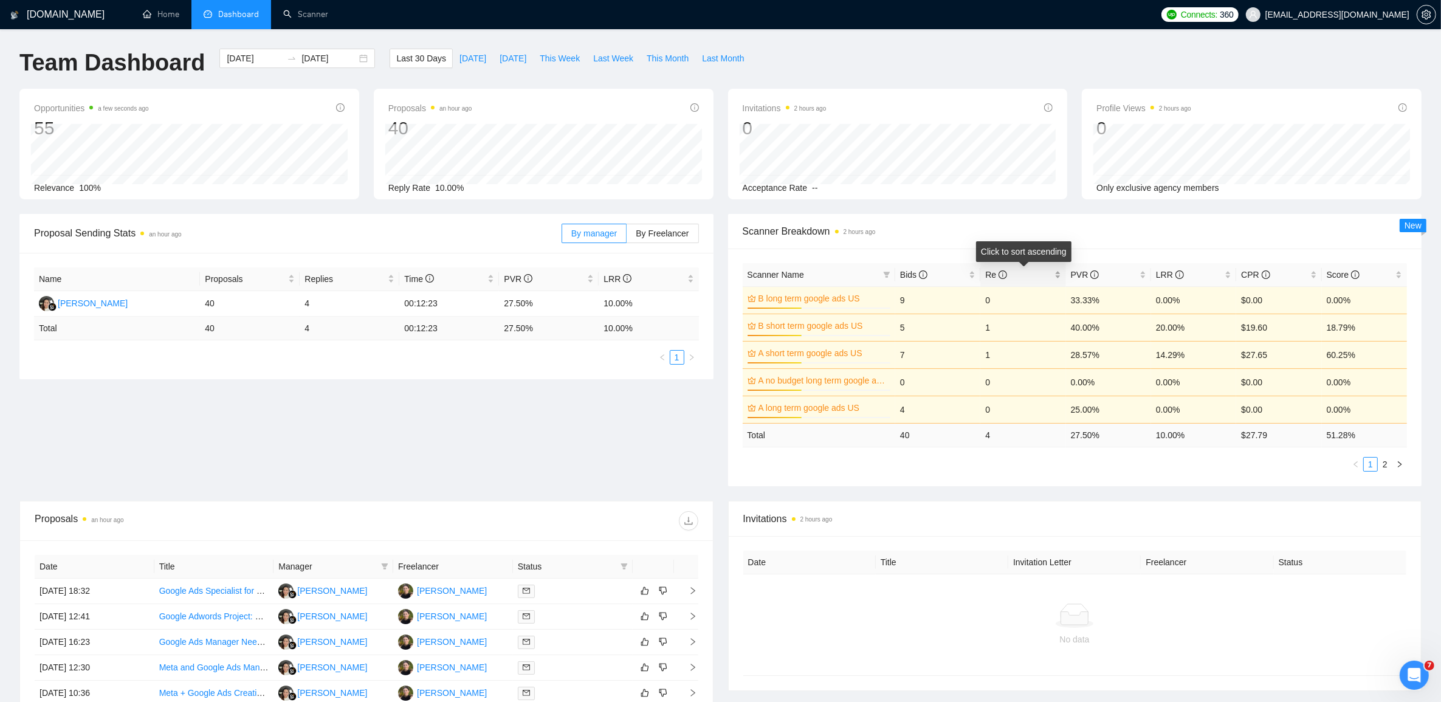
click at [1035, 275] on span "Re" at bounding box center [1018, 274] width 66 height 13
click at [1052, 268] on div "Re" at bounding box center [1022, 274] width 75 height 13
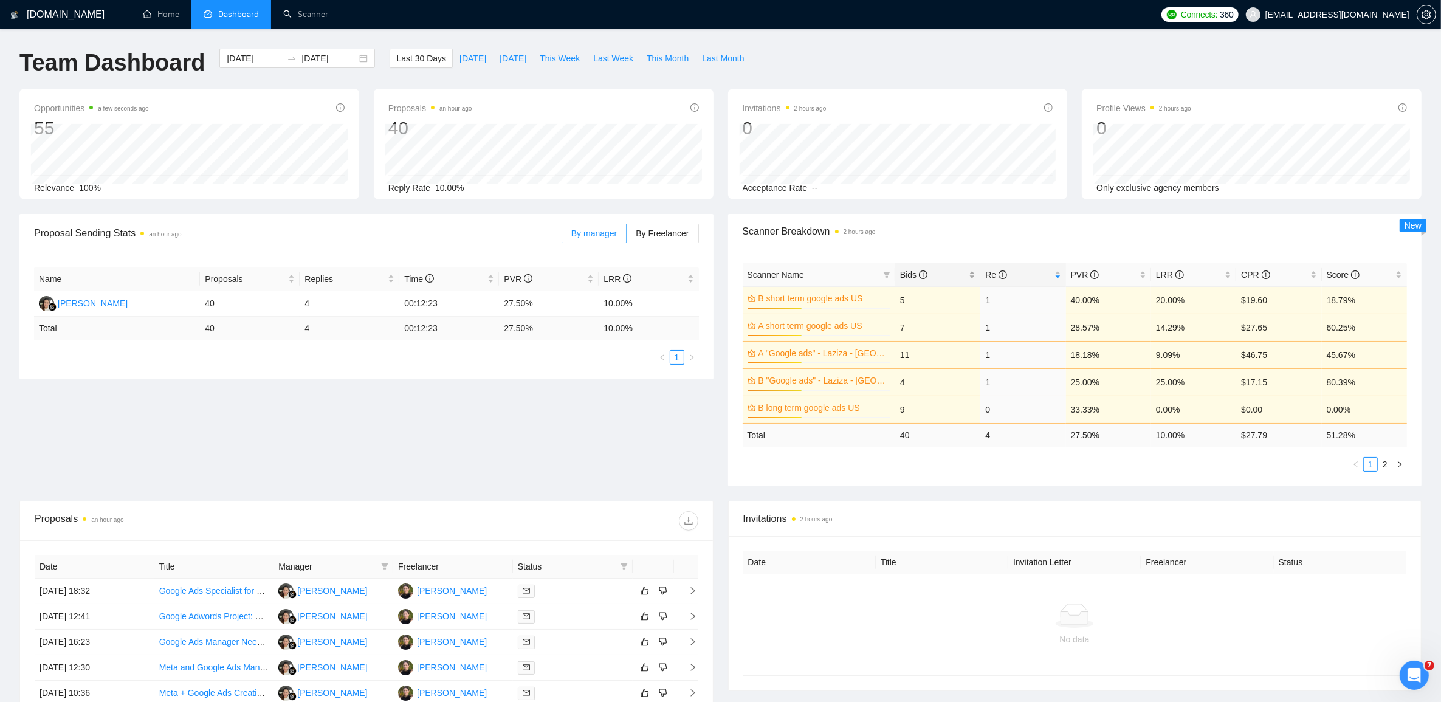
click at [946, 276] on span "Bids" at bounding box center [933, 274] width 66 height 13
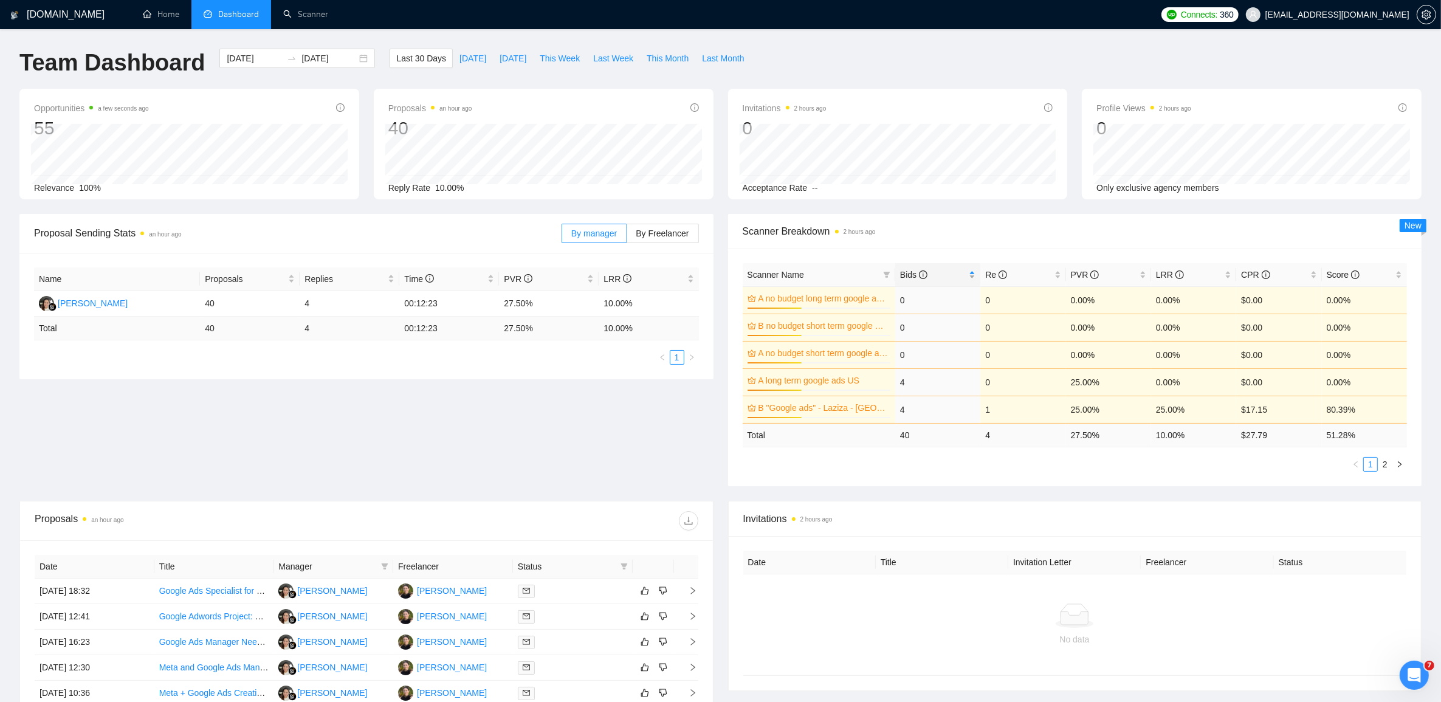
click at [949, 268] on span "Bids" at bounding box center [933, 274] width 66 height 13
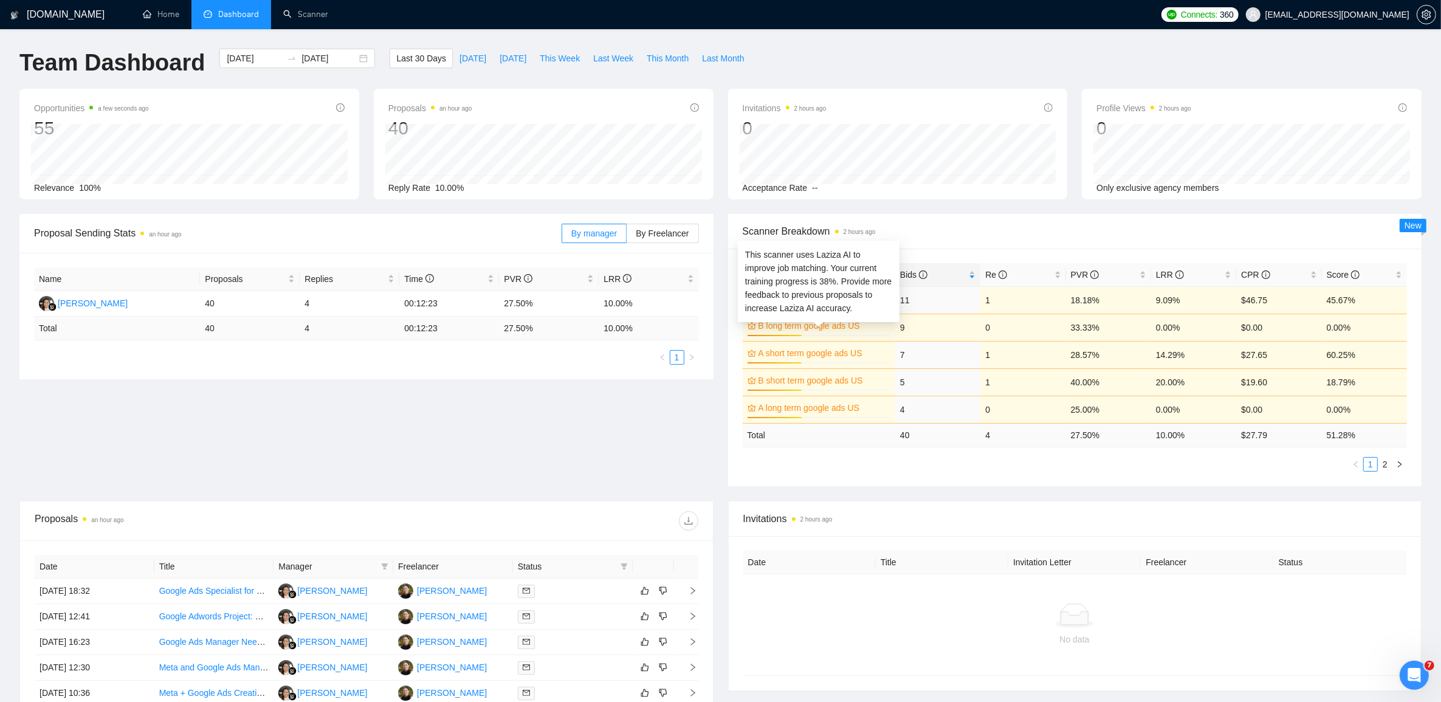
click at [838, 326] on link "B long term google ads US" at bounding box center [823, 325] width 130 height 13
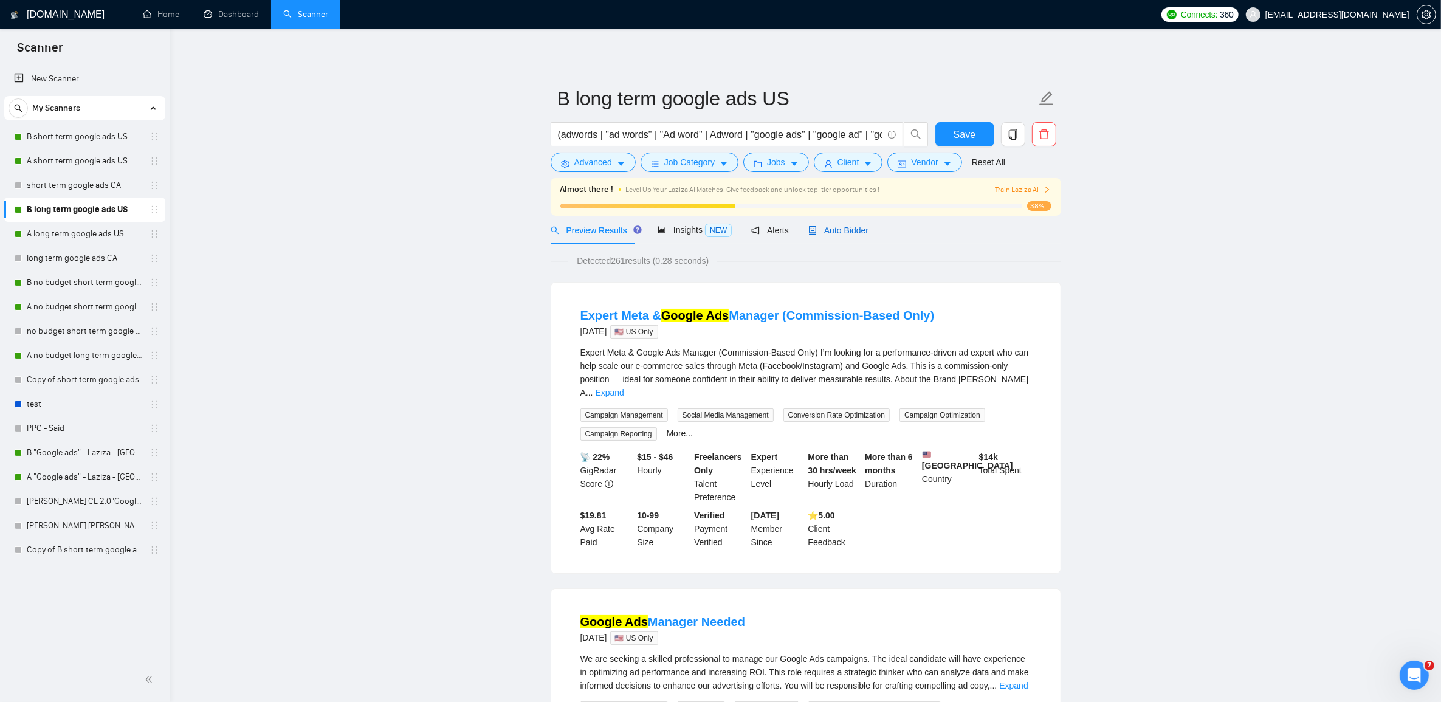
click at [842, 235] on span "Auto Bidder" at bounding box center [838, 230] width 60 height 10
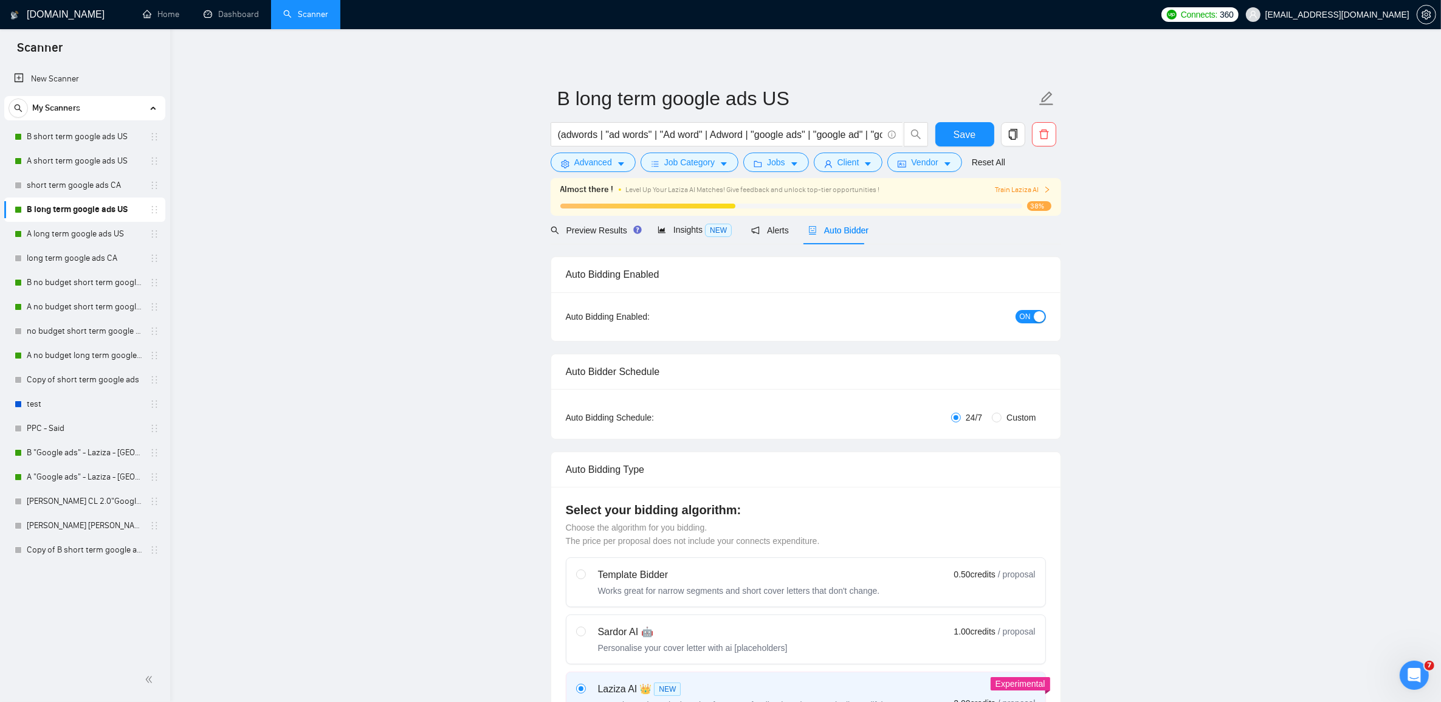
radio input "false"
radio input "true"
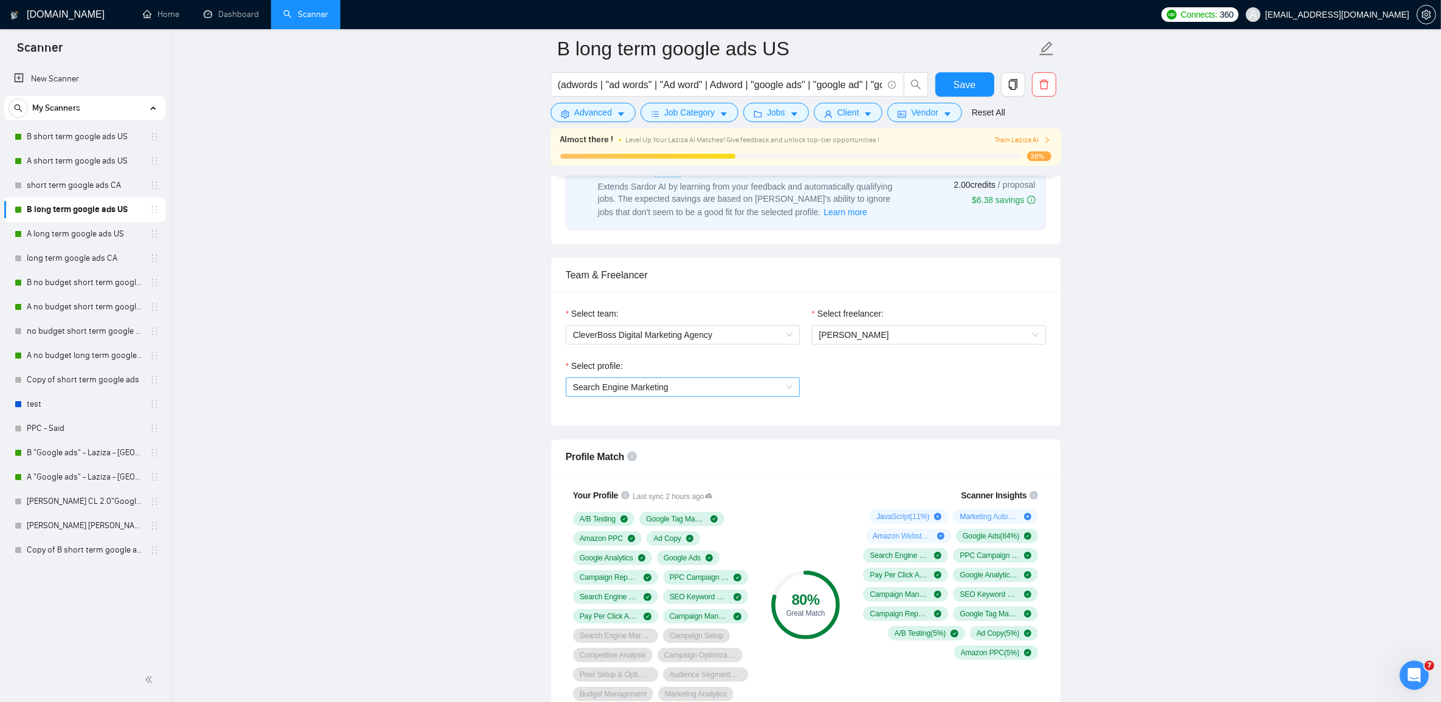
scroll to position [684, 0]
click at [721, 383] on span "Search Engine Marketing" at bounding box center [682, 385] width 219 height 18
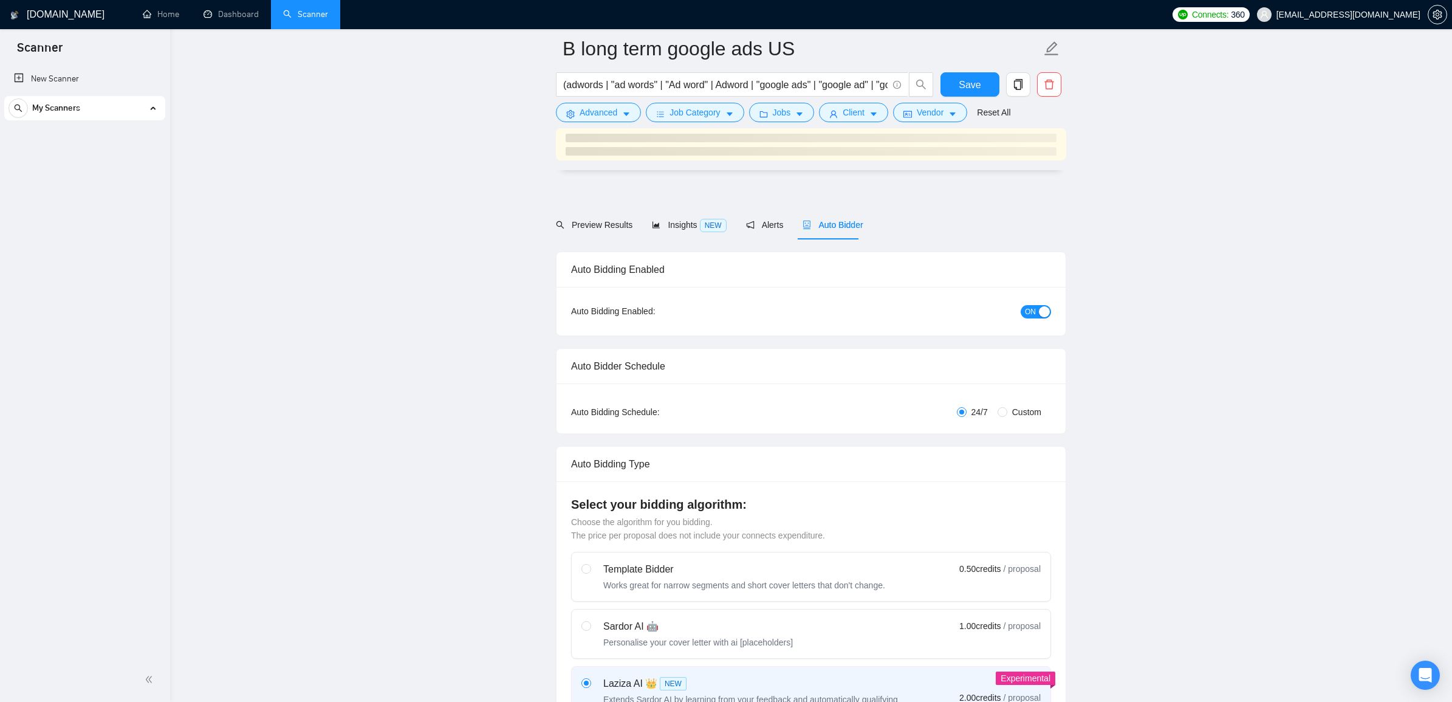
radio input "false"
radio input "true"
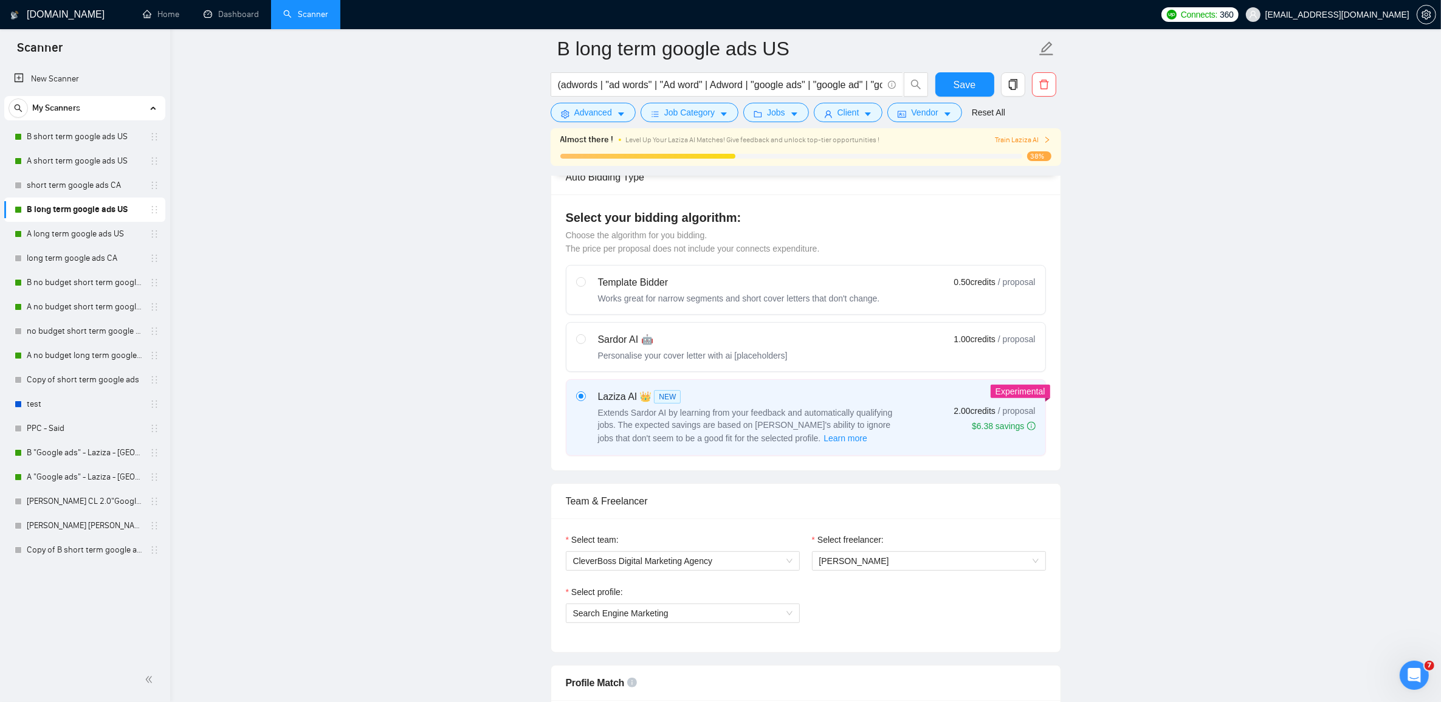
scroll to position [532, 0]
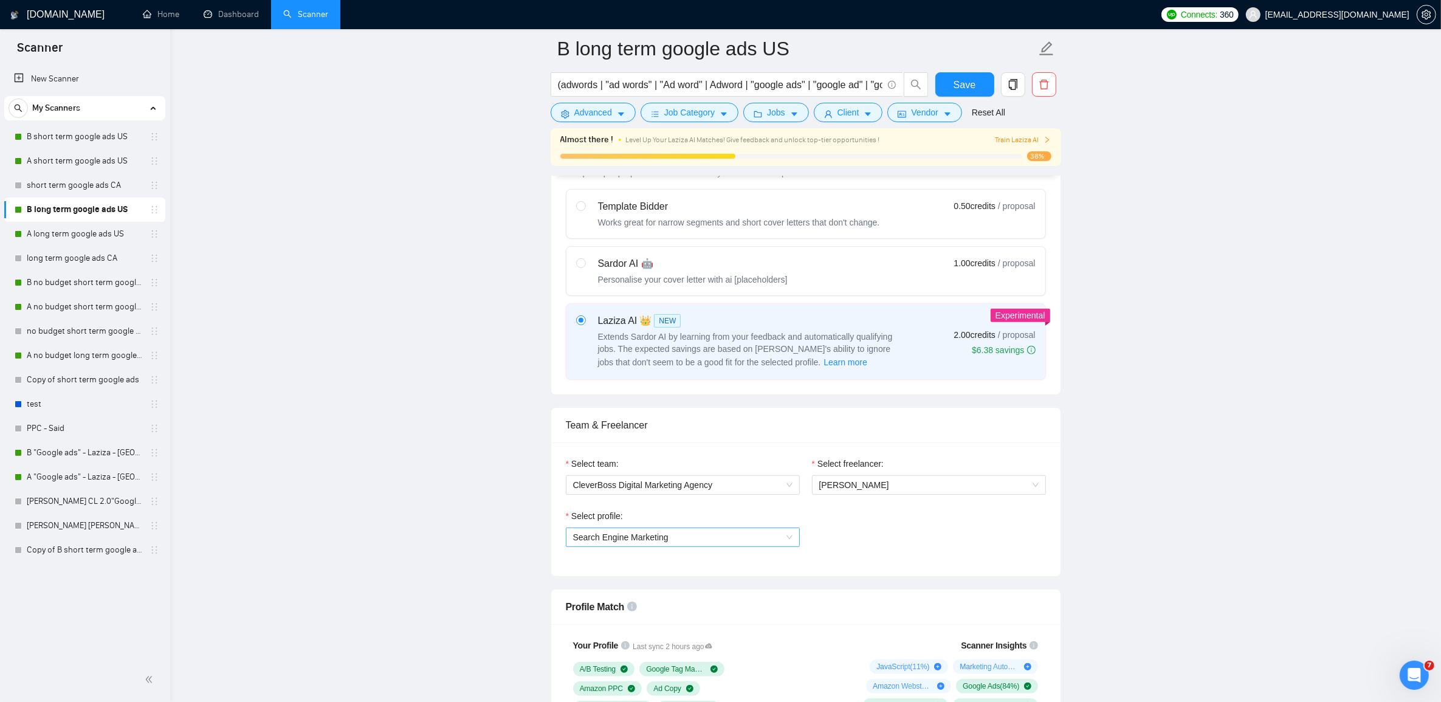
click at [709, 533] on span "Search Engine Marketing" at bounding box center [682, 537] width 219 height 18
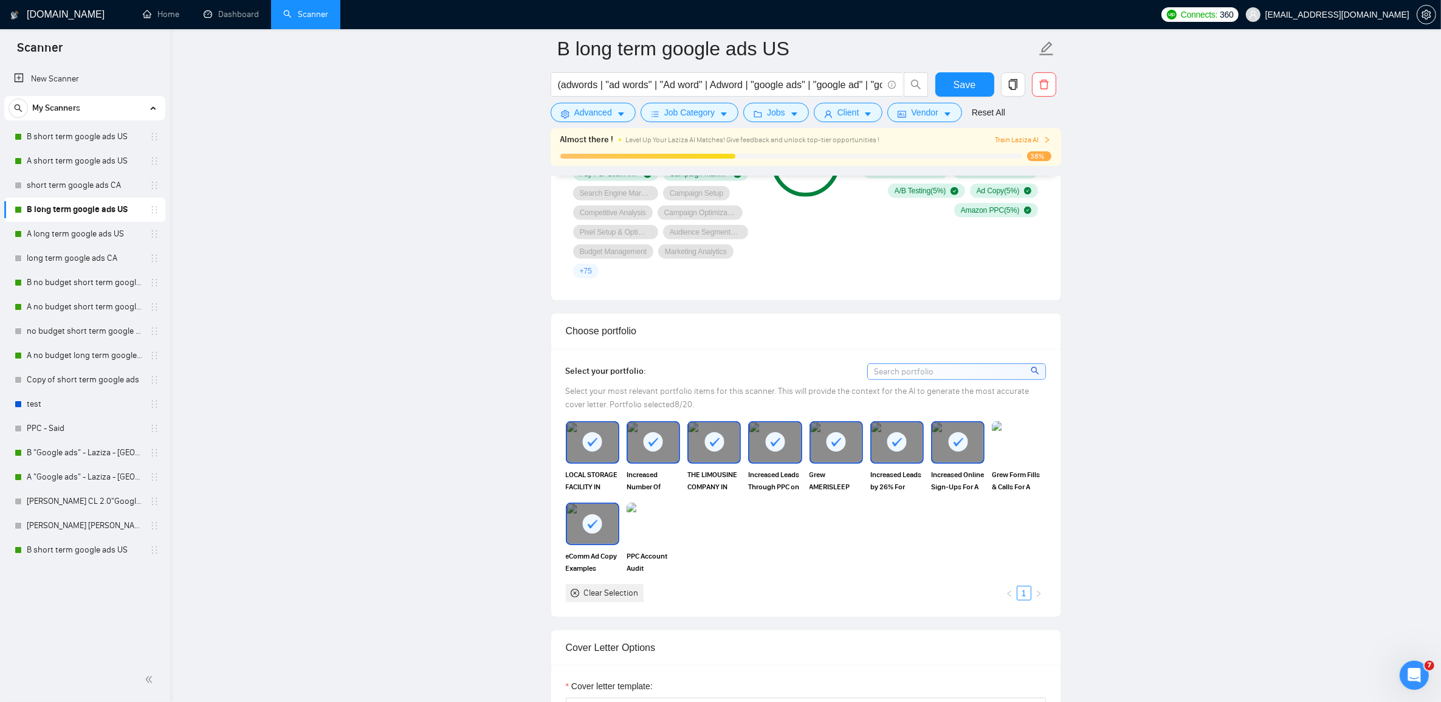
scroll to position [835, 0]
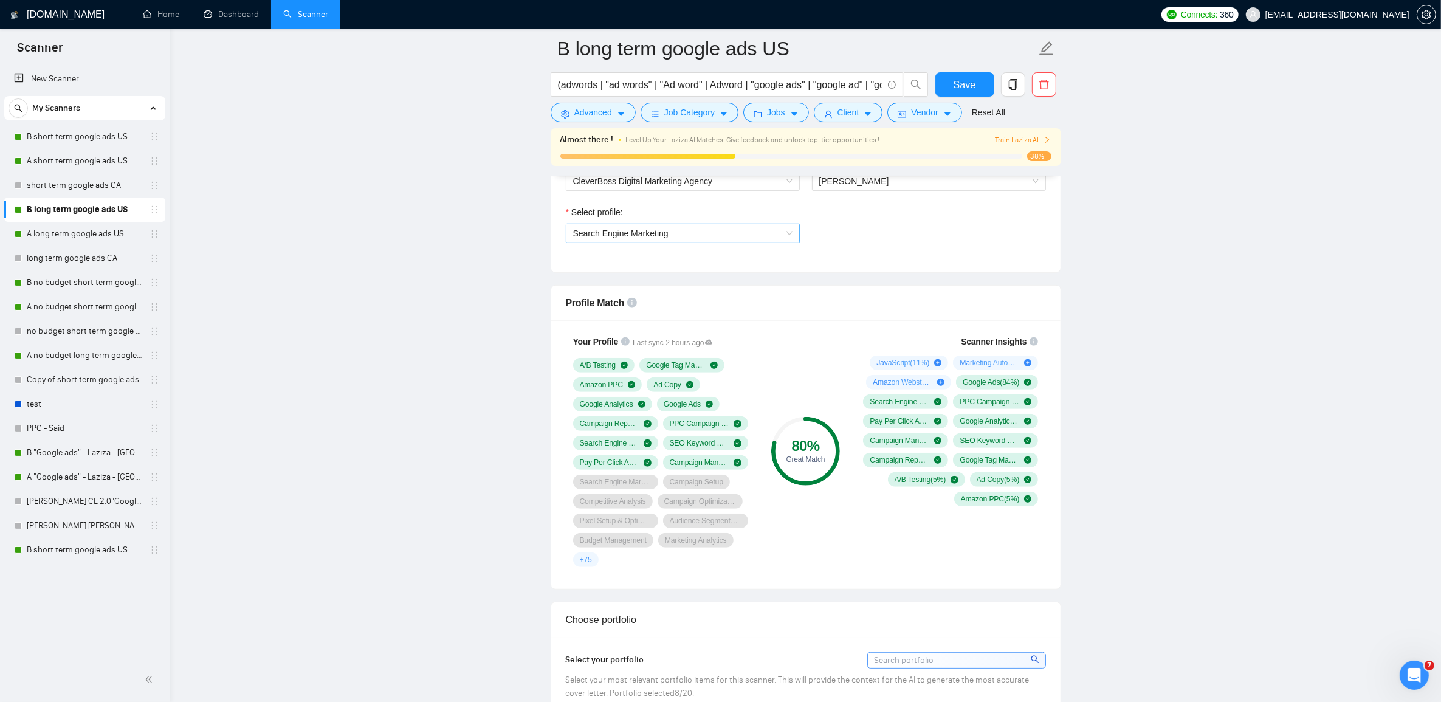
click at [682, 235] on span "Search Engine Marketing" at bounding box center [682, 233] width 219 height 18
